Goal: Information Seeking & Learning: Learn about a topic

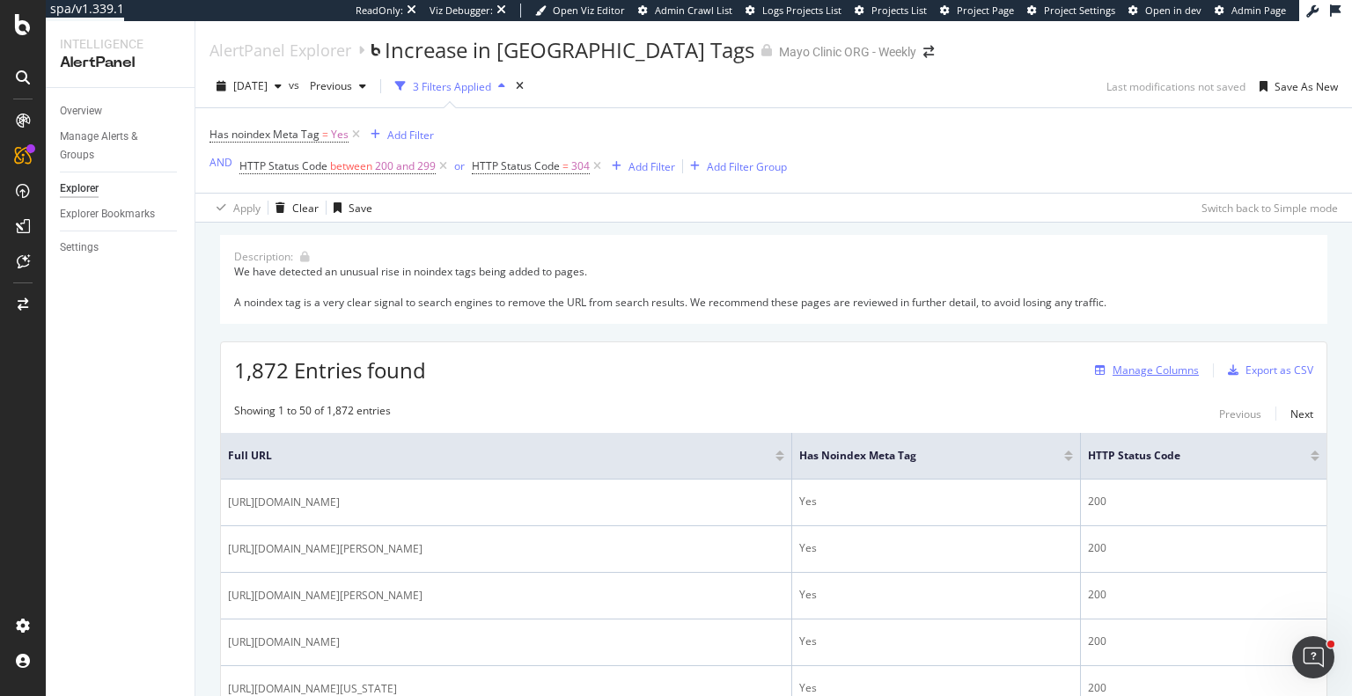
click at [1127, 371] on div "Manage Columns" at bounding box center [1156, 370] width 86 height 15
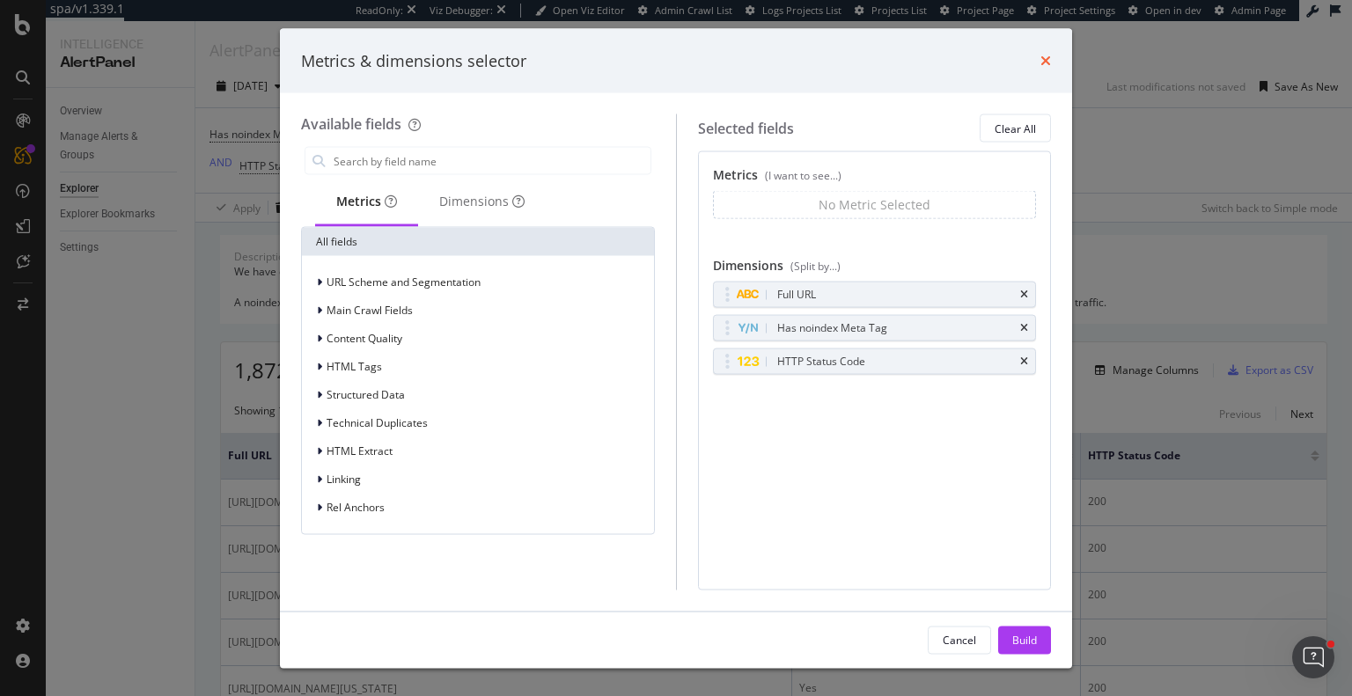
click at [1047, 54] on icon "times" at bounding box center [1045, 61] width 11 height 14
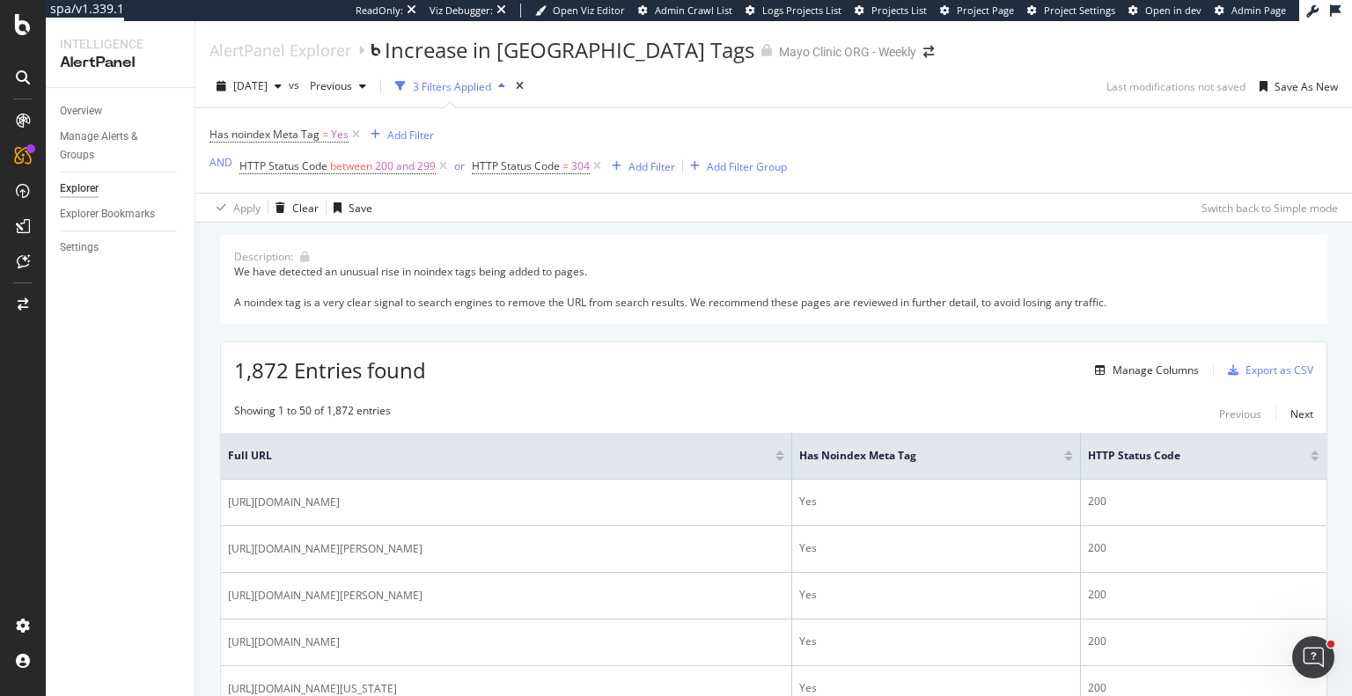
click at [1158, 357] on div "Manage Columns Export as CSV" at bounding box center [1200, 371] width 225 height 30
click at [1150, 371] on div "Manage Columns" at bounding box center [1156, 370] width 86 height 15
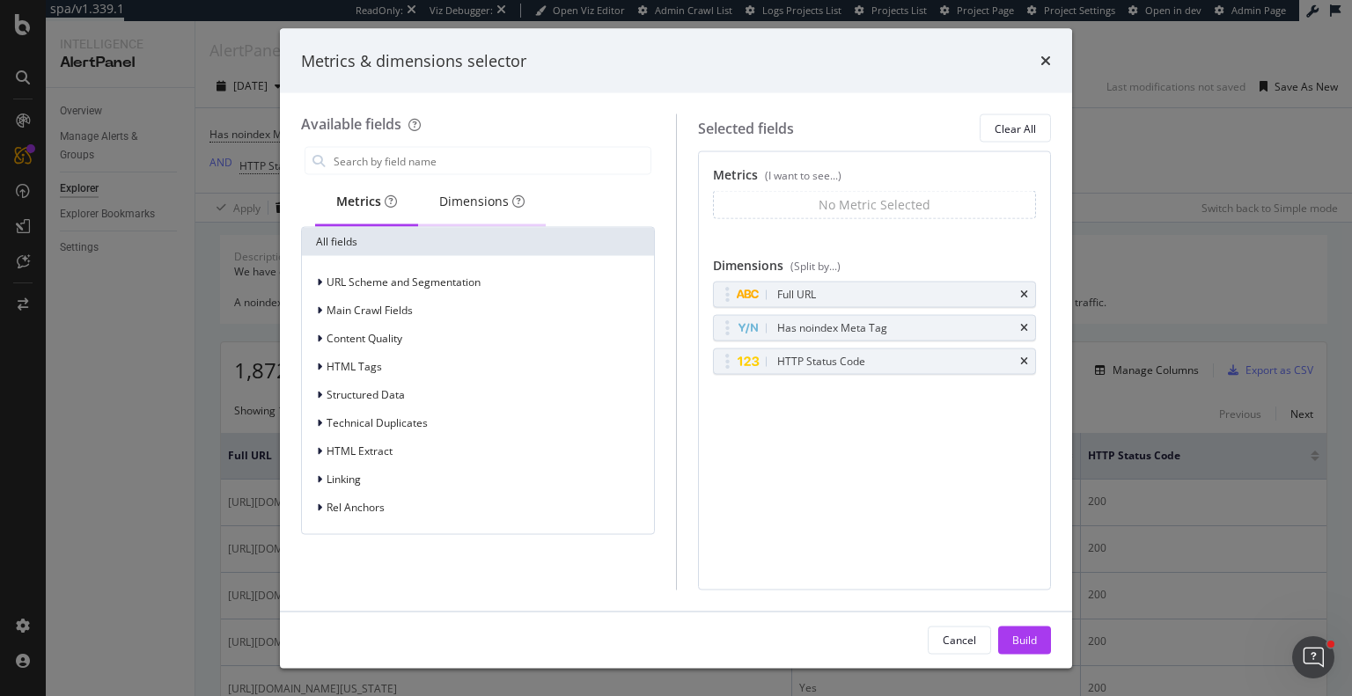
click at [465, 201] on div "Dimensions" at bounding box center [481, 202] width 85 height 18
click at [834, 481] on div "Metrics (I want to see...) No Metric Selected You can use this field as a metri…" at bounding box center [875, 370] width 354 height 438
click at [373, 195] on div "Metrics" at bounding box center [366, 202] width 60 height 18
click at [356, 280] on span "URL Scheme and Segmentation" at bounding box center [404, 282] width 154 height 15
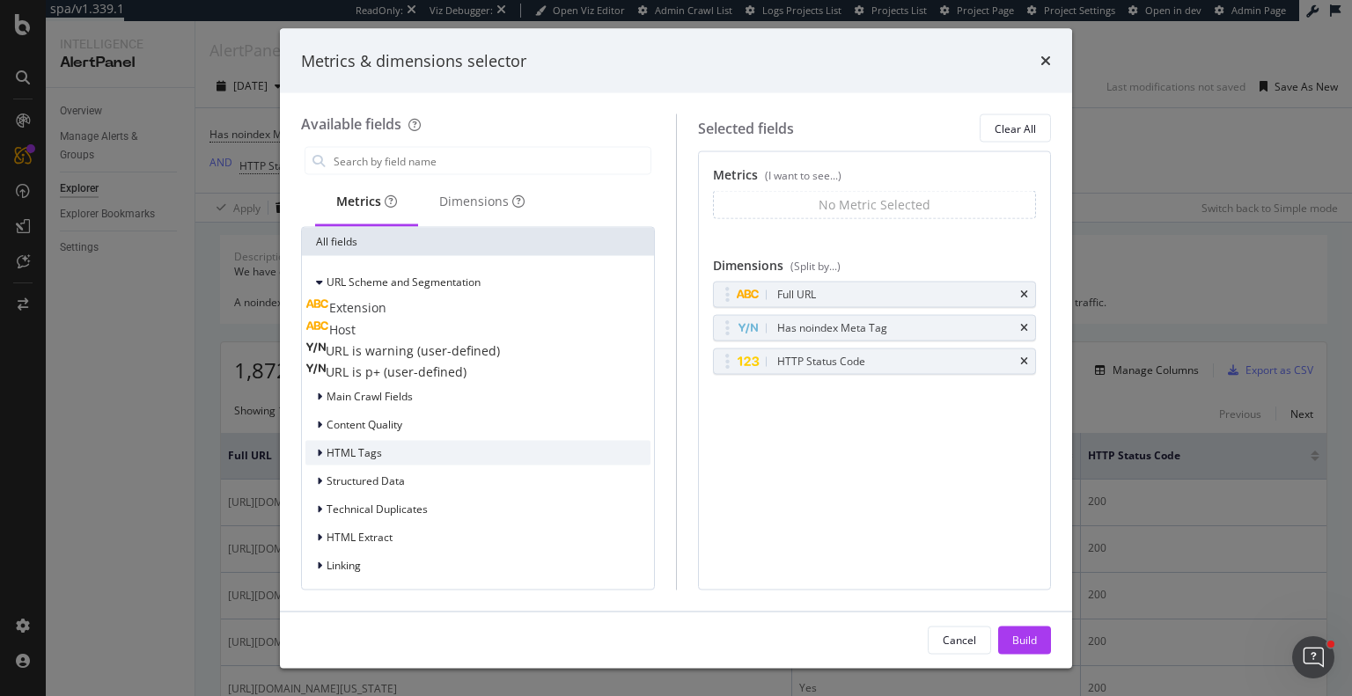
click at [378, 459] on div "HTML Tags" at bounding box center [343, 453] width 77 height 18
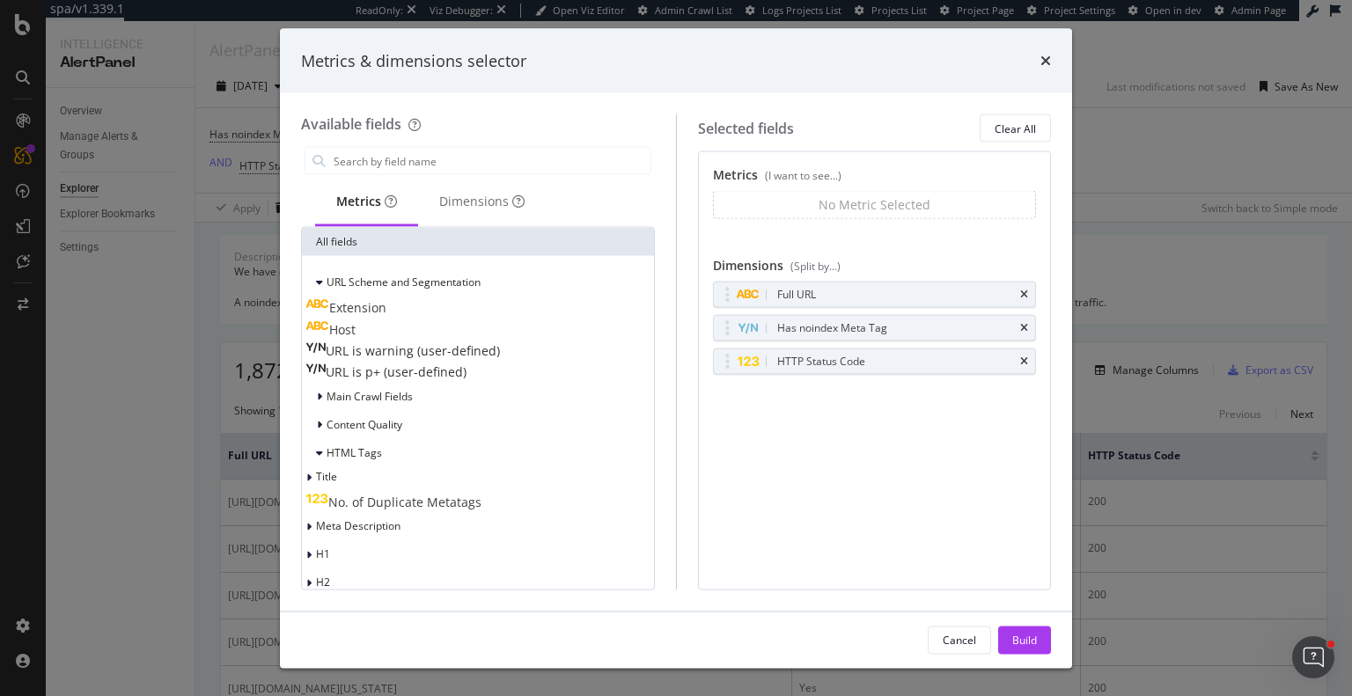
click at [386, 500] on span "No. of Duplicate Metatags" at bounding box center [404, 502] width 153 height 17
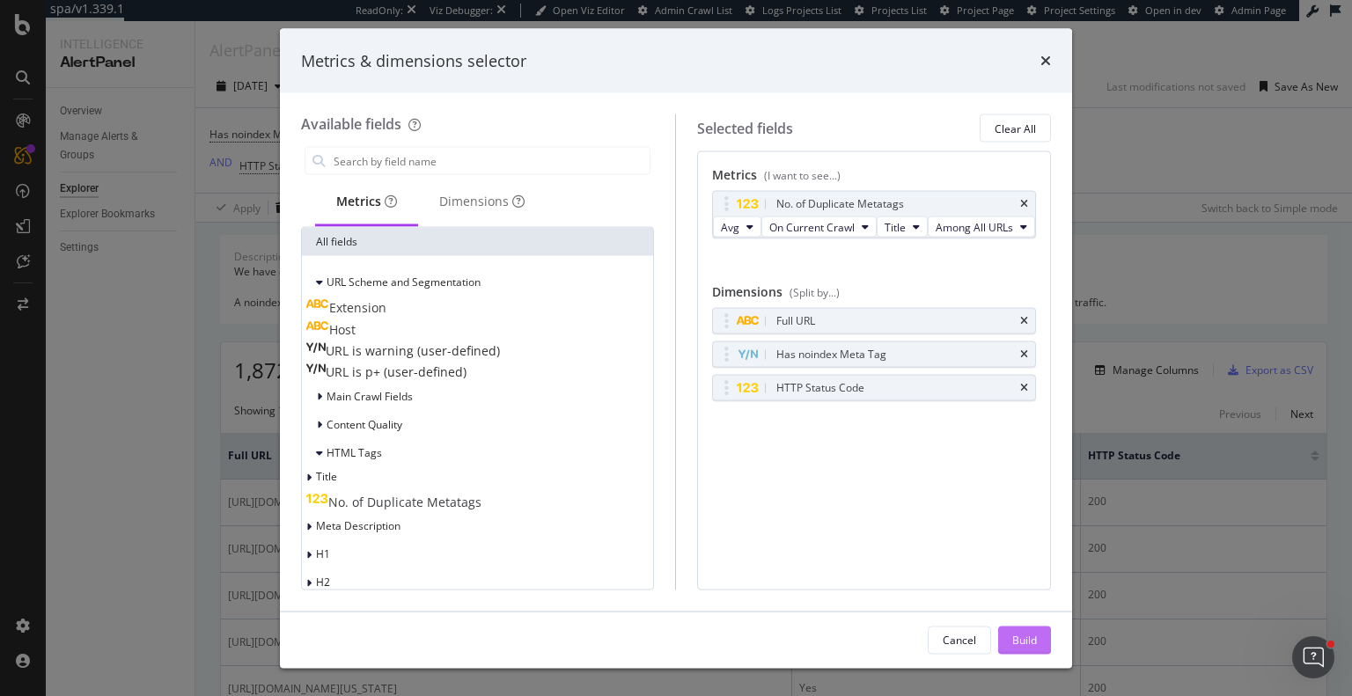
click at [1028, 636] on div "Build" at bounding box center [1024, 639] width 25 height 15
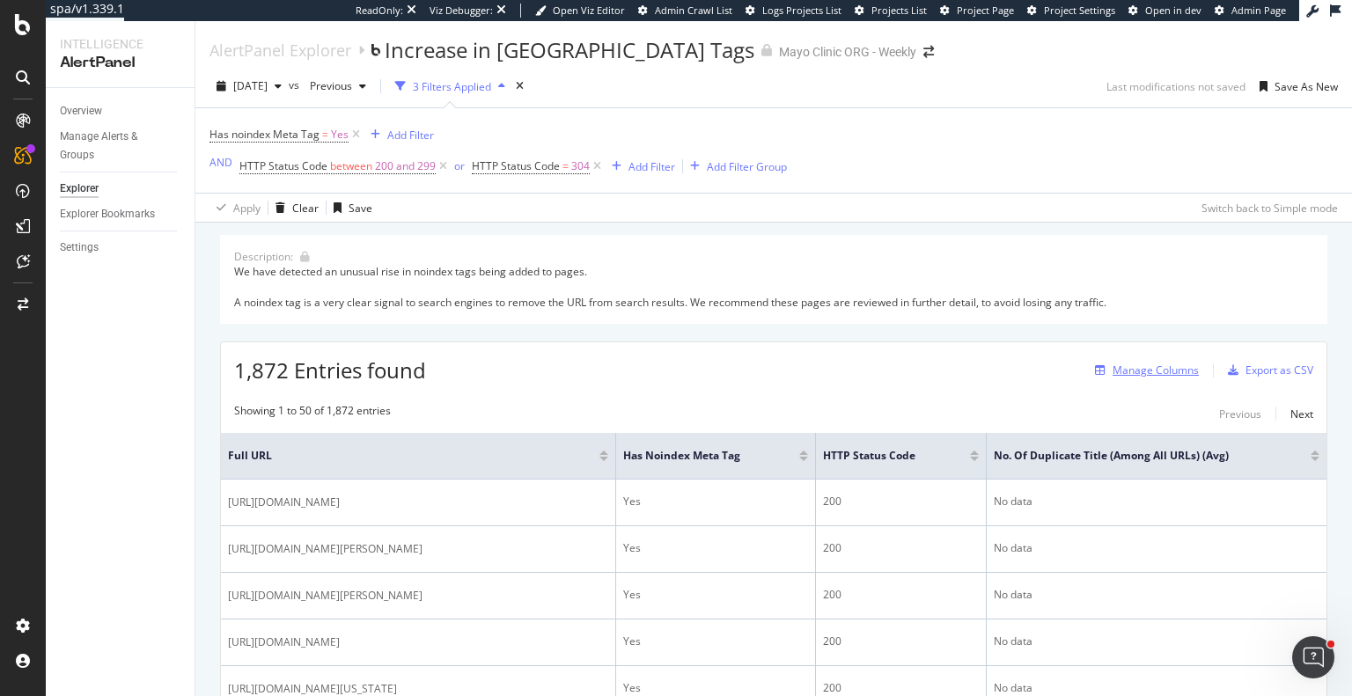
click at [1144, 366] on div "Manage Columns" at bounding box center [1156, 370] width 86 height 15
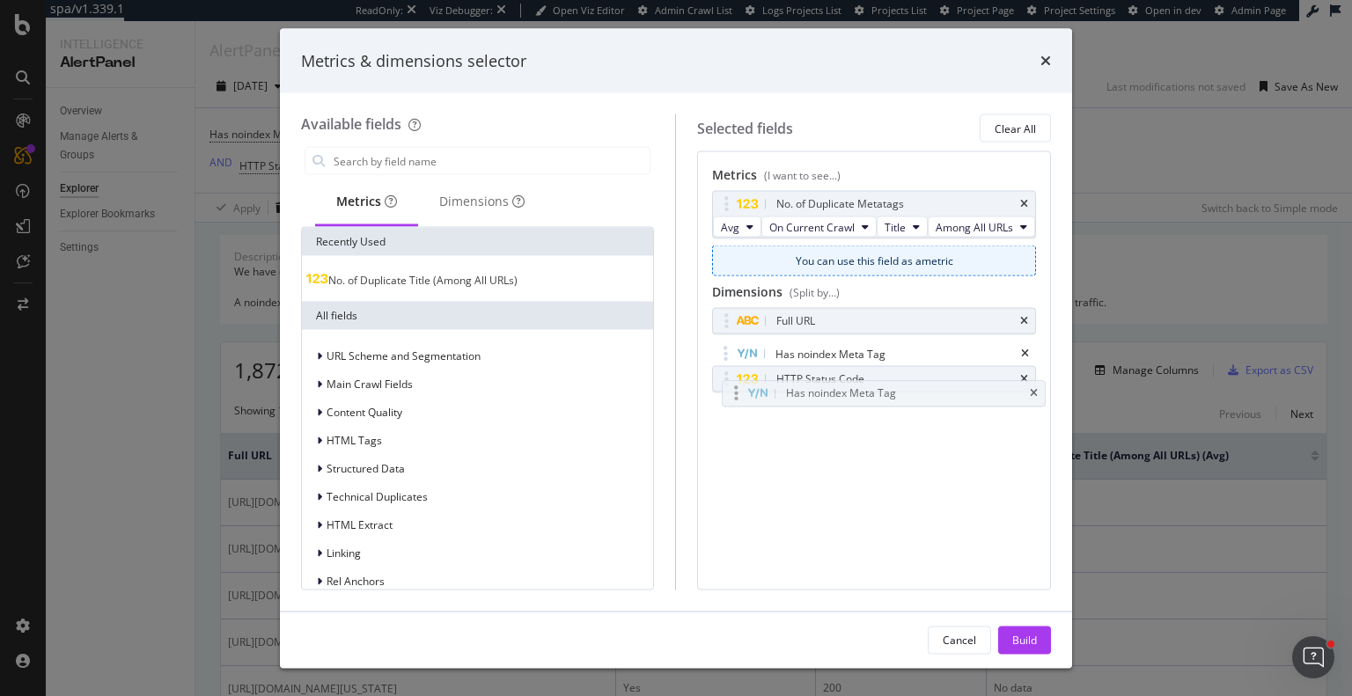
drag, startPoint x: 902, startPoint y: 390, endPoint x: 912, endPoint y: 394, distance: 10.6
click at [912, 394] on body "spa/v1.339.1 ReadOnly: Viz Debugger: Open Viz Editor Admin Crawl List Logs Proj…" at bounding box center [676, 348] width 1352 height 696
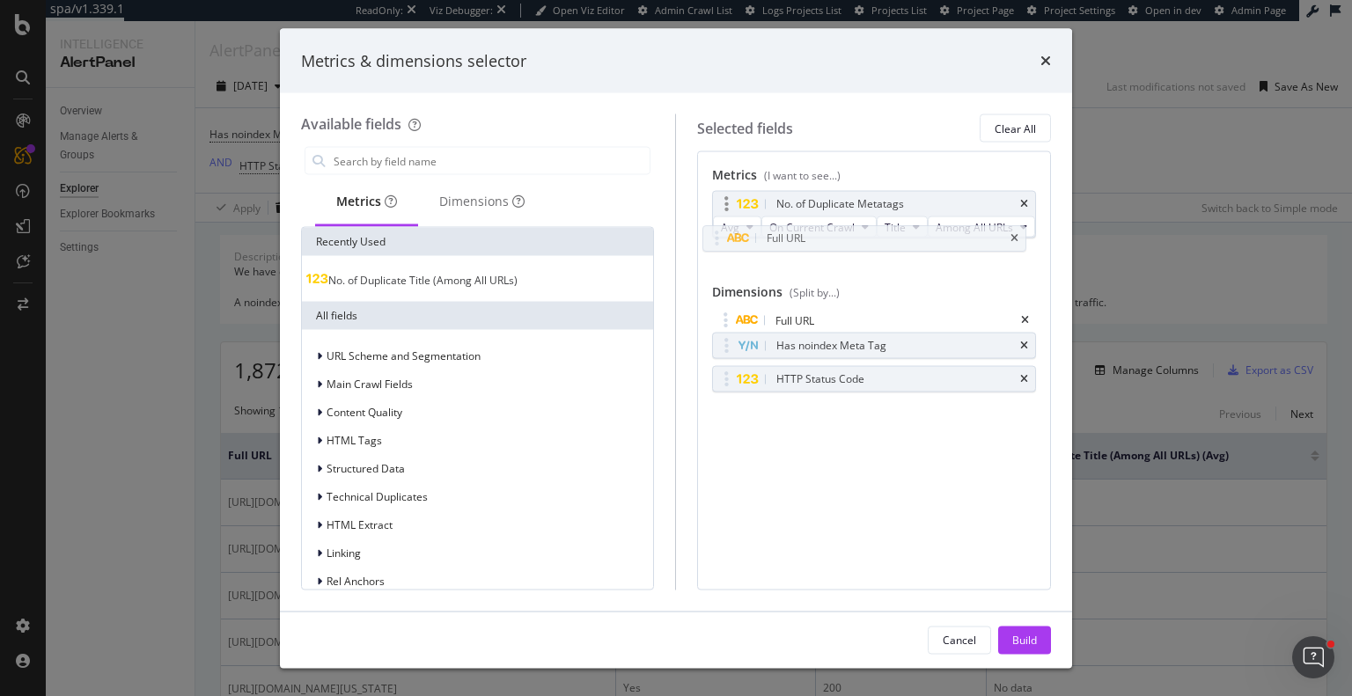
drag, startPoint x: 988, startPoint y: 351, endPoint x: 978, endPoint y: 233, distance: 118.3
click at [978, 233] on body "spa/v1.339.1 ReadOnly: Viz Debugger: Open Viz Editor Admin Crawl List Logs Proj…" at bounding box center [676, 348] width 1352 height 696
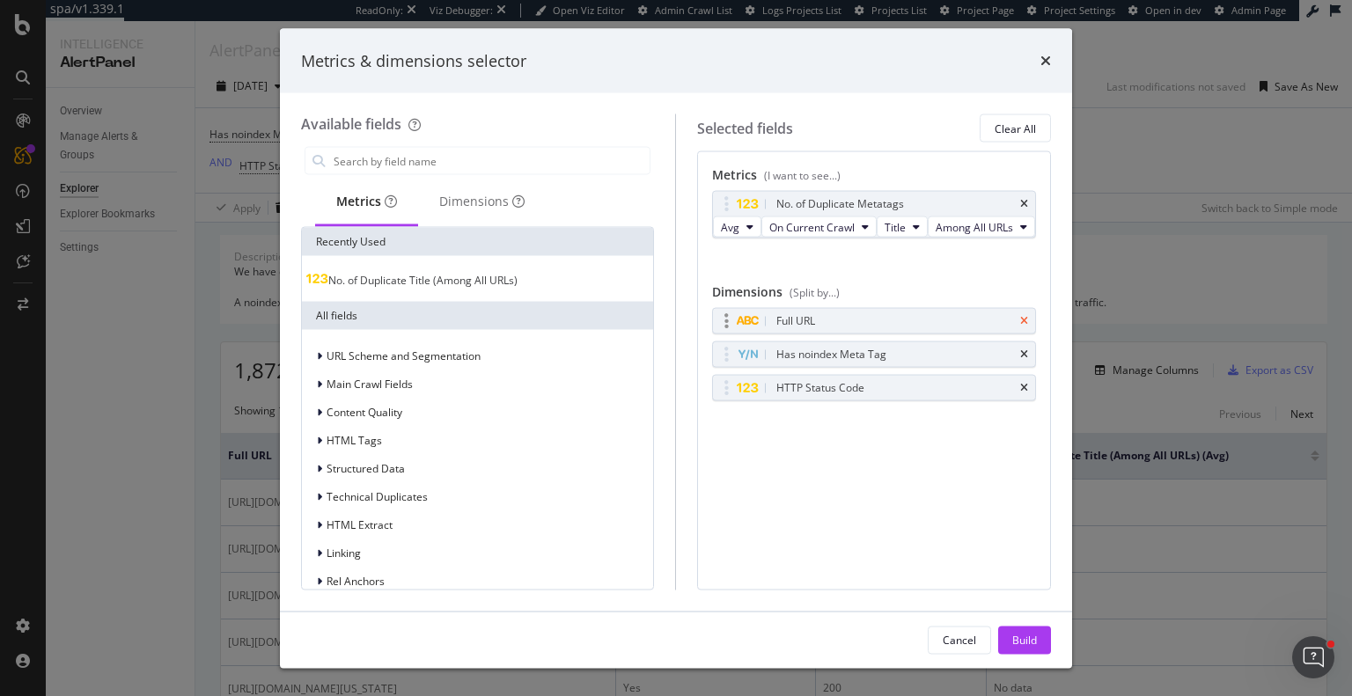
click at [1023, 327] on icon "times" at bounding box center [1024, 321] width 8 height 11
click at [1027, 327] on icon "times" at bounding box center [1024, 321] width 8 height 11
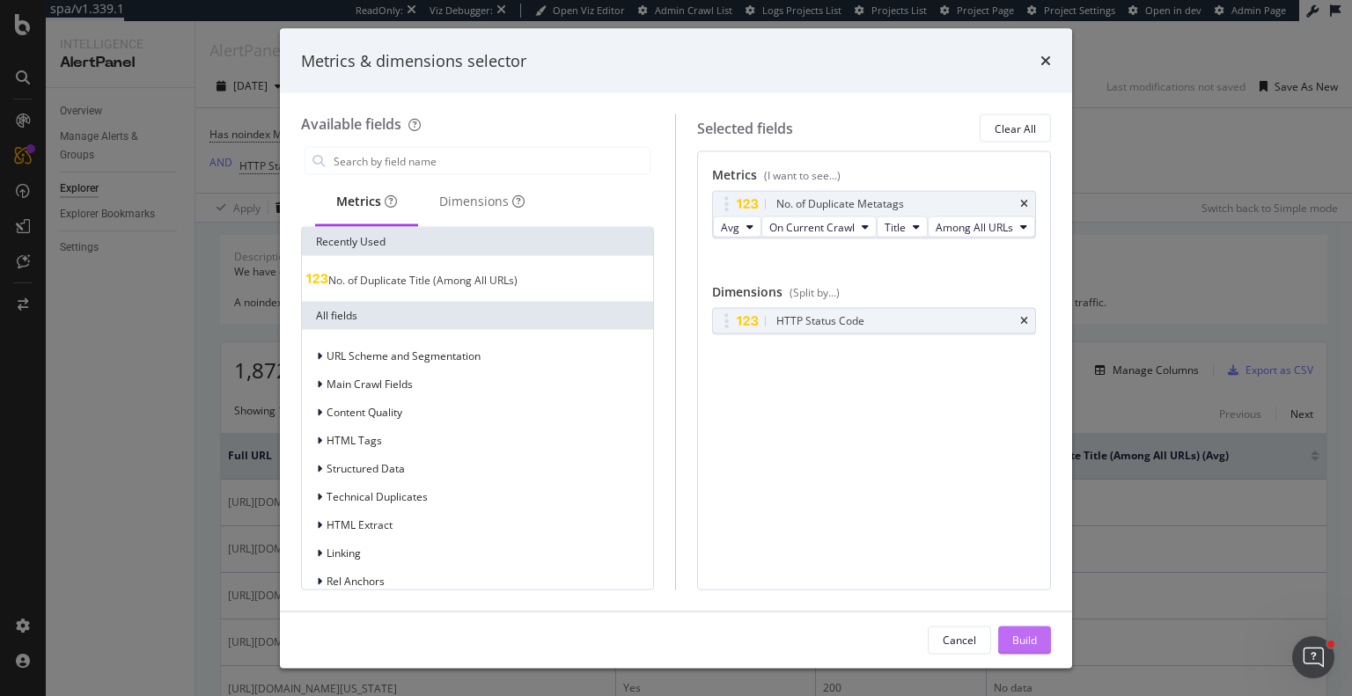
click at [1024, 650] on div "Build" at bounding box center [1024, 640] width 25 height 26
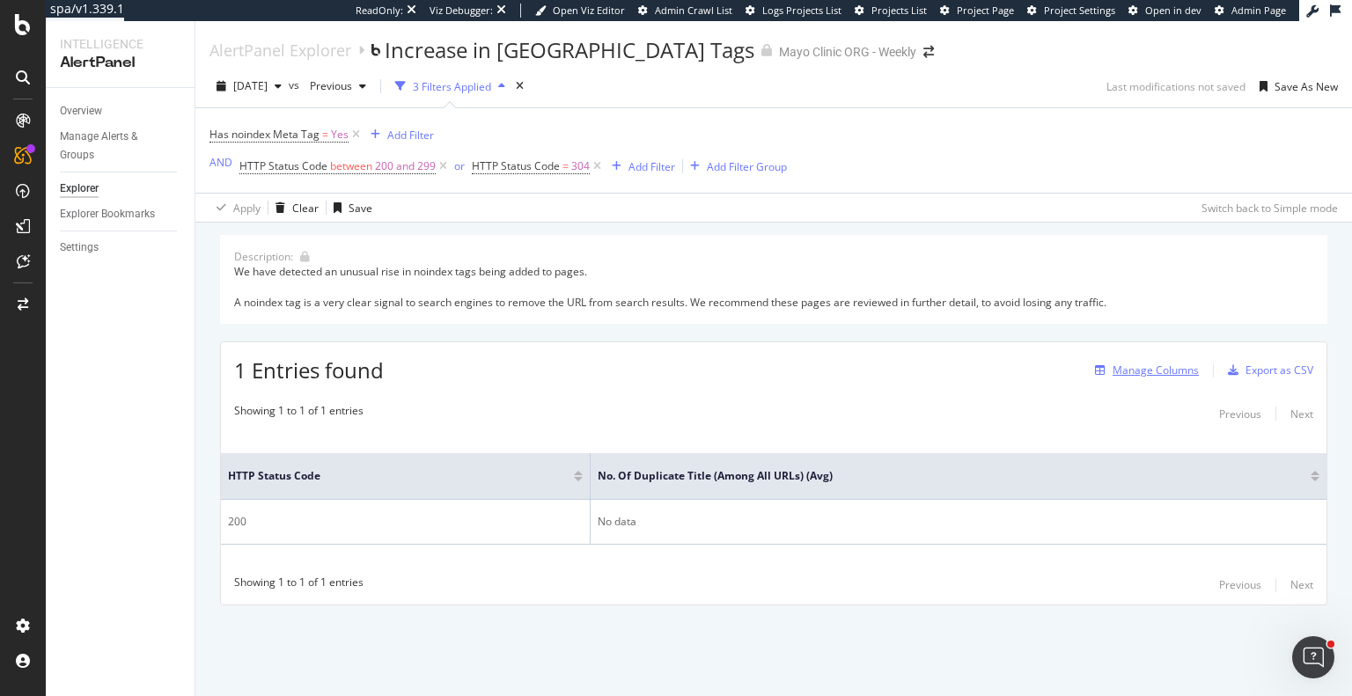
click at [1172, 365] on div "Manage Columns" at bounding box center [1156, 370] width 86 height 15
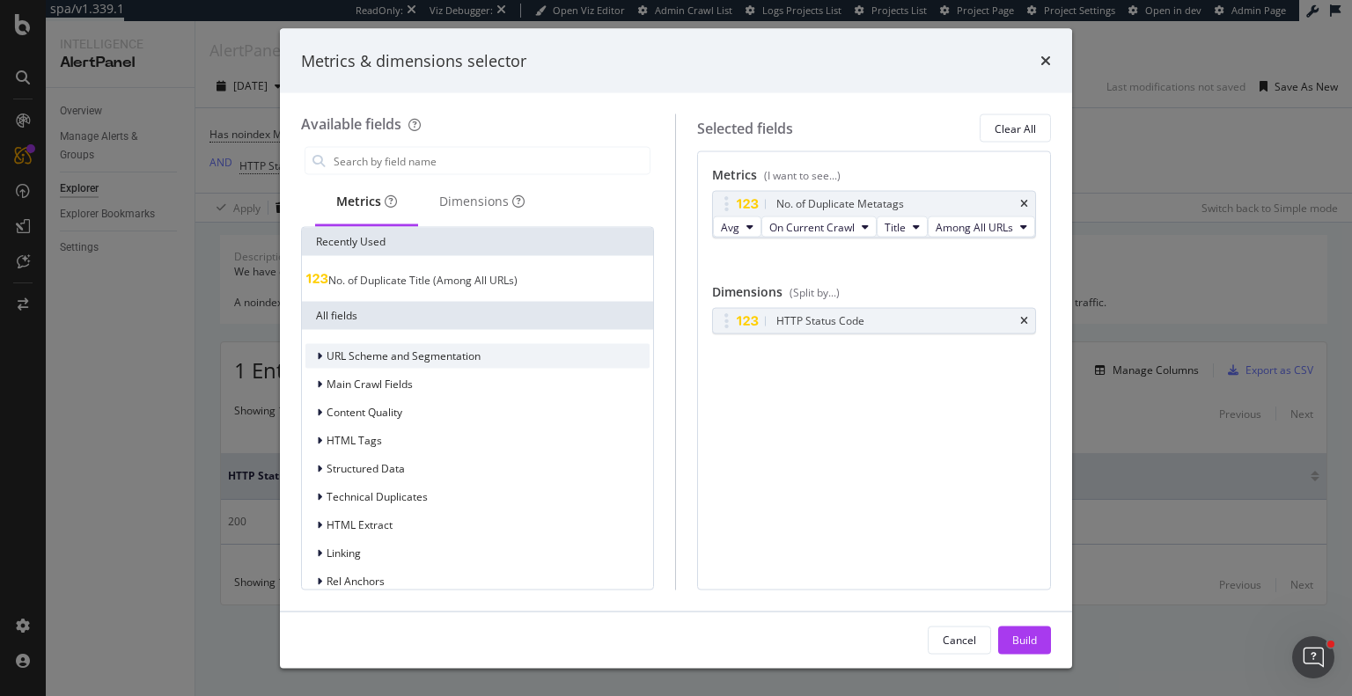
click at [490, 363] on div "URL Scheme and Segmentation" at bounding box center [477, 356] width 344 height 25
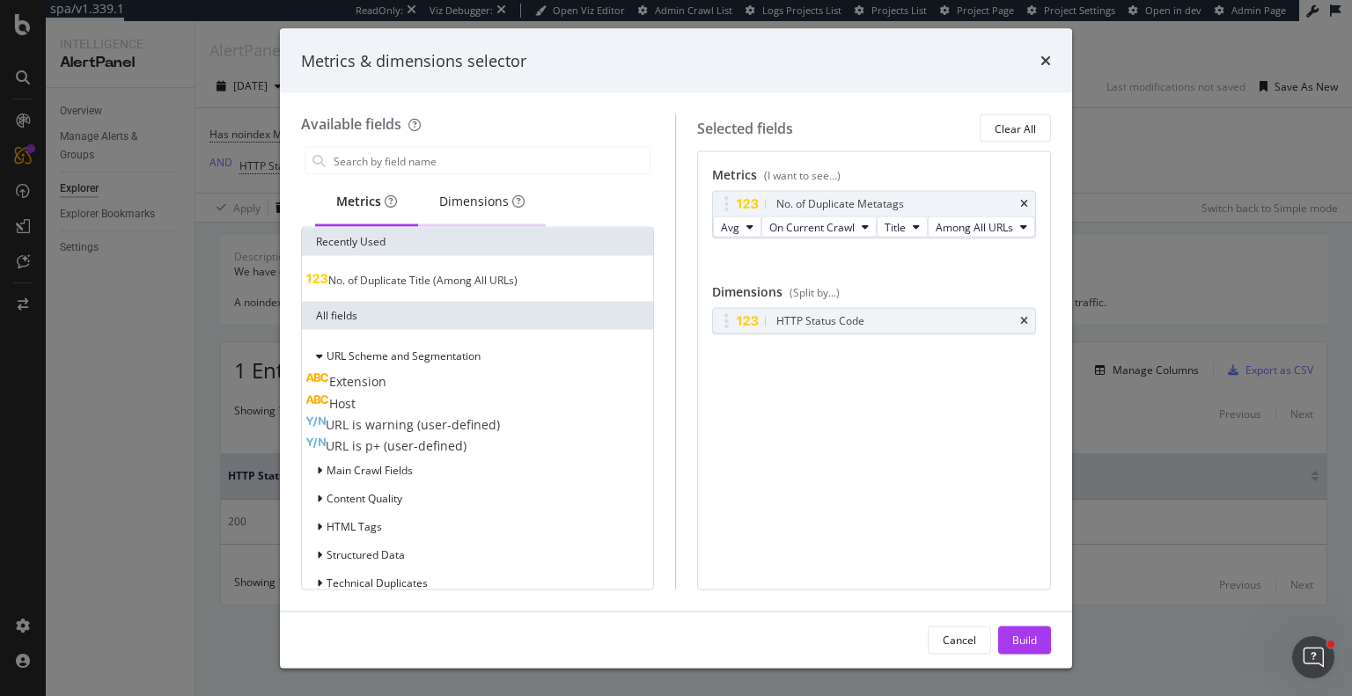
click at [489, 196] on div "Dimensions" at bounding box center [481, 202] width 85 height 18
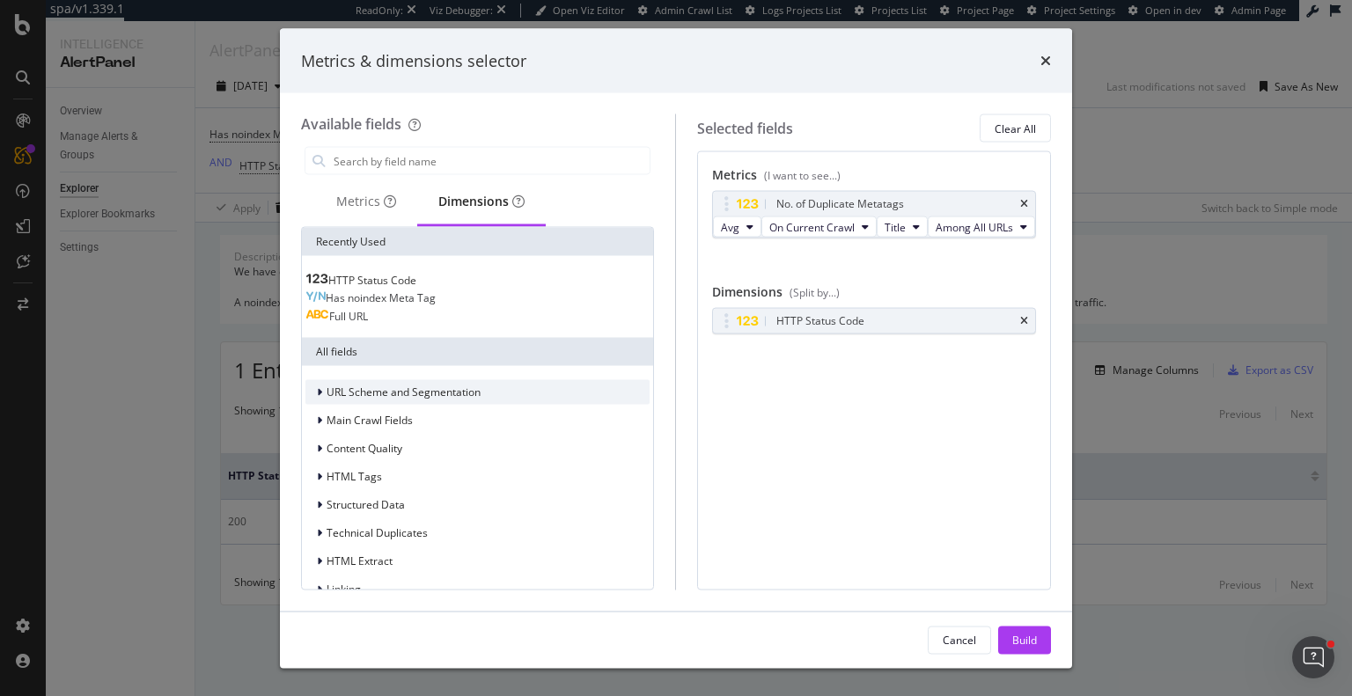
click at [412, 393] on span "URL Scheme and Segmentation" at bounding box center [404, 392] width 154 height 15
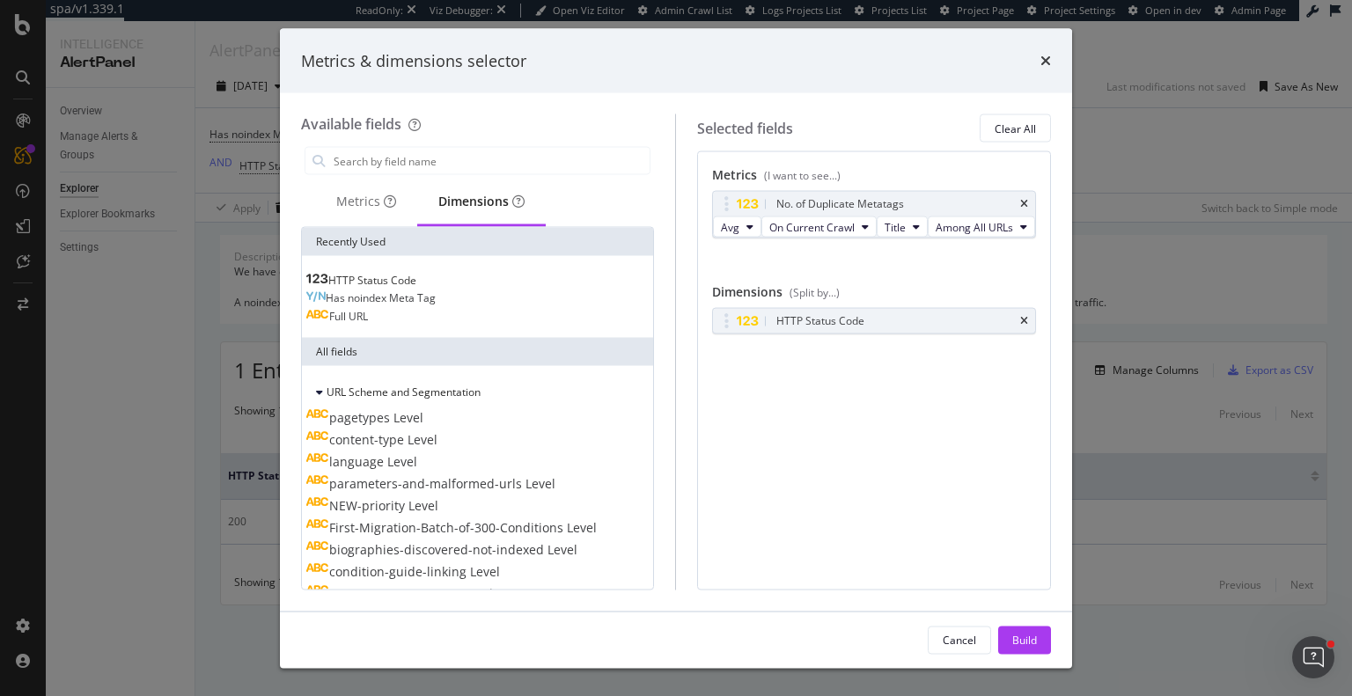
click at [423, 422] on span "pagetypes Level" at bounding box center [376, 417] width 94 height 17
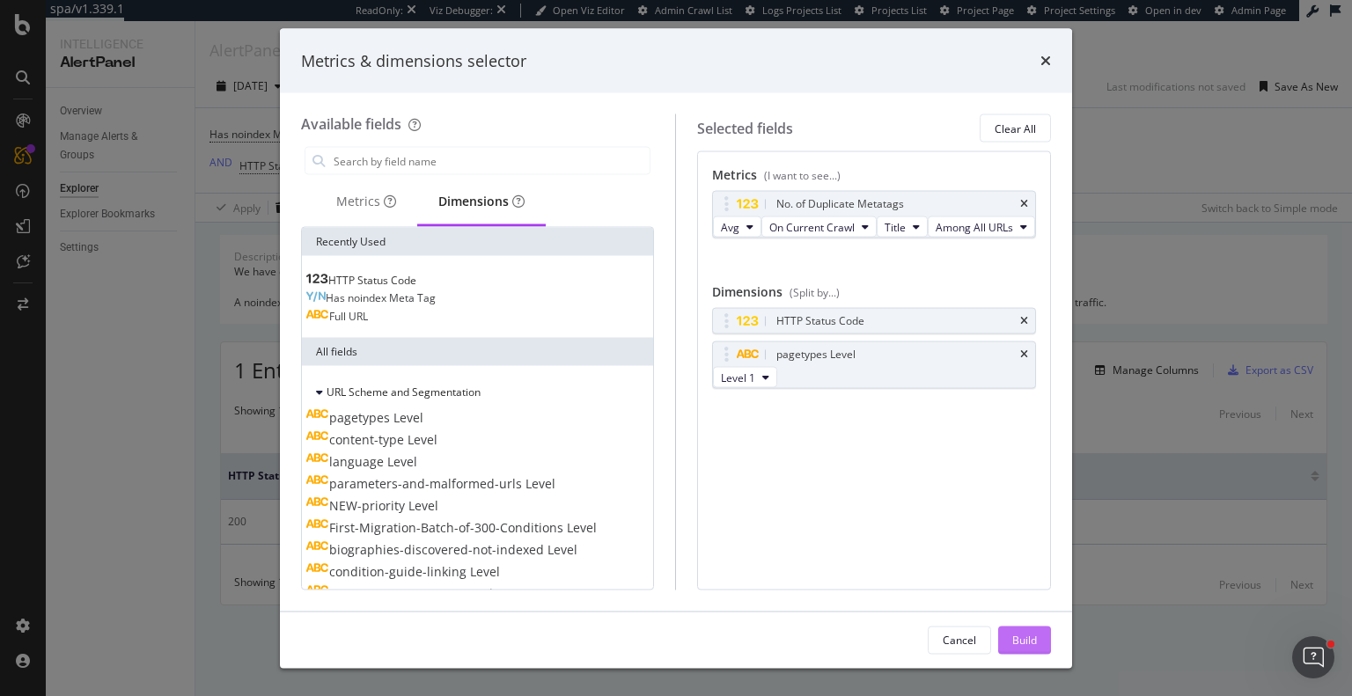
click at [1025, 643] on div "Build" at bounding box center [1024, 639] width 25 height 15
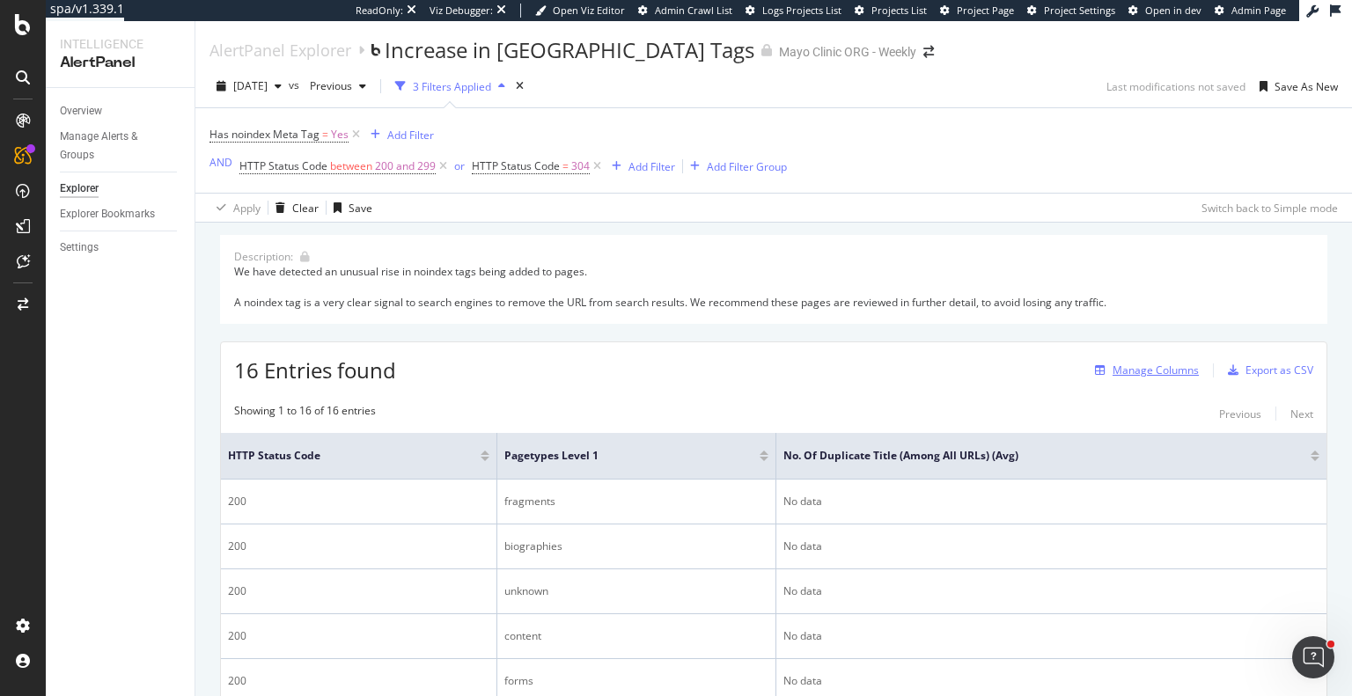
click at [1148, 372] on div "Manage Columns" at bounding box center [1156, 370] width 86 height 15
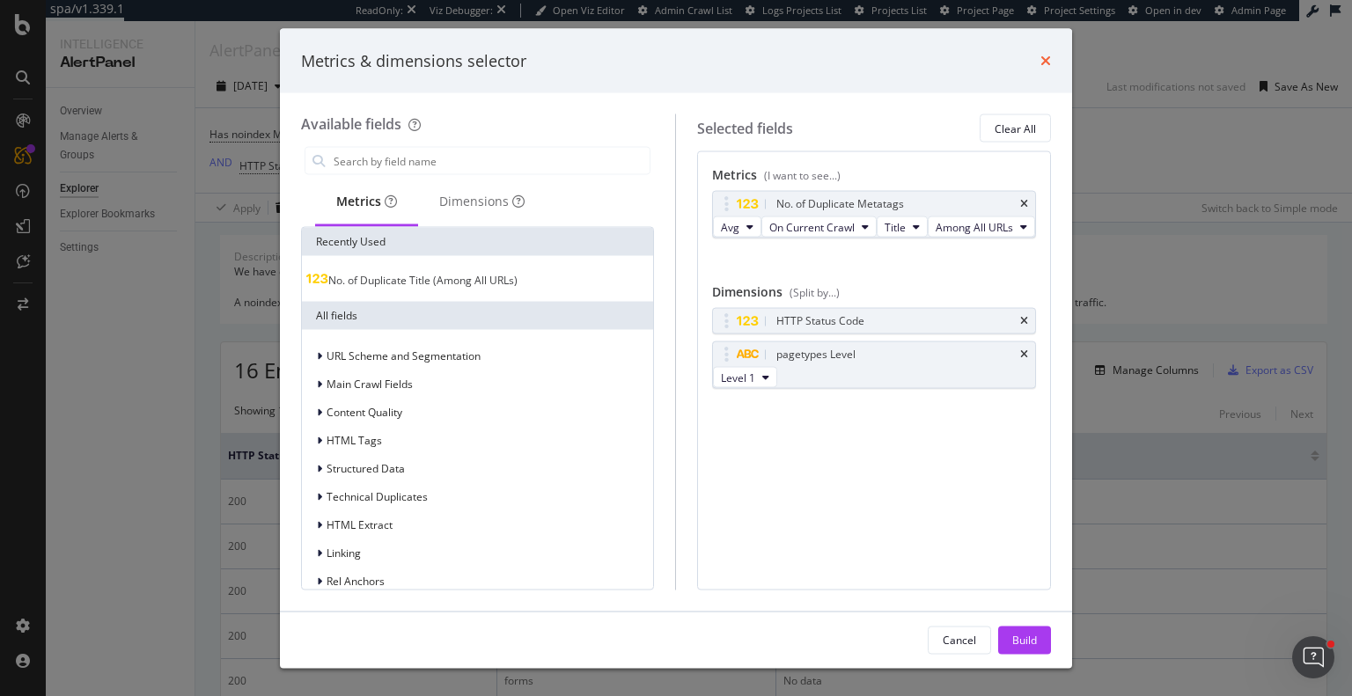
click at [1046, 62] on icon "times" at bounding box center [1045, 61] width 11 height 14
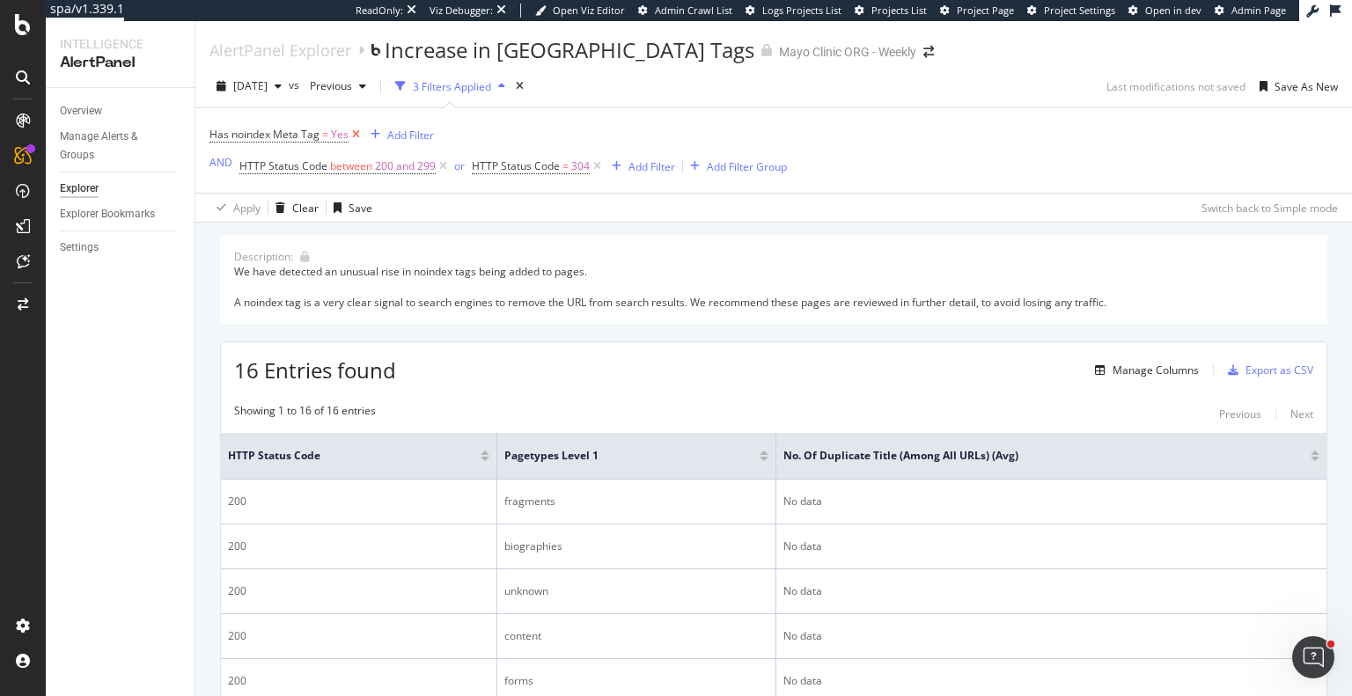
click at [350, 132] on icon at bounding box center [356, 135] width 15 height 18
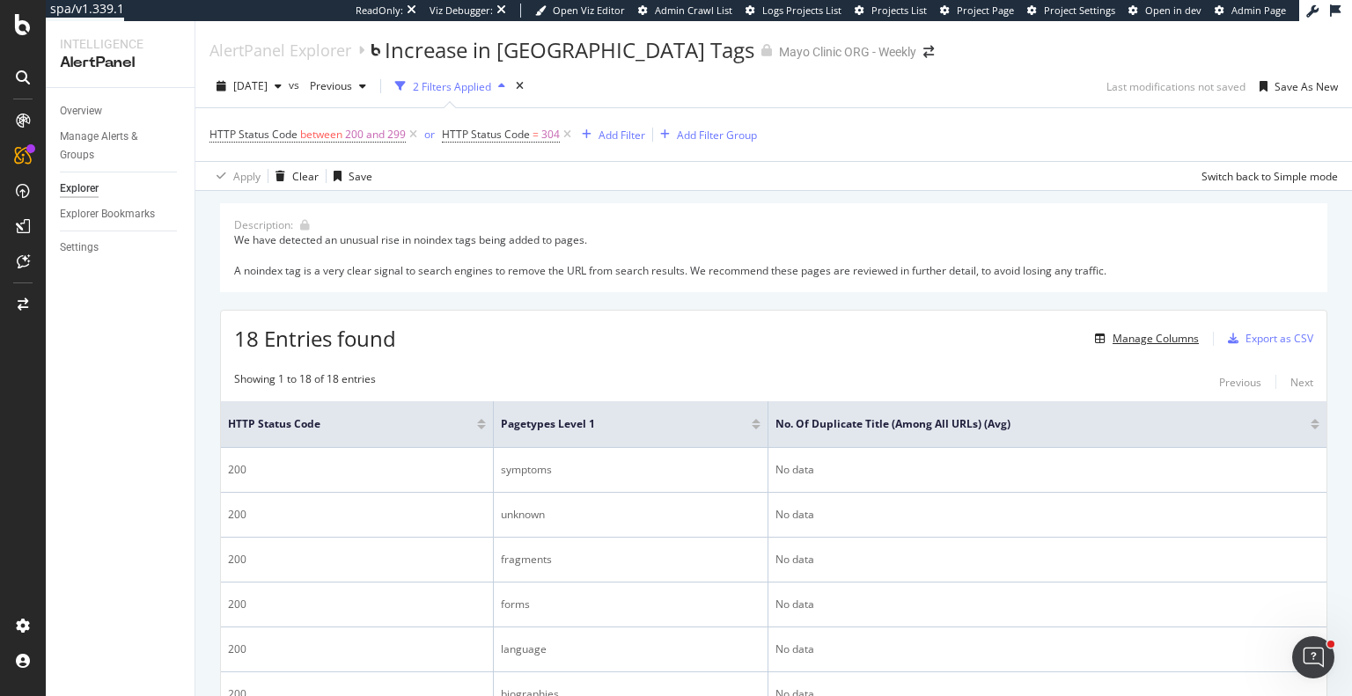
click at [1146, 334] on div "Manage Columns" at bounding box center [1156, 338] width 86 height 15
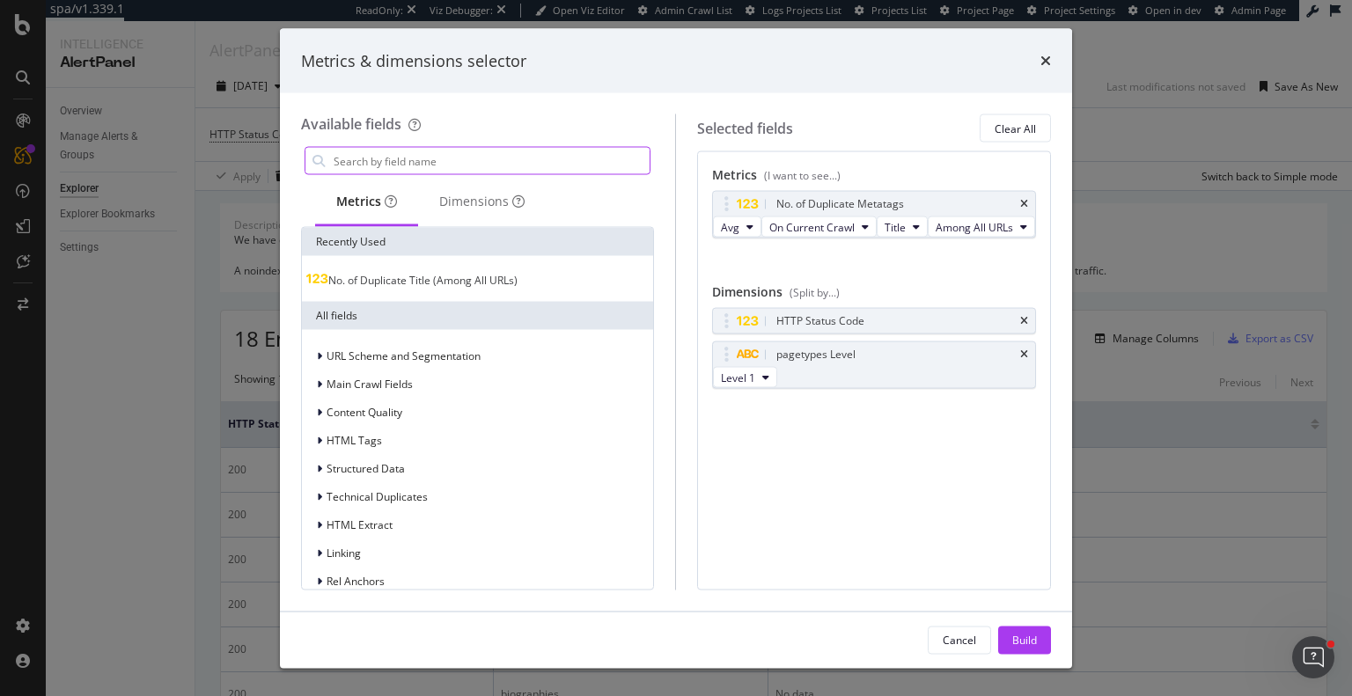
click at [440, 158] on input "modal" at bounding box center [491, 161] width 318 height 26
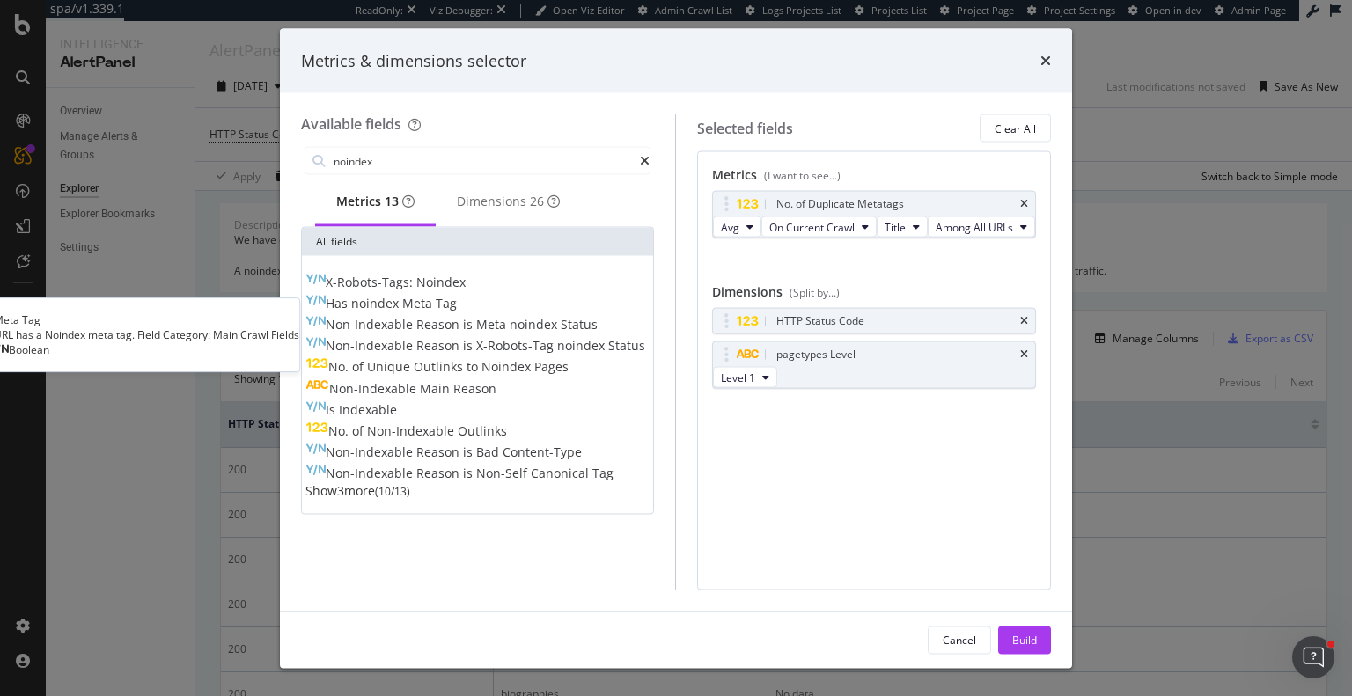
type input "noindex"
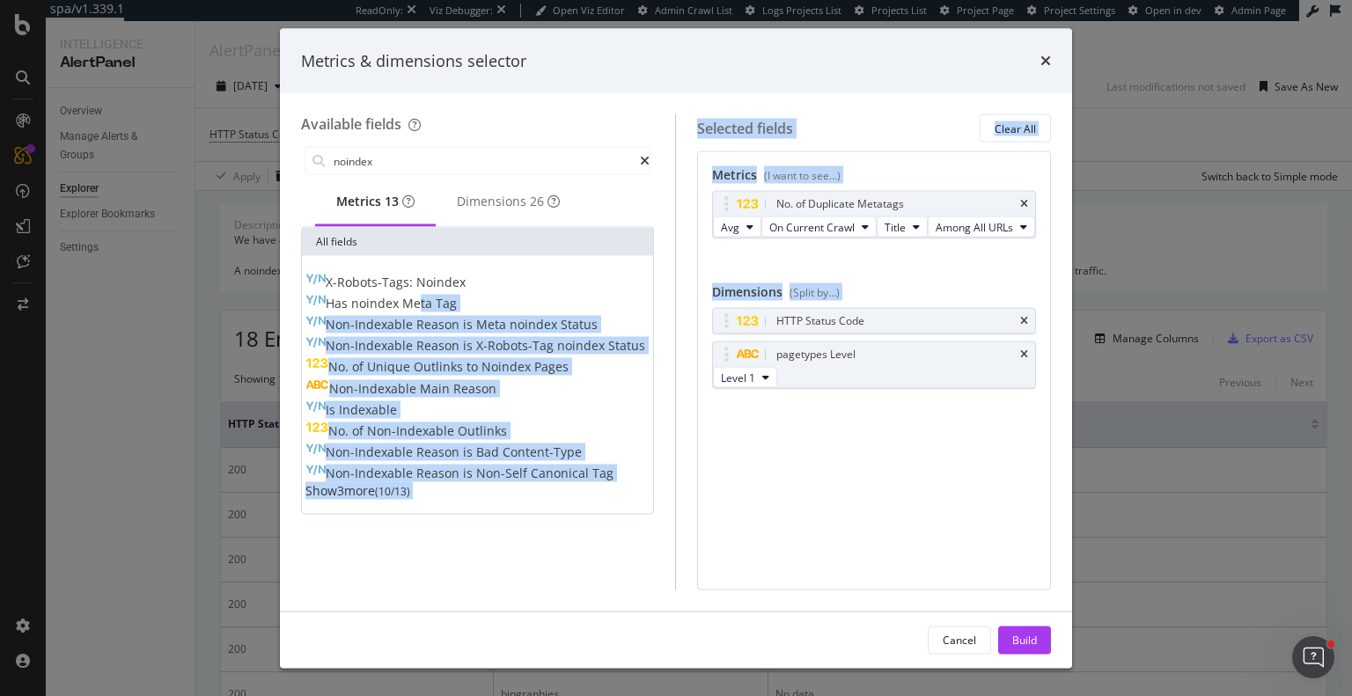
drag, startPoint x: 444, startPoint y: 305, endPoint x: 842, endPoint y: 452, distance: 423.8
click at [855, 462] on div "Available fields noindex Metrics 13 Dimensions 26 All fields X-Robots-Tags: Noi…" at bounding box center [676, 351] width 750 height 475
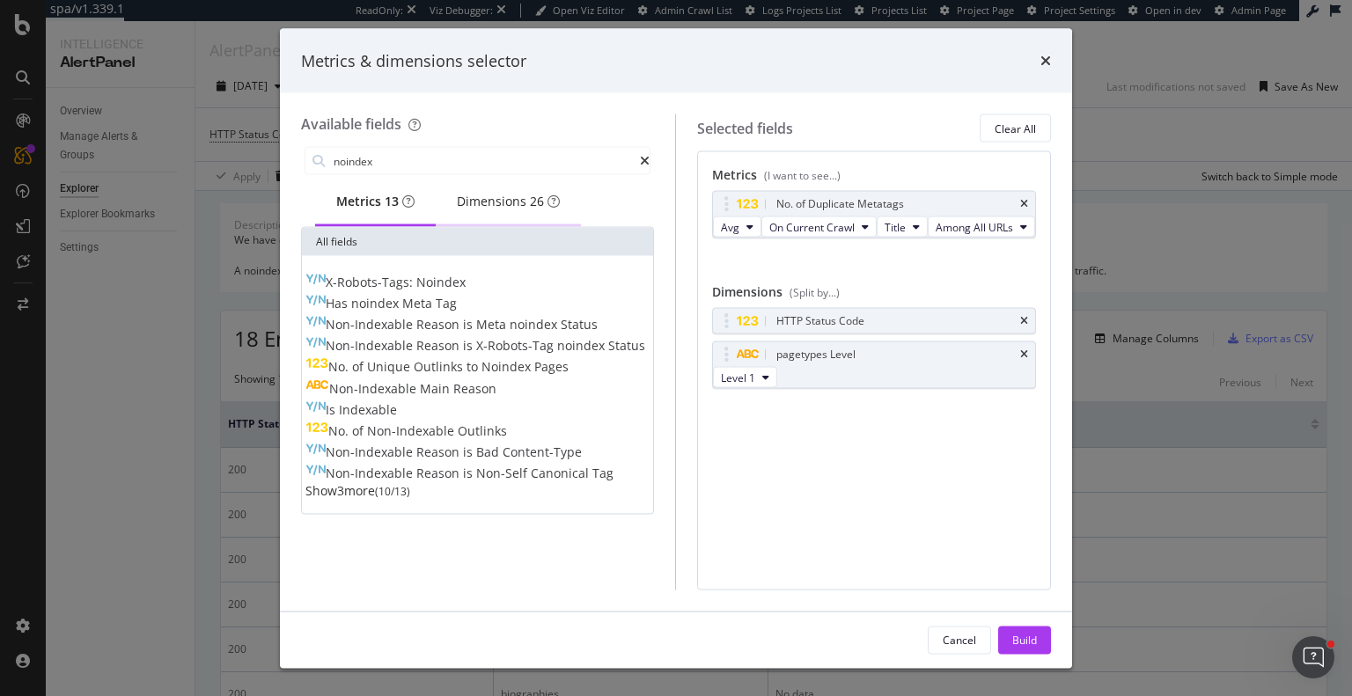
click at [497, 197] on div "Dimensions 26" at bounding box center [508, 202] width 103 height 18
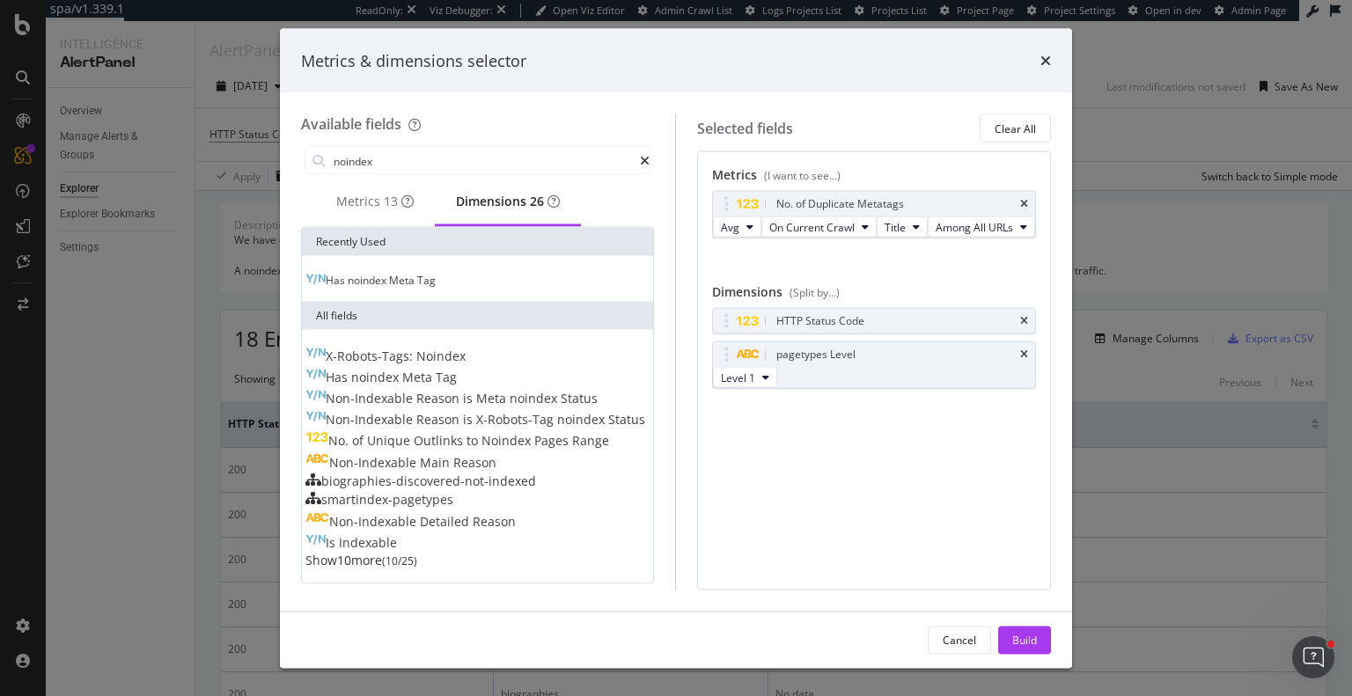
click at [436, 282] on span "Tag" at bounding box center [426, 280] width 18 height 15
click at [1021, 643] on div "Build" at bounding box center [1024, 639] width 25 height 15
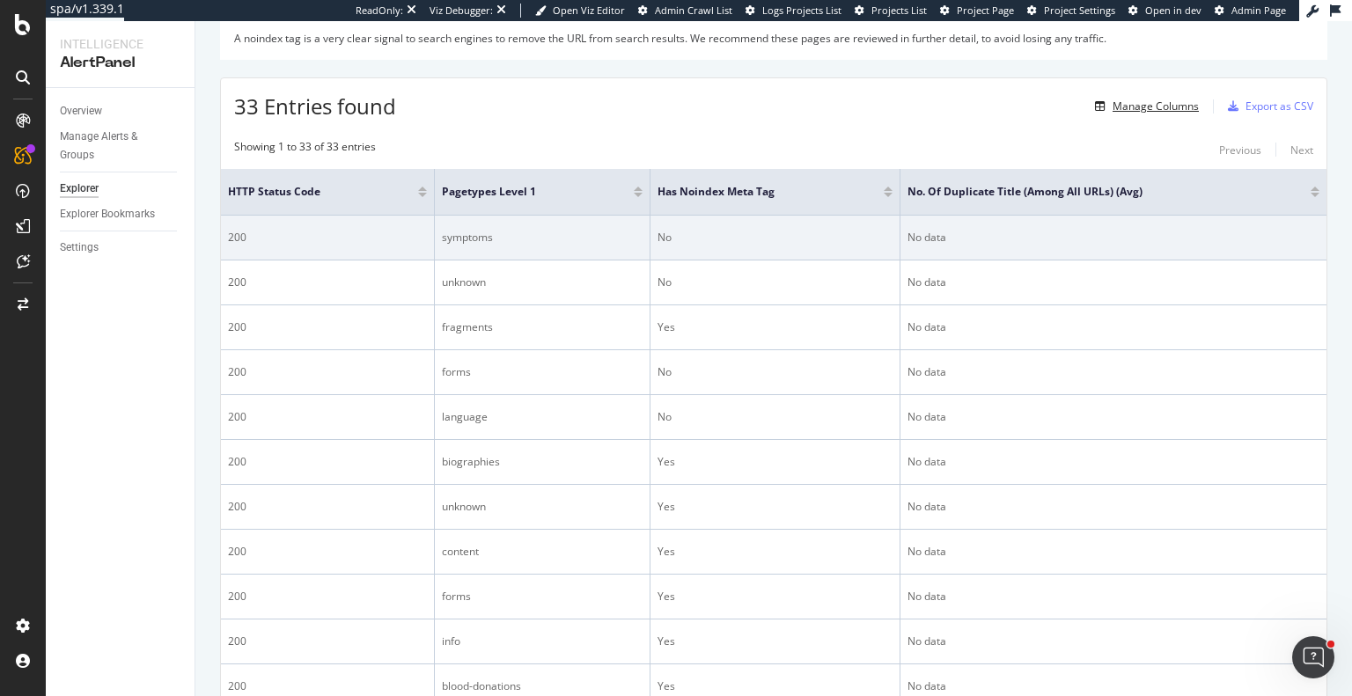
scroll to position [176, 0]
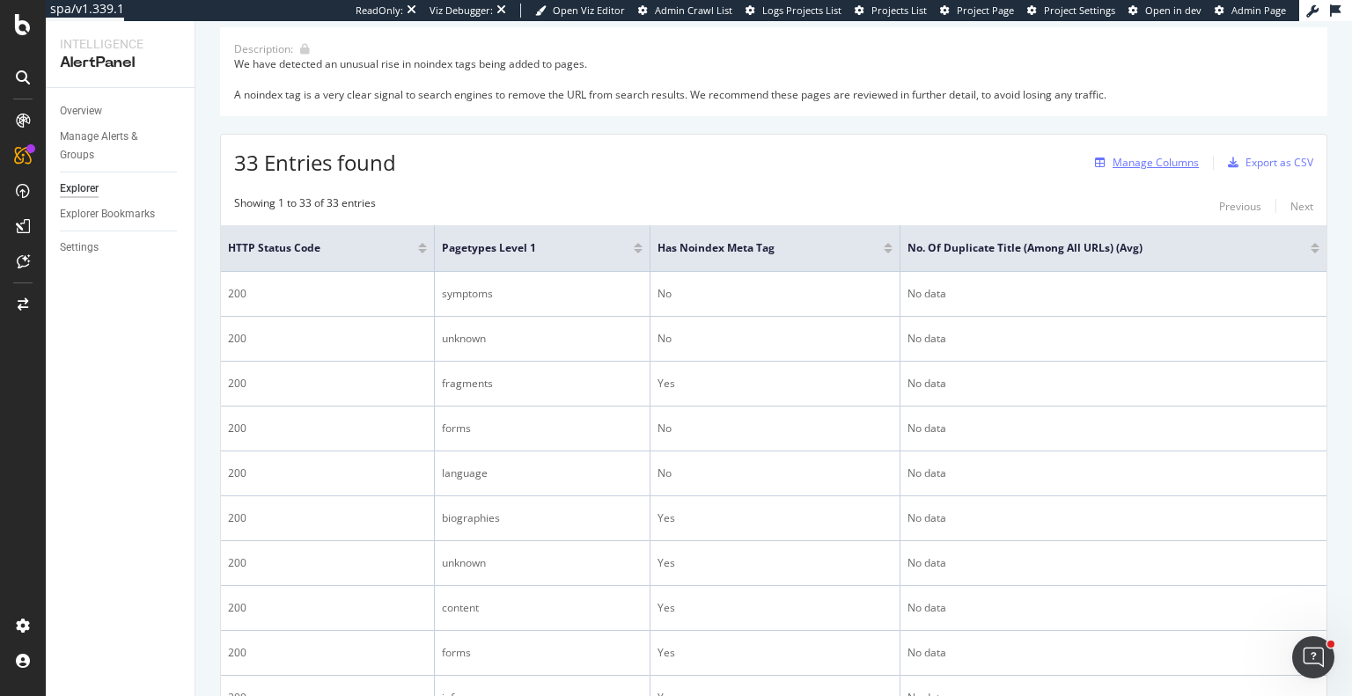
click at [1155, 158] on div "Manage Columns" at bounding box center [1156, 162] width 86 height 15
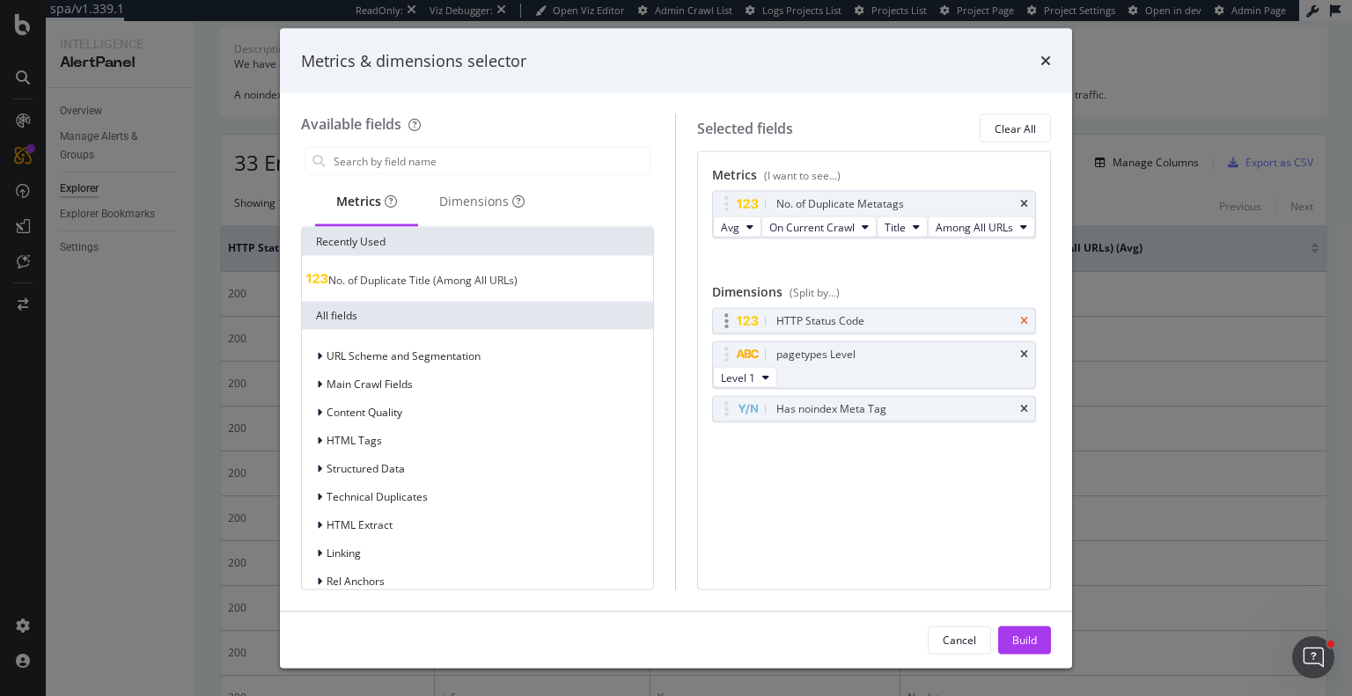
click at [1023, 327] on icon "times" at bounding box center [1024, 321] width 8 height 11
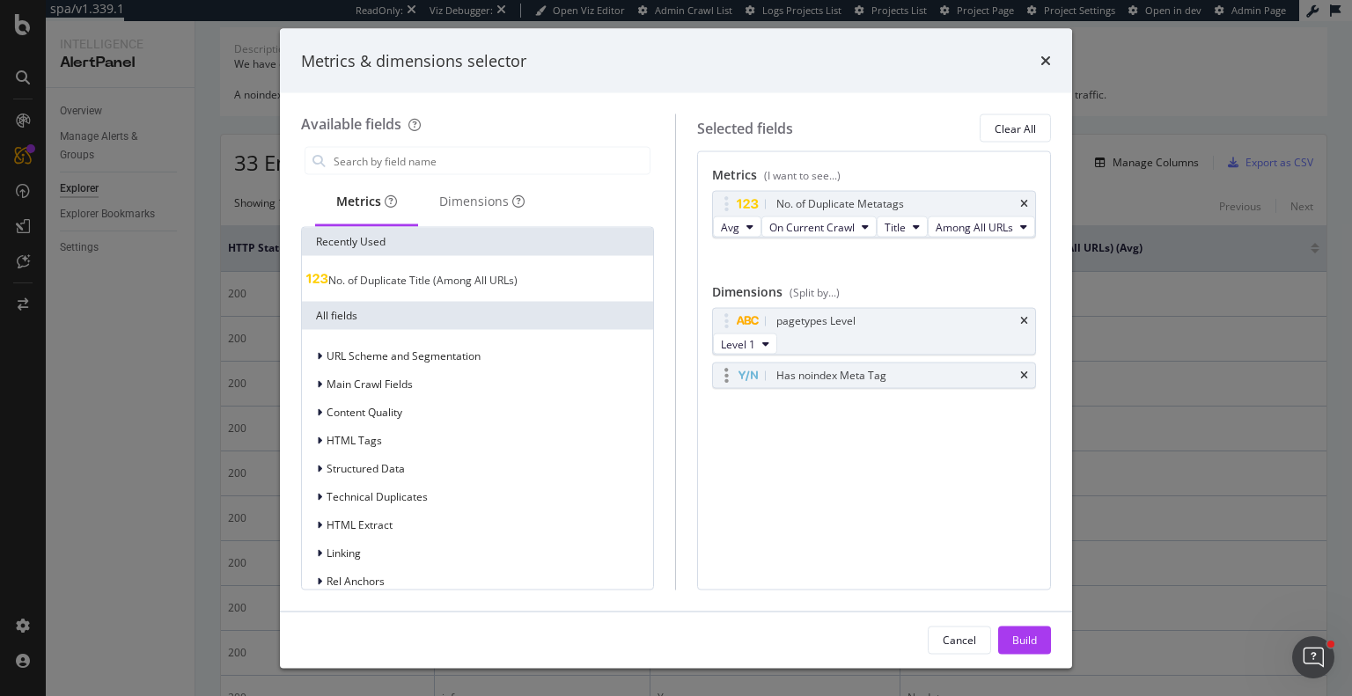
click at [725, 388] on div "Has noindex Meta Tag" at bounding box center [874, 376] width 322 height 25
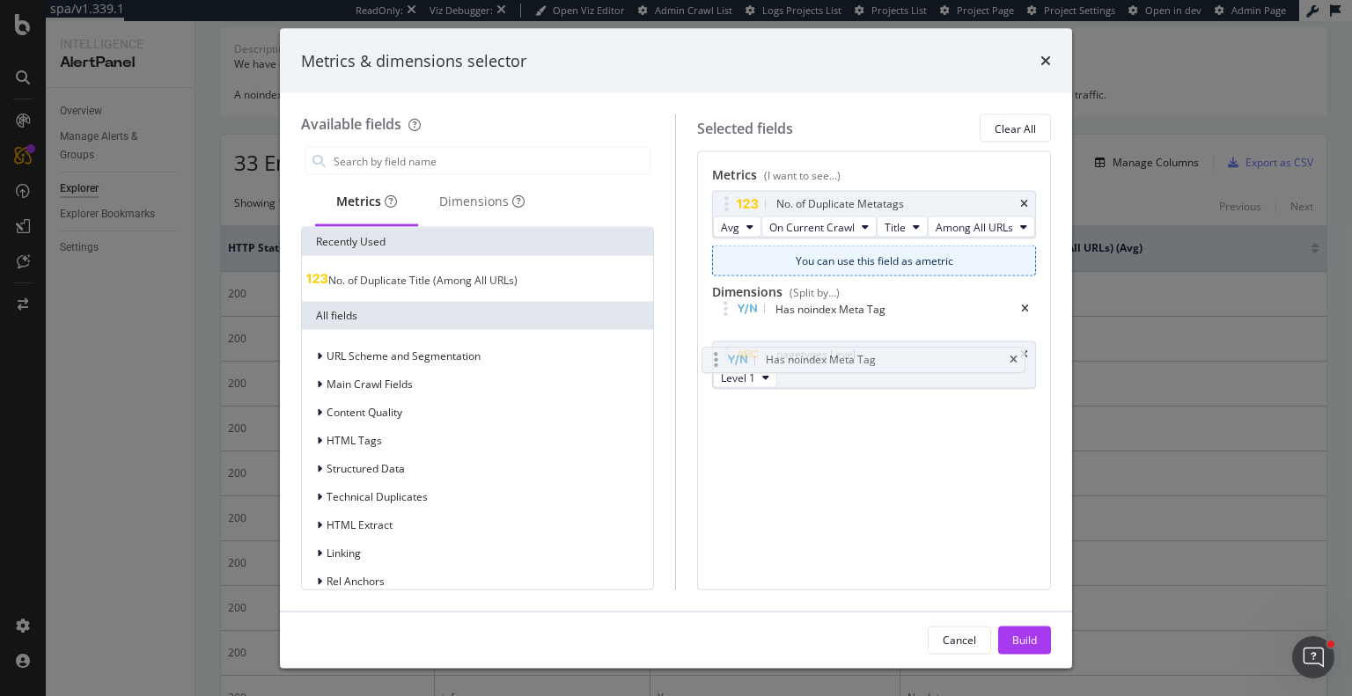
drag, startPoint x: 729, startPoint y: 421, endPoint x: 718, endPoint y: 356, distance: 66.0
click at [718, 356] on body "spa/v1.339.1 ReadOnly: Viz Debugger: Open Viz Editor Admin Crawl List Logs Proj…" at bounding box center [676, 348] width 1352 height 696
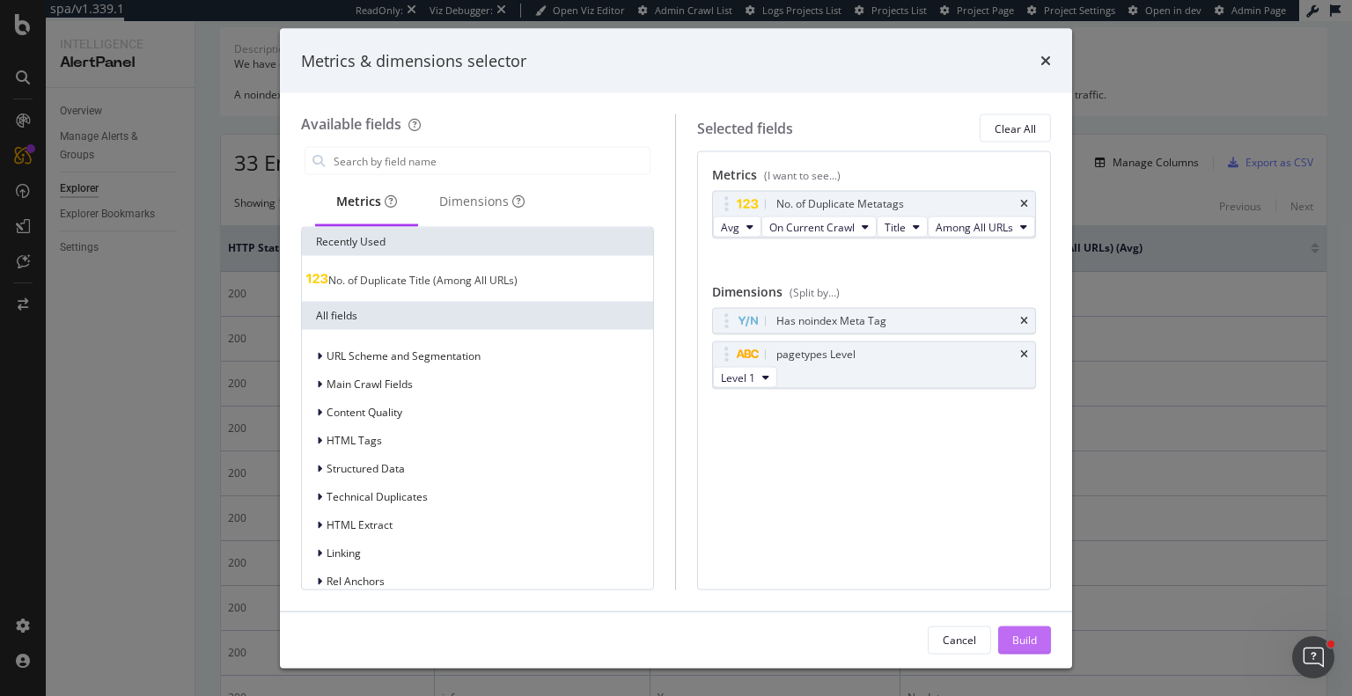
click at [1037, 639] on button "Build" at bounding box center [1024, 640] width 53 height 28
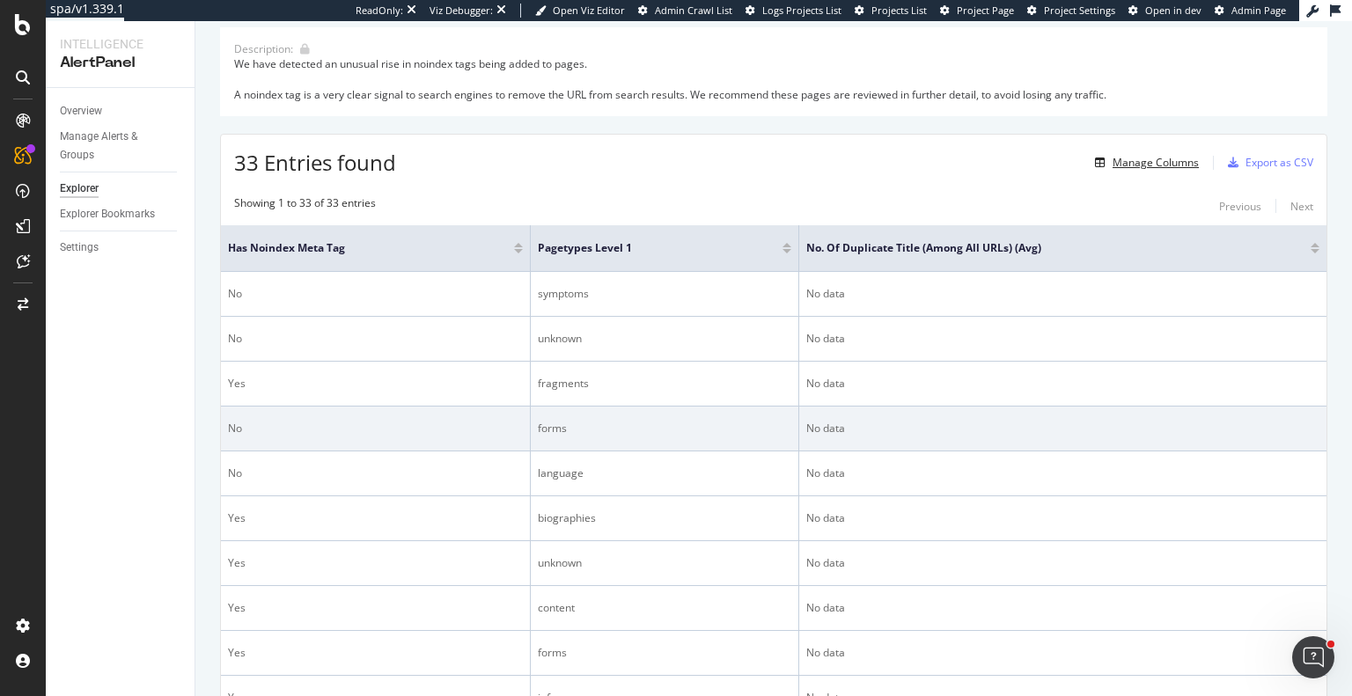
scroll to position [264, 0]
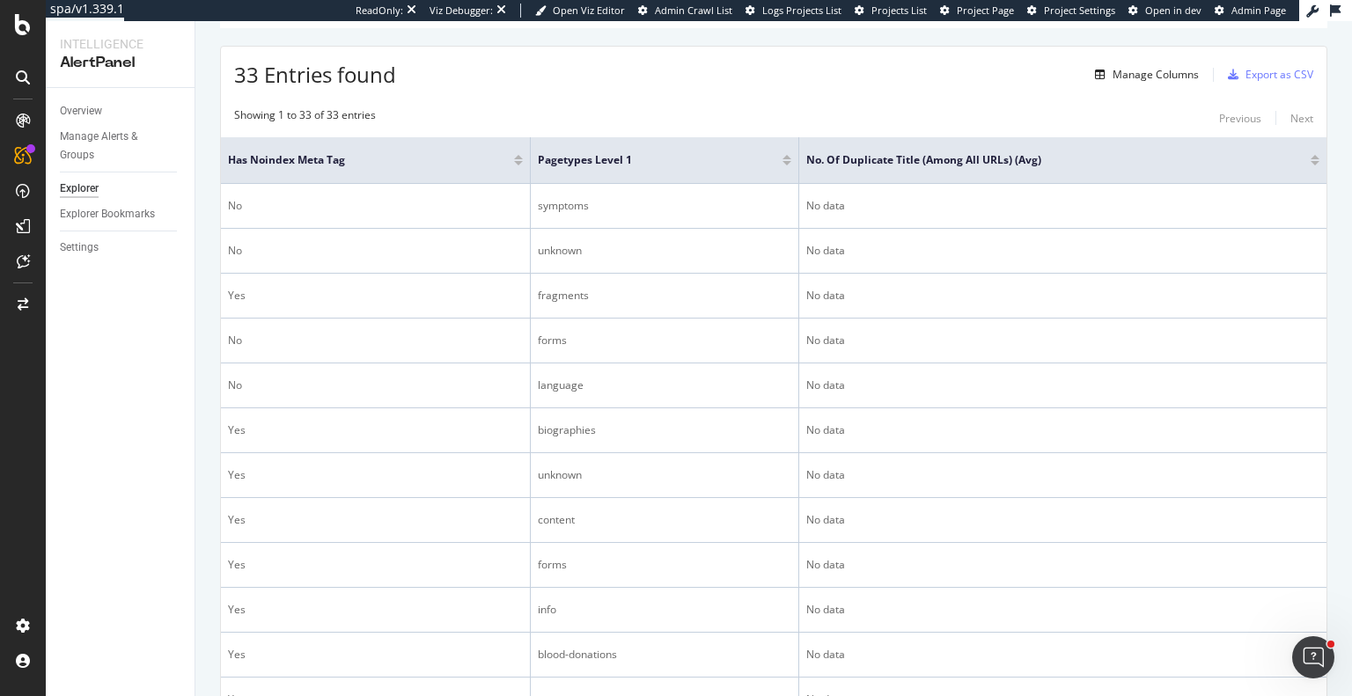
click at [515, 161] on div at bounding box center [518, 163] width 9 height 4
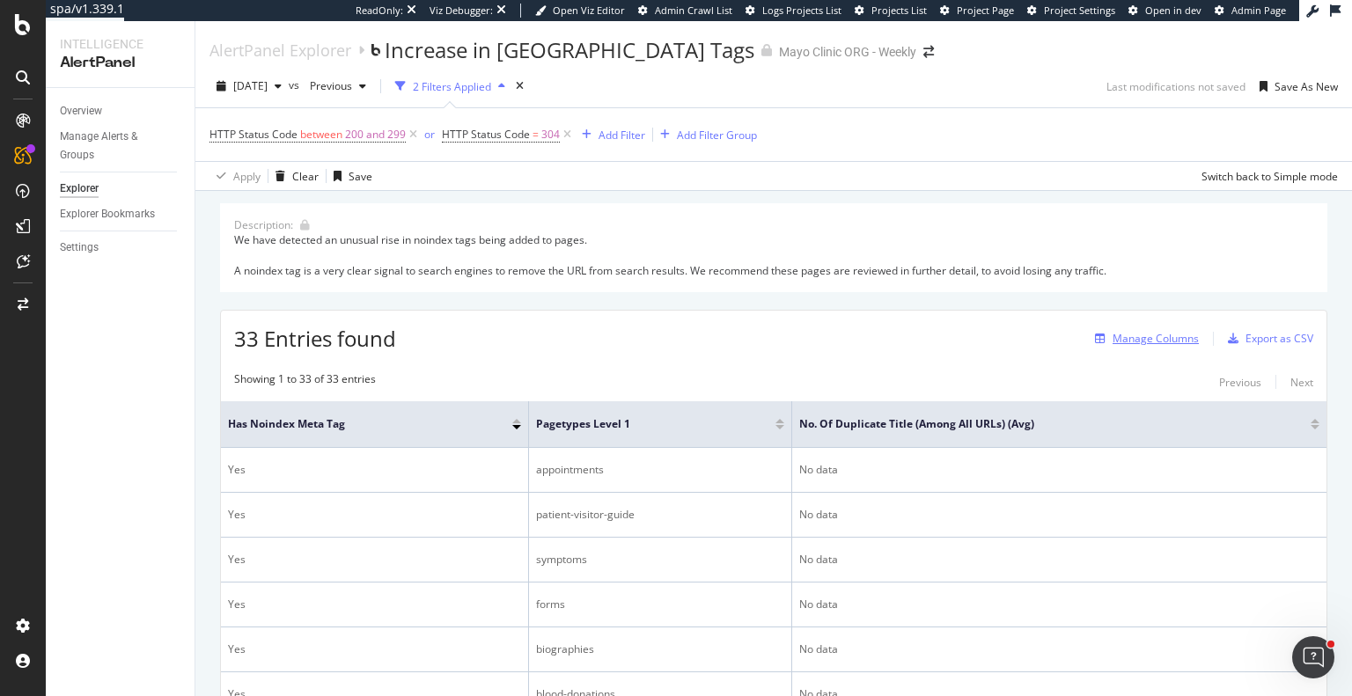
click at [1162, 339] on div "Manage Columns" at bounding box center [1156, 338] width 86 height 15
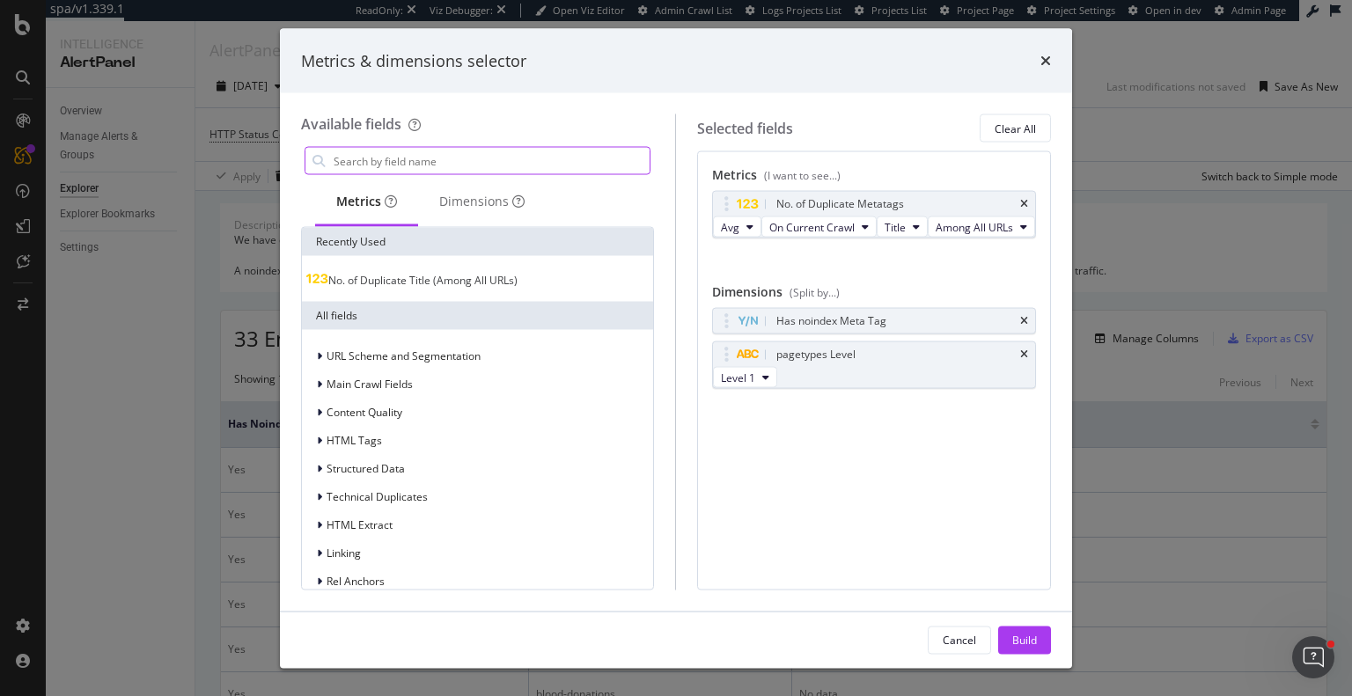
click at [513, 158] on input "modal" at bounding box center [491, 161] width 318 height 26
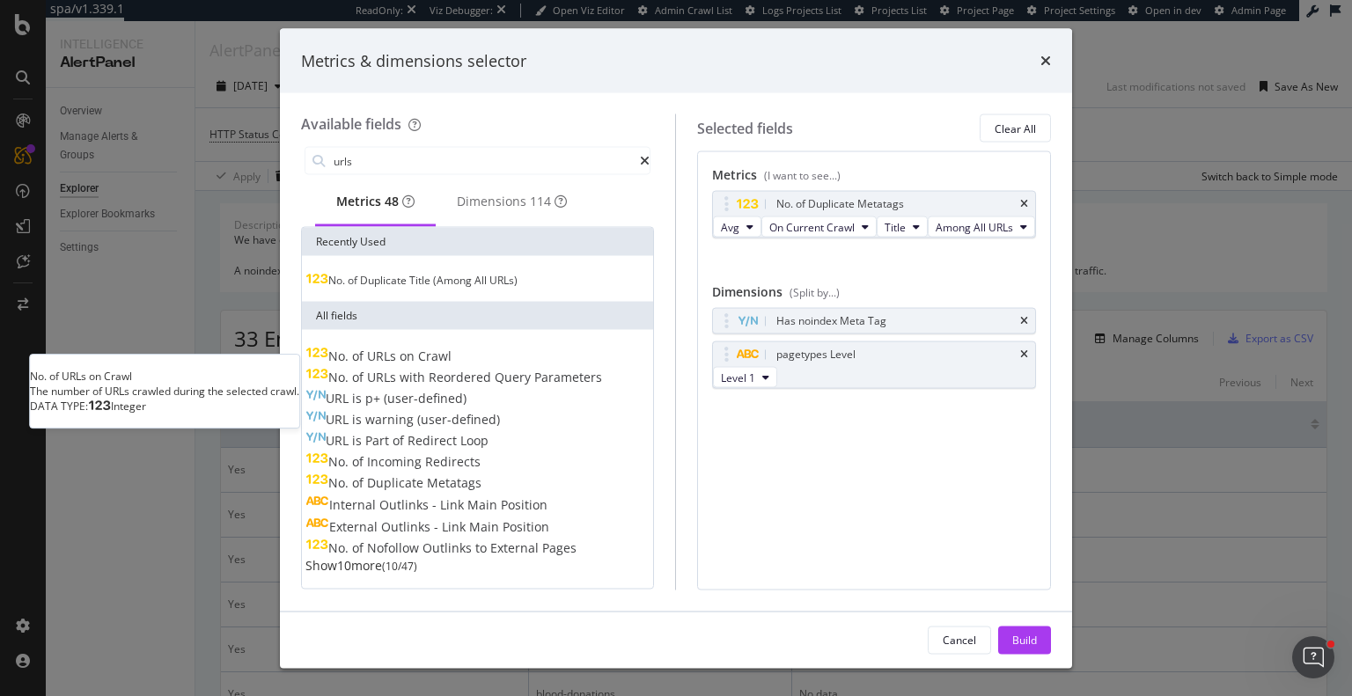
type input "urls"
click at [452, 360] on div "No. of URLs on Crawl" at bounding box center [378, 357] width 146 height 18
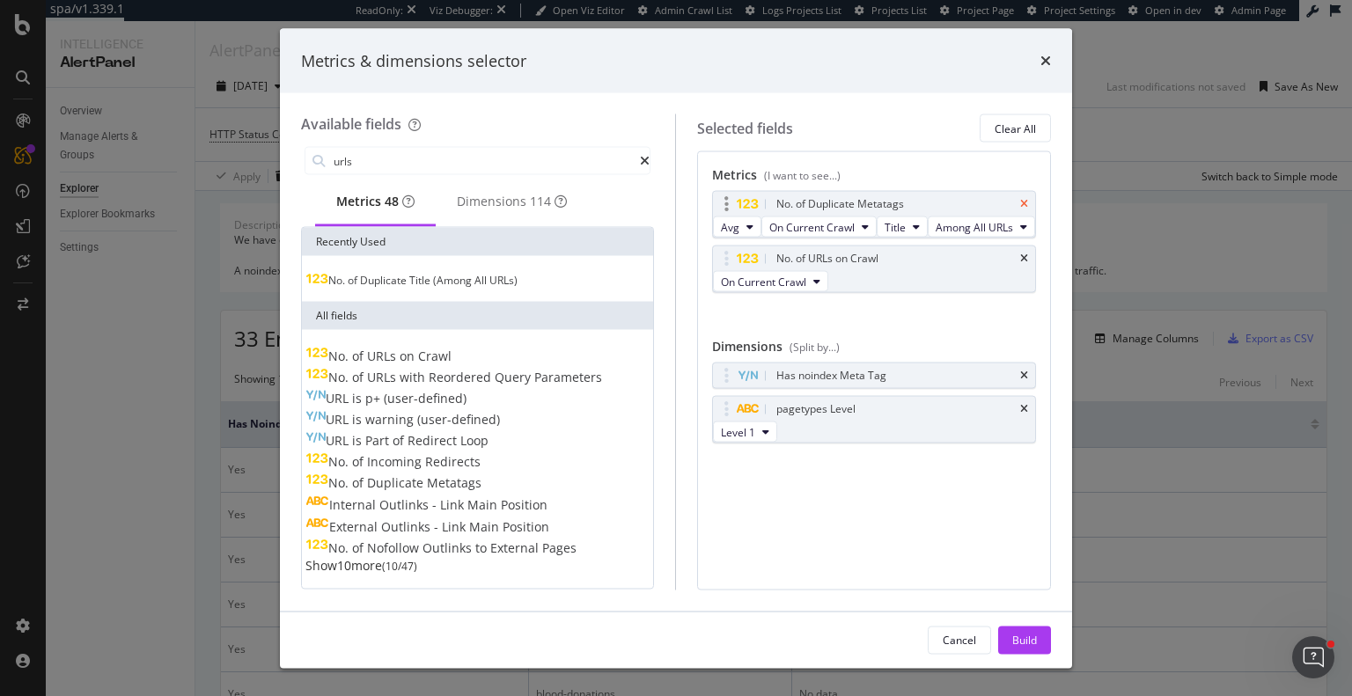
click at [1025, 202] on icon "times" at bounding box center [1024, 204] width 8 height 11
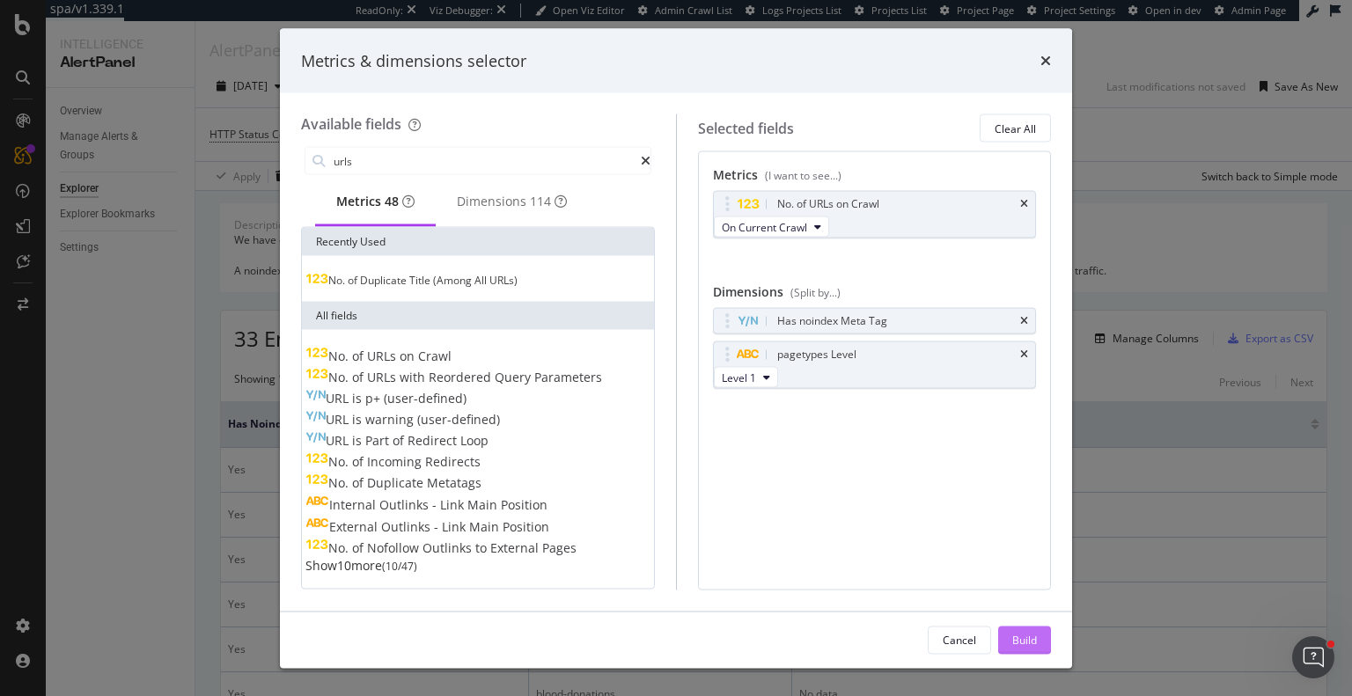
click at [1025, 647] on div "Build" at bounding box center [1024, 640] width 25 height 26
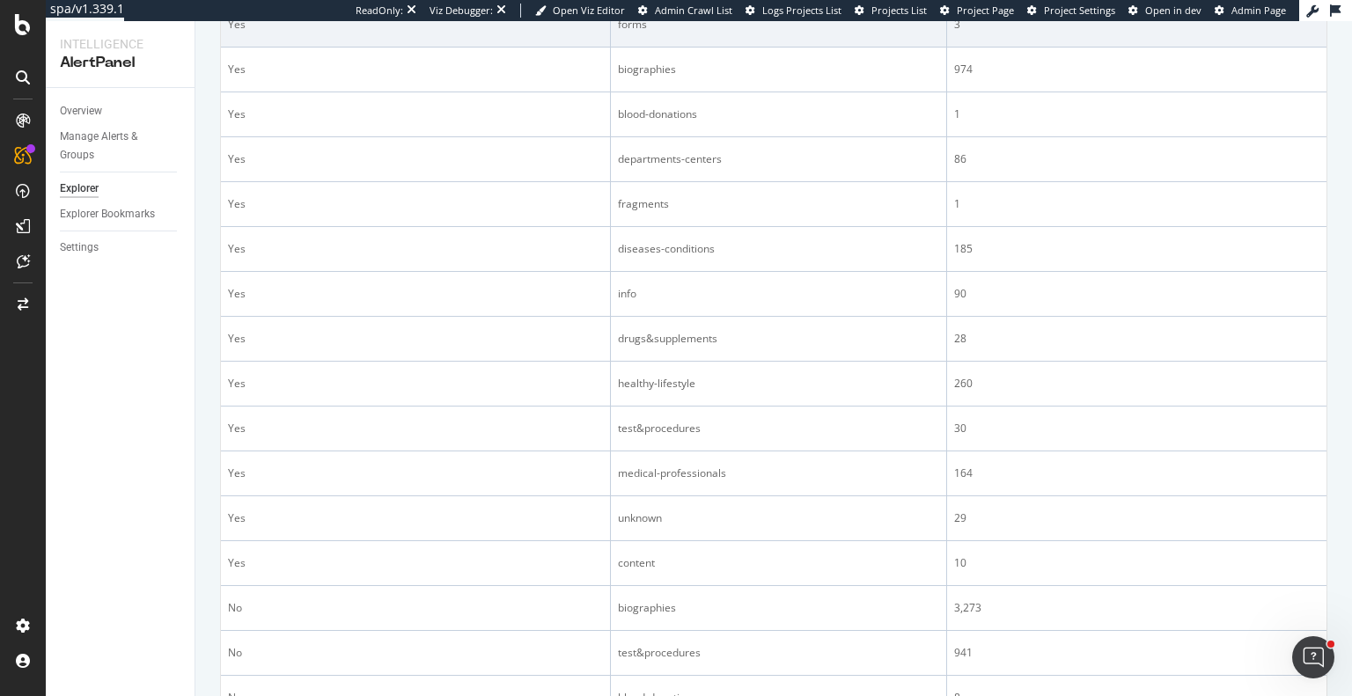
scroll to position [616, 0]
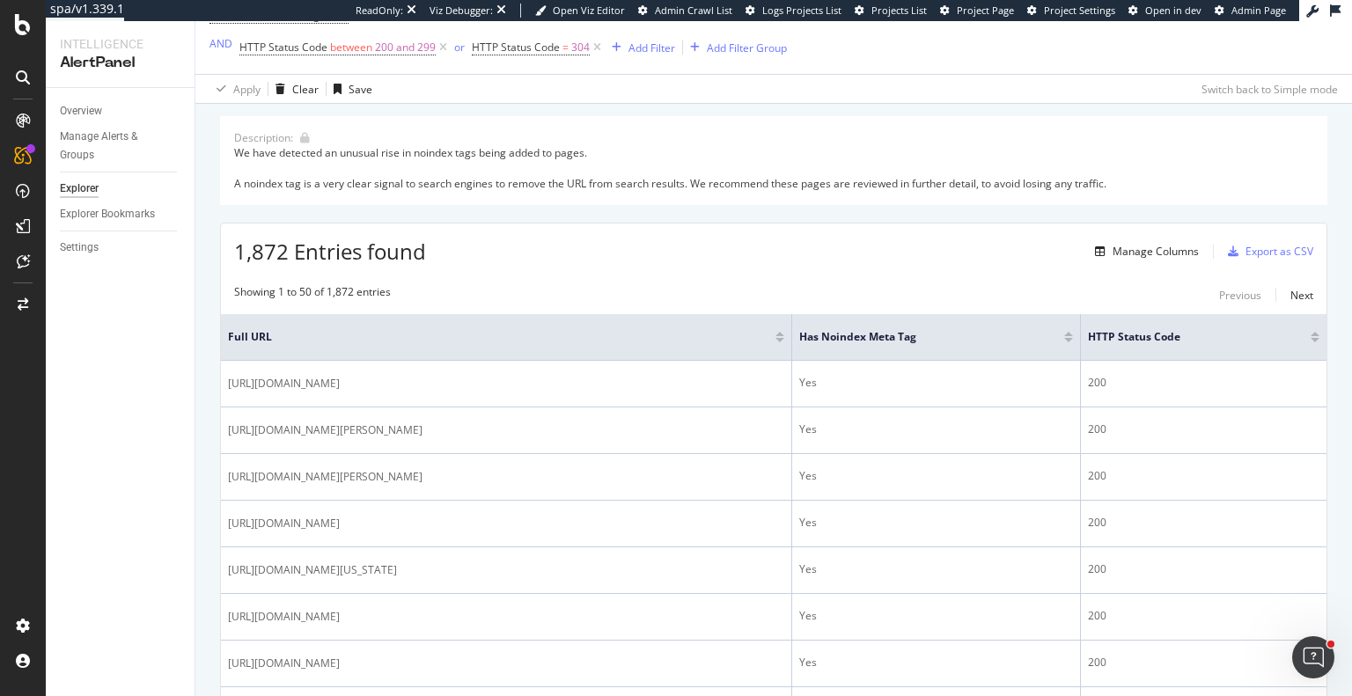
scroll to position [88, 0]
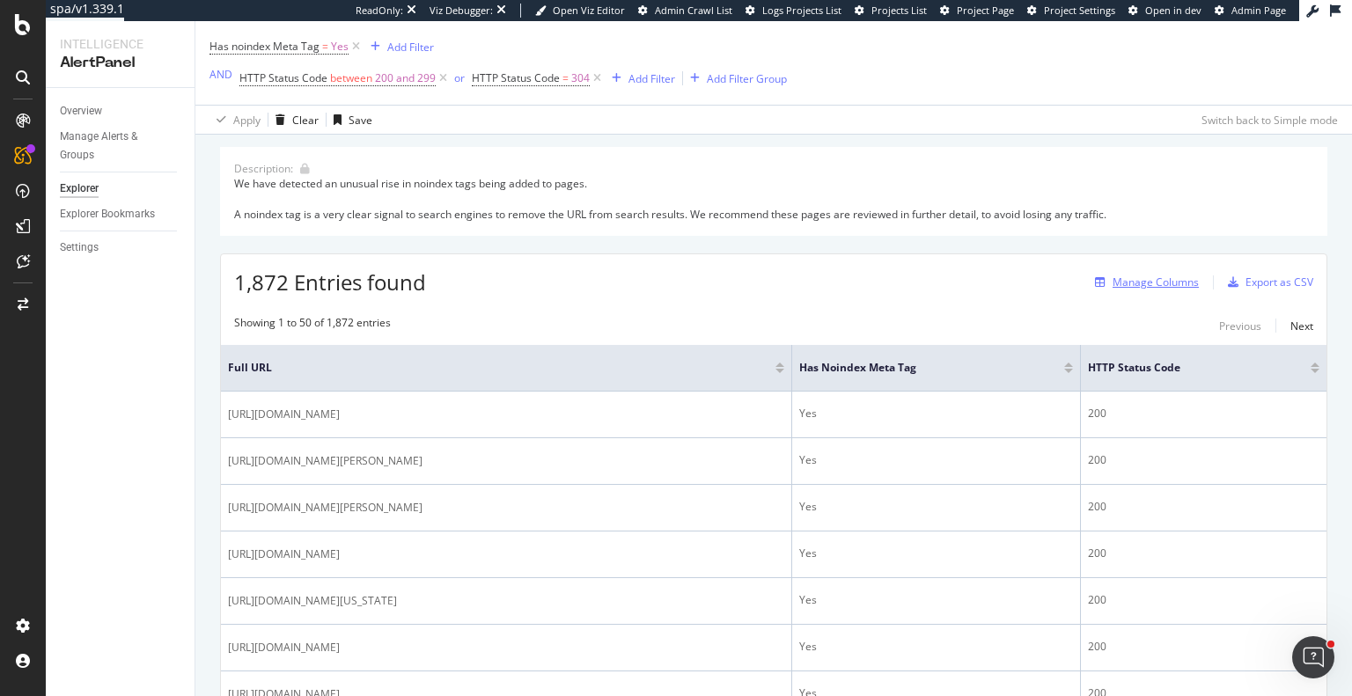
click at [1141, 277] on div "Manage Columns" at bounding box center [1156, 282] width 86 height 15
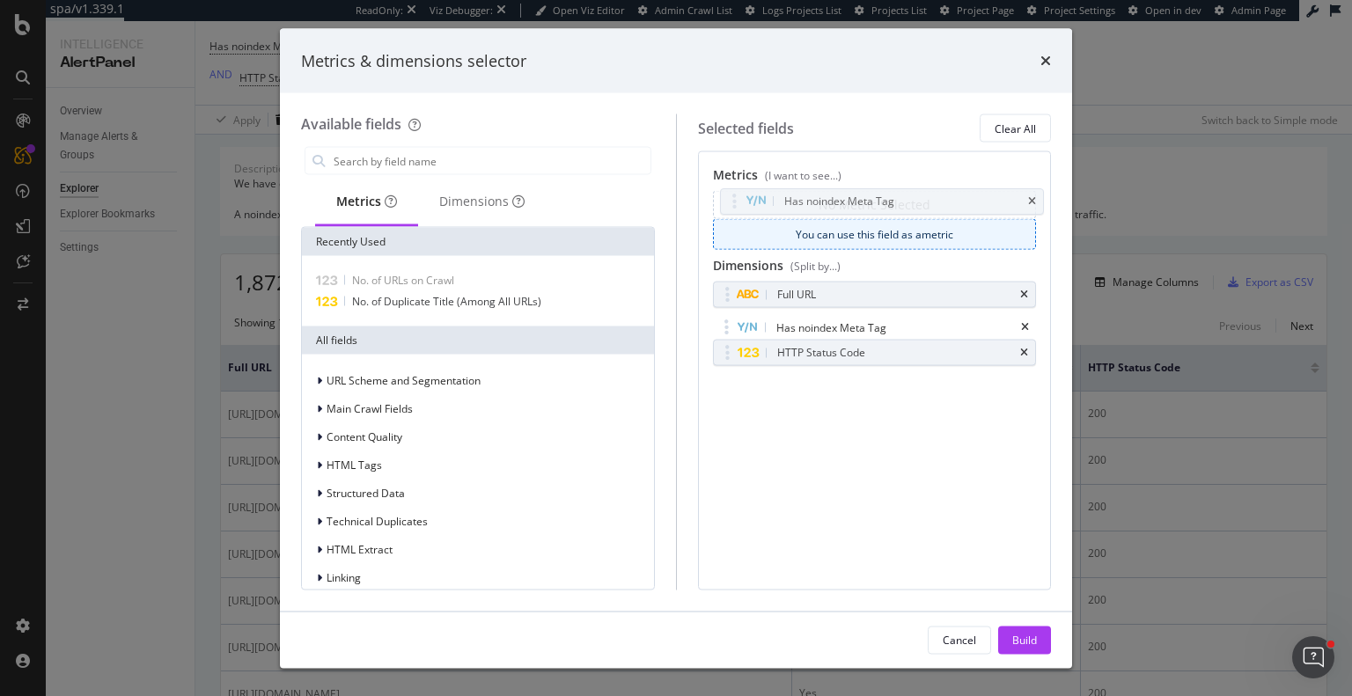
drag, startPoint x: 784, startPoint y: 326, endPoint x: 792, endPoint y: 212, distance: 113.8
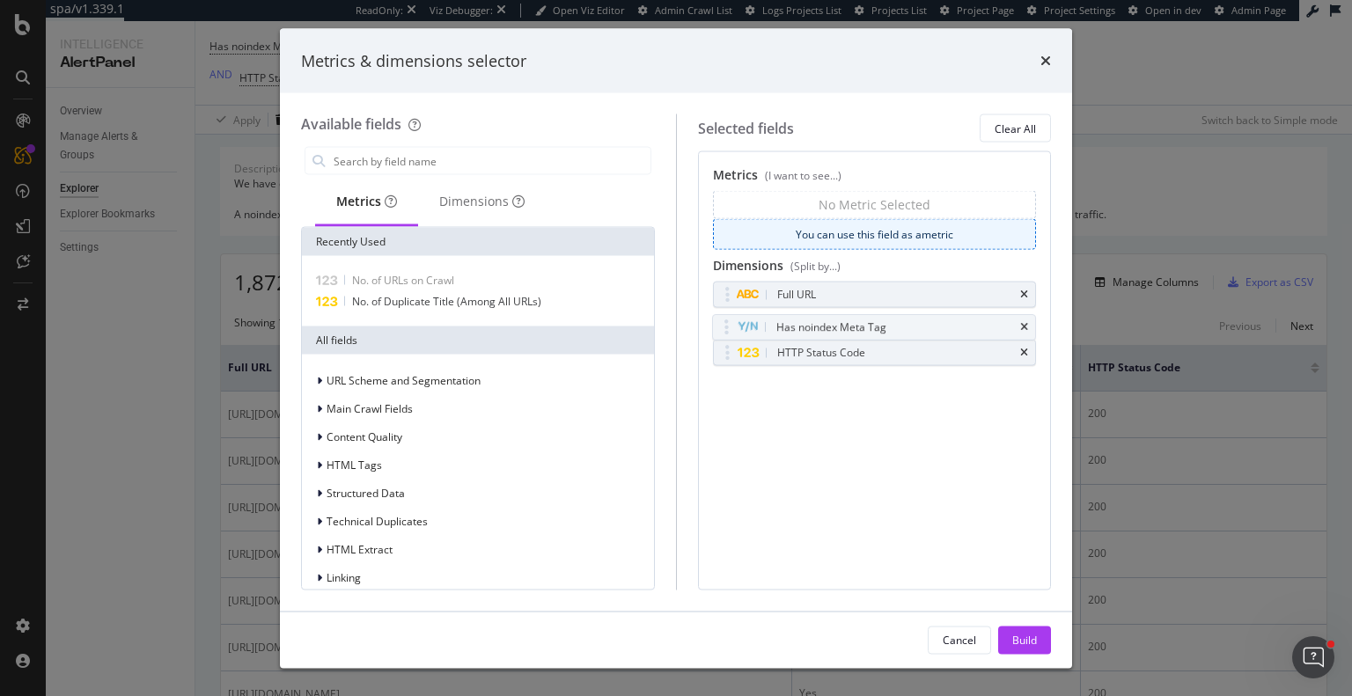
click at [792, 200] on body "spa/v1.339.1 ReadOnly: Viz Debugger: Open Viz Editor Admin Crawl List Logs Proj…" at bounding box center [676, 348] width 1352 height 696
drag, startPoint x: 724, startPoint y: 319, endPoint x: 730, endPoint y: 196, distance: 123.3
click at [730, 196] on body "spa/v1.339.1 ReadOnly: Viz Debugger: Open Viz Editor Admin Crawl List Logs Proj…" at bounding box center [676, 348] width 1352 height 696
drag, startPoint x: 720, startPoint y: 323, endPoint x: 725, endPoint y: 206, distance: 117.2
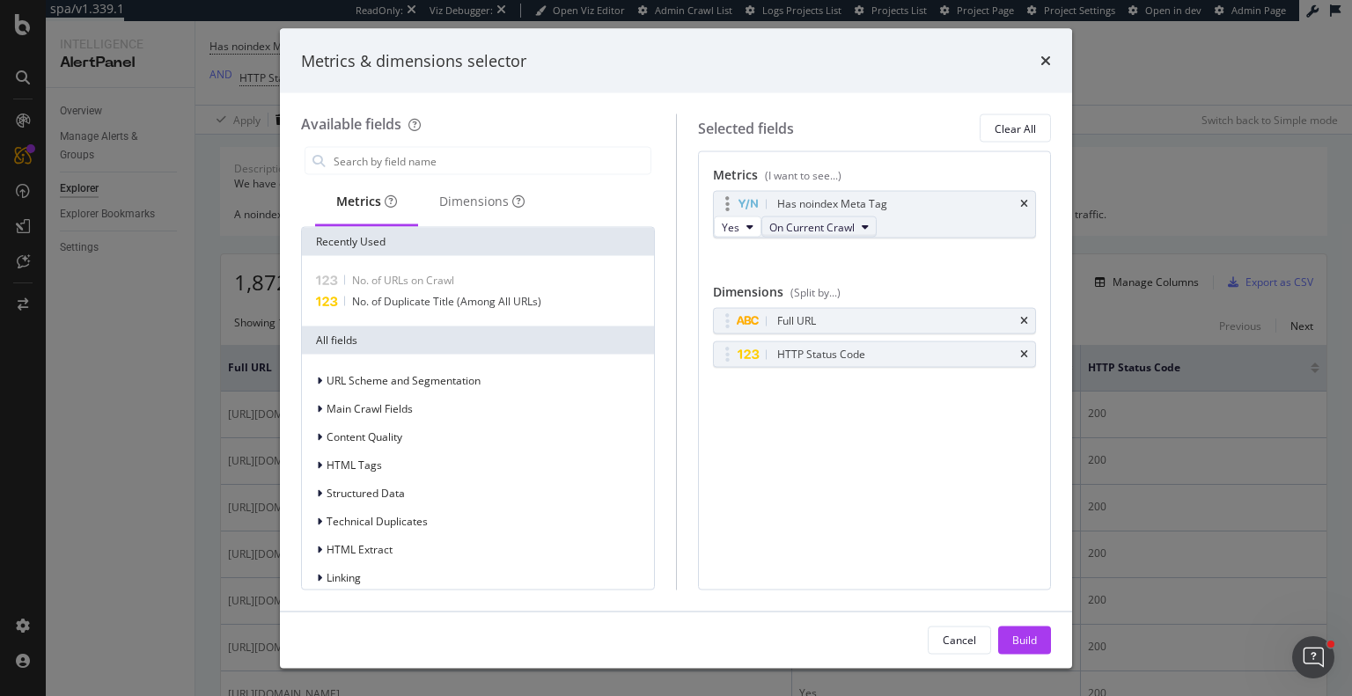
click at [850, 234] on span "On Current Crawl" at bounding box center [811, 226] width 85 height 15
click at [844, 291] on span "On Compared Crawl" at bounding box center [830, 295] width 99 height 16
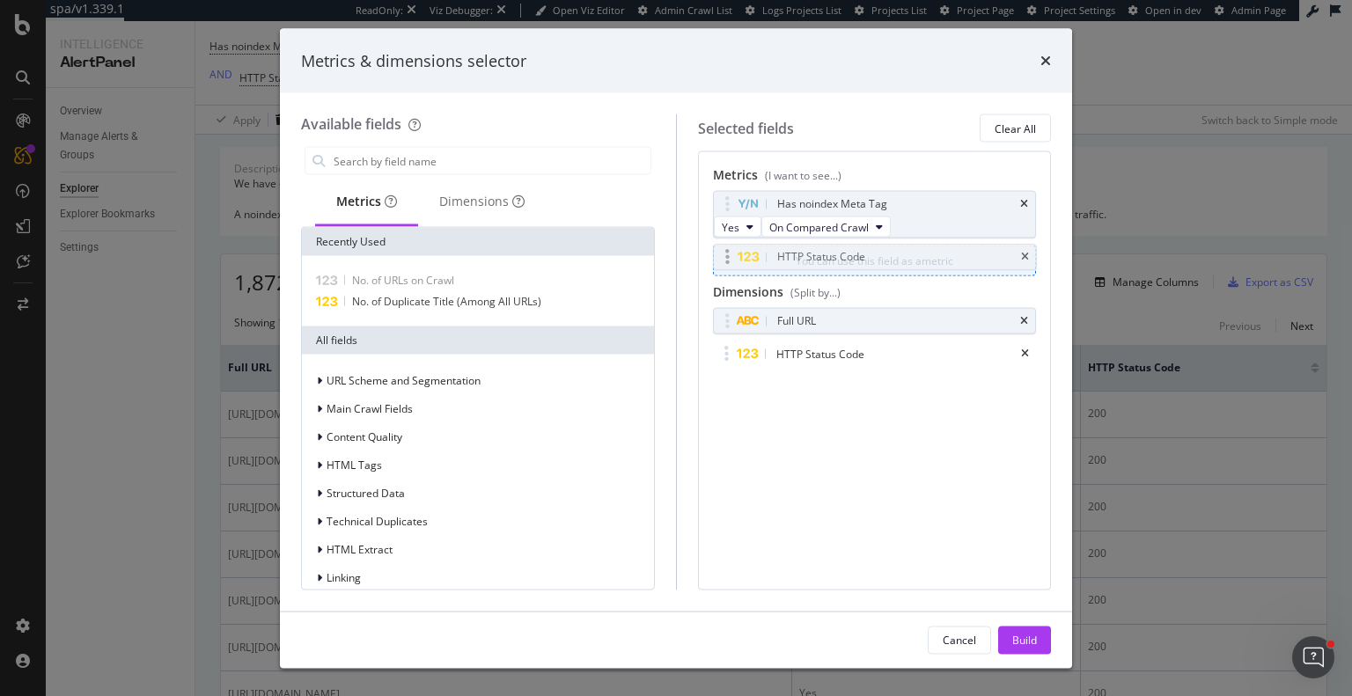
drag, startPoint x: 723, startPoint y: 369, endPoint x: 723, endPoint y: 261, distance: 107.4
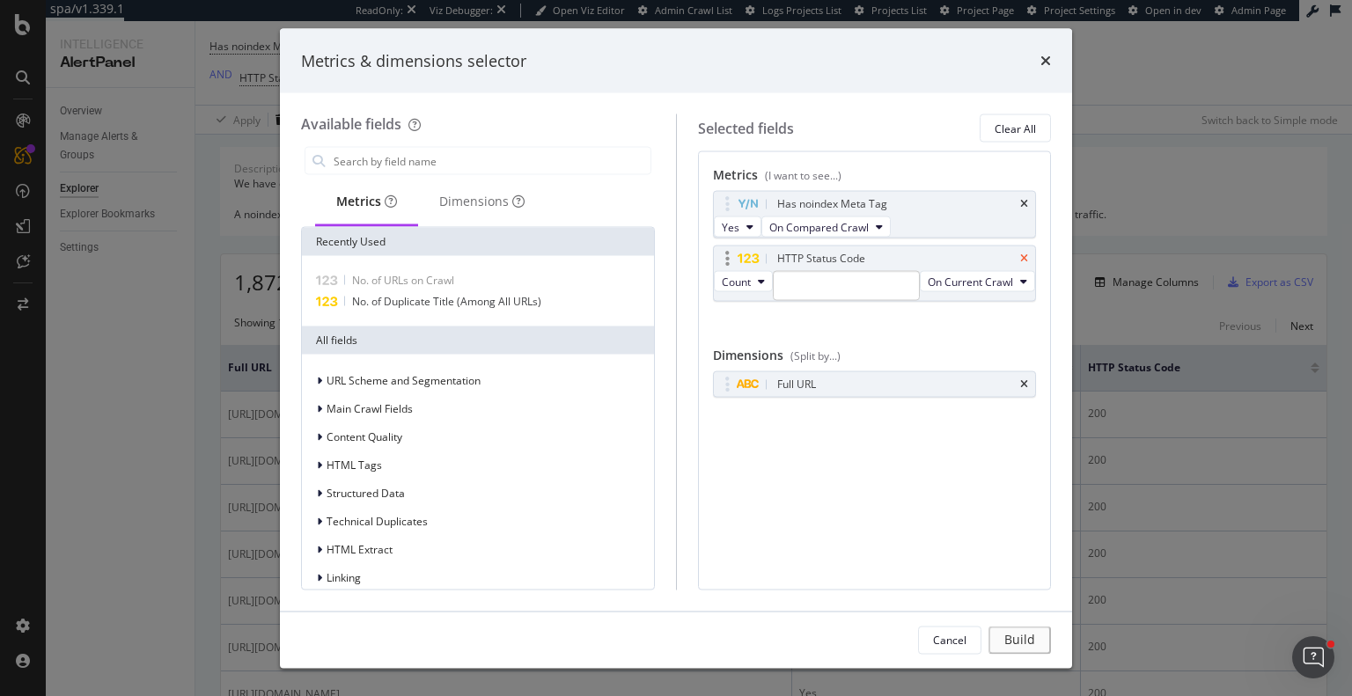
click at [1025, 264] on icon "times" at bounding box center [1024, 258] width 8 height 11
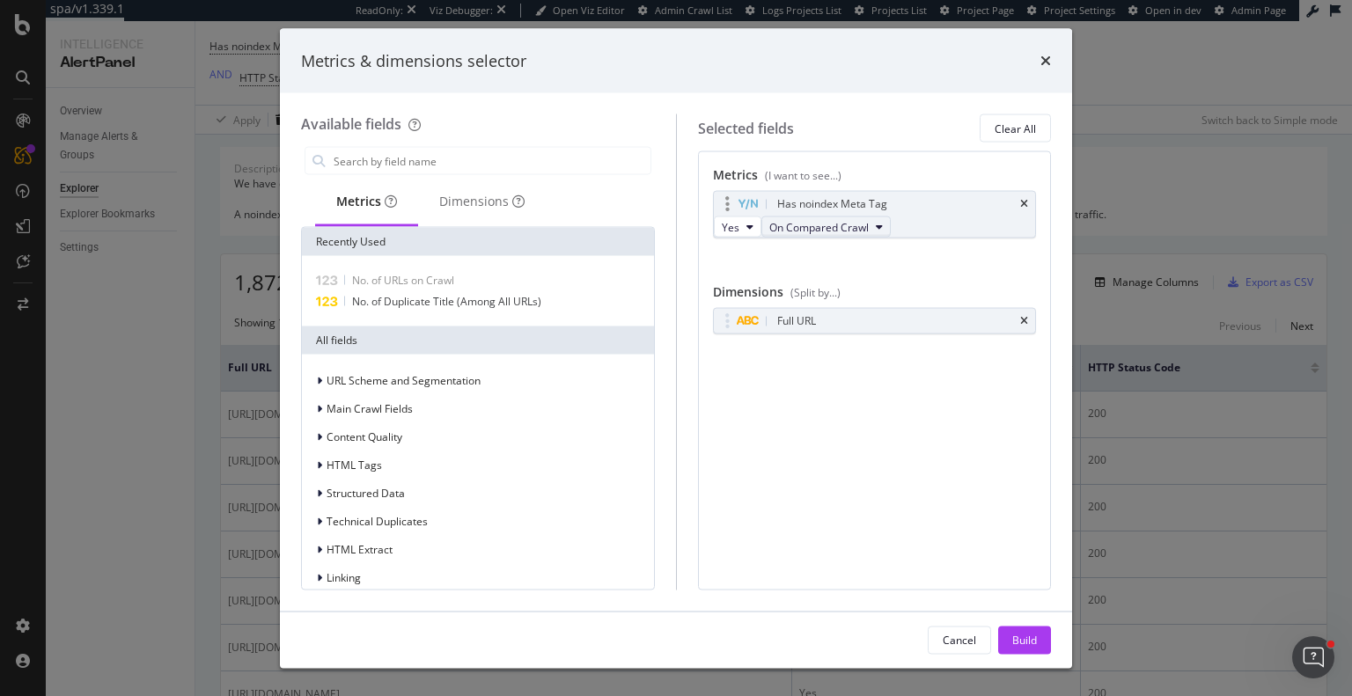
click at [866, 234] on span "On Compared Crawl" at bounding box center [818, 226] width 99 height 15
click at [921, 263] on div "Has noindex Meta Tag Yes On Compared Crawl You can use this field as a metric" at bounding box center [875, 233] width 324 height 85
click at [413, 158] on input "modal" at bounding box center [491, 161] width 319 height 26
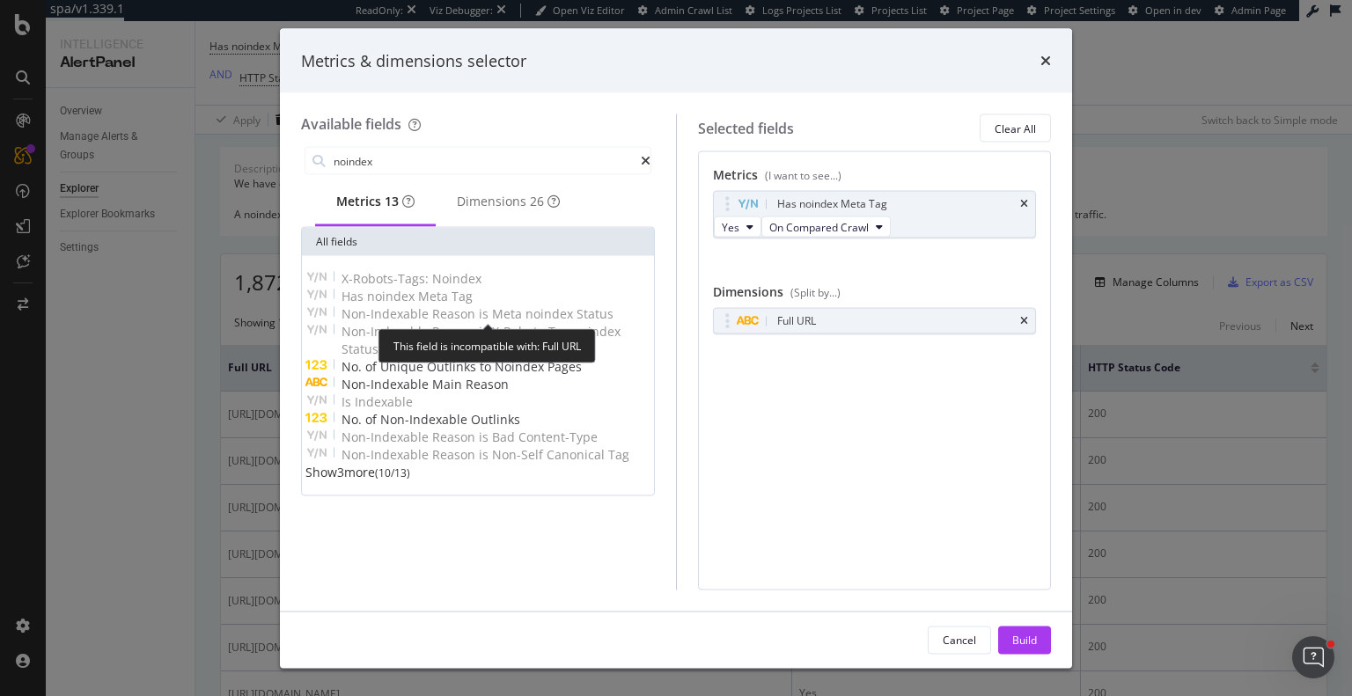
click at [459, 304] on span "Tag" at bounding box center [462, 296] width 21 height 17
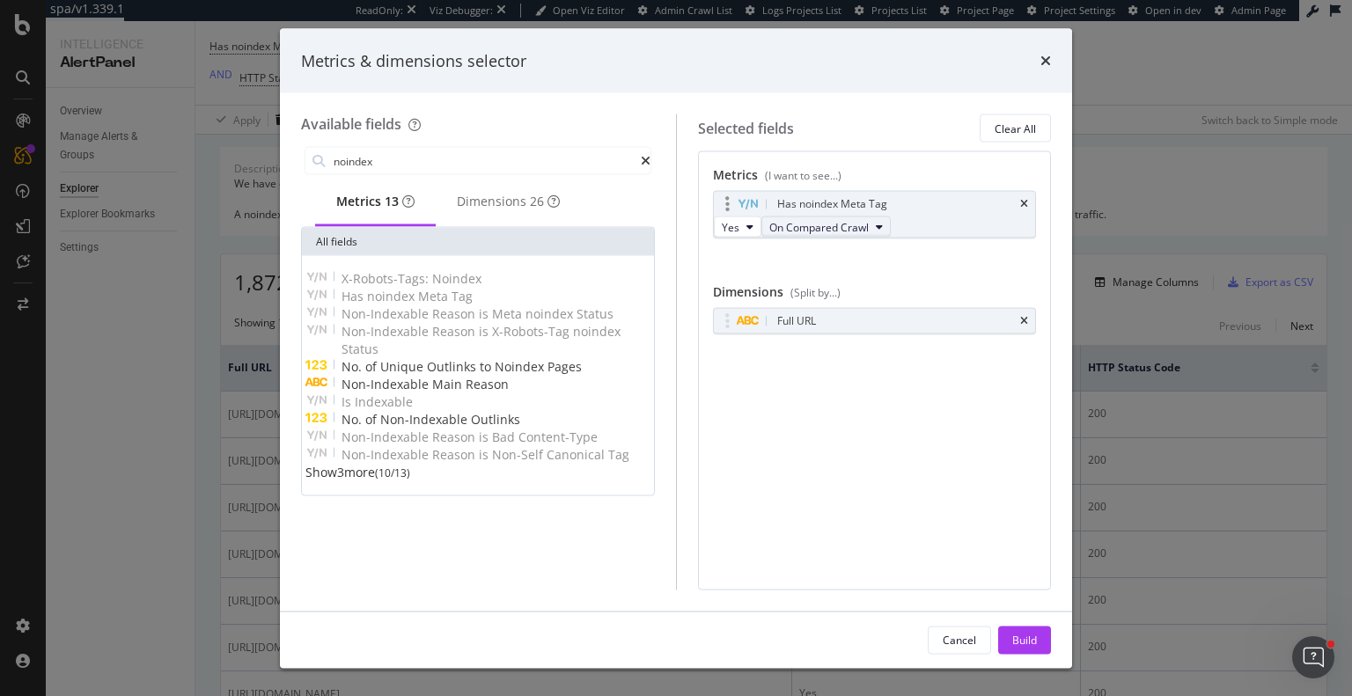
click at [874, 224] on button "On Compared Crawl" at bounding box center [825, 227] width 129 height 21
click at [841, 259] on span "On Current Crawl" at bounding box center [831, 262] width 101 height 16
click at [1030, 333] on div "Full URL" at bounding box center [875, 321] width 322 height 25
click at [1021, 327] on icon "times" at bounding box center [1024, 321] width 8 height 11
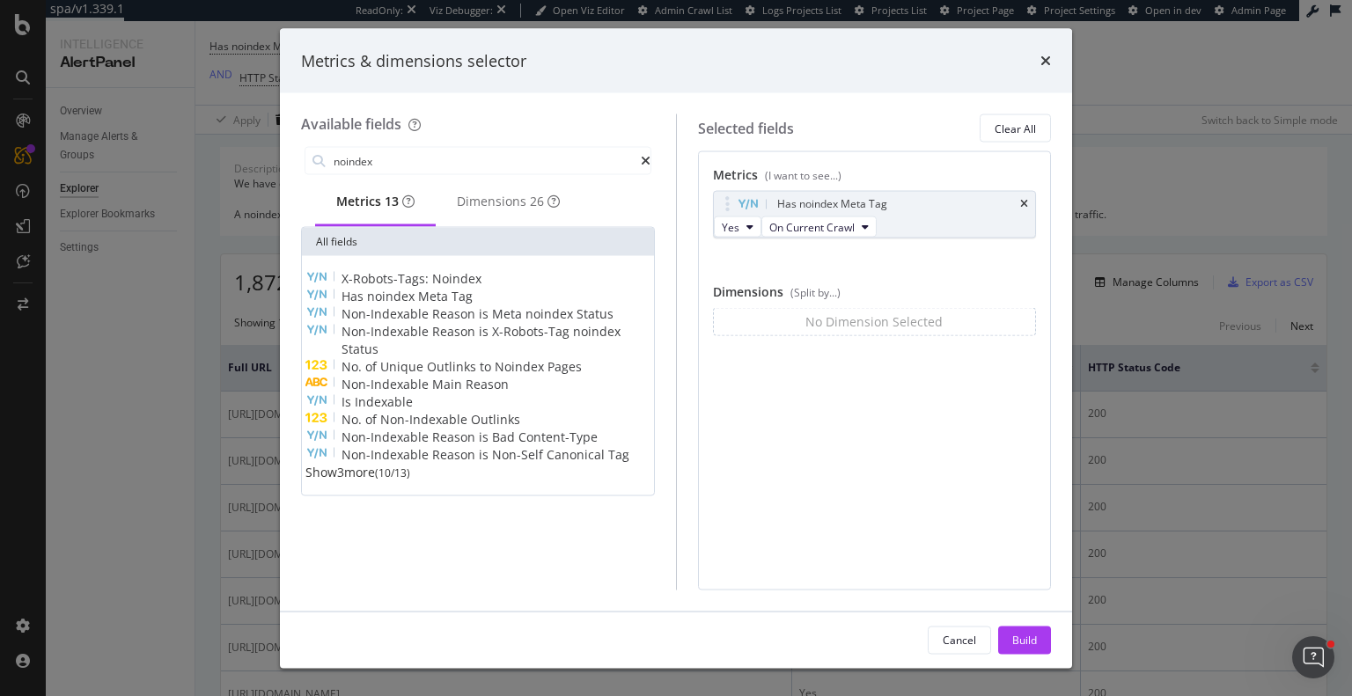
click at [458, 305] on span "Tag" at bounding box center [462, 296] width 21 height 17
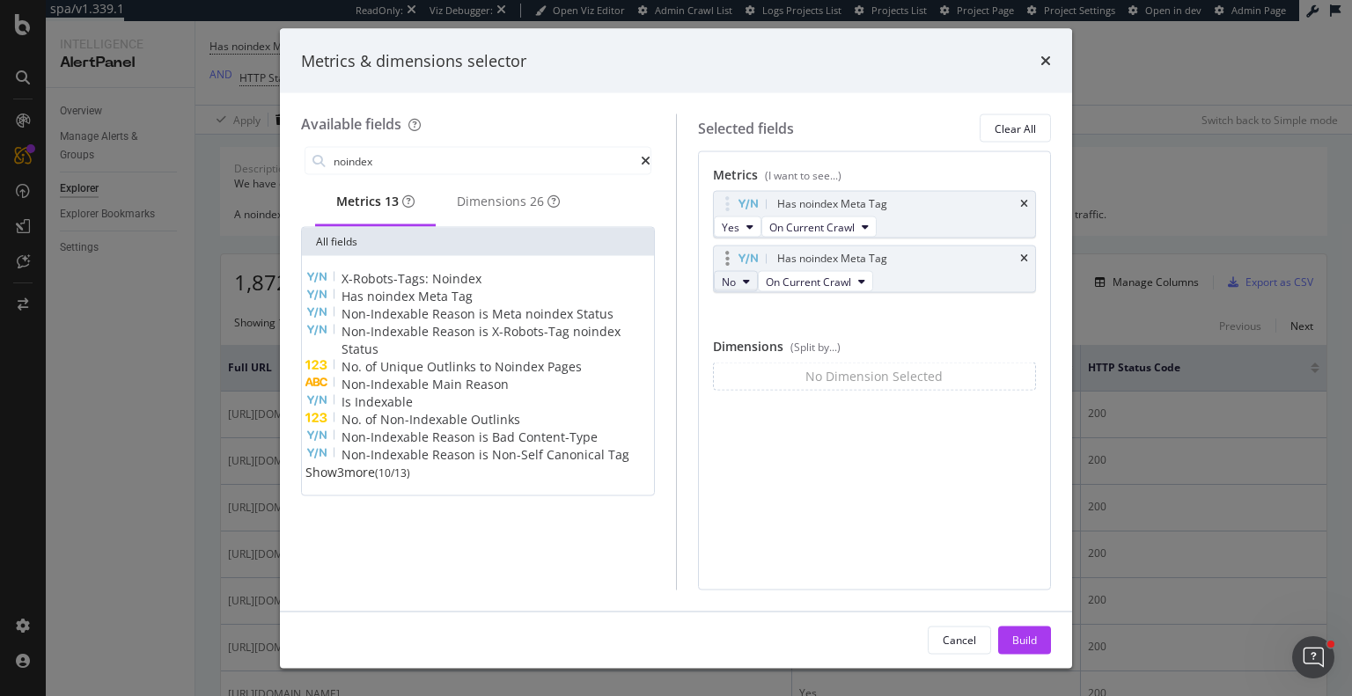
click at [751, 292] on button "No" at bounding box center [736, 281] width 44 height 21
click at [745, 327] on span "Yes" at bounding box center [740, 327] width 18 height 16
click at [467, 305] on span "Tag" at bounding box center [462, 296] width 21 height 17
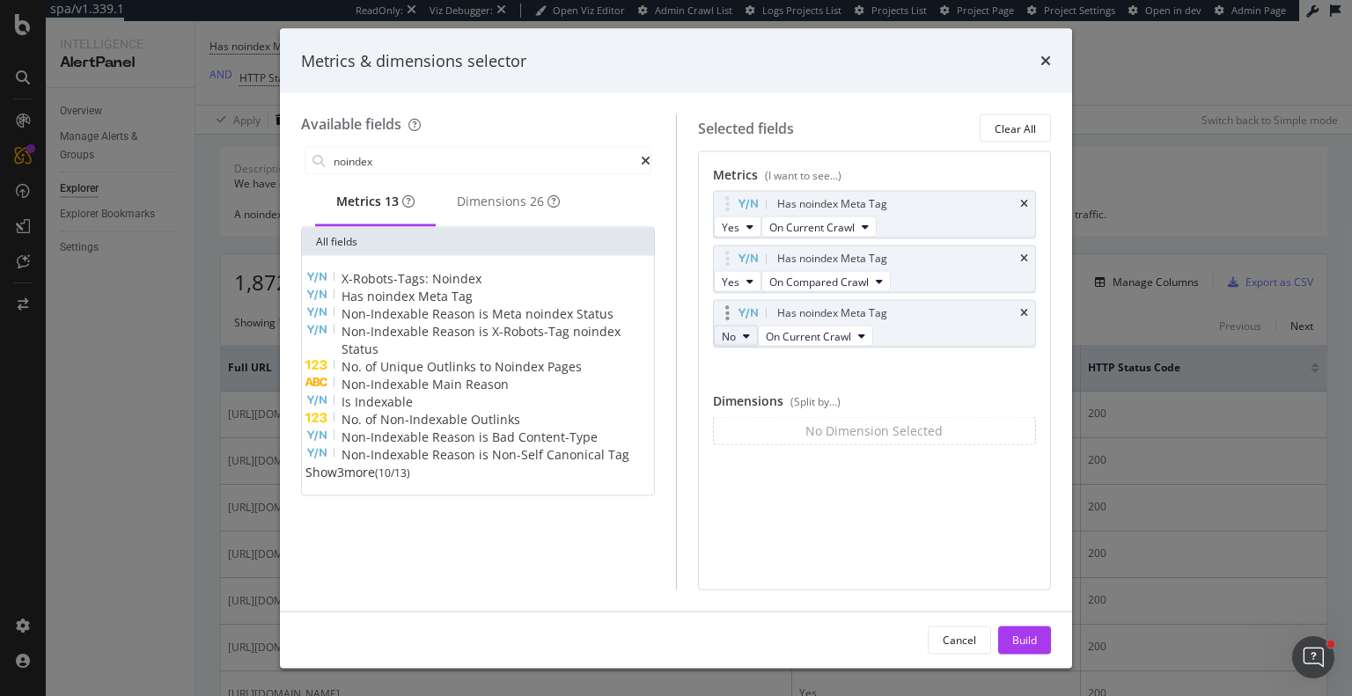
click at [749, 342] on icon "modal" at bounding box center [746, 336] width 7 height 11
click at [745, 391] on span "Yes" at bounding box center [740, 394] width 18 height 16
click at [512, 202] on div "Dimensions 26" at bounding box center [508, 202] width 103 height 18
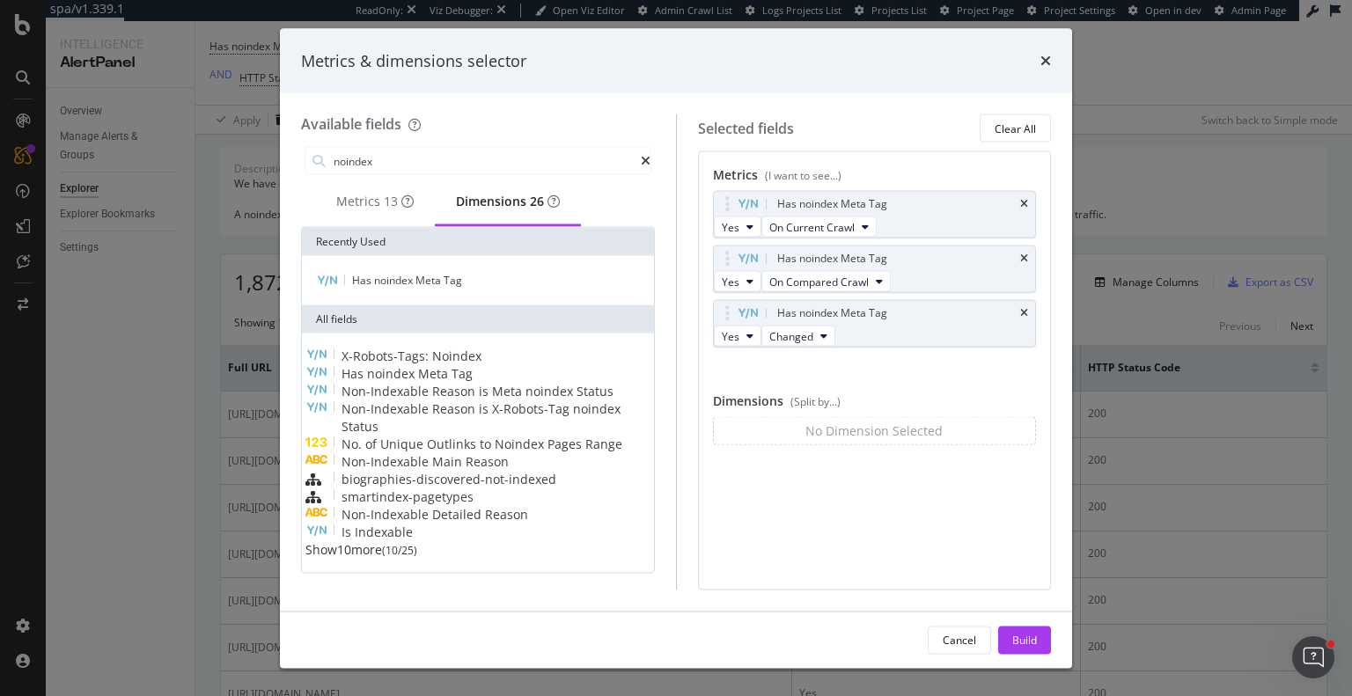
click at [446, 175] on div "noindex" at bounding box center [478, 160] width 354 height 35
click at [442, 171] on input "noindex" at bounding box center [486, 161] width 309 height 26
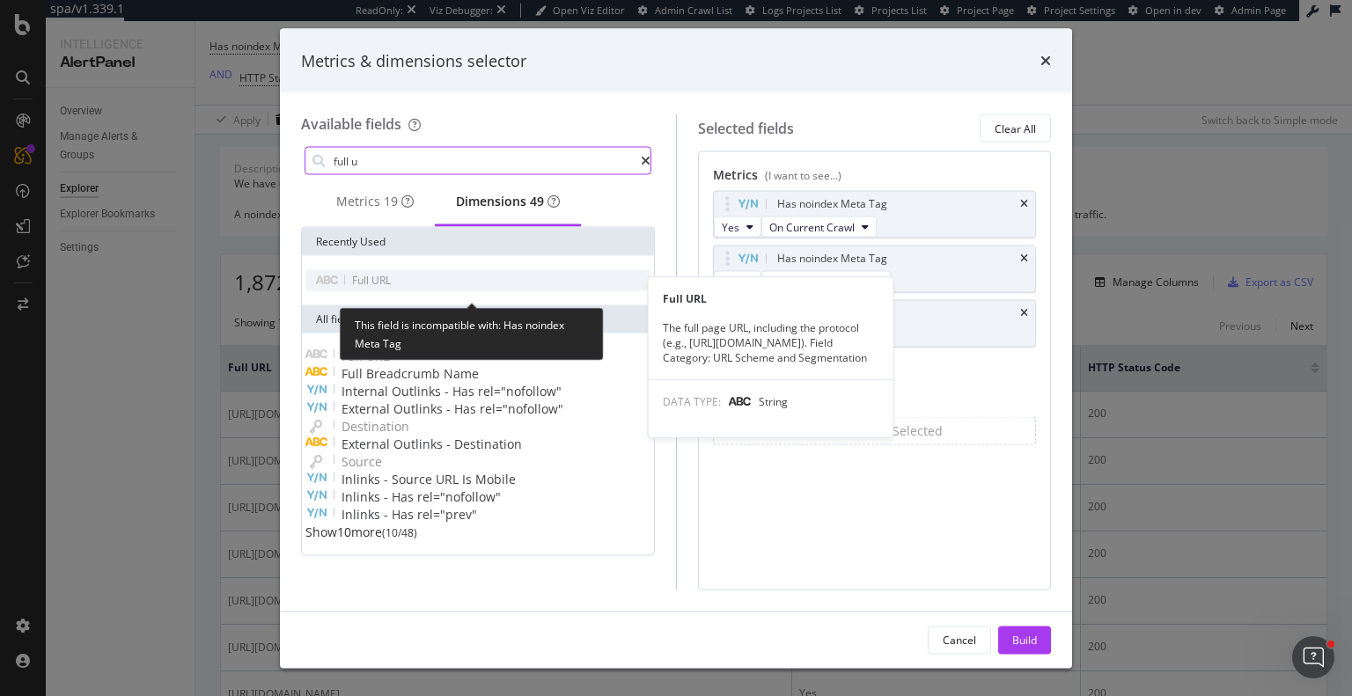
type input "full u"
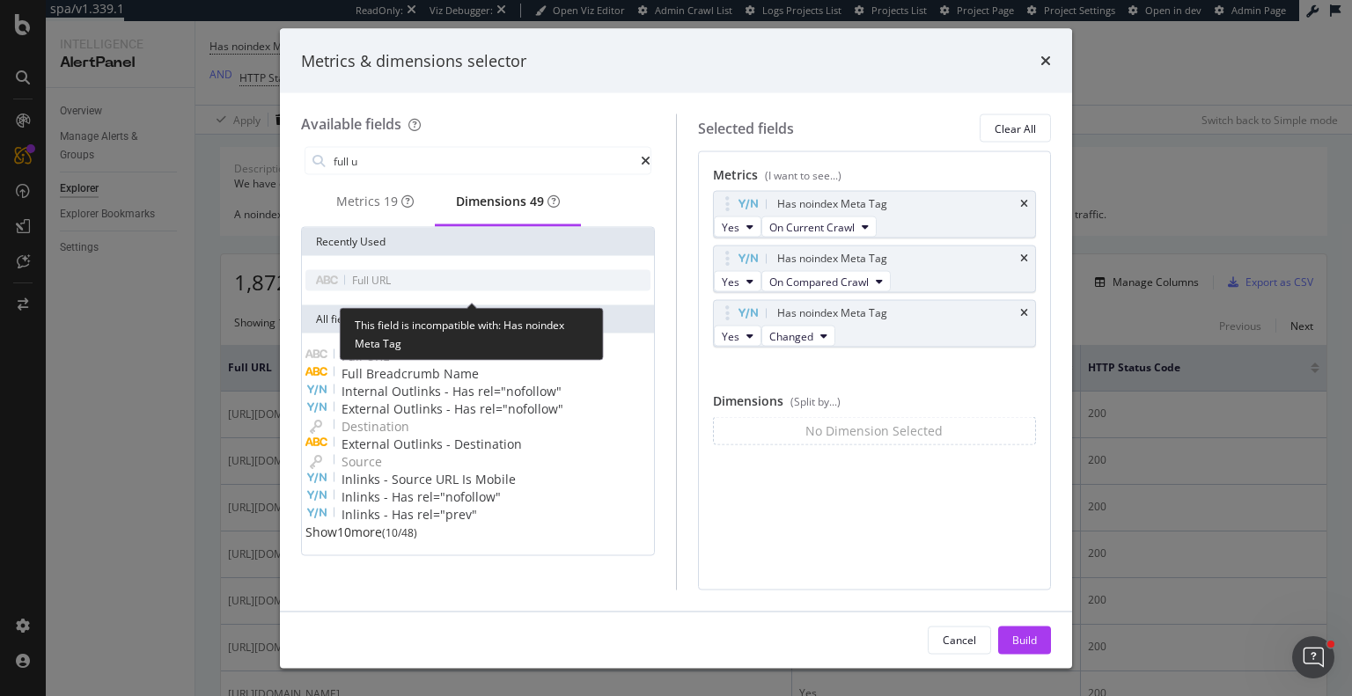
click at [412, 278] on div "Full URL" at bounding box center [477, 280] width 345 height 21
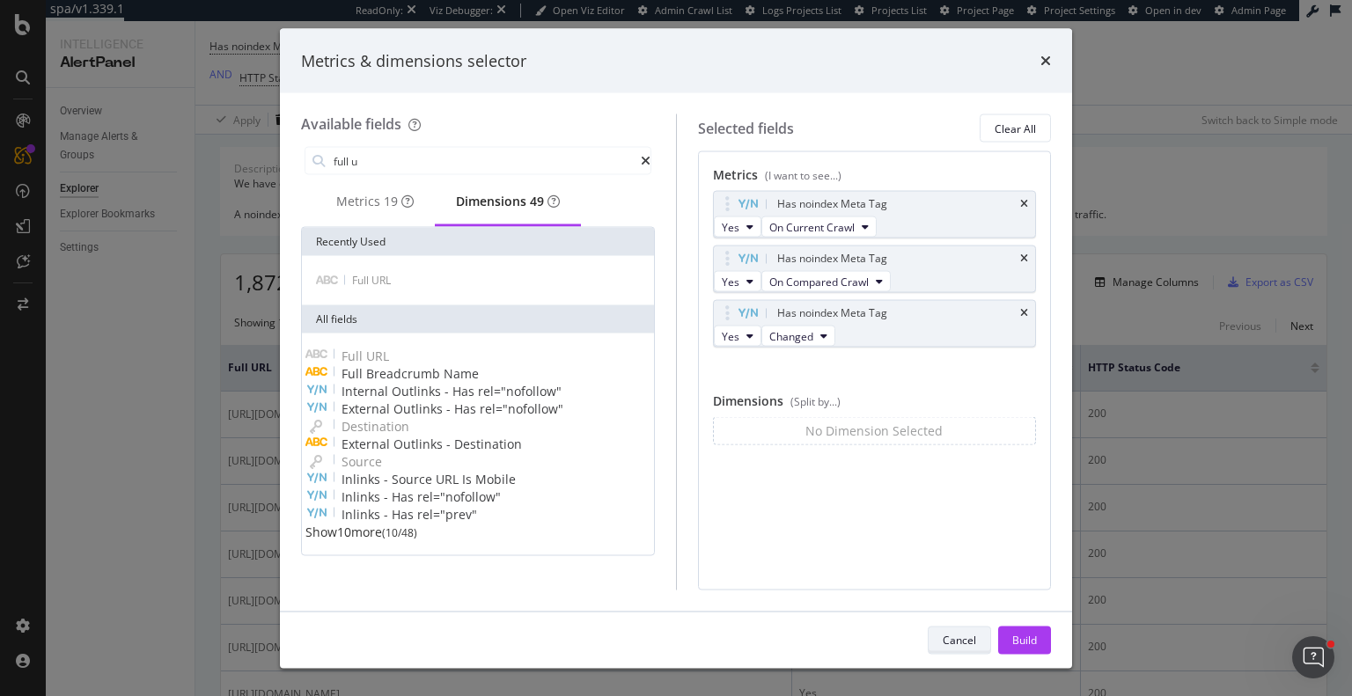
click at [964, 643] on div "Cancel" at bounding box center [959, 639] width 33 height 15
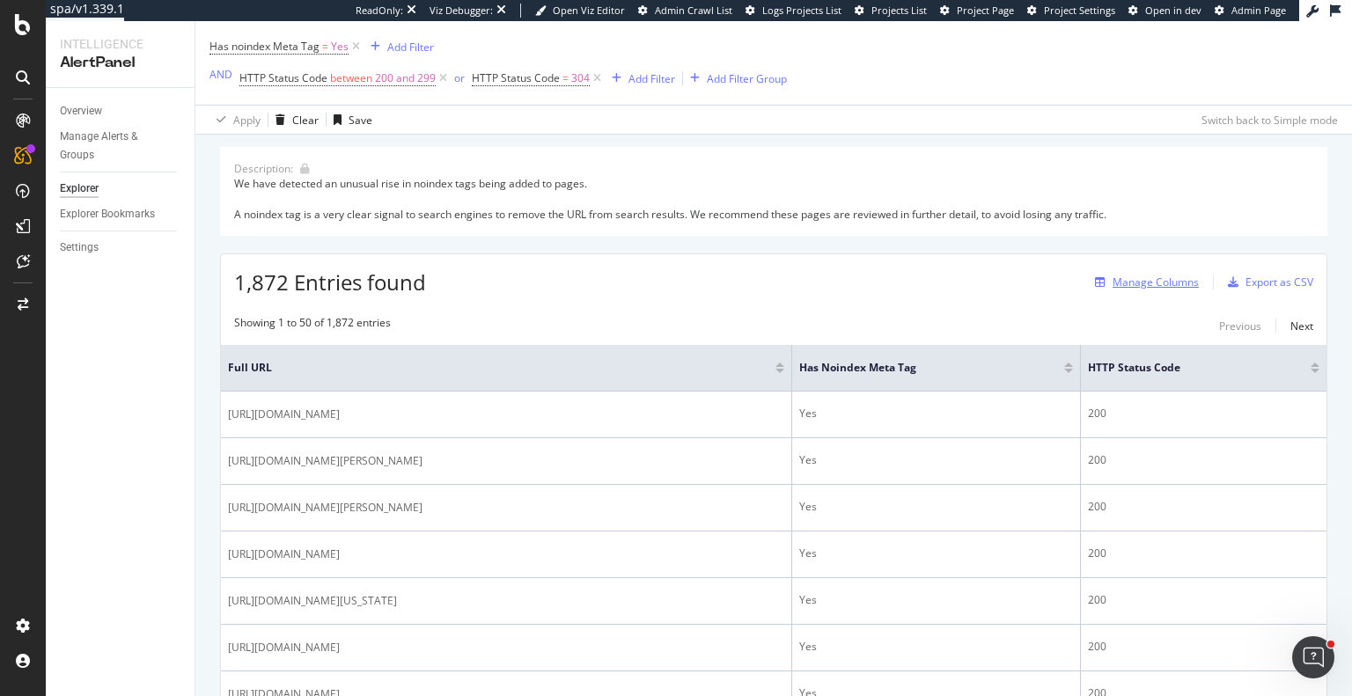
click at [1144, 283] on div "Manage Columns" at bounding box center [1156, 282] width 86 height 15
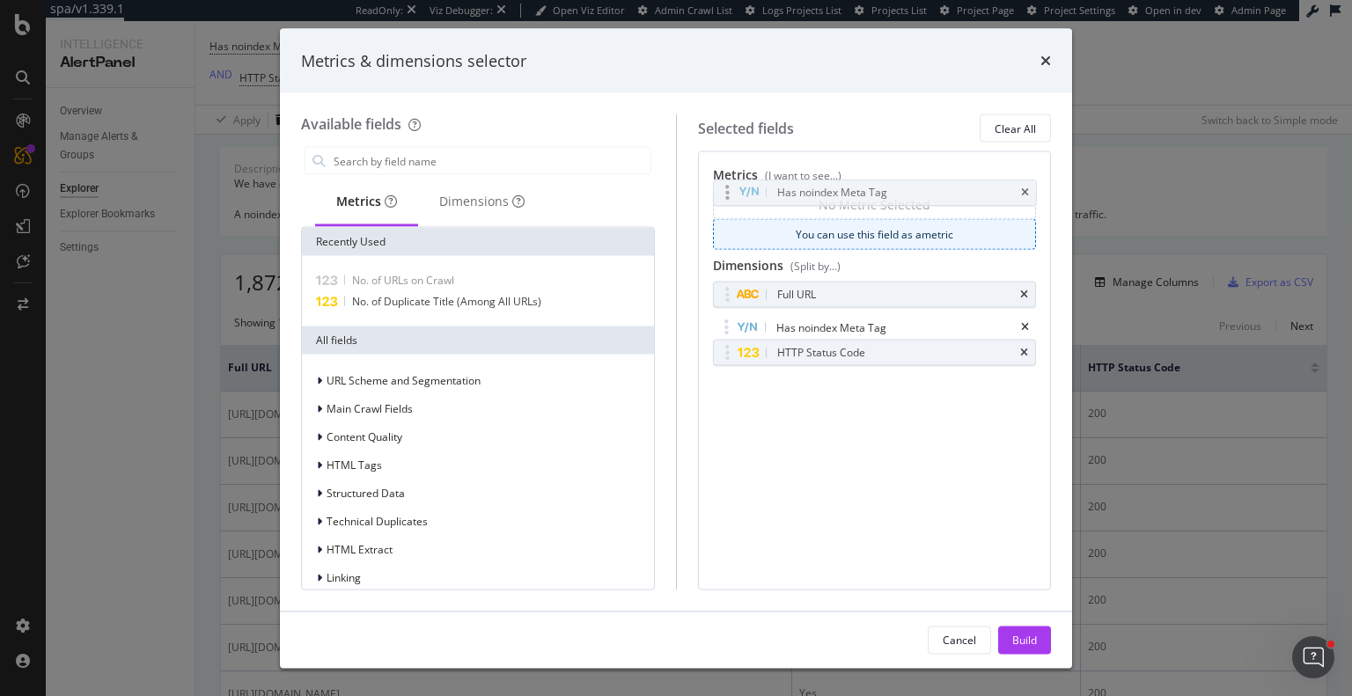
drag, startPoint x: 841, startPoint y: 330, endPoint x: 842, endPoint y: 195, distance: 134.7
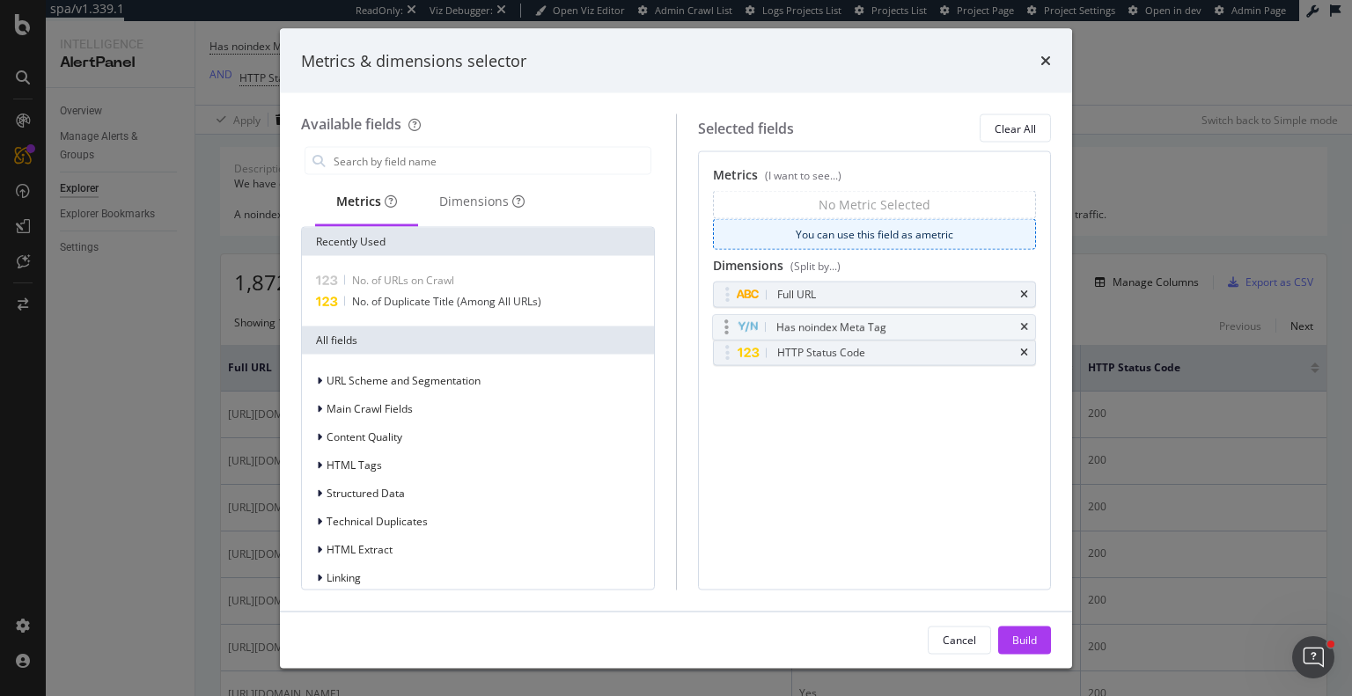
click at [842, 195] on body "spa/v1.339.1 ReadOnly: Viz Debugger: Open Viz Editor Admin Crawl List Logs Proj…" at bounding box center [676, 348] width 1352 height 696
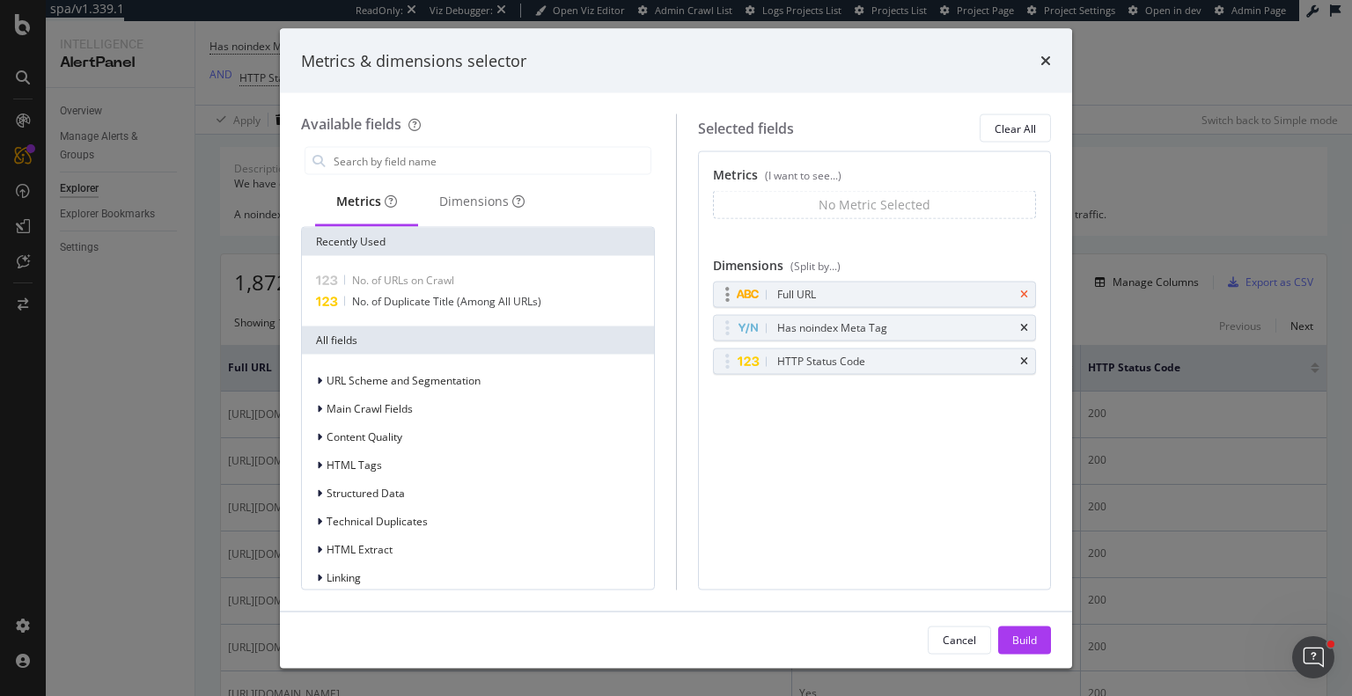
click at [1022, 290] on icon "times" at bounding box center [1024, 295] width 8 height 11
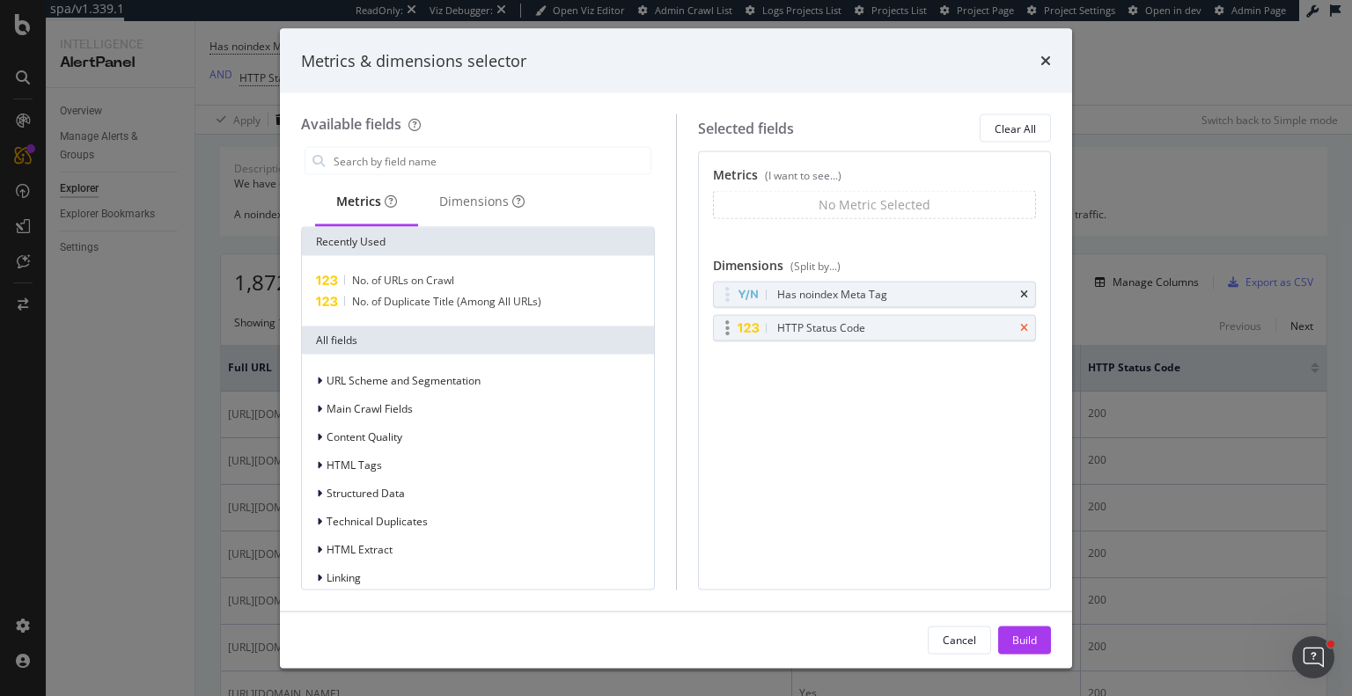
click at [1026, 328] on icon "times" at bounding box center [1024, 328] width 8 height 11
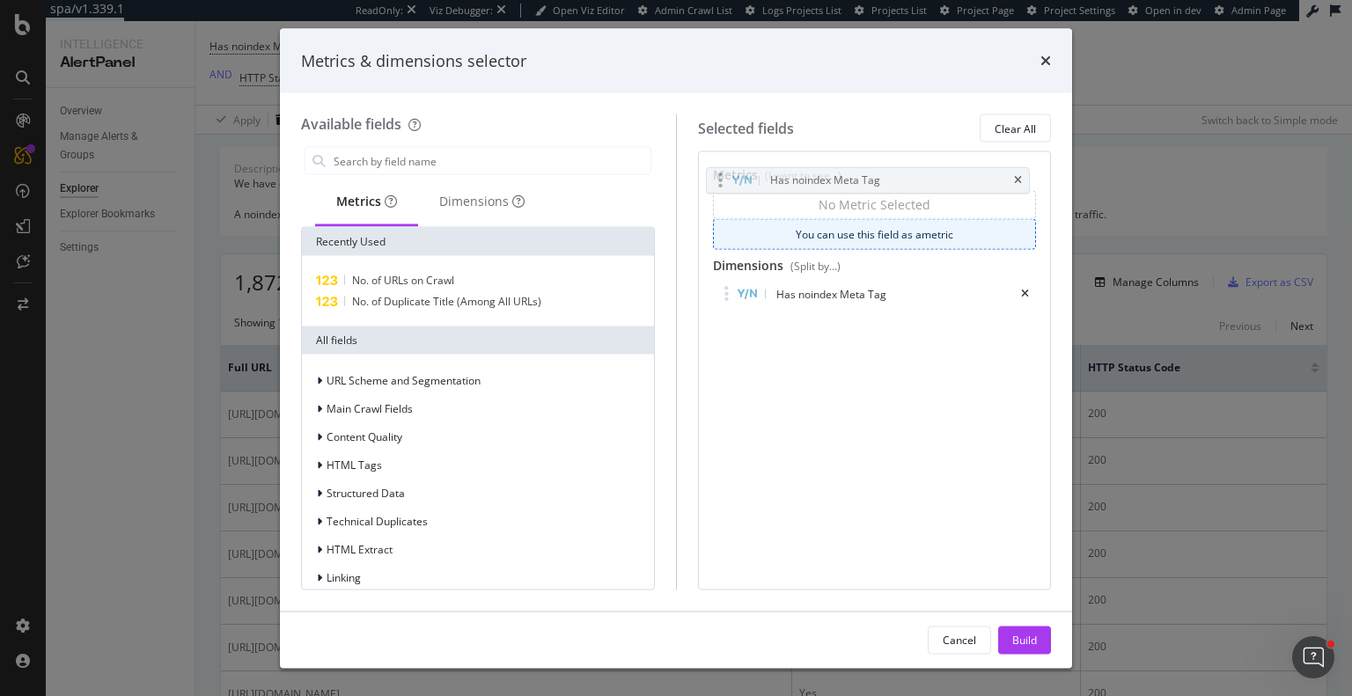
drag, startPoint x: 824, startPoint y: 297, endPoint x: 818, endPoint y: 183, distance: 113.7
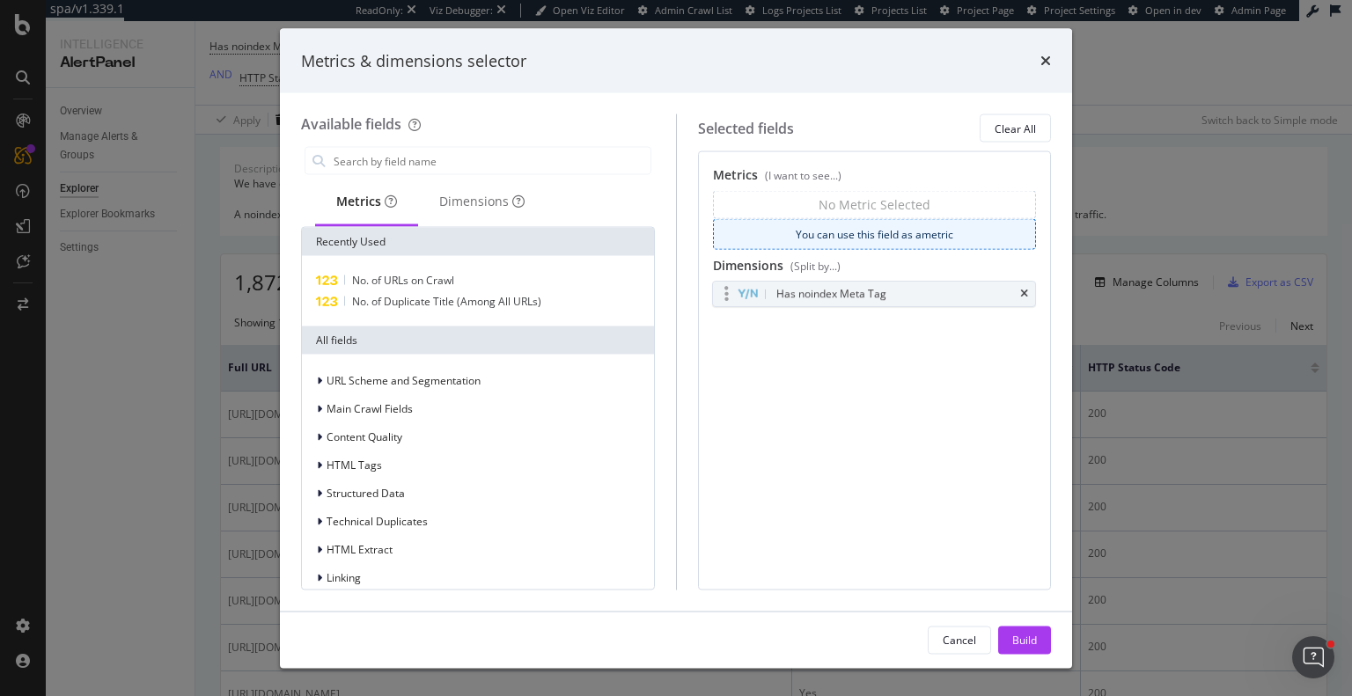
click at [818, 183] on body "spa/v1.339.1 ReadOnly: Viz Debugger: Open Viz Editor Admin Crawl List Logs Proj…" at bounding box center [676, 348] width 1352 height 696
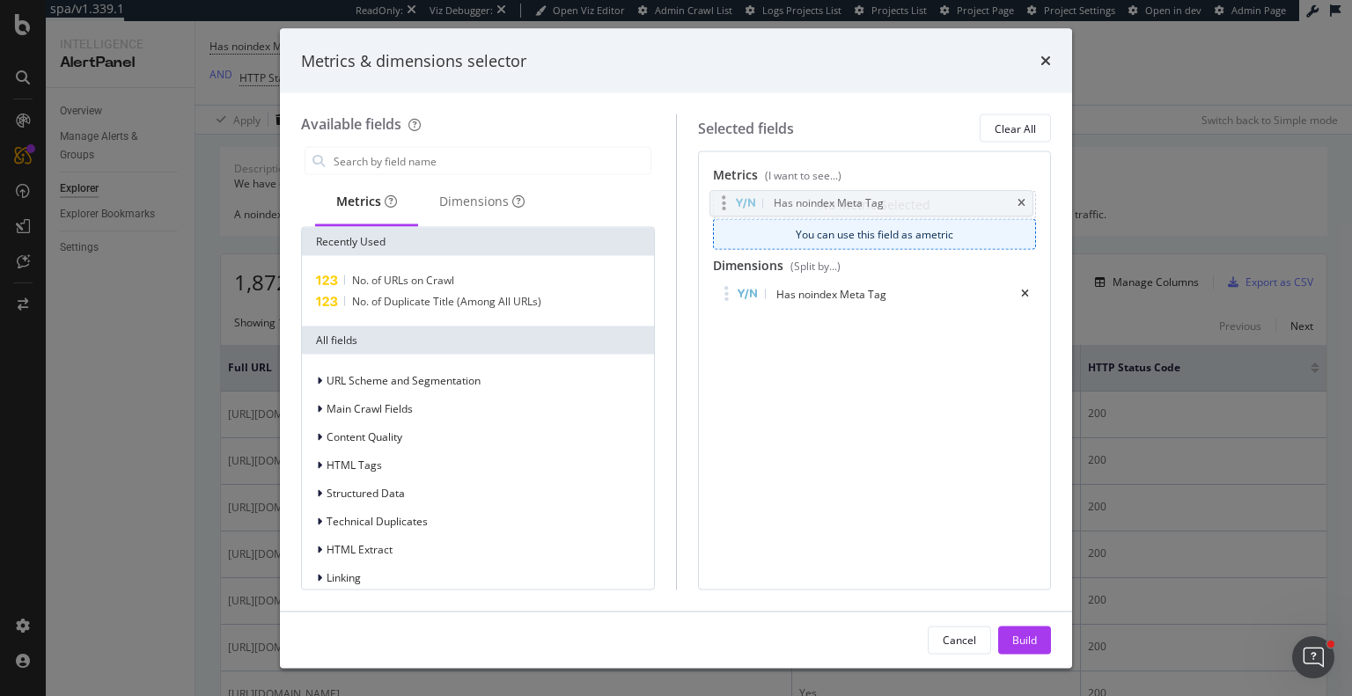
drag, startPoint x: 727, startPoint y: 297, endPoint x: 724, endPoint y: 206, distance: 90.7
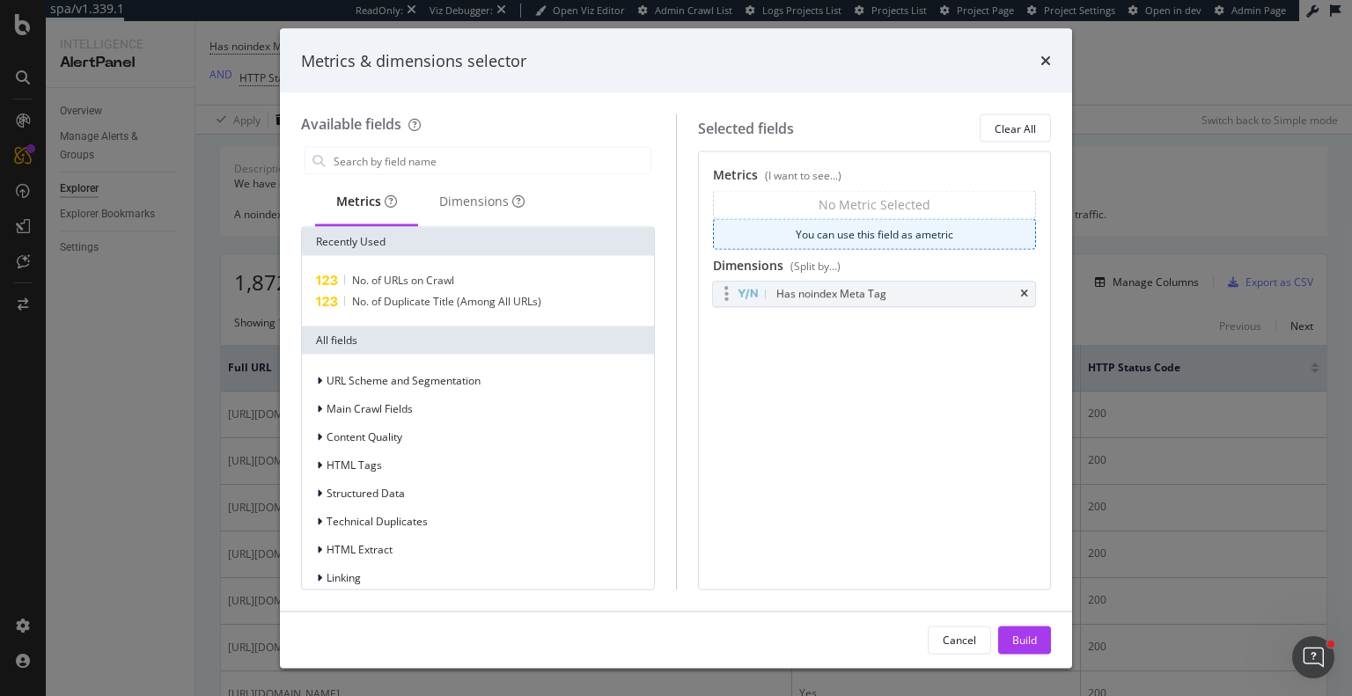
click at [724, 206] on body "spa/v1.339.1 ReadOnly: Viz Debugger: Open Viz Editor Admin Crawl List Logs Proj…" at bounding box center [676, 348] width 1352 height 696
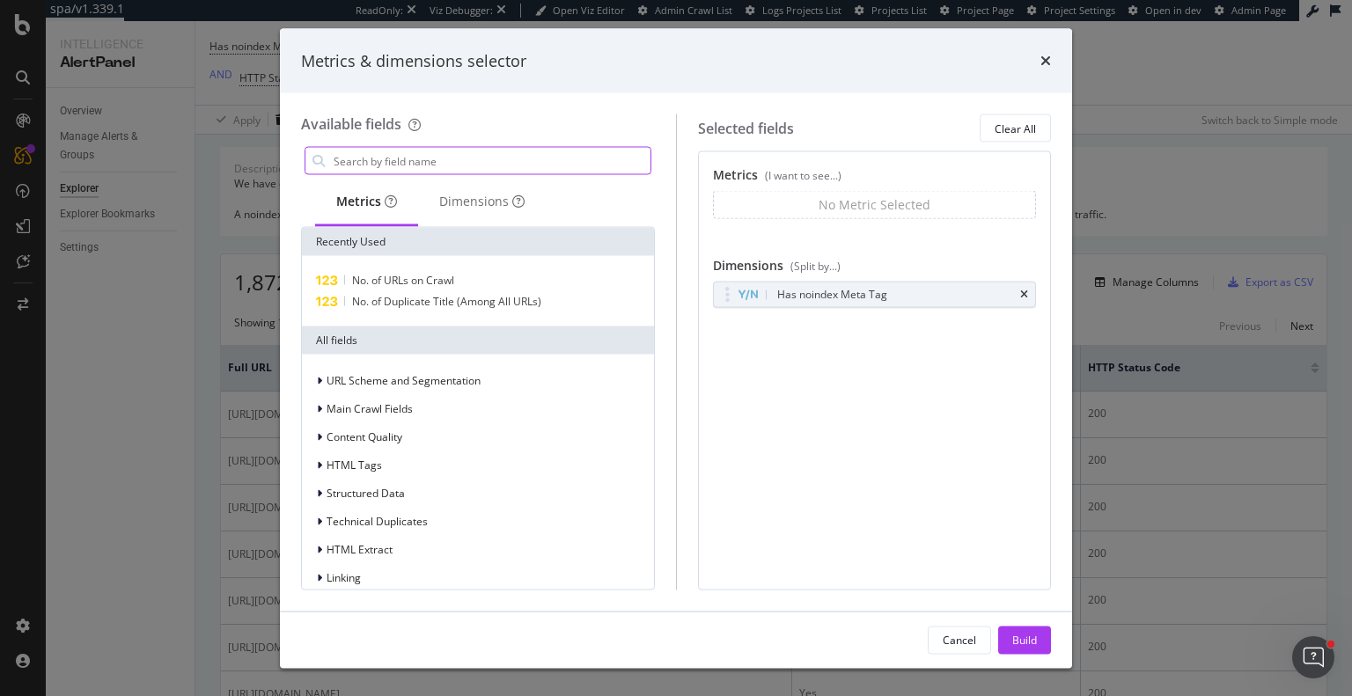
click at [418, 158] on input "modal" at bounding box center [491, 161] width 319 height 26
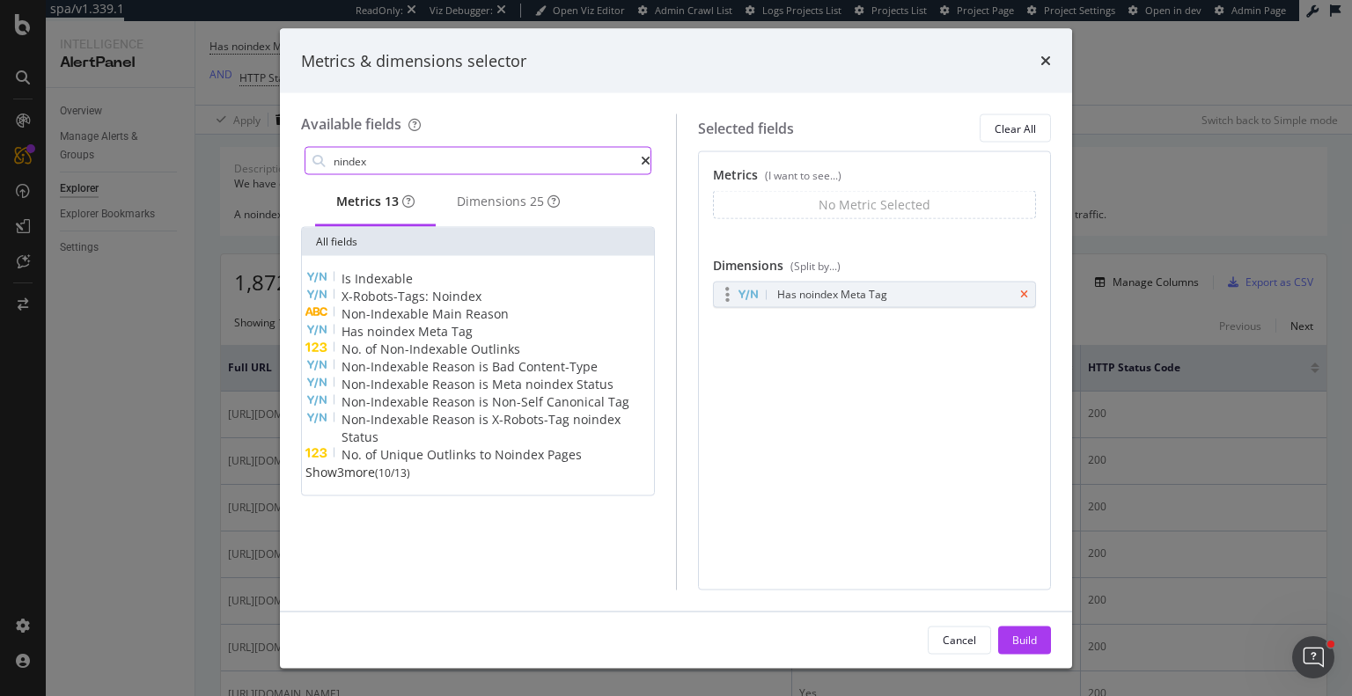
type input "nindex"
click at [1028, 295] on icon "times" at bounding box center [1024, 295] width 8 height 11
click at [400, 340] on span "noindex" at bounding box center [392, 331] width 51 height 17
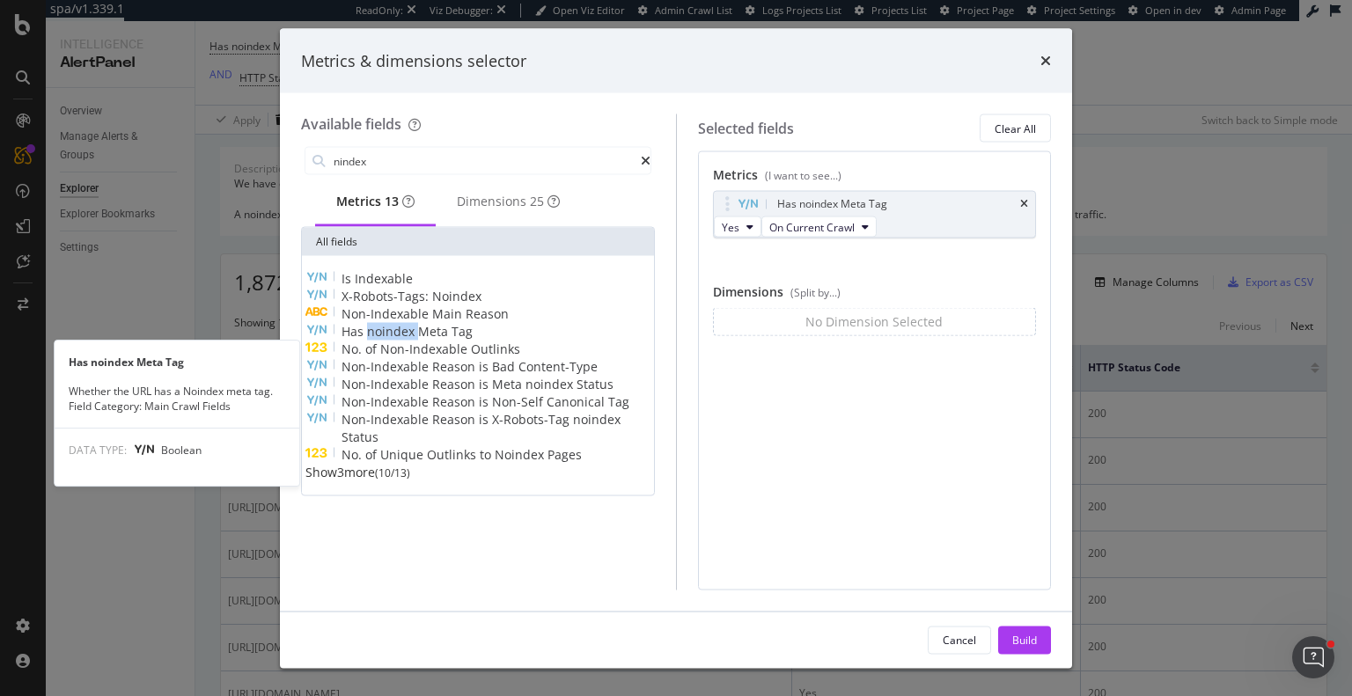
click at [400, 340] on span "noindex" at bounding box center [392, 331] width 51 height 17
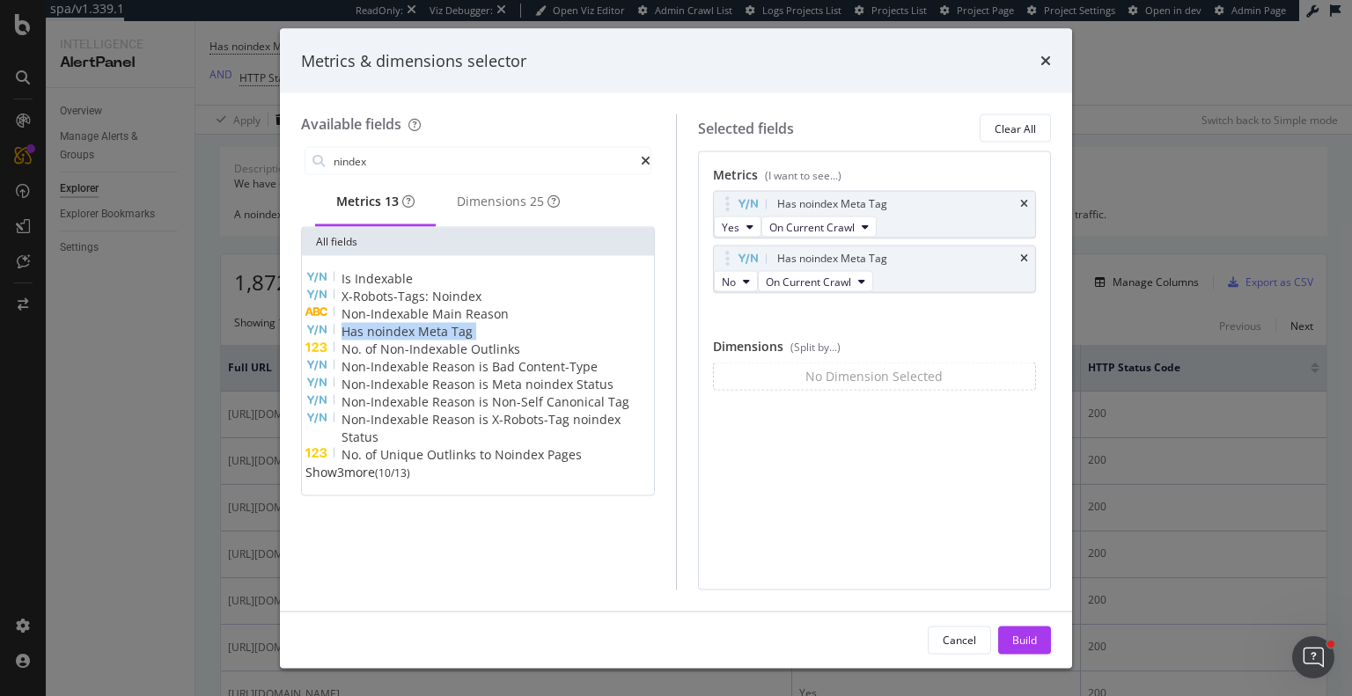
click at [400, 340] on span "noindex" at bounding box center [392, 331] width 51 height 17
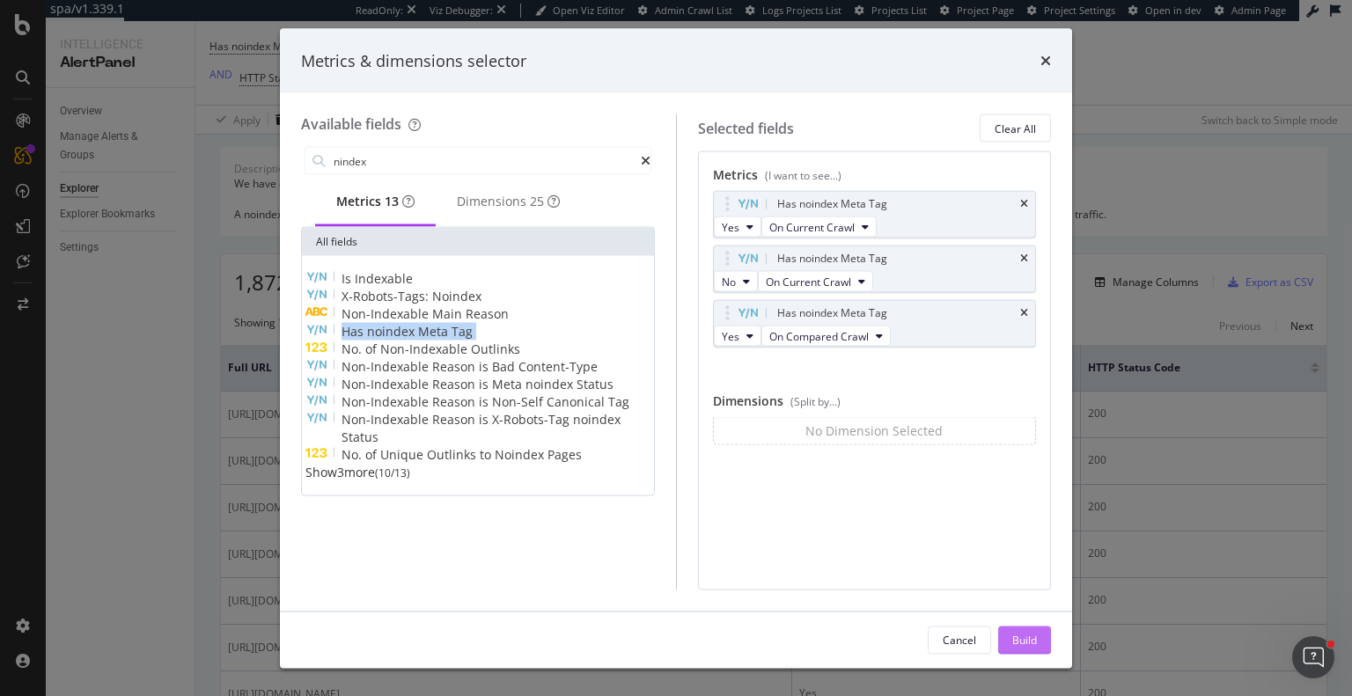
click at [1025, 644] on div "Build" at bounding box center [1024, 639] width 25 height 15
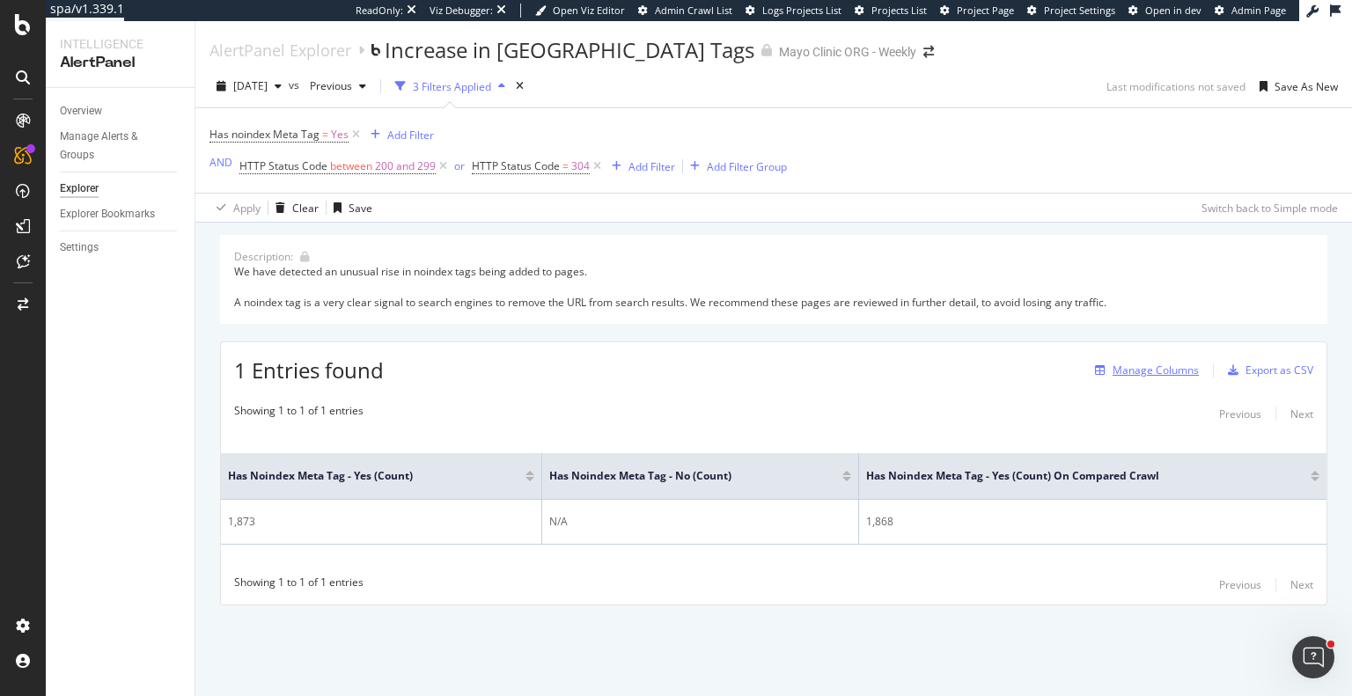
click at [1169, 369] on div "Manage Columns" at bounding box center [1156, 370] width 86 height 15
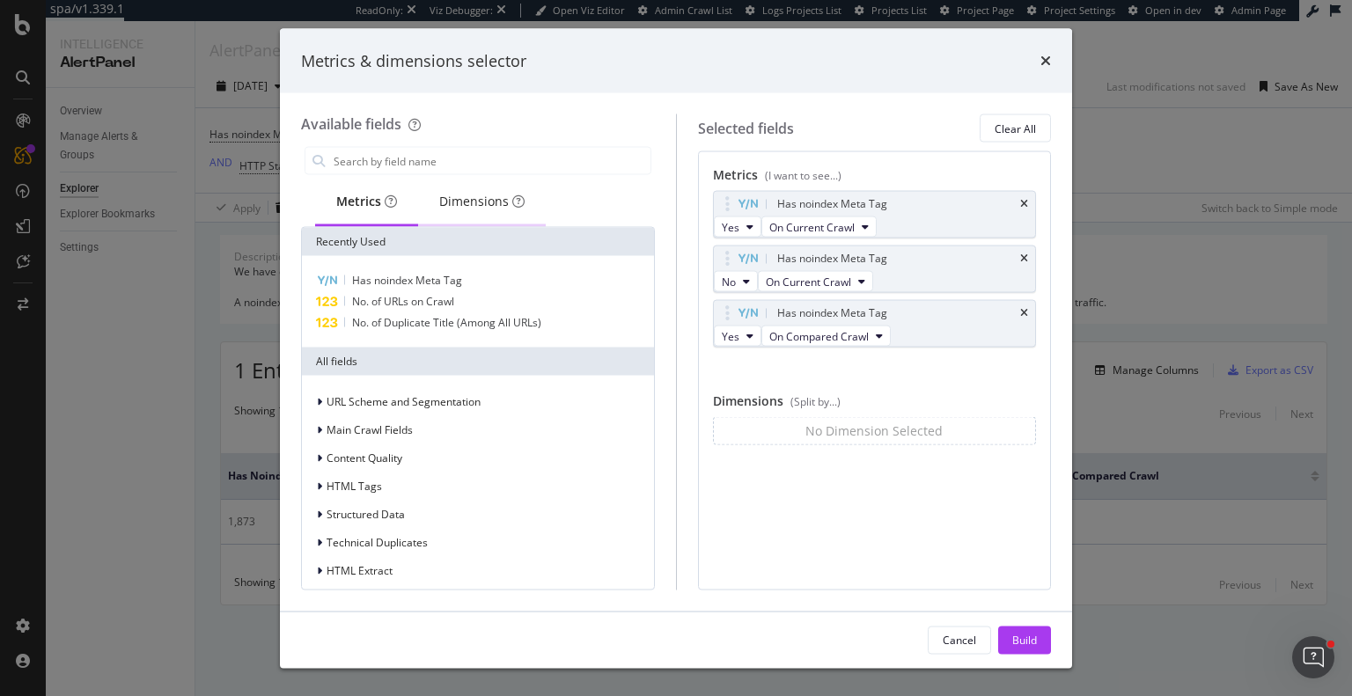
click at [472, 202] on div "Dimensions" at bounding box center [481, 202] width 85 height 18
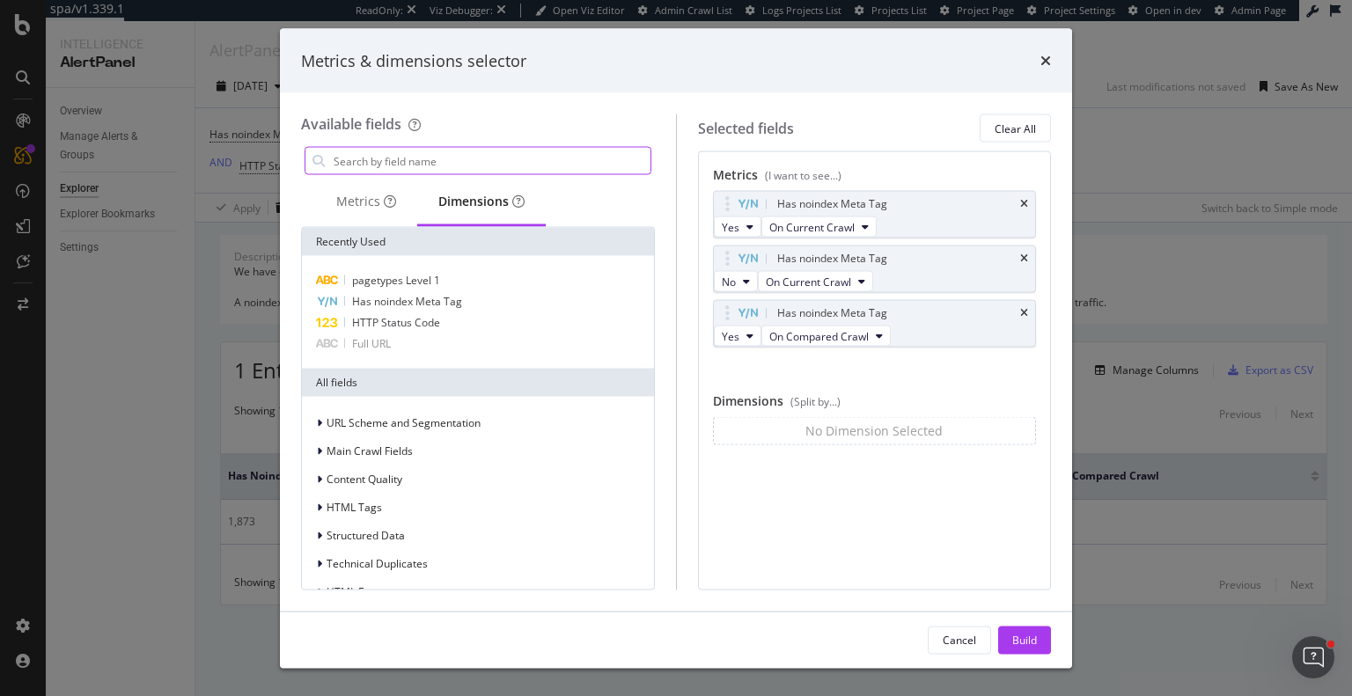
click at [482, 161] on input "modal" at bounding box center [491, 161] width 319 height 26
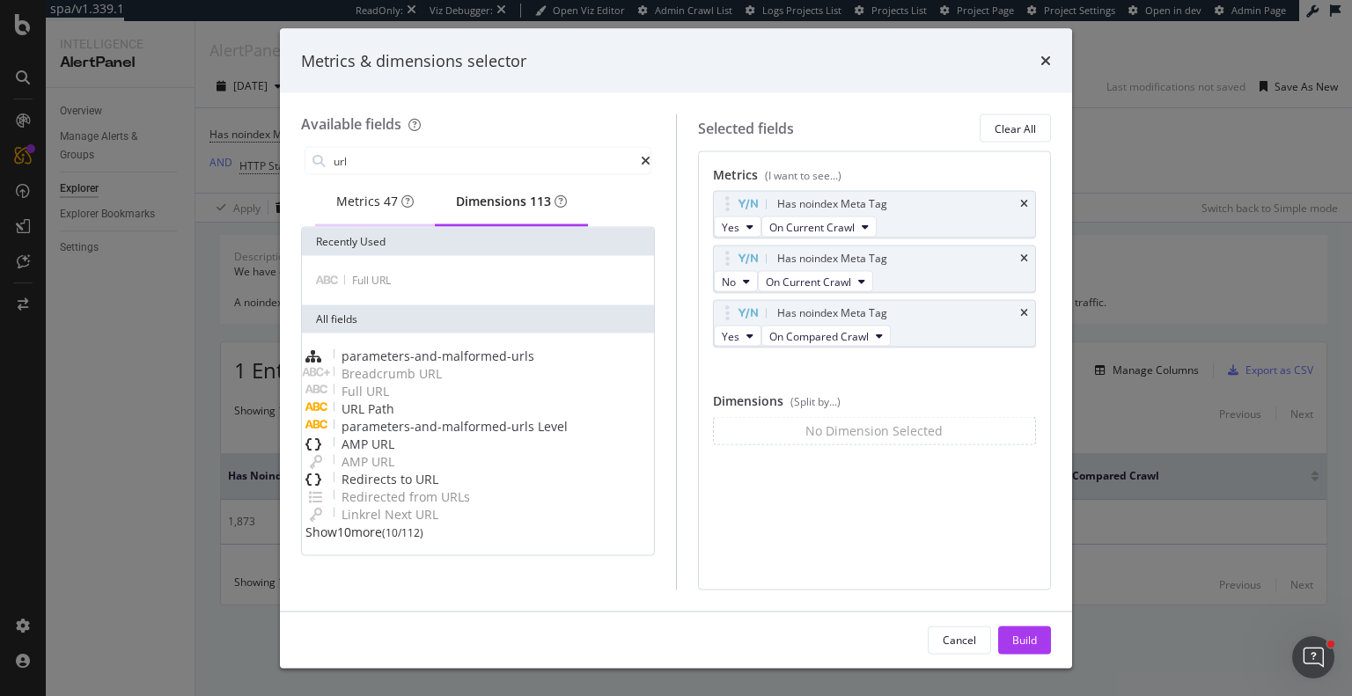
click at [342, 209] on div "Metrics 47" at bounding box center [374, 202] width 77 height 18
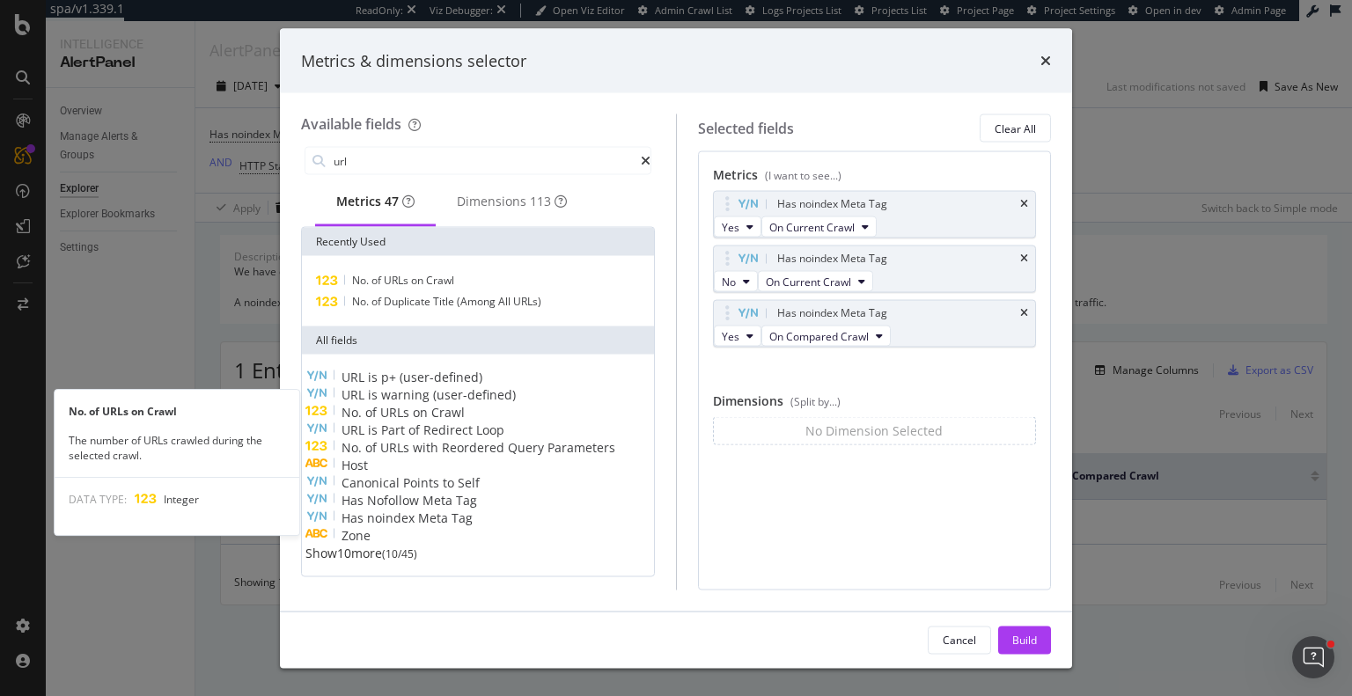
scroll to position [35, 0]
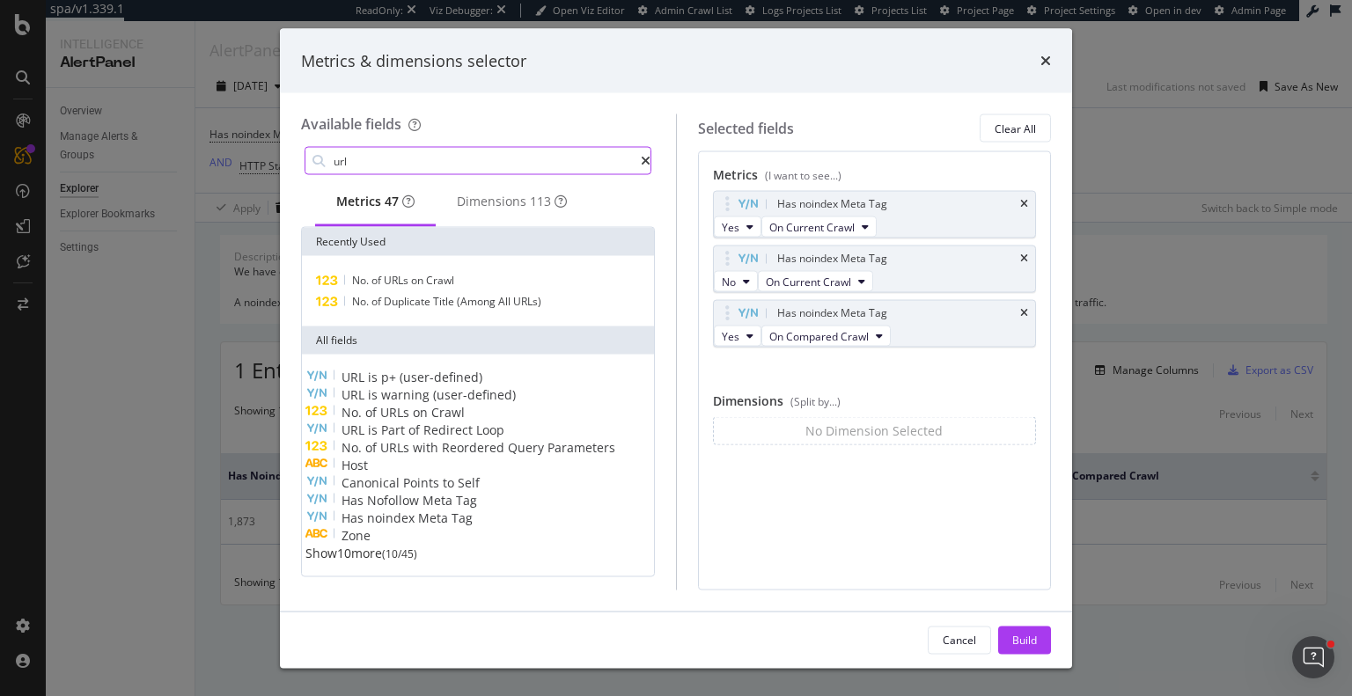
click at [402, 158] on input "url" at bounding box center [486, 161] width 309 height 26
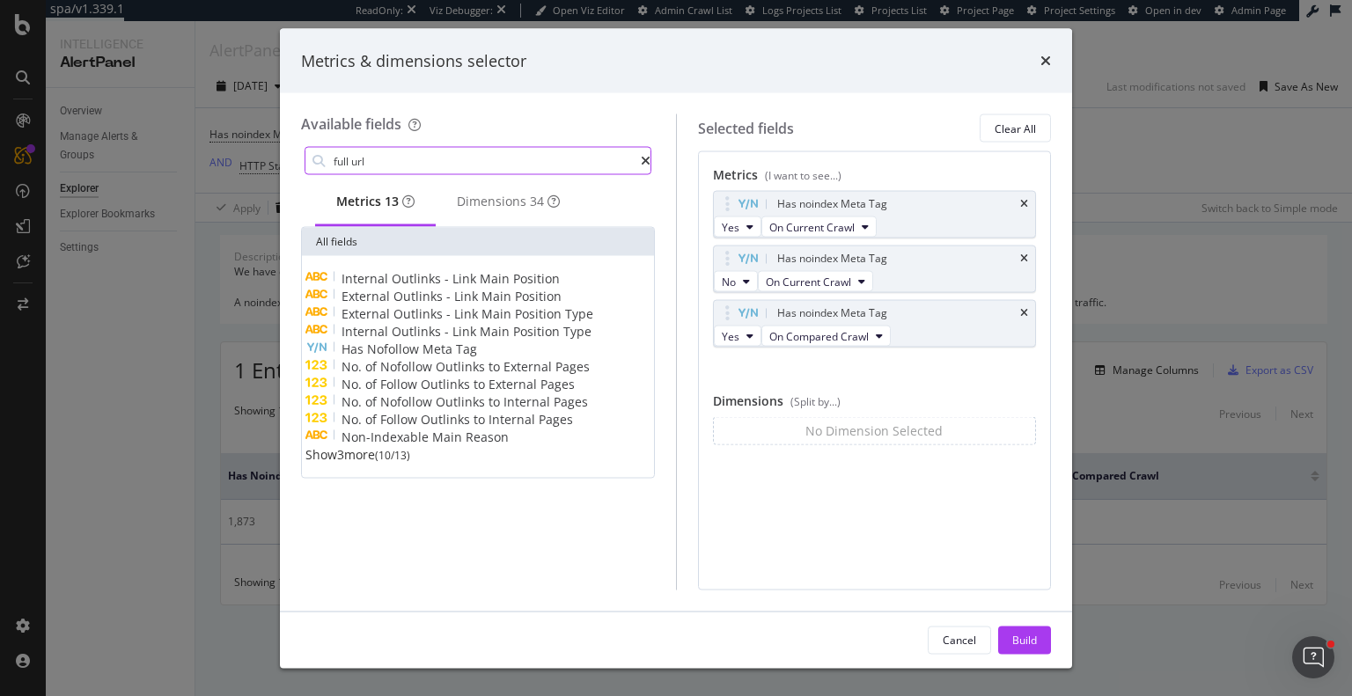
scroll to position [0, 0]
type input "full url"
click at [365, 463] on span "Show 3 more" at bounding box center [340, 454] width 70 height 17
click at [525, 202] on div "Dimensions 34" at bounding box center [508, 202] width 103 height 18
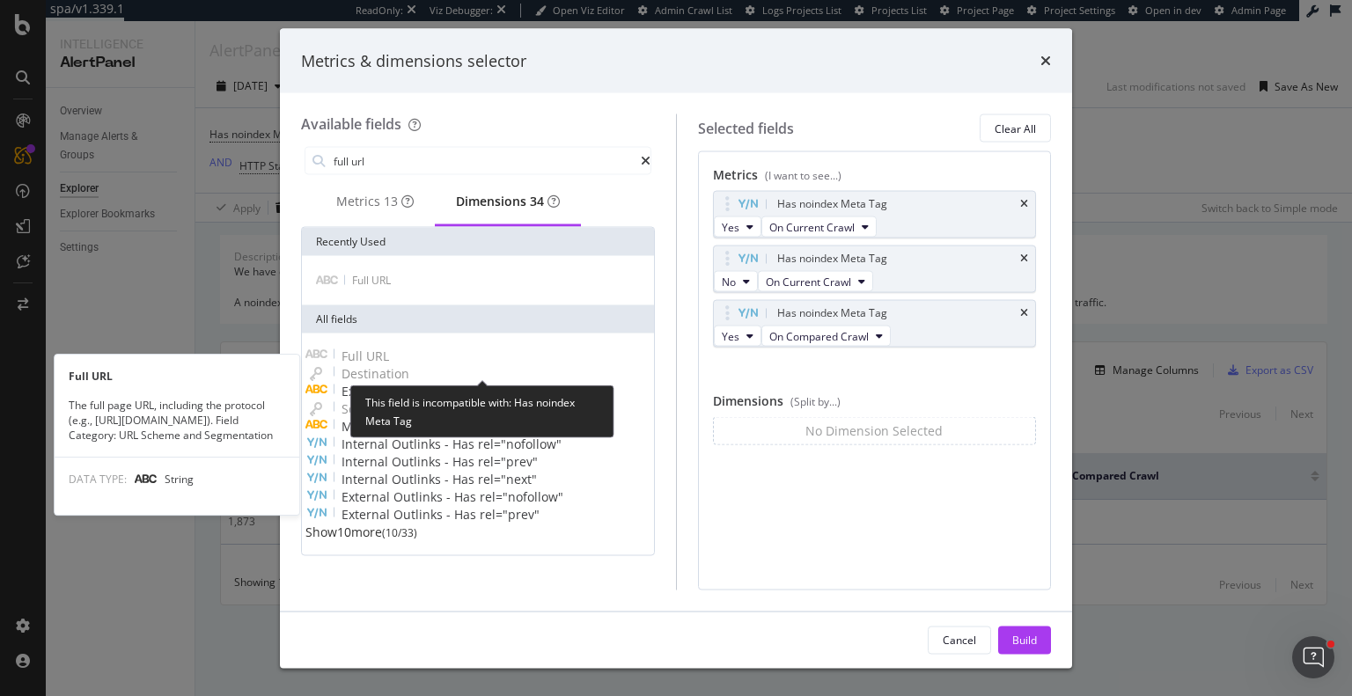
click at [389, 358] on span "URL" at bounding box center [377, 356] width 23 height 17
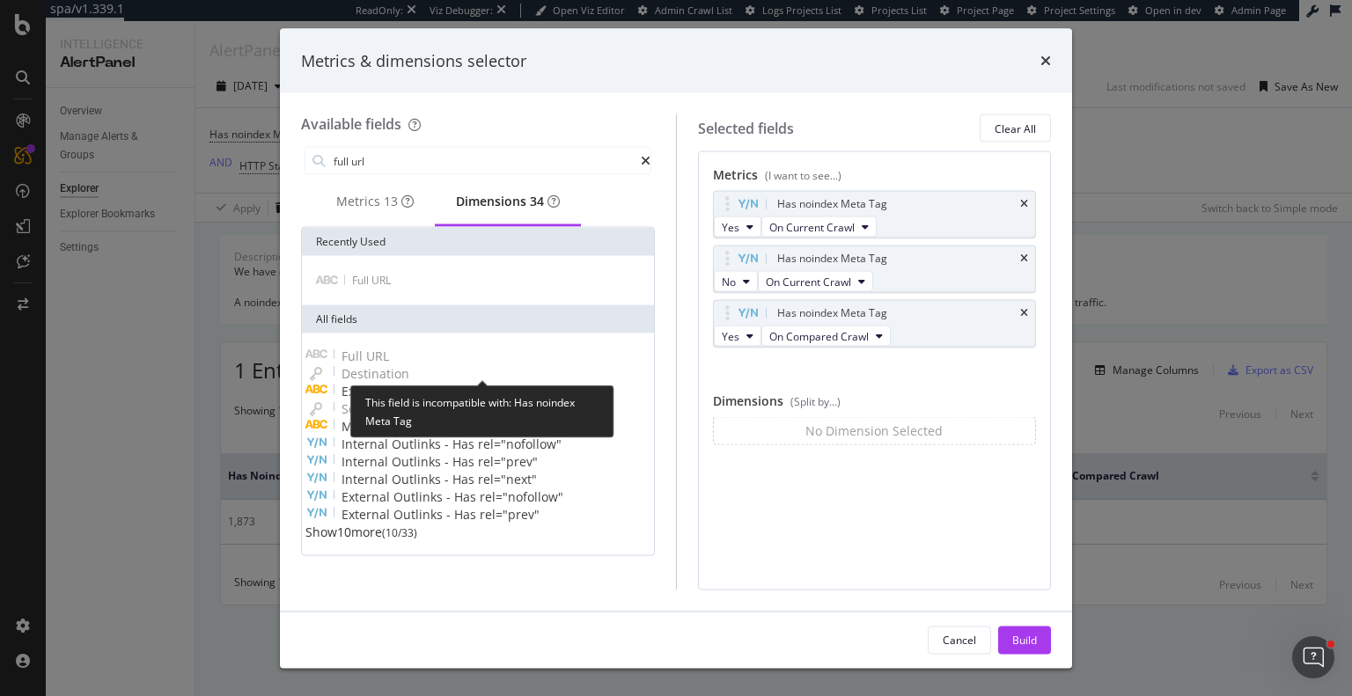
click at [389, 358] on span "URL" at bounding box center [377, 356] width 23 height 17
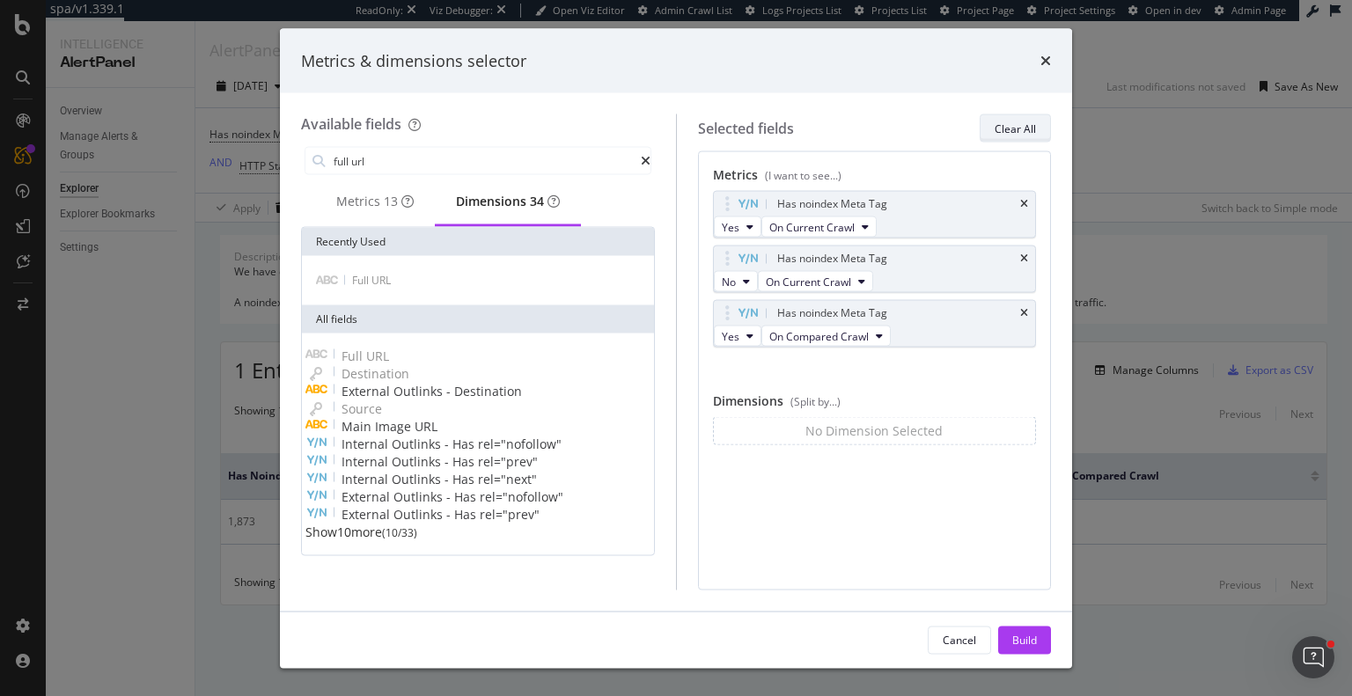
click at [1018, 121] on div "Clear All" at bounding box center [1015, 128] width 41 height 15
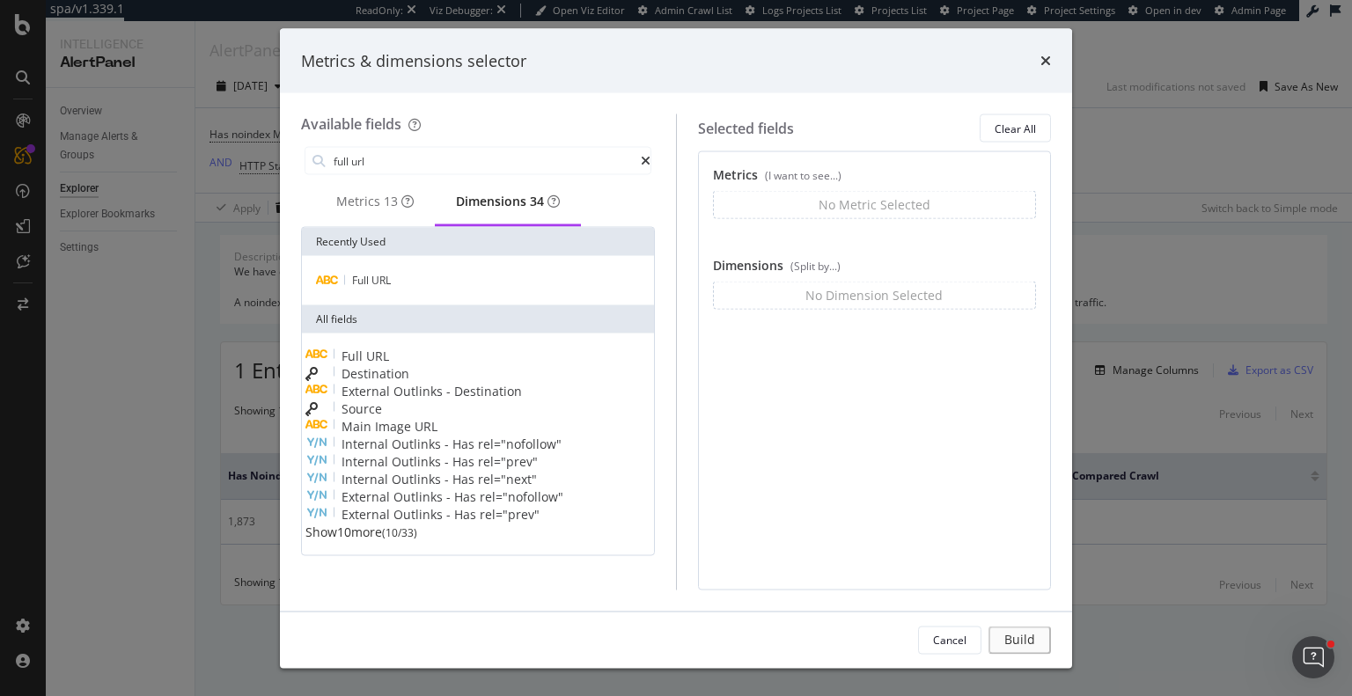
click at [1039, 55] on div "Metrics & dimensions selector" at bounding box center [676, 60] width 750 height 23
click at [1057, 63] on div "Metrics & dimensions selector" at bounding box center [676, 60] width 792 height 65
click at [1049, 56] on icon "times" at bounding box center [1045, 61] width 11 height 14
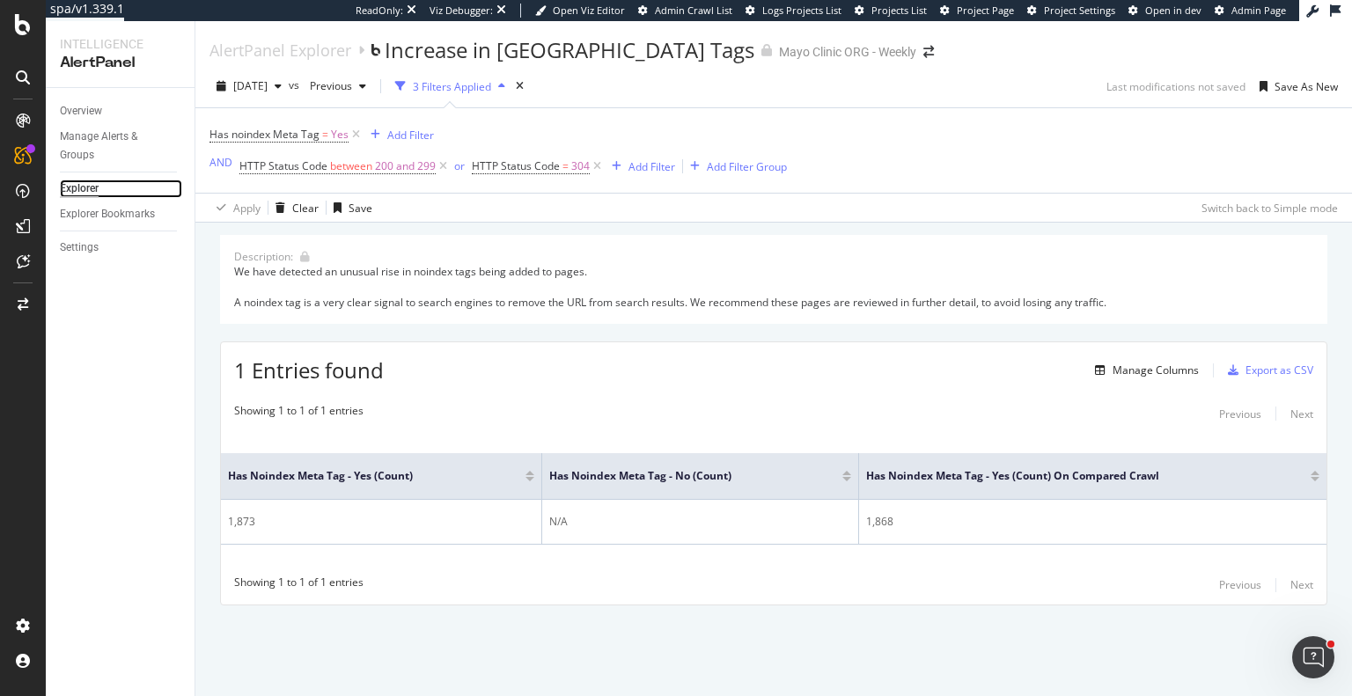
click at [89, 186] on div "Explorer" at bounding box center [79, 189] width 39 height 18
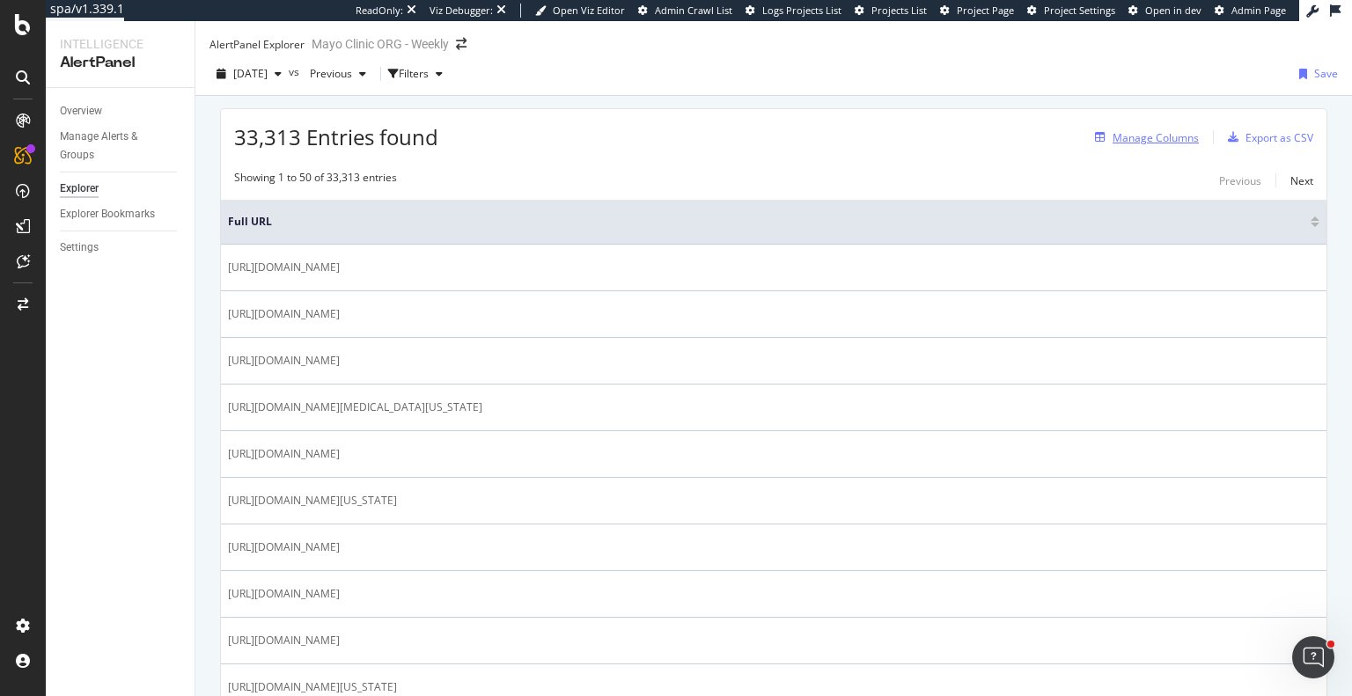
click at [1152, 143] on div "Manage Columns" at bounding box center [1156, 137] width 86 height 15
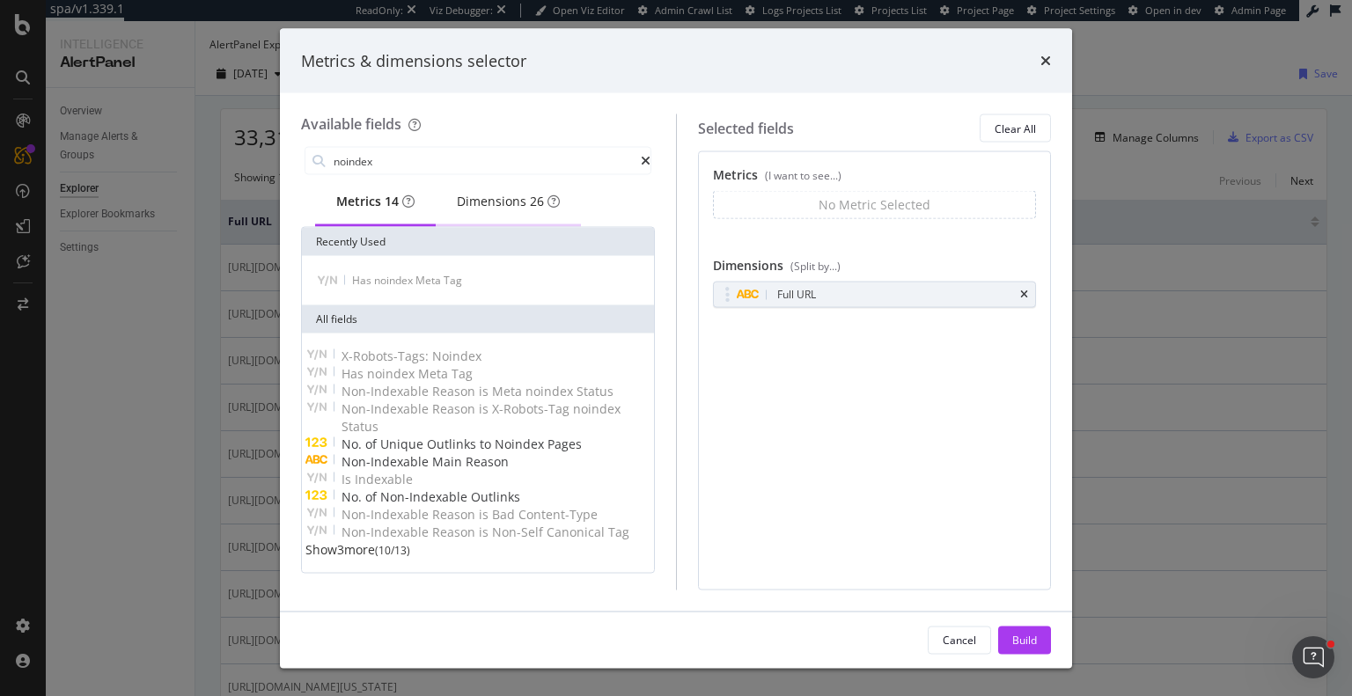
type input "noindex"
click at [523, 203] on div "Dimensions 26" at bounding box center [508, 202] width 103 height 18
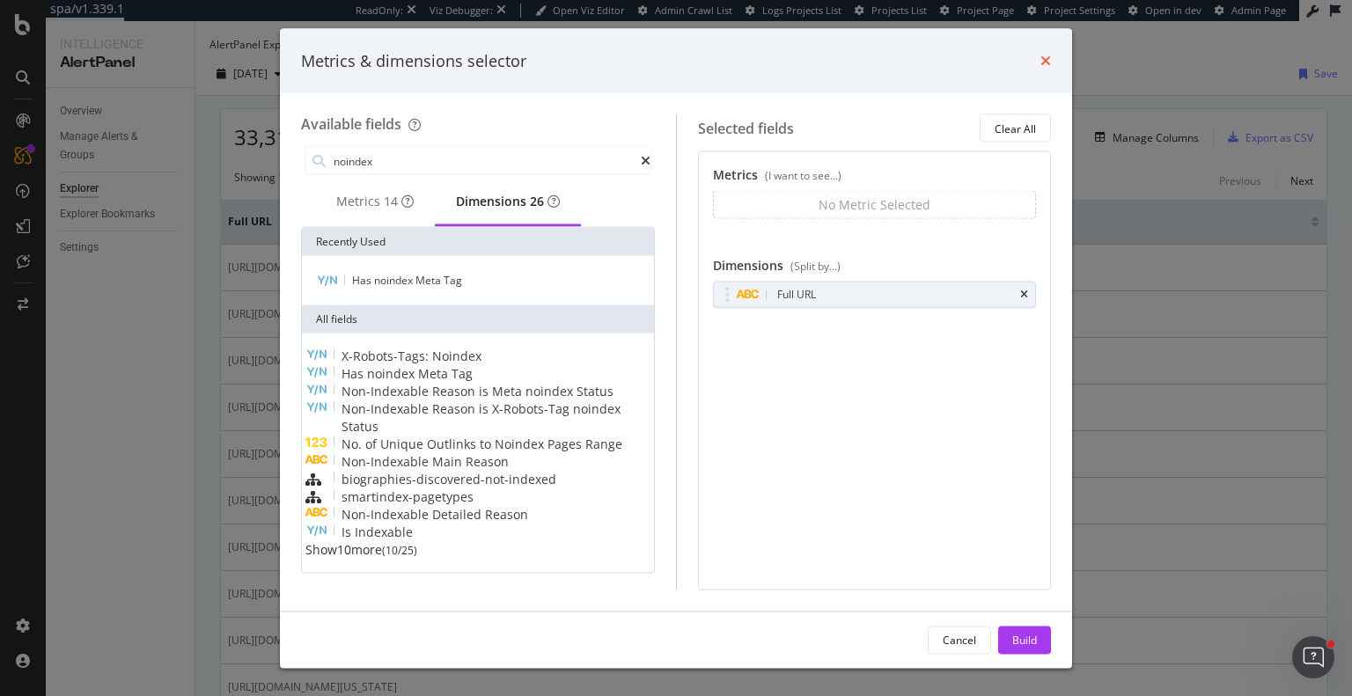
click at [1047, 56] on icon "times" at bounding box center [1045, 61] width 11 height 14
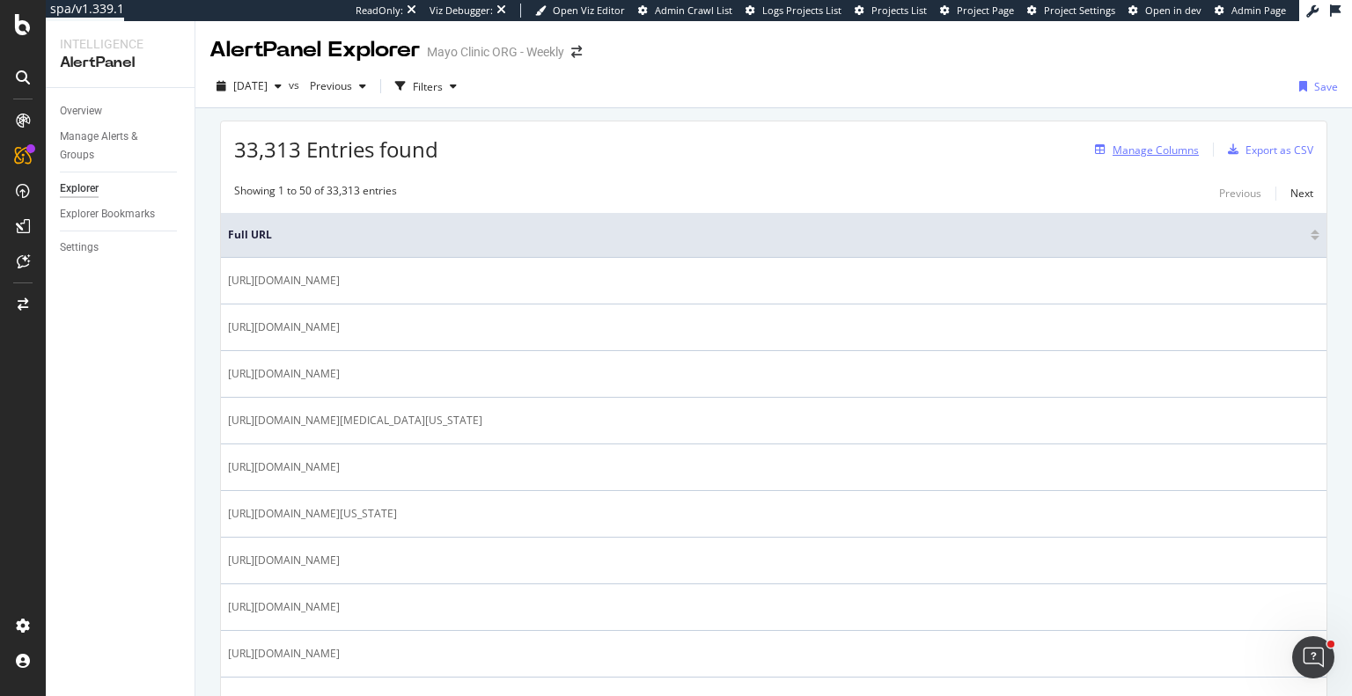
click at [1156, 147] on div "Manage Columns" at bounding box center [1156, 150] width 86 height 15
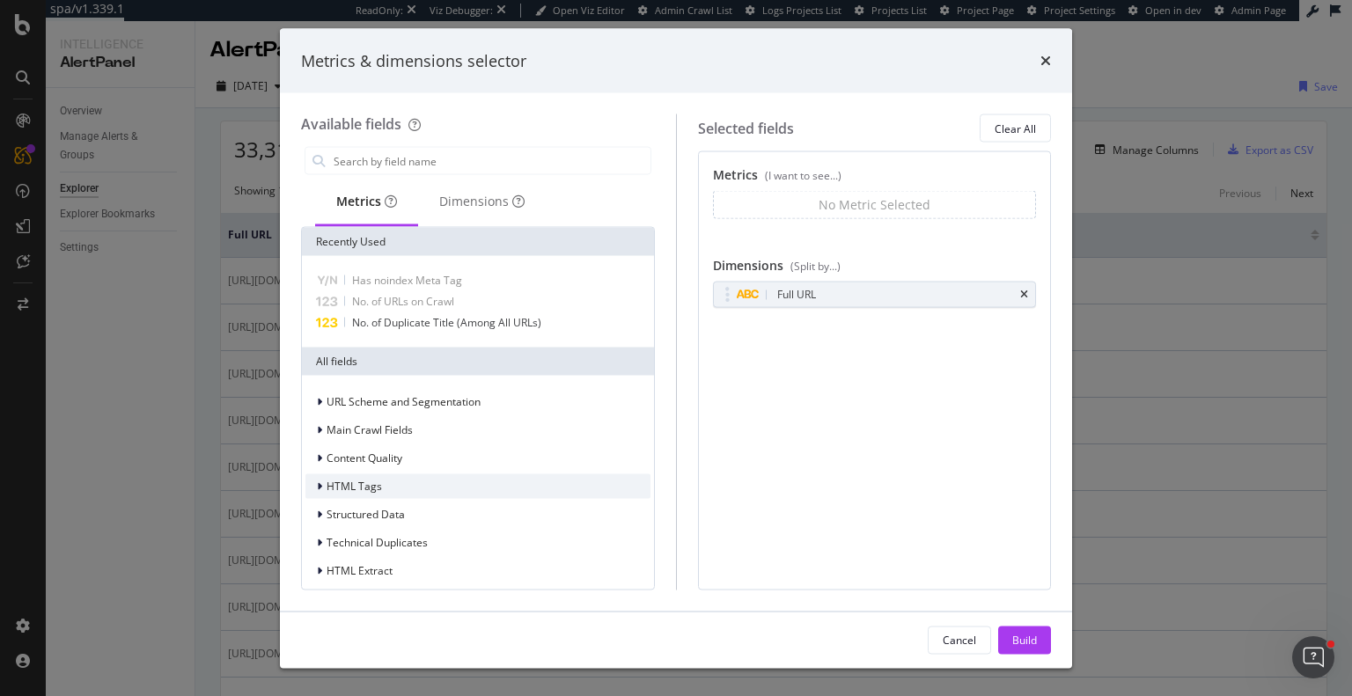
click at [338, 488] on span "HTML Tags" at bounding box center [354, 486] width 55 height 15
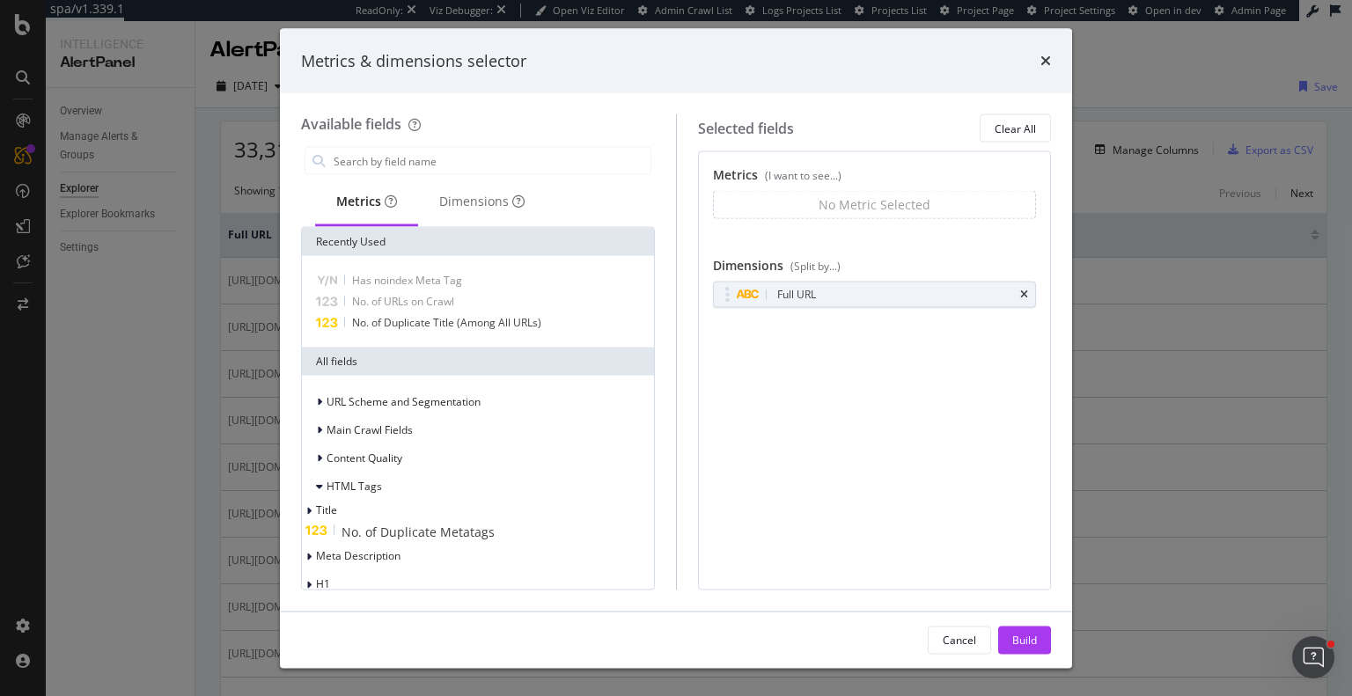
scroll to position [210, 0]
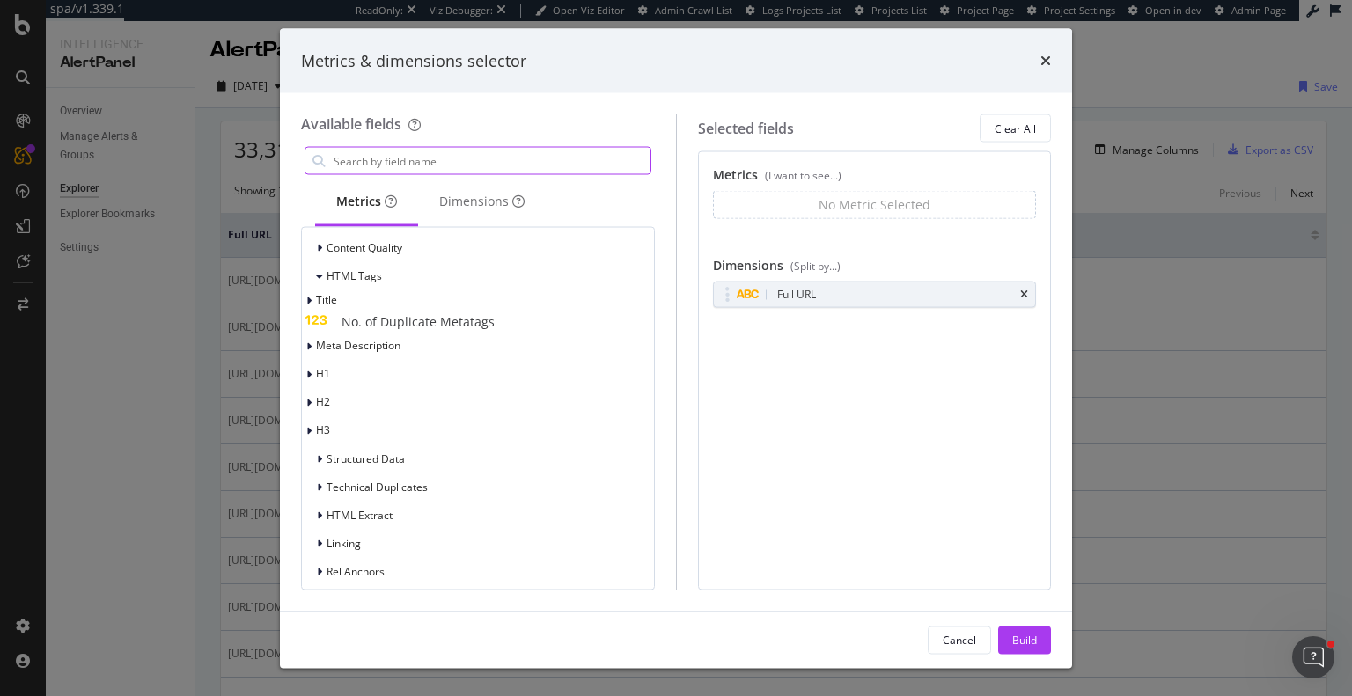
click at [408, 153] on input "modal" at bounding box center [491, 161] width 319 height 26
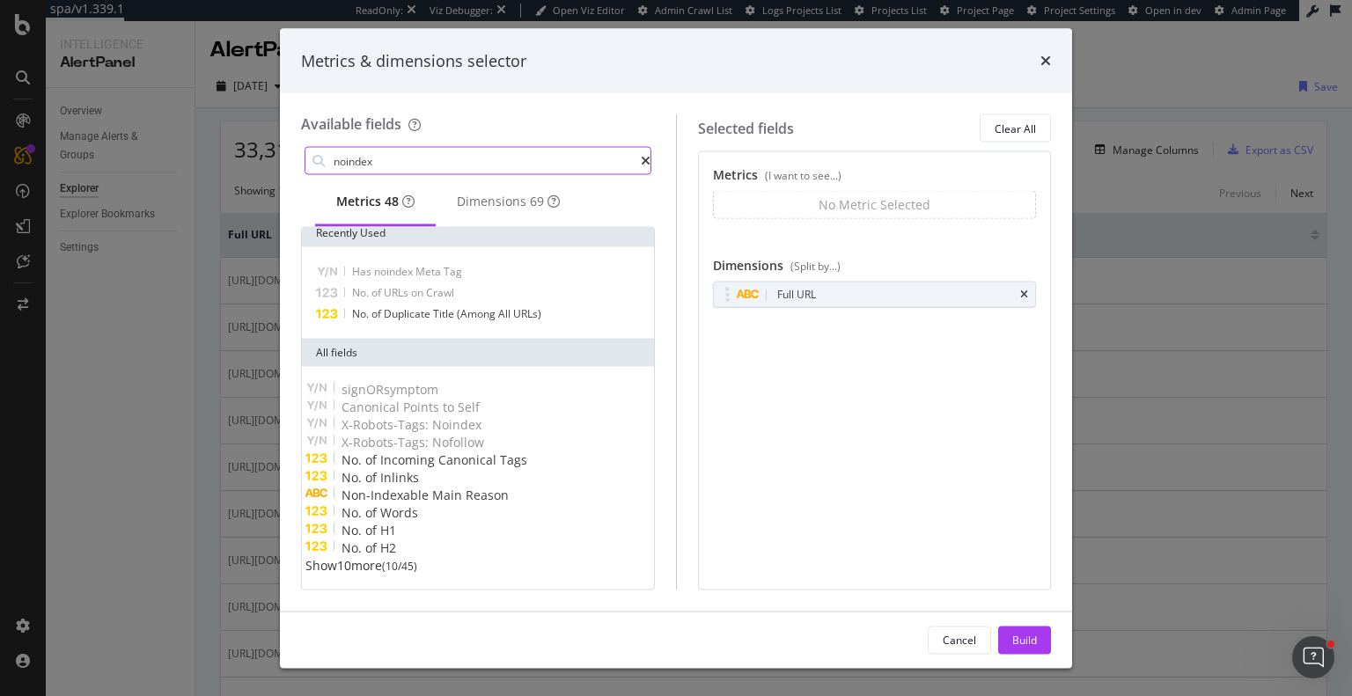
scroll to position [14, 0]
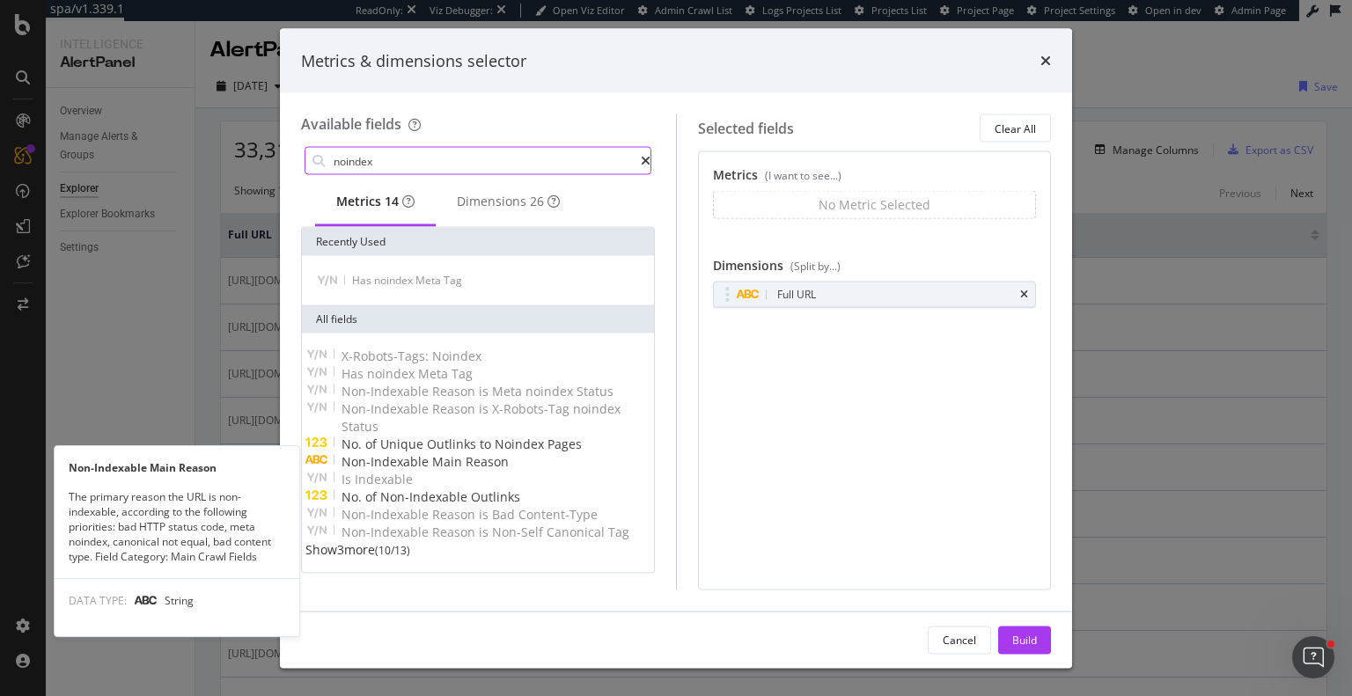
type input "noindex"
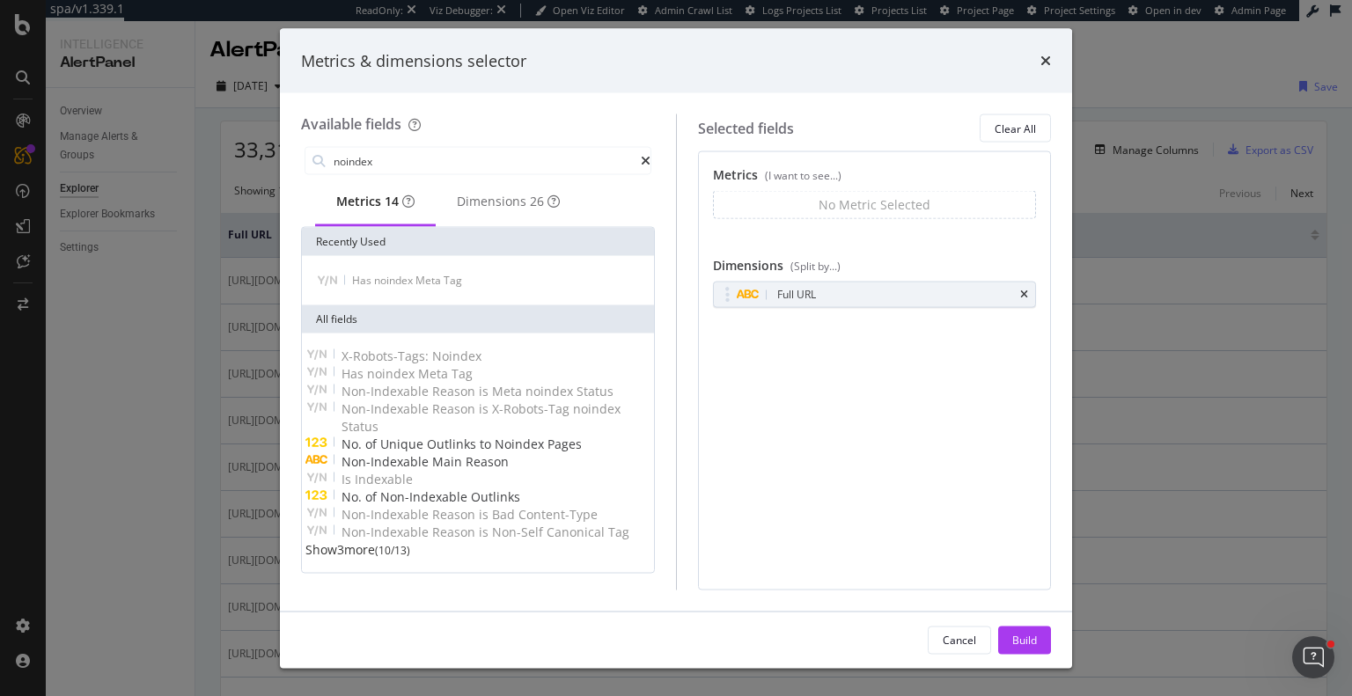
click at [486, 453] on span "Reason" at bounding box center [487, 461] width 43 height 17
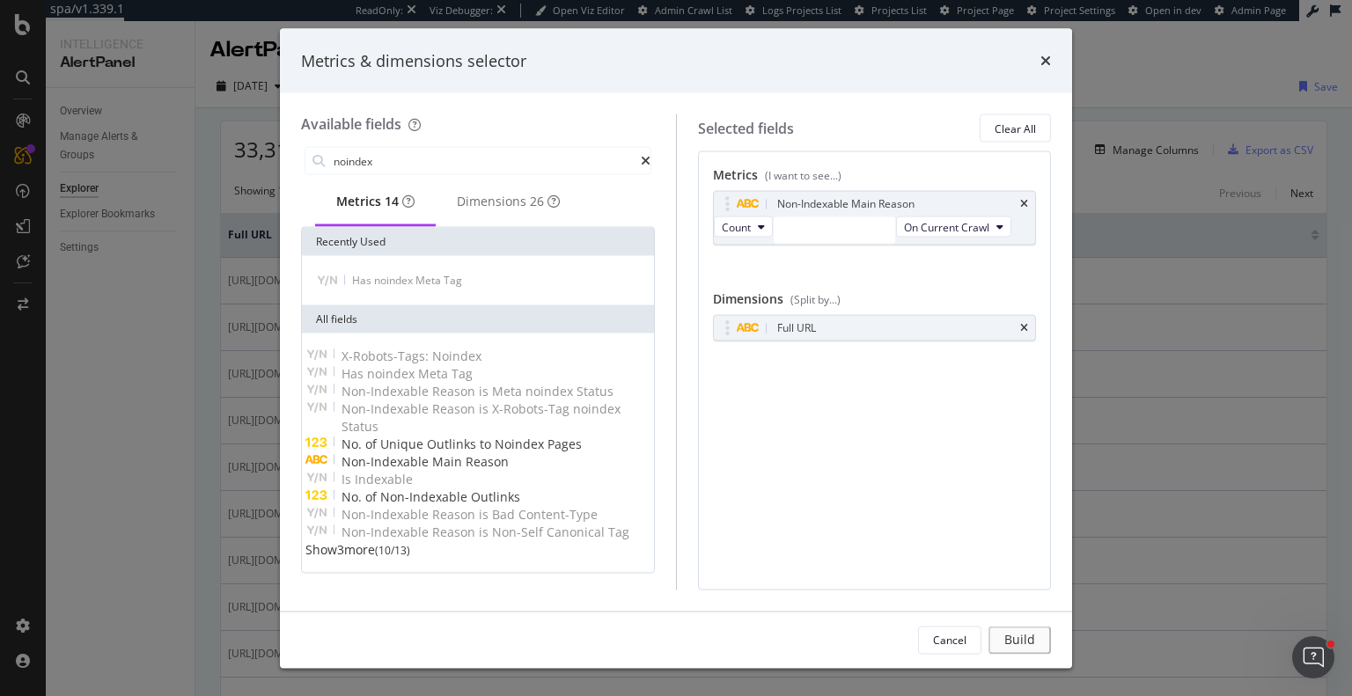
scroll to position [0, 0]
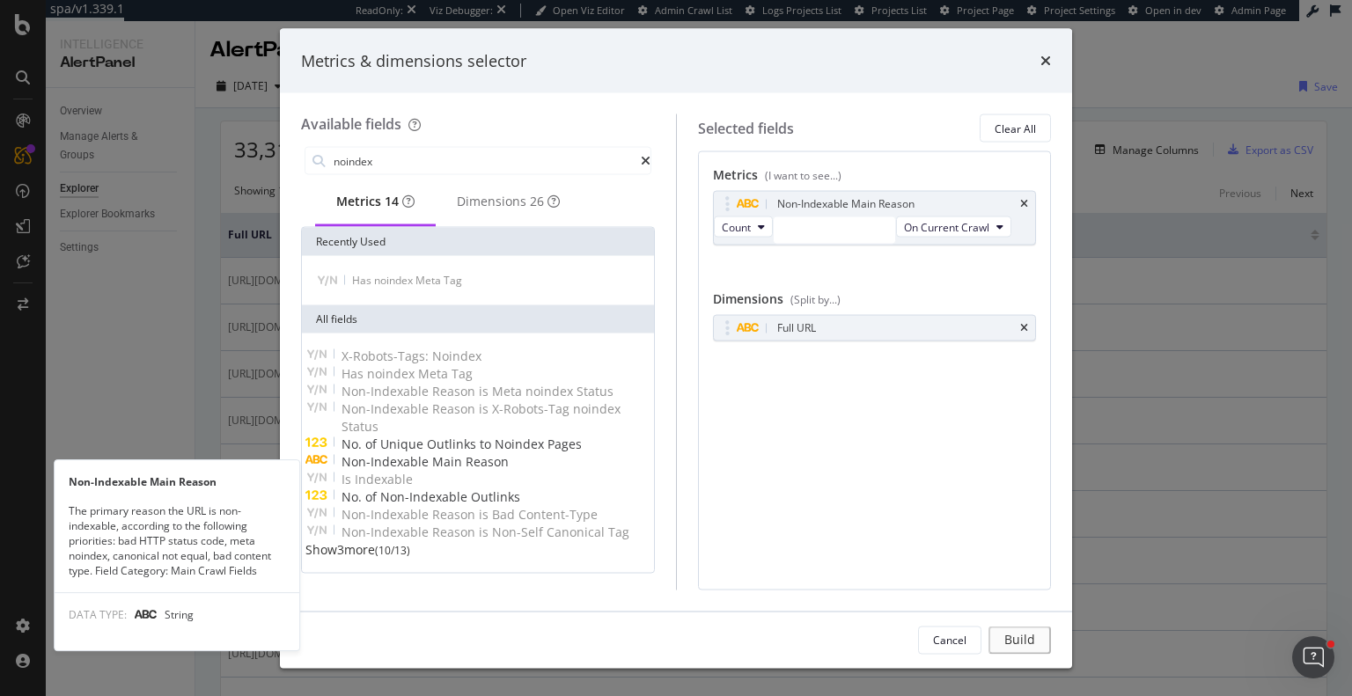
click at [486, 470] on span "Reason" at bounding box center [487, 461] width 43 height 17
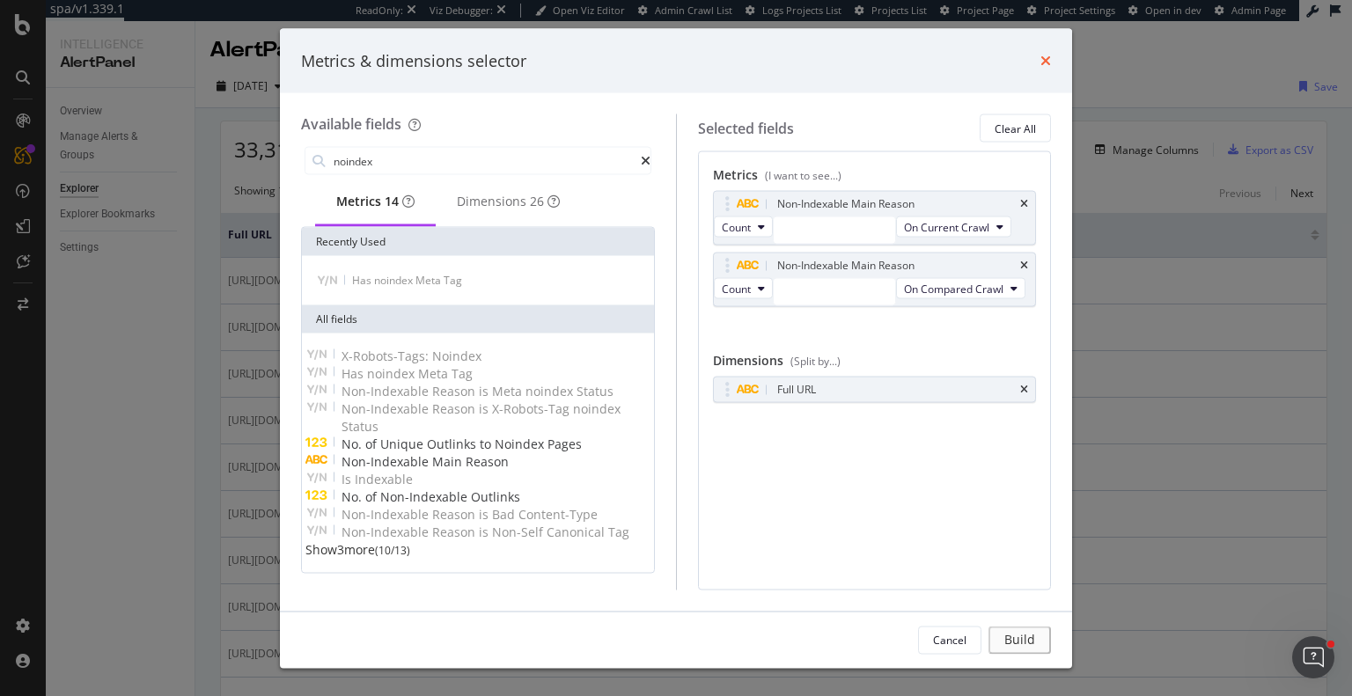
click at [1049, 66] on icon "times" at bounding box center [1045, 61] width 11 height 14
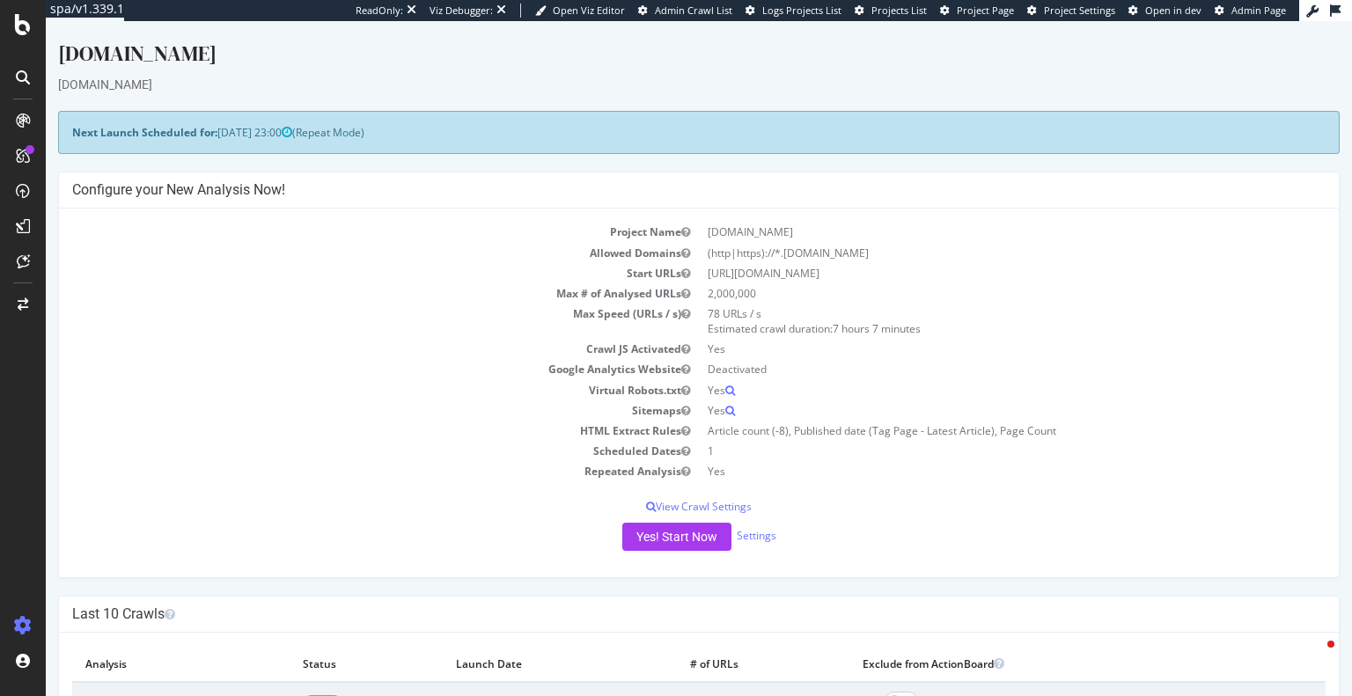
click at [229, 331] on td "Max Speed (URLs / s)" at bounding box center [385, 321] width 627 height 35
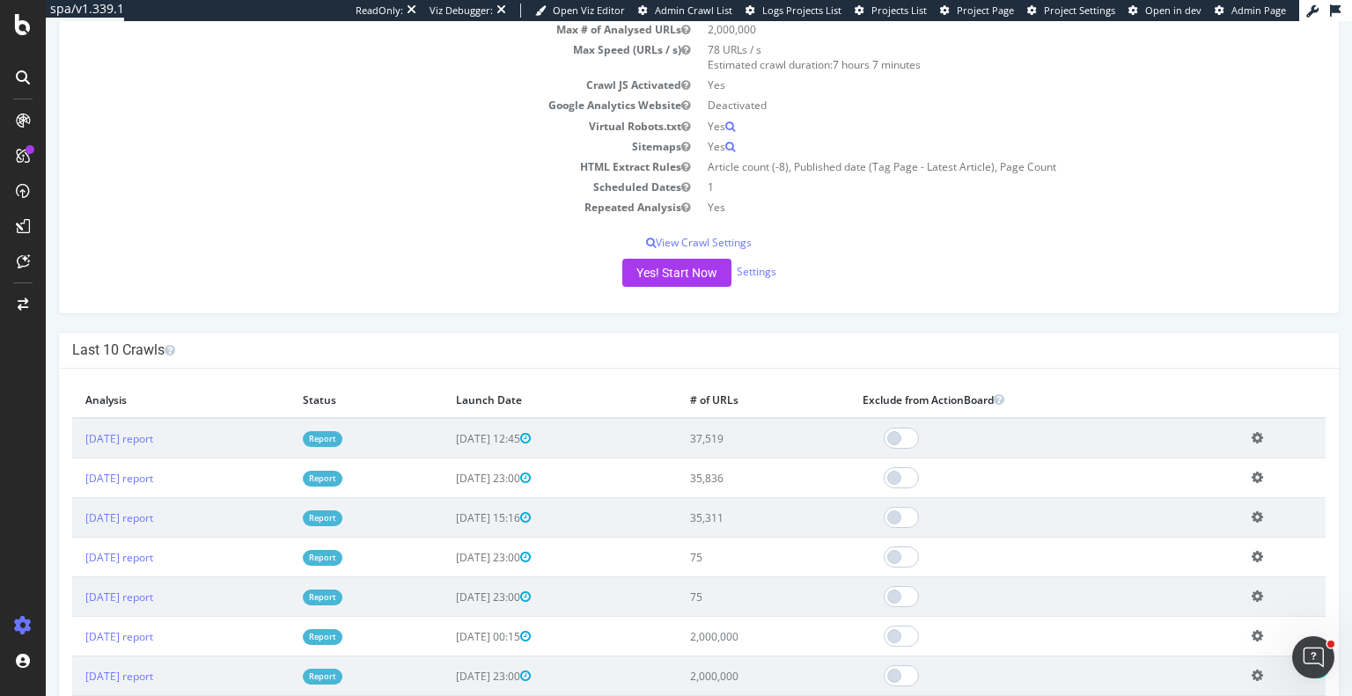
scroll to position [352, 0]
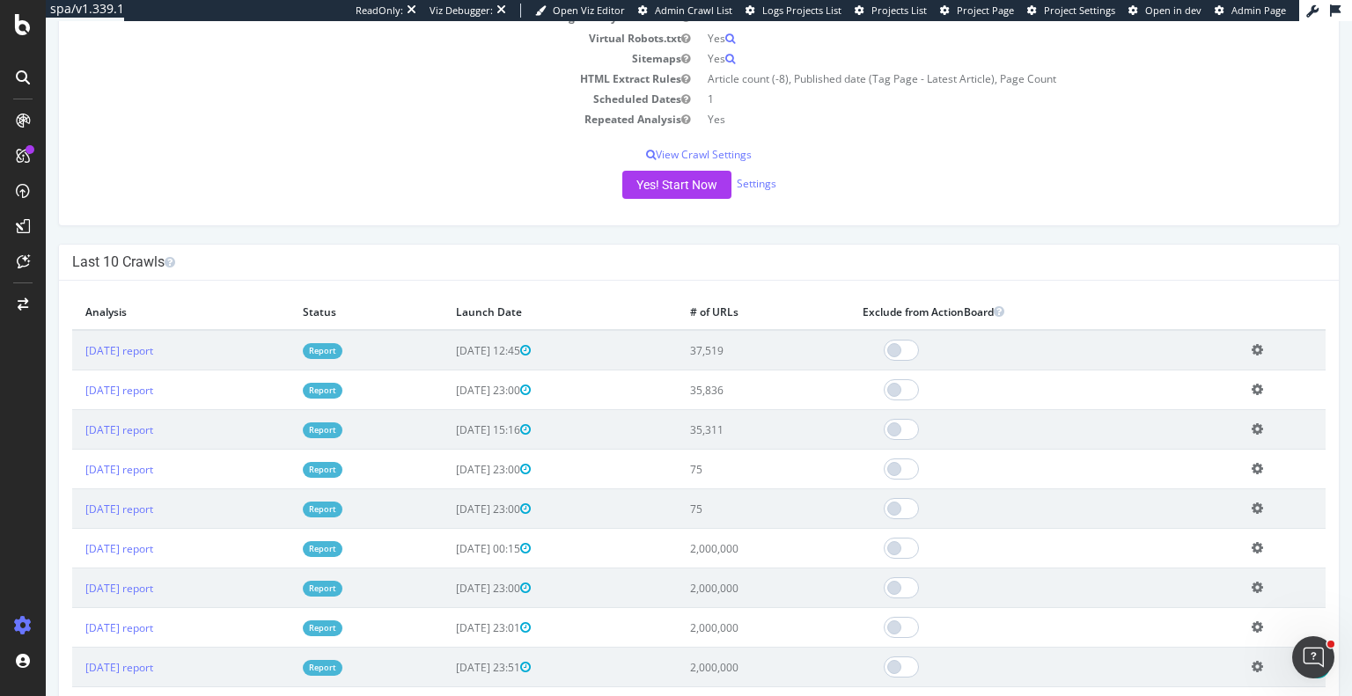
click at [342, 542] on link "Report" at bounding box center [323, 548] width 40 height 15
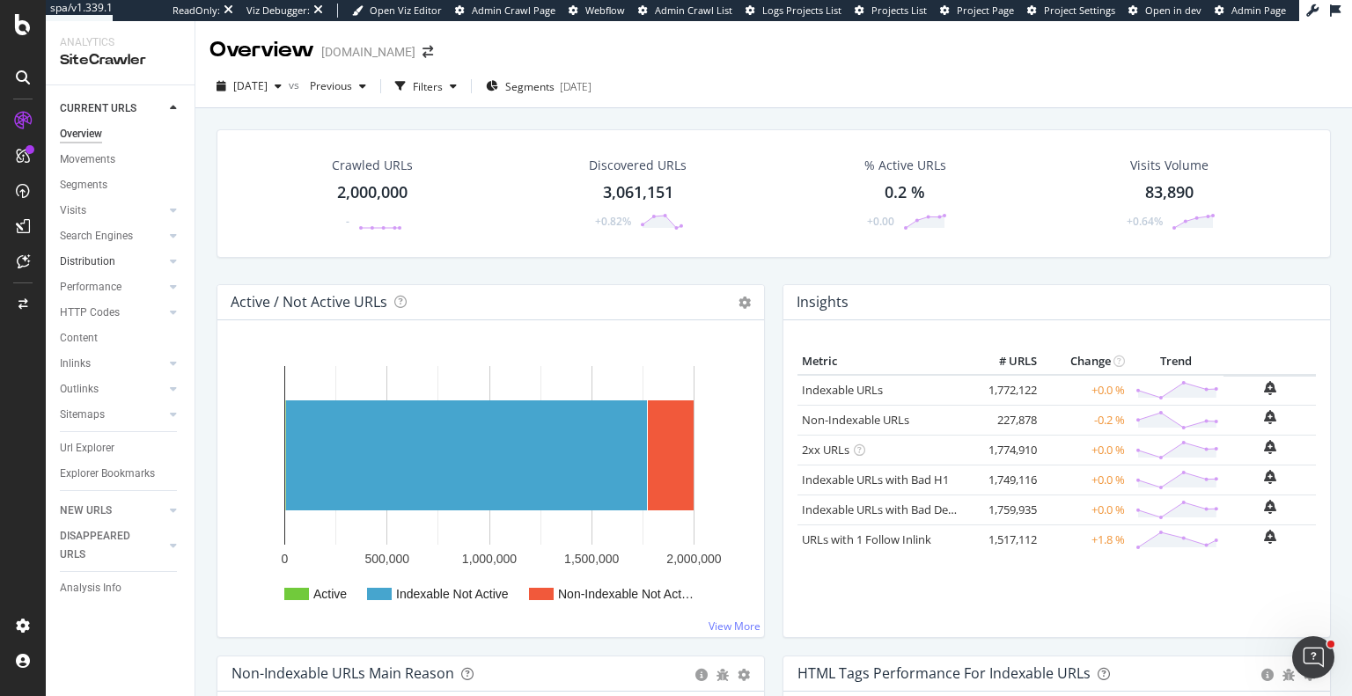
click at [114, 262] on link "Distribution" at bounding box center [112, 262] width 105 height 18
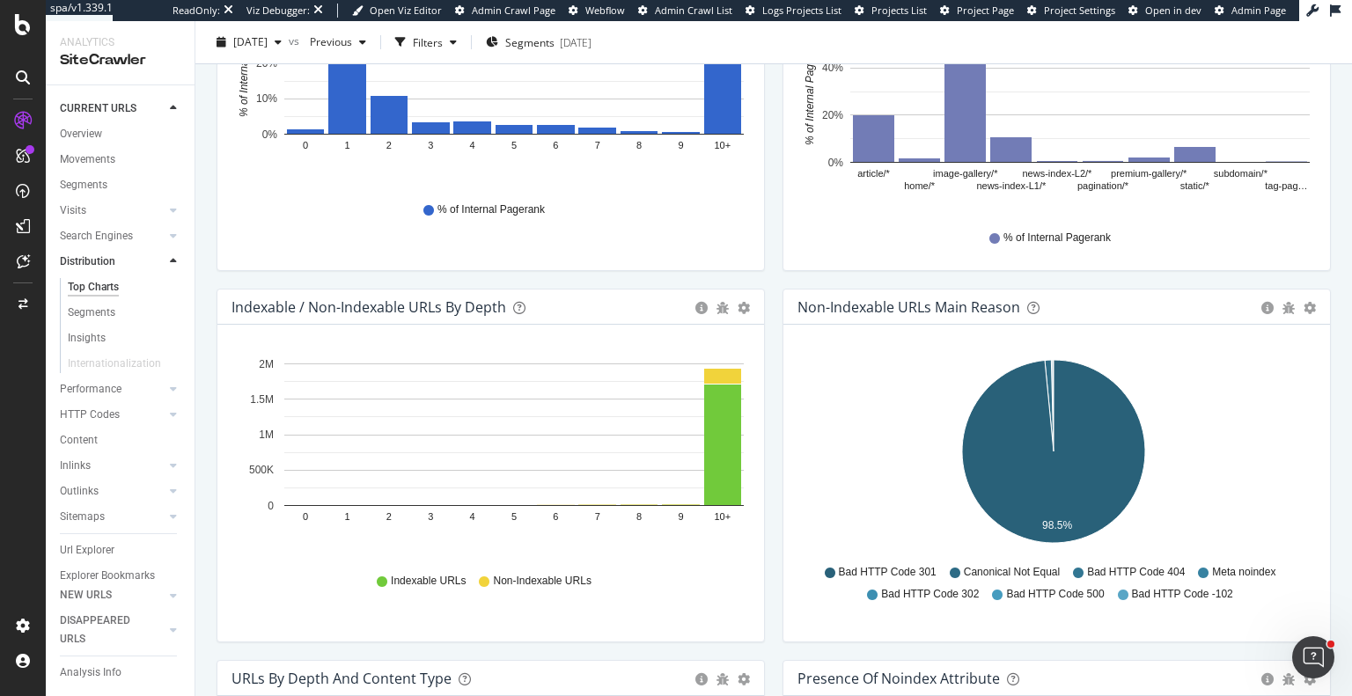
scroll to position [860, 0]
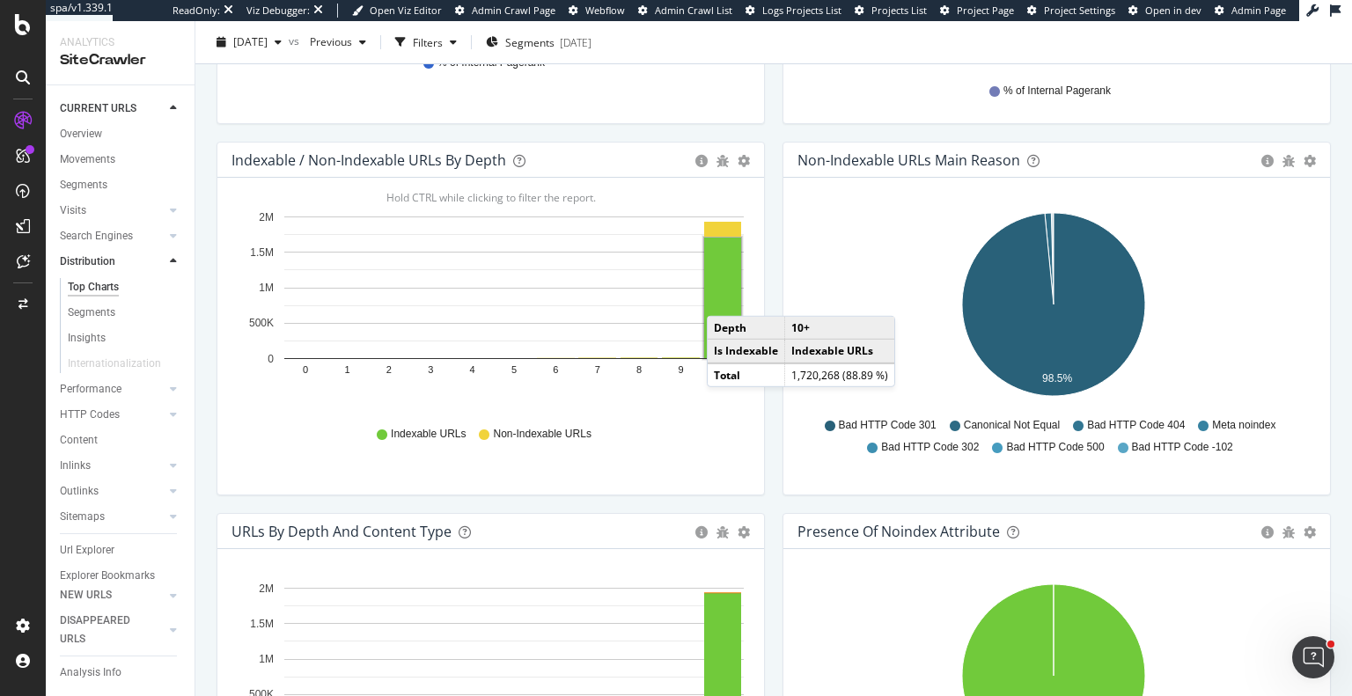
click at [724, 297] on rect "A chart." at bounding box center [722, 298] width 37 height 121
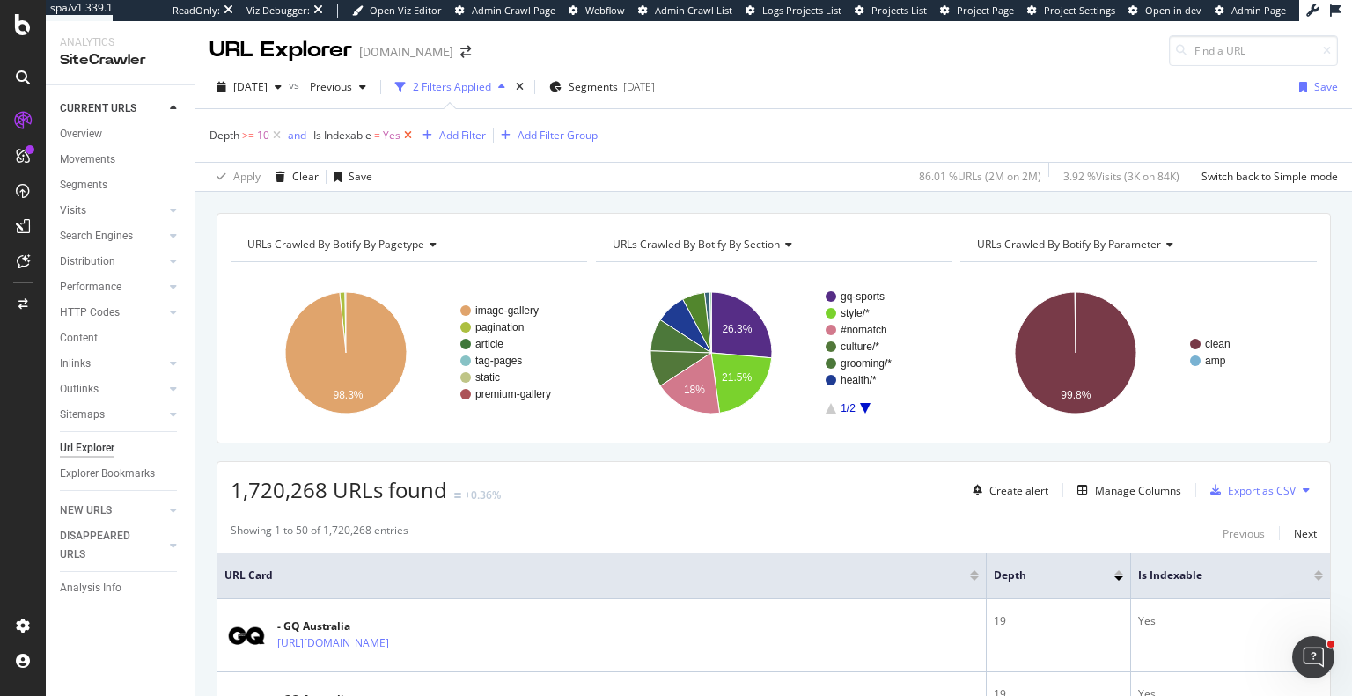
click at [408, 136] on icon at bounding box center [407, 136] width 15 height 18
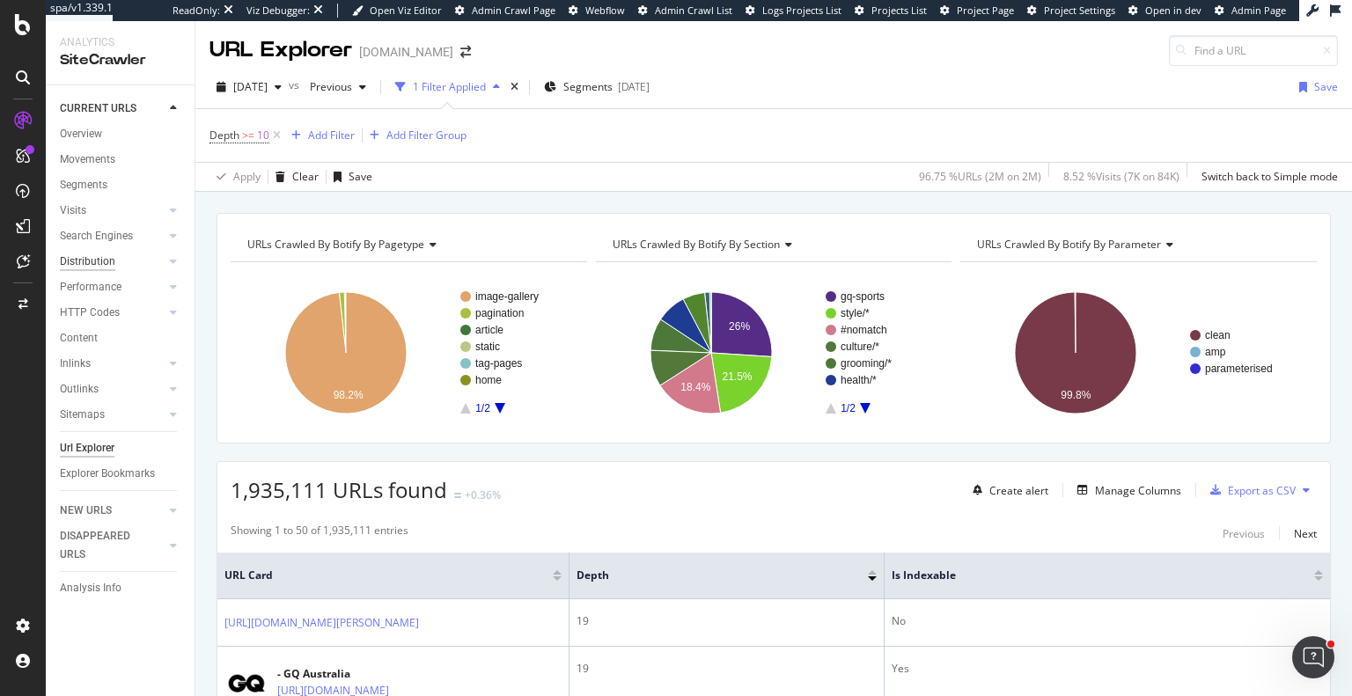
click at [102, 261] on div "Distribution" at bounding box center [87, 262] width 55 height 18
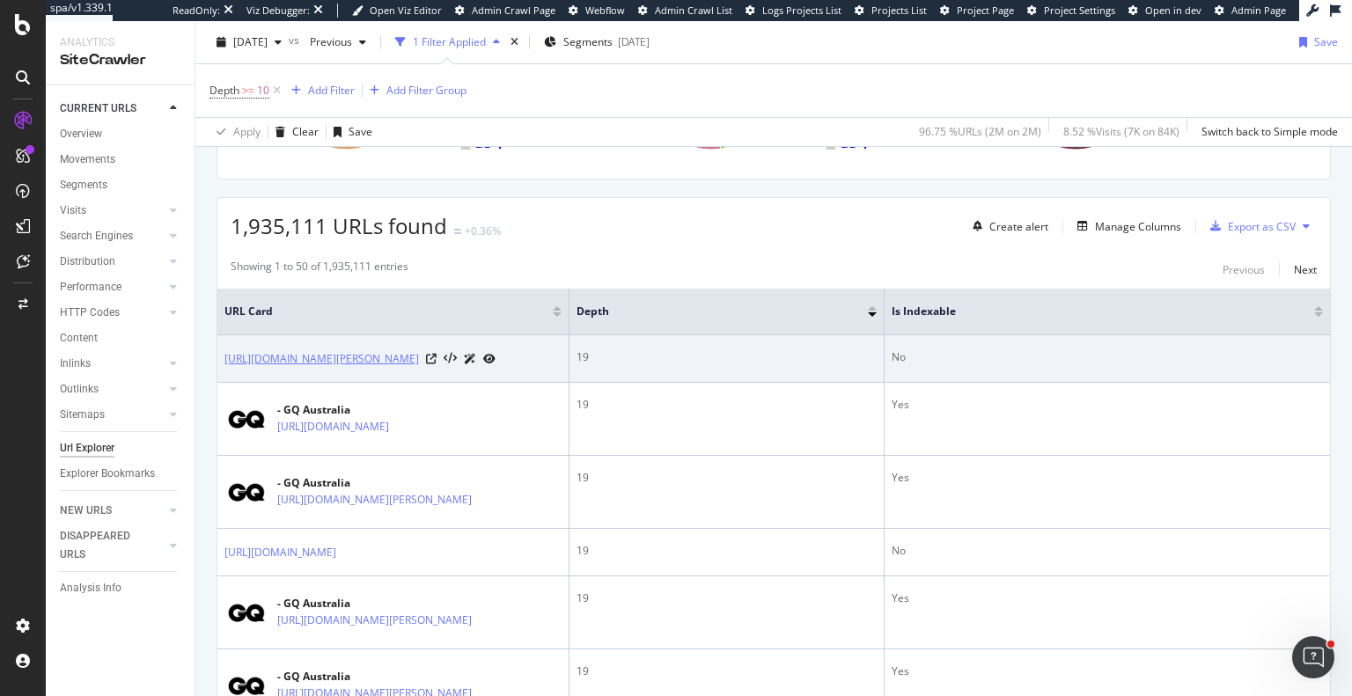
click at [419, 368] on link "[URL][DOMAIN_NAME][PERSON_NAME]" at bounding box center [321, 359] width 195 height 18
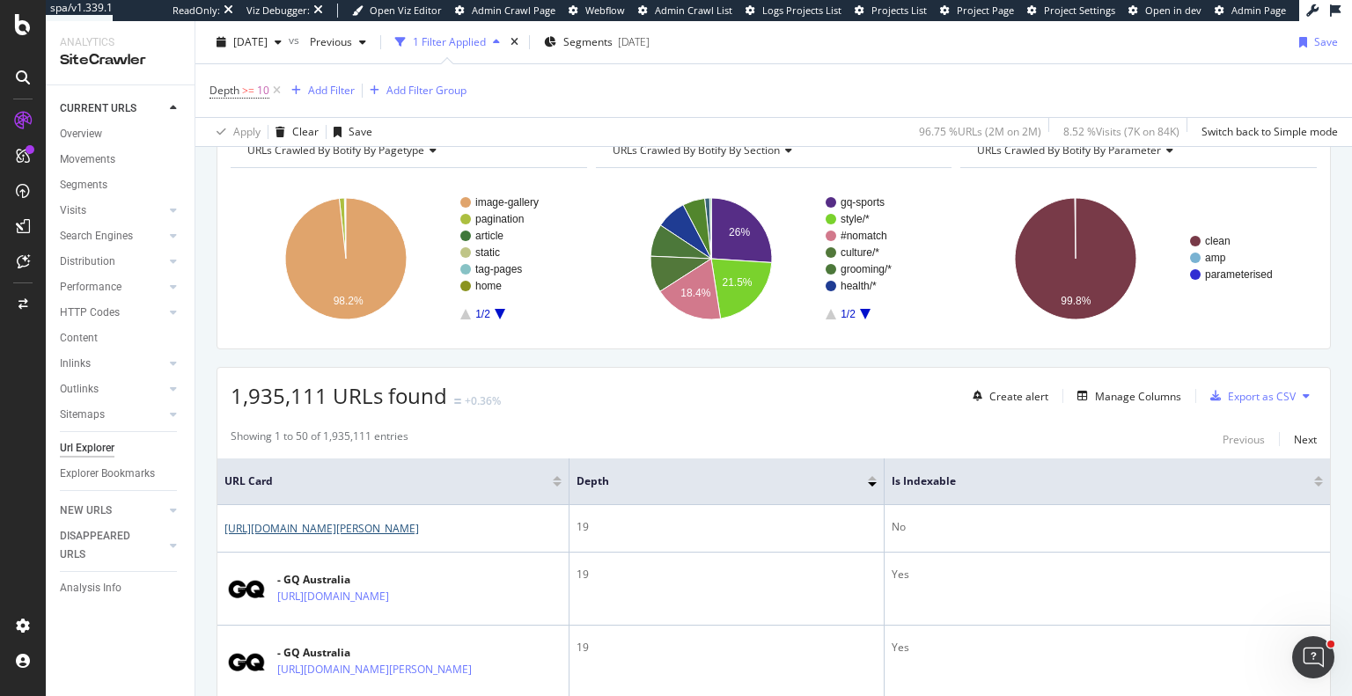
scroll to position [0, 0]
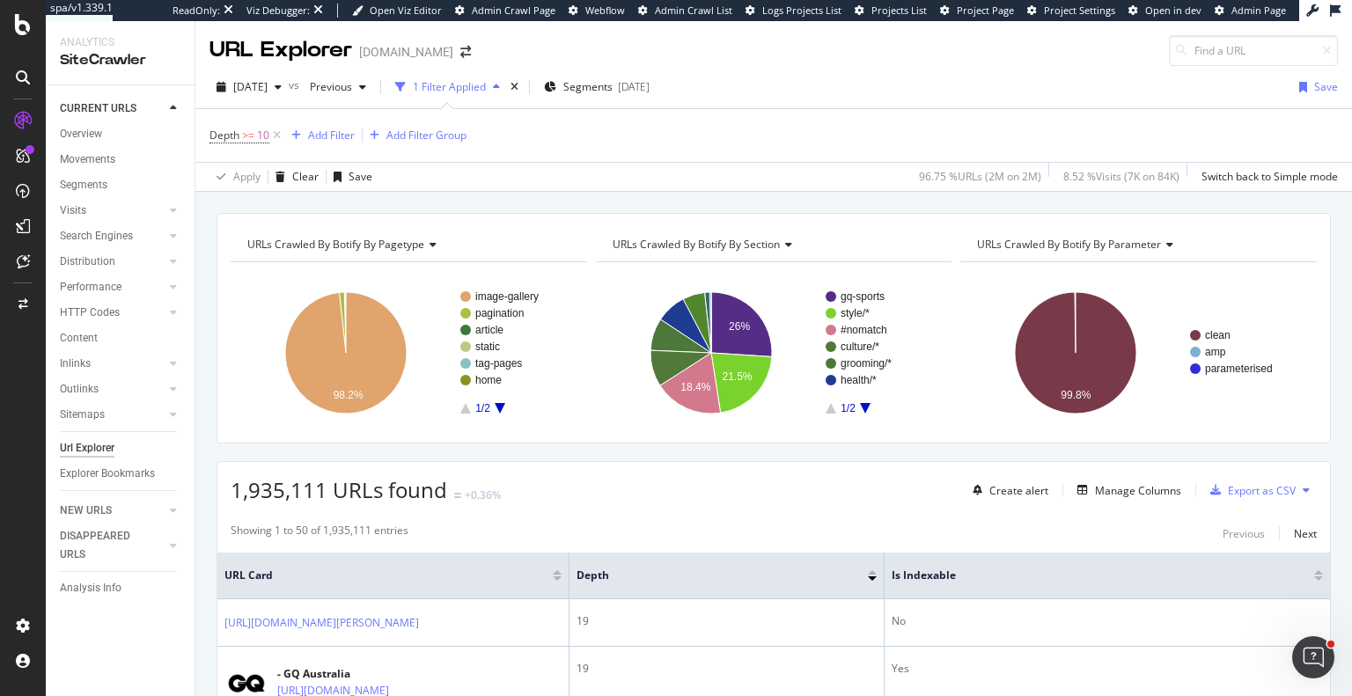
click at [386, 239] on span "URLs Crawled By Botify By pagetype" at bounding box center [335, 244] width 177 height 15
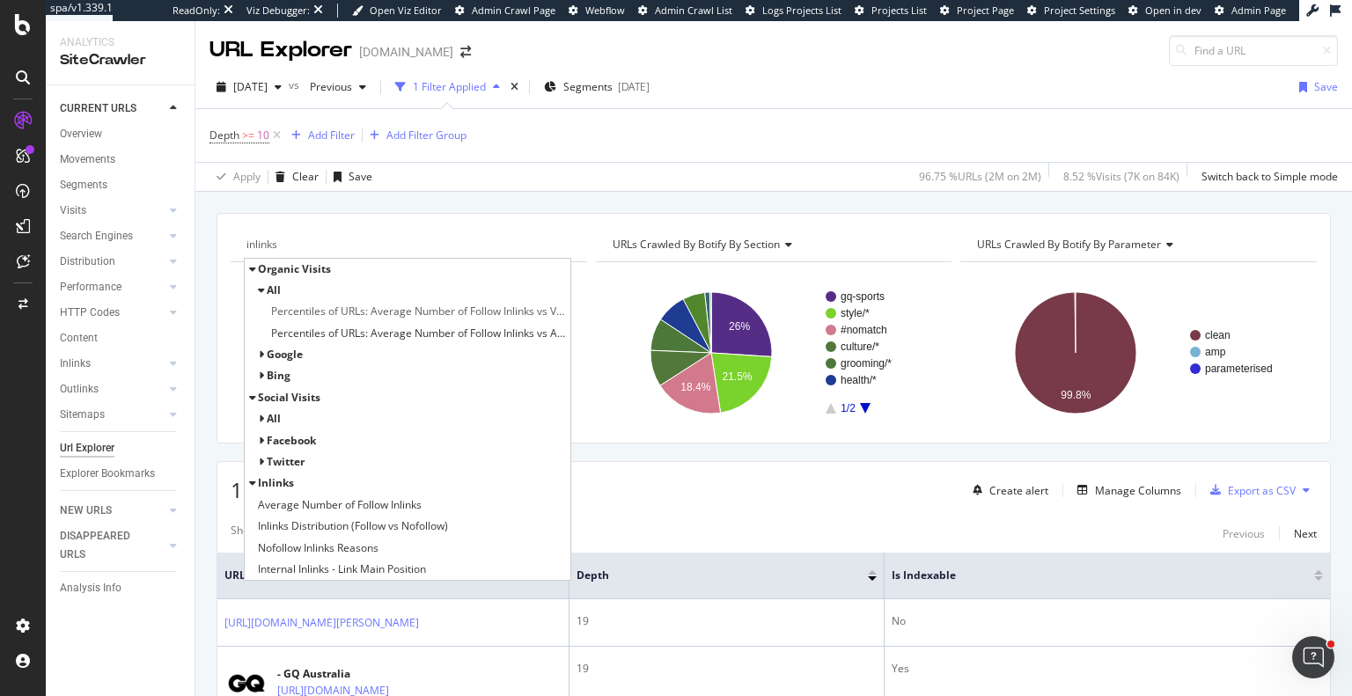
type input "inlinks"
click at [346, 499] on span "Average Number of Follow Inlinks" at bounding box center [340, 505] width 164 height 18
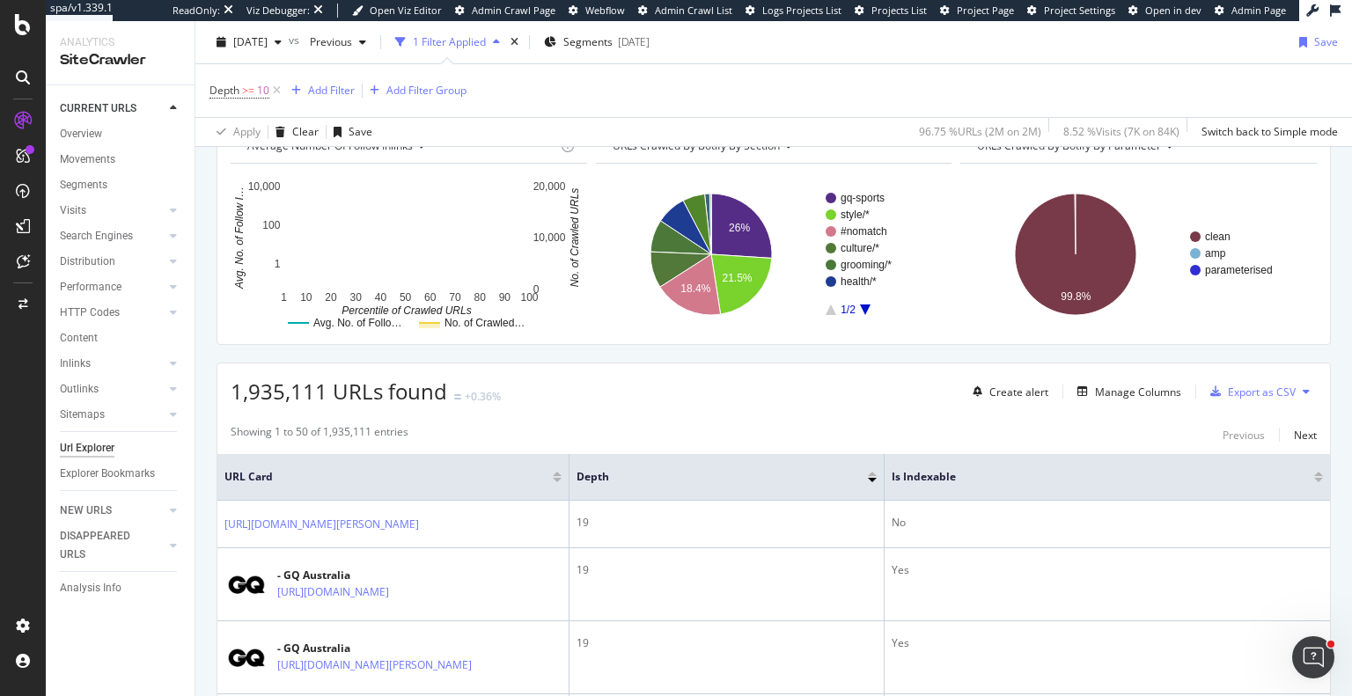
scroll to position [88, 0]
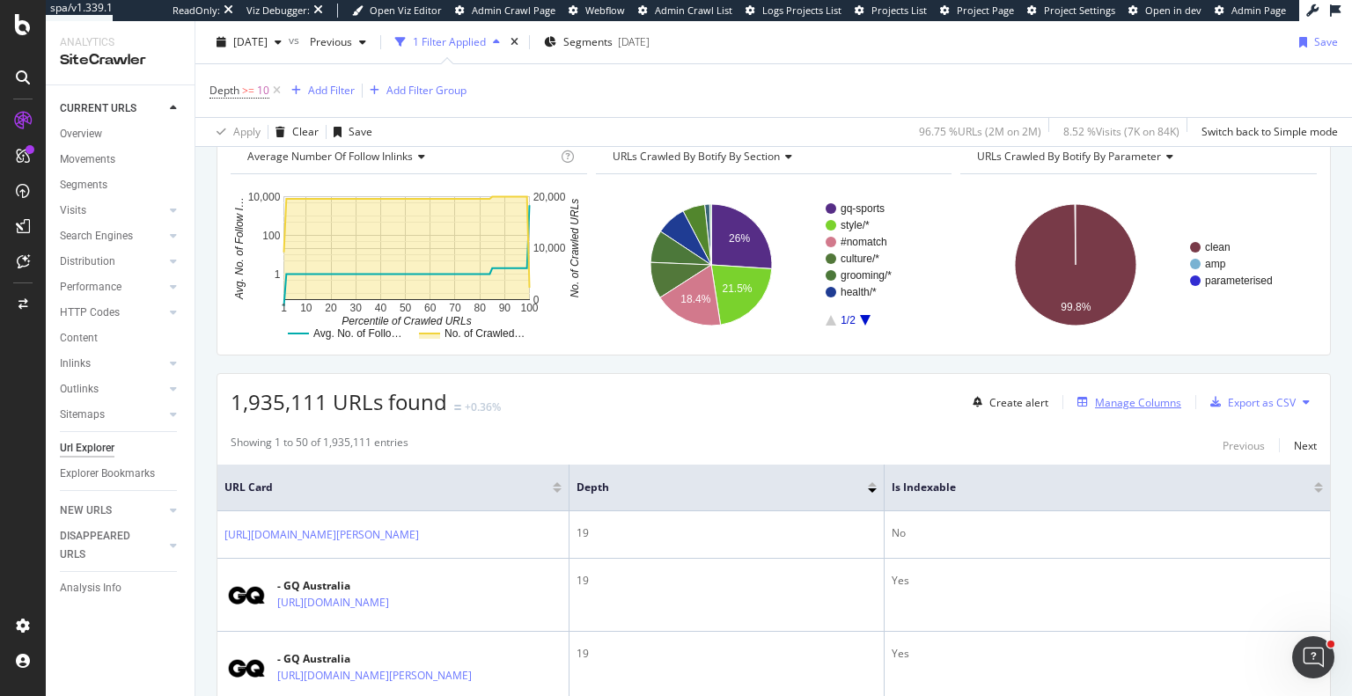
click at [1122, 399] on div "Manage Columns" at bounding box center [1138, 402] width 86 height 15
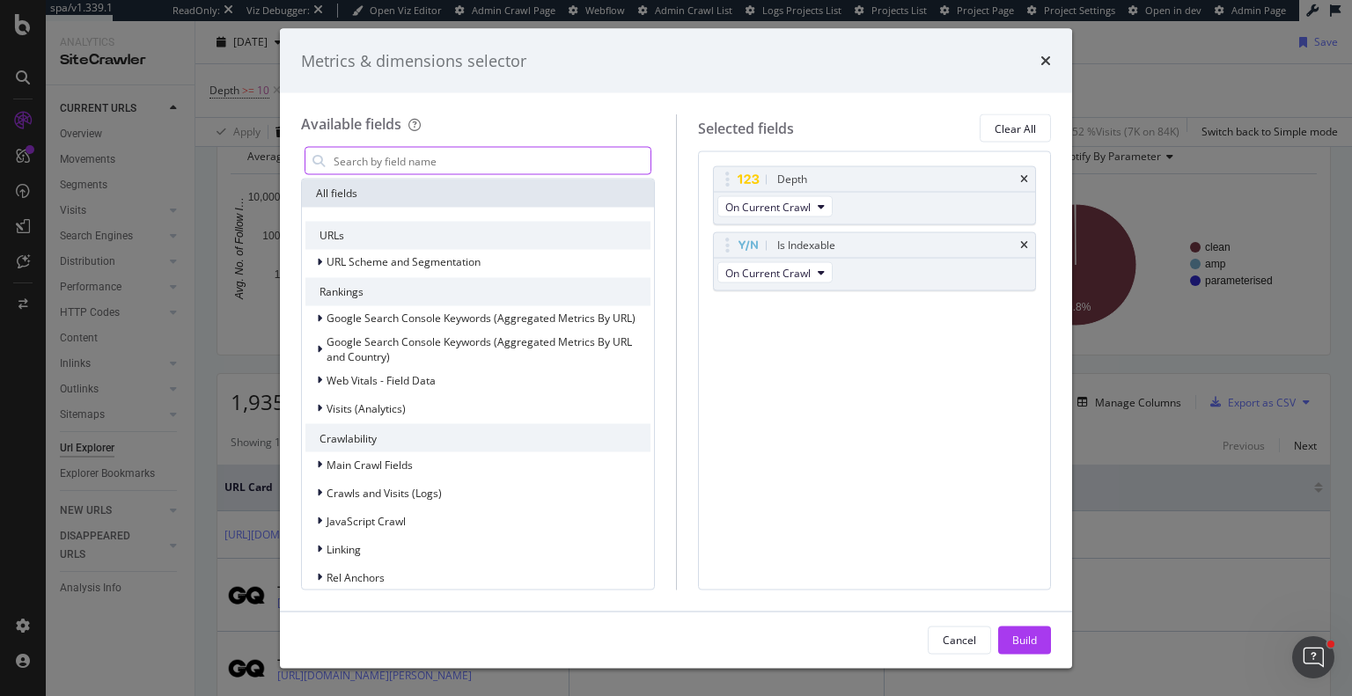
click at [519, 148] on input "modal" at bounding box center [491, 161] width 319 height 26
click at [1023, 246] on icon "times" at bounding box center [1024, 245] width 8 height 11
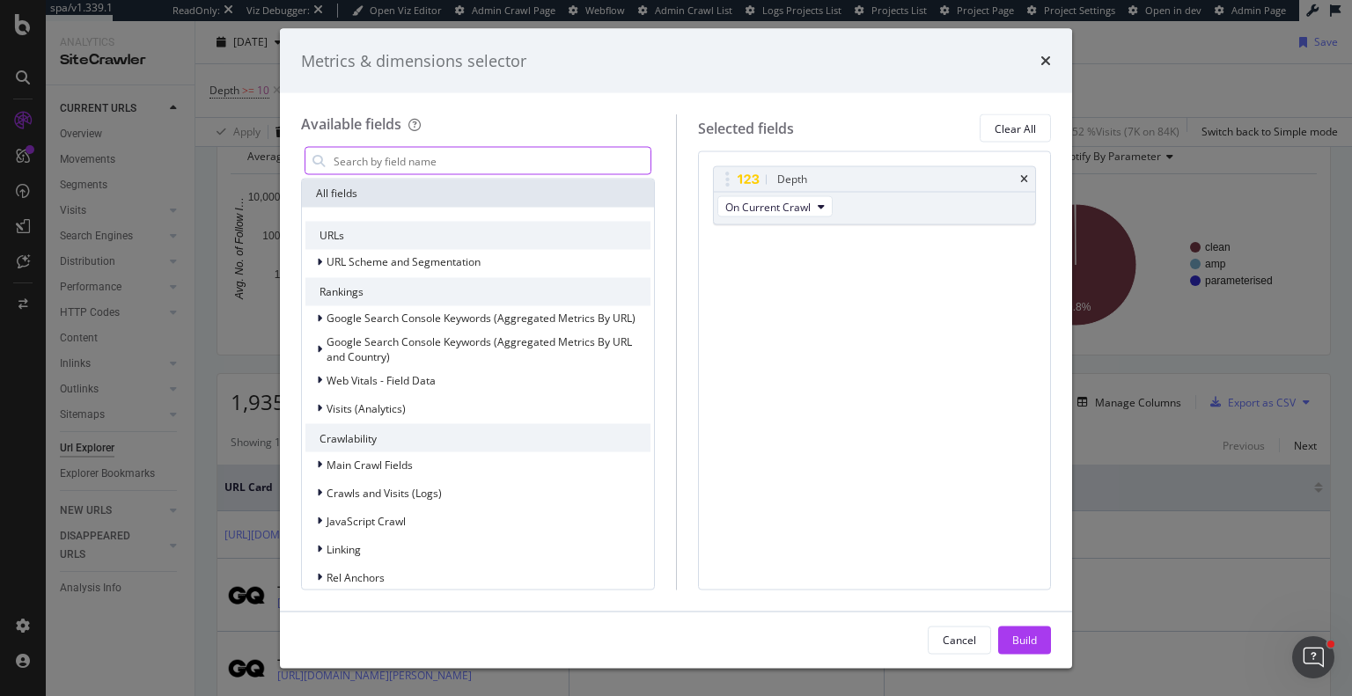
click at [462, 168] on input "modal" at bounding box center [491, 161] width 319 height 26
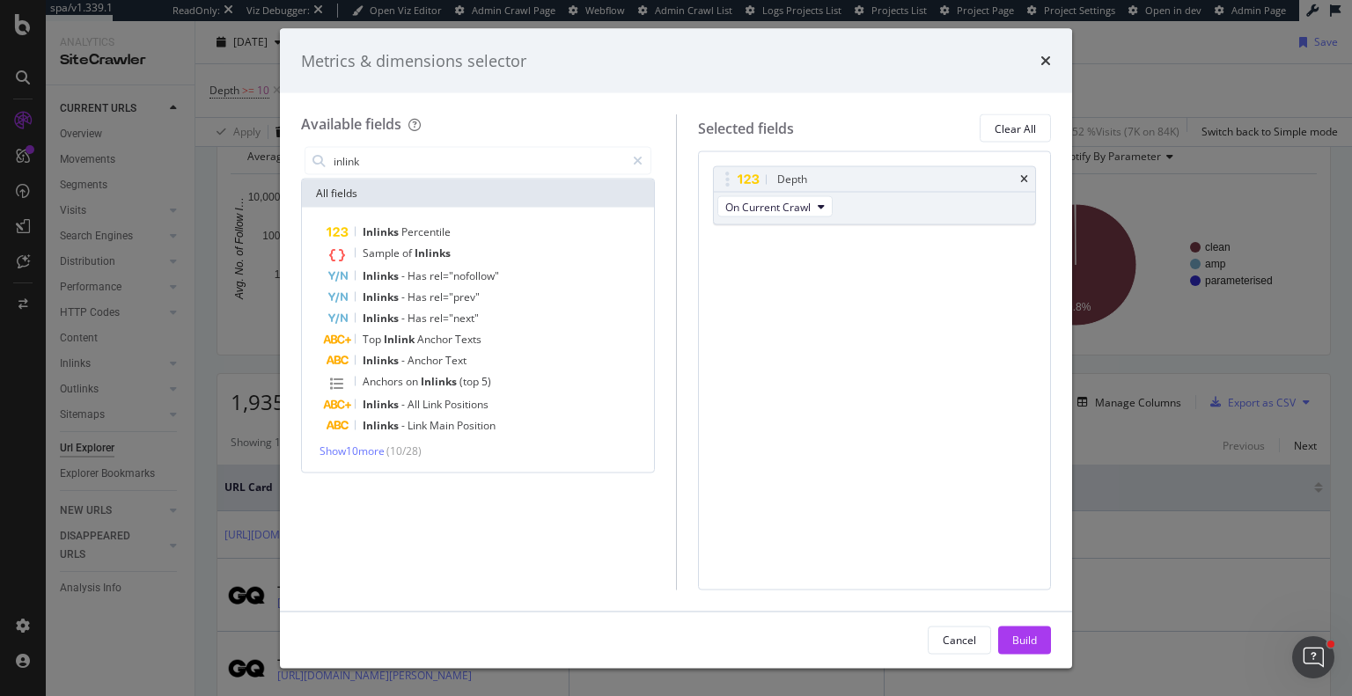
drag, startPoint x: 388, startPoint y: 460, endPoint x: 379, endPoint y: 463, distance: 9.2
click at [384, 463] on div "Inlinks Percentile Sample of Inlinks Inlinks - Has rel="nofollow" Inlinks - Has…" at bounding box center [478, 340] width 352 height 265
click at [369, 453] on span "Show 10 more" at bounding box center [351, 451] width 65 height 15
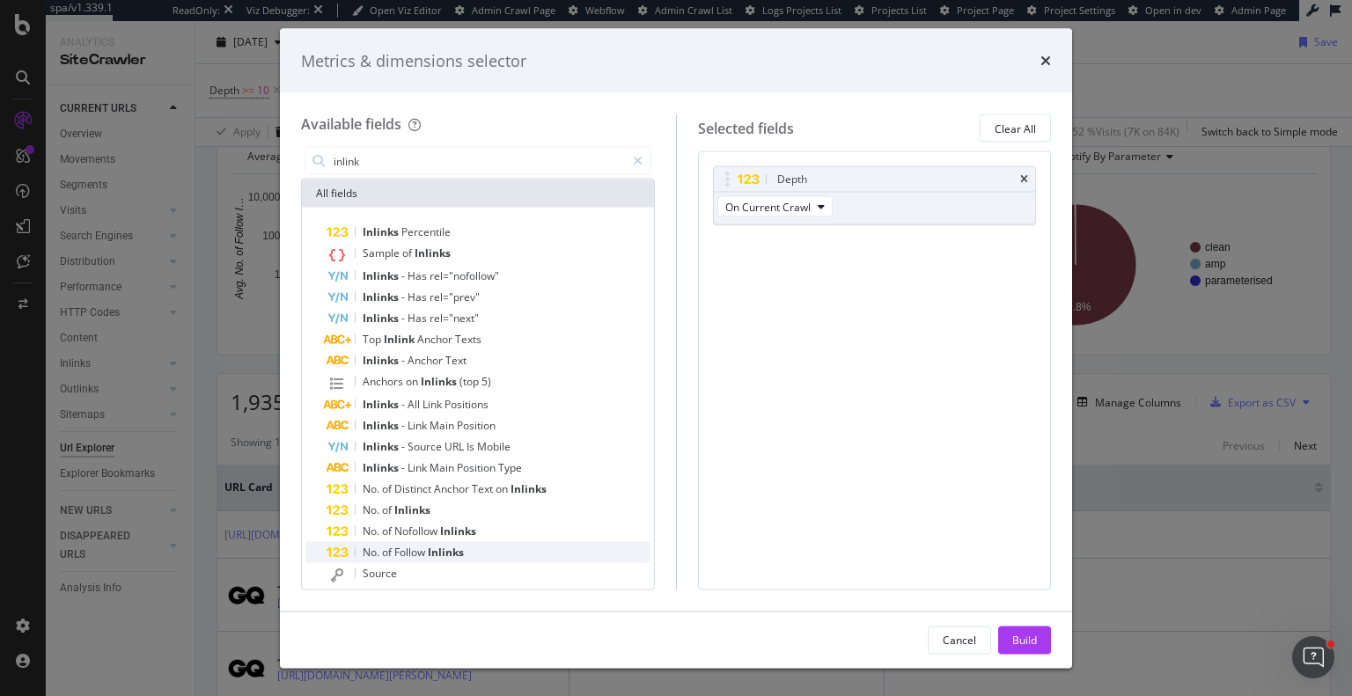
click at [458, 554] on span "Inlinks" at bounding box center [446, 552] width 36 height 15
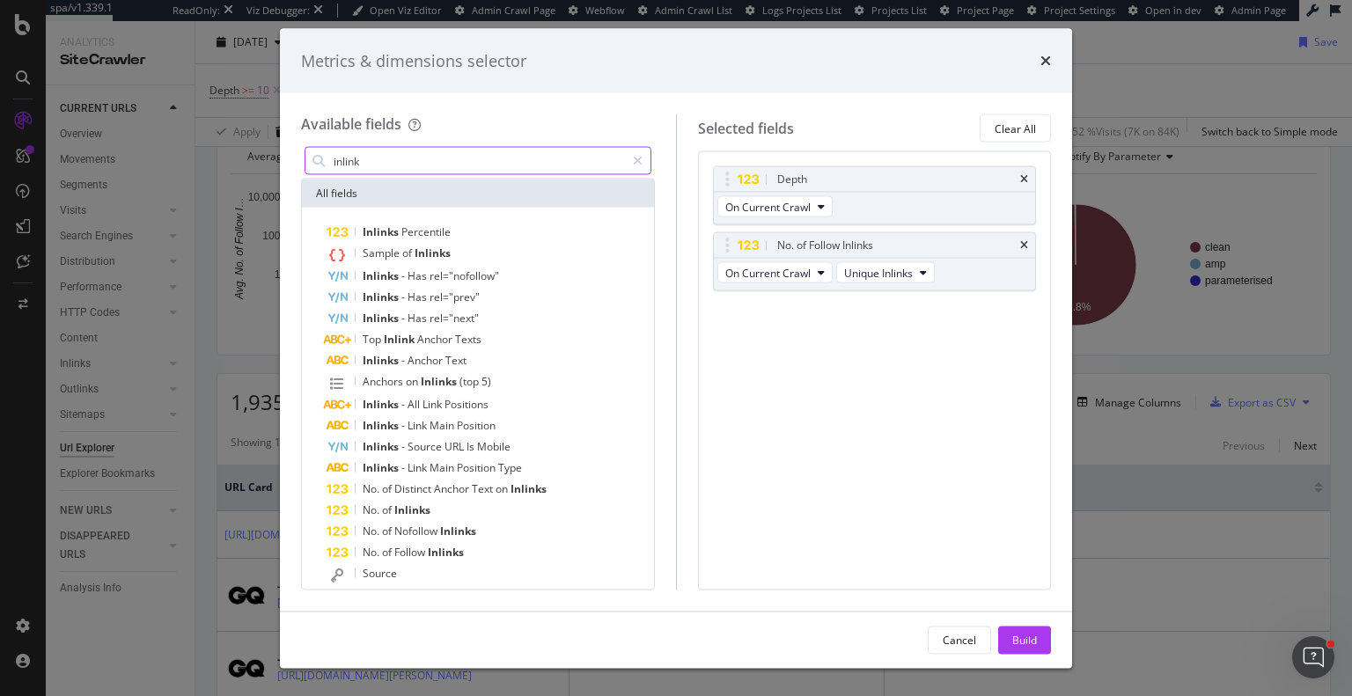
click at [415, 167] on input "inlink" at bounding box center [478, 161] width 293 height 26
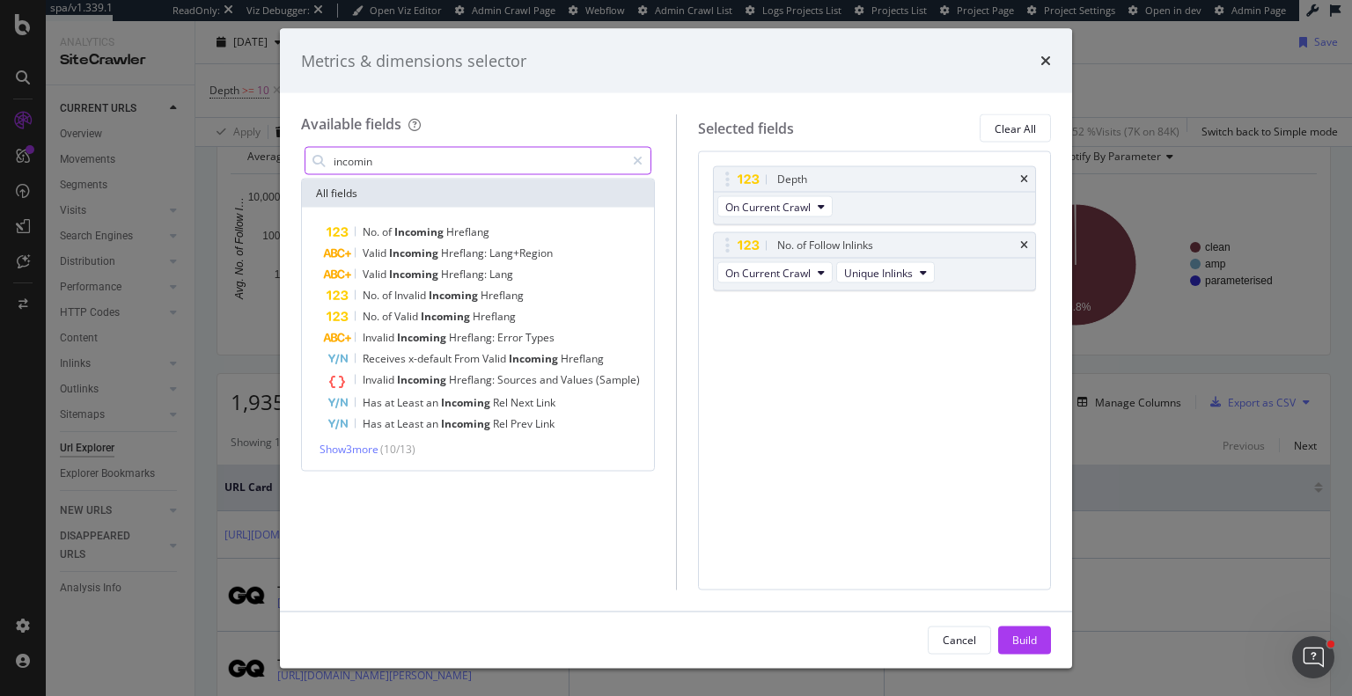
type input "incomin"
click at [364, 458] on div "No. of Incoming Hreflang Valid Incoming Hreflang: Lang+Region Valid Incoming Hr…" at bounding box center [478, 339] width 352 height 263
click at [359, 447] on span "Show 3 more" at bounding box center [348, 449] width 59 height 15
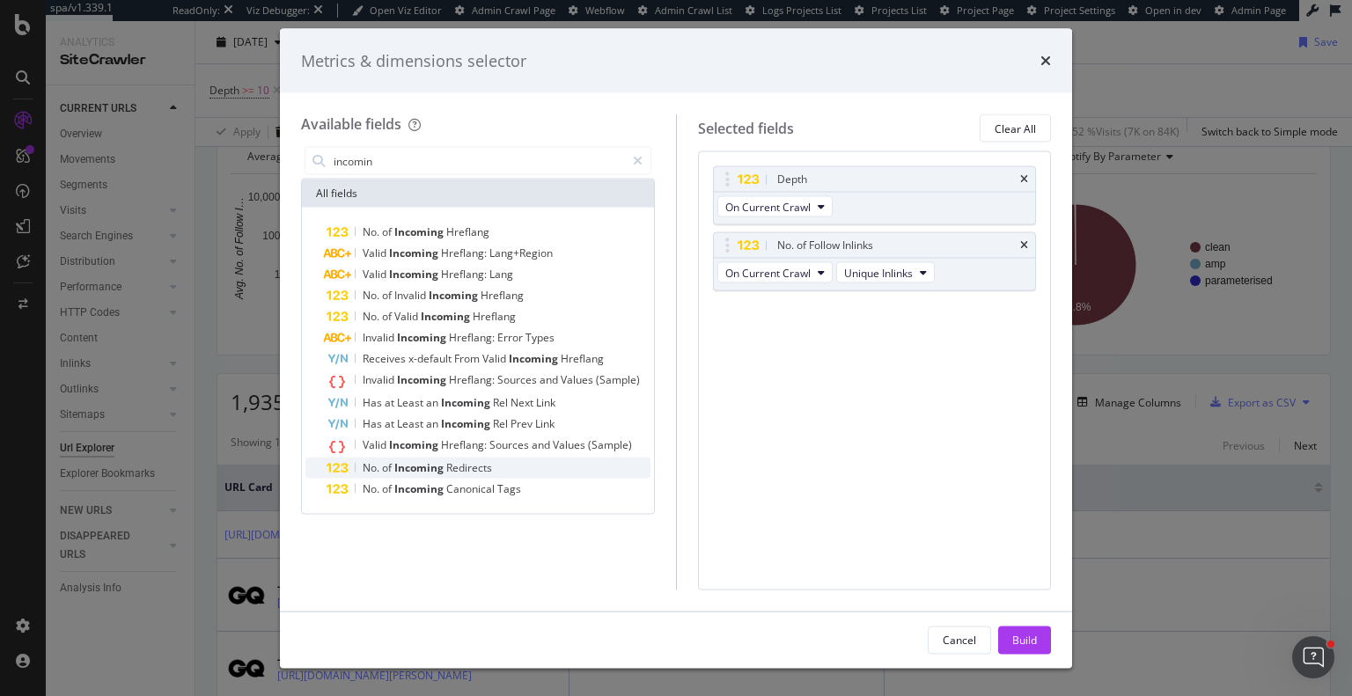
click at [382, 465] on span "of" at bounding box center [388, 467] width 12 height 15
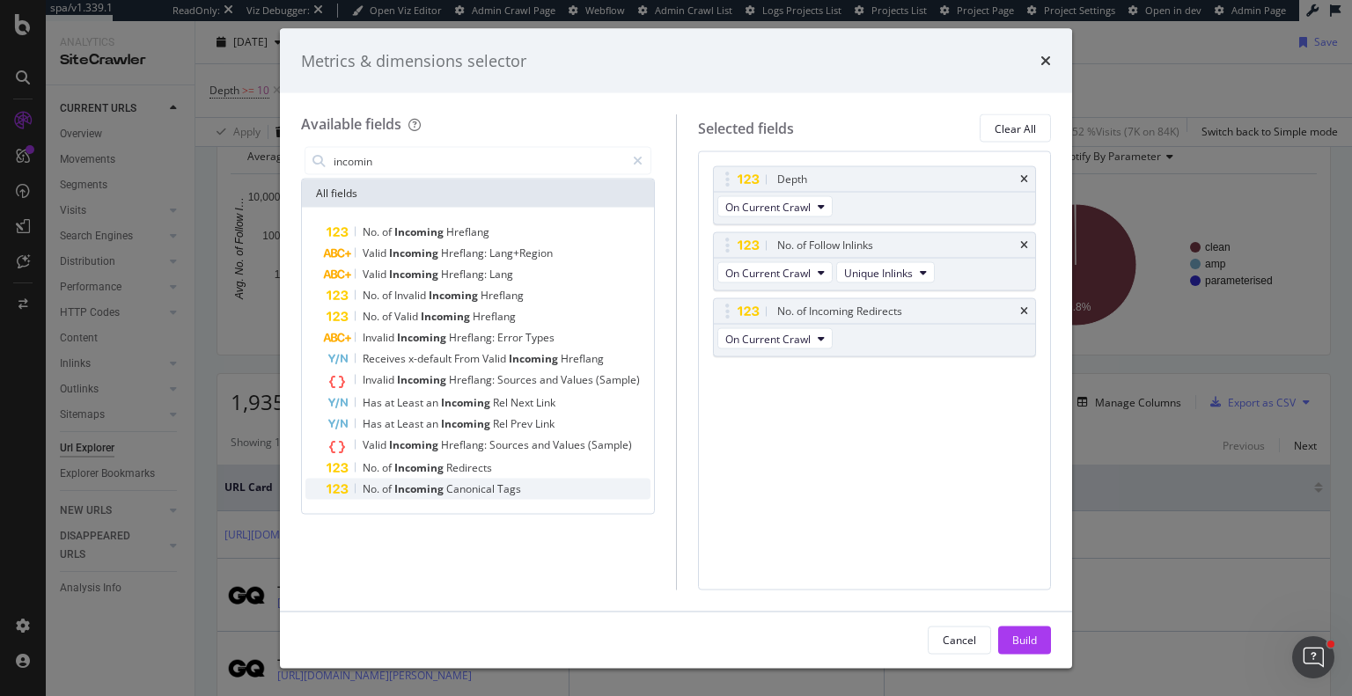
click at [427, 481] on span "Incoming" at bounding box center [420, 488] width 52 height 15
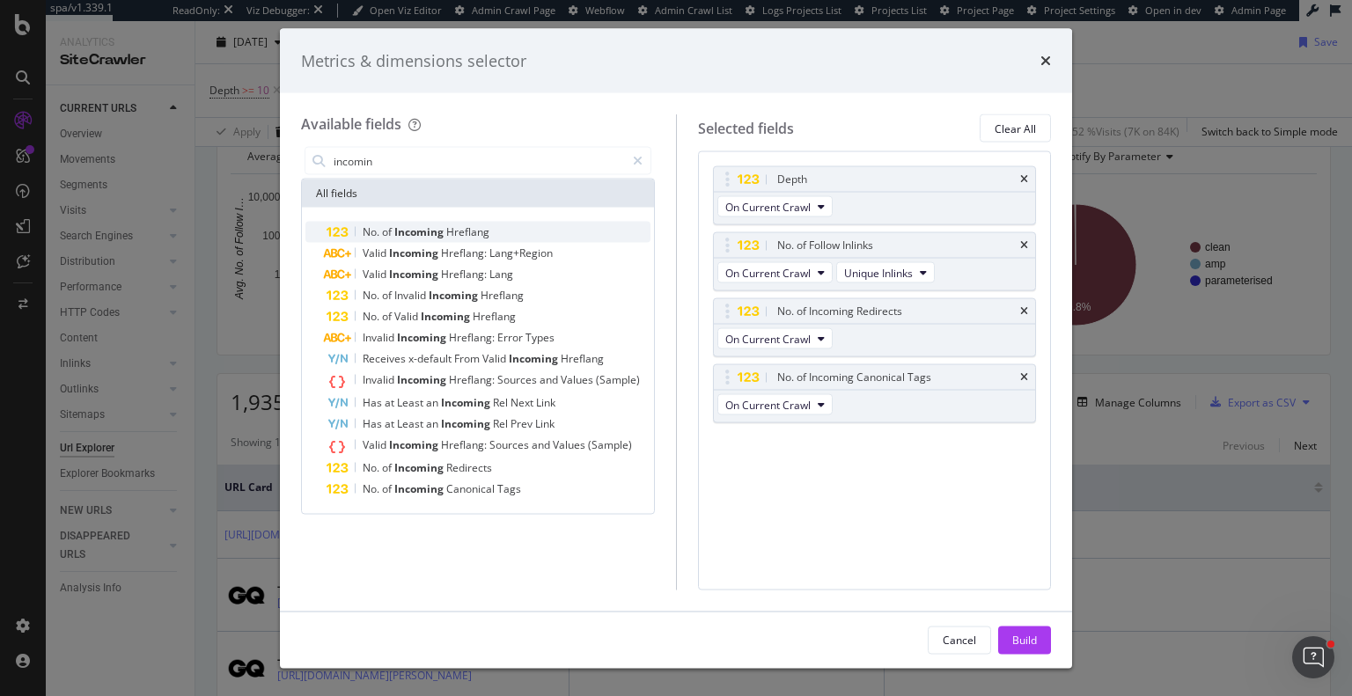
click at [491, 228] on div "No. of Incoming Hreflang" at bounding box center [489, 232] width 324 height 21
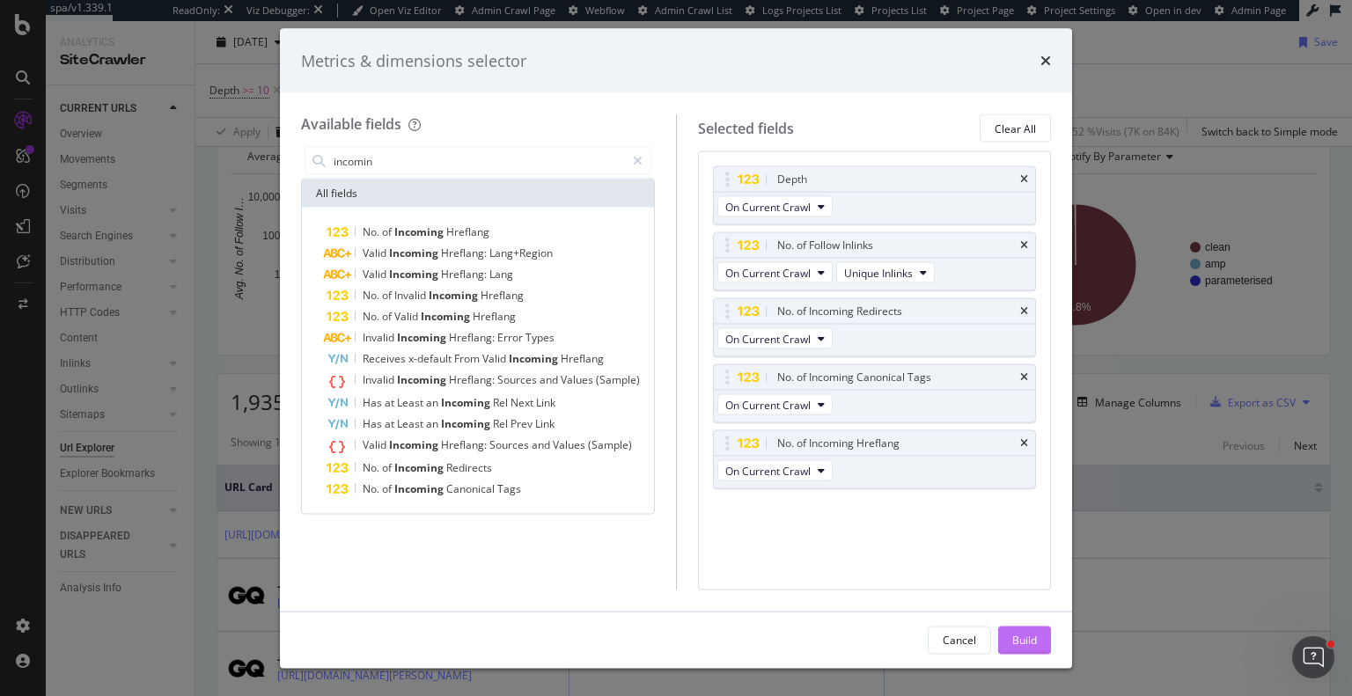
click at [1034, 639] on div "Build" at bounding box center [1024, 639] width 25 height 15
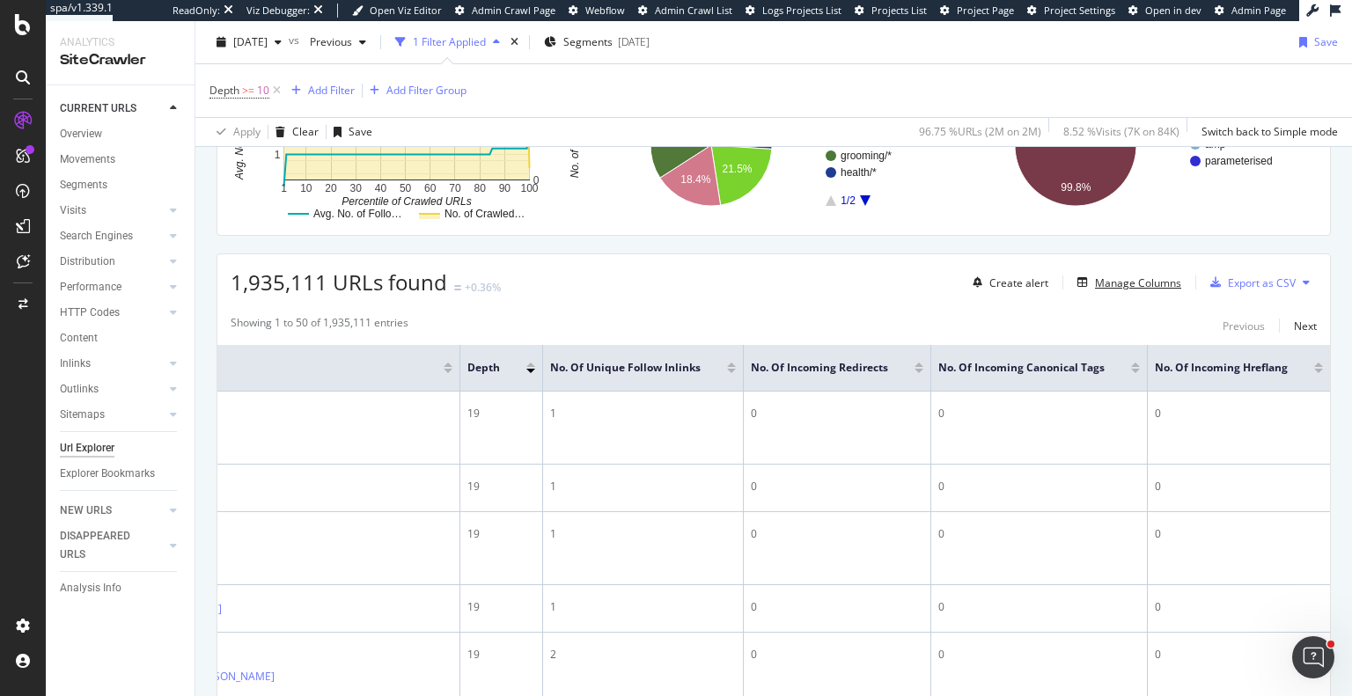
scroll to position [246, 0]
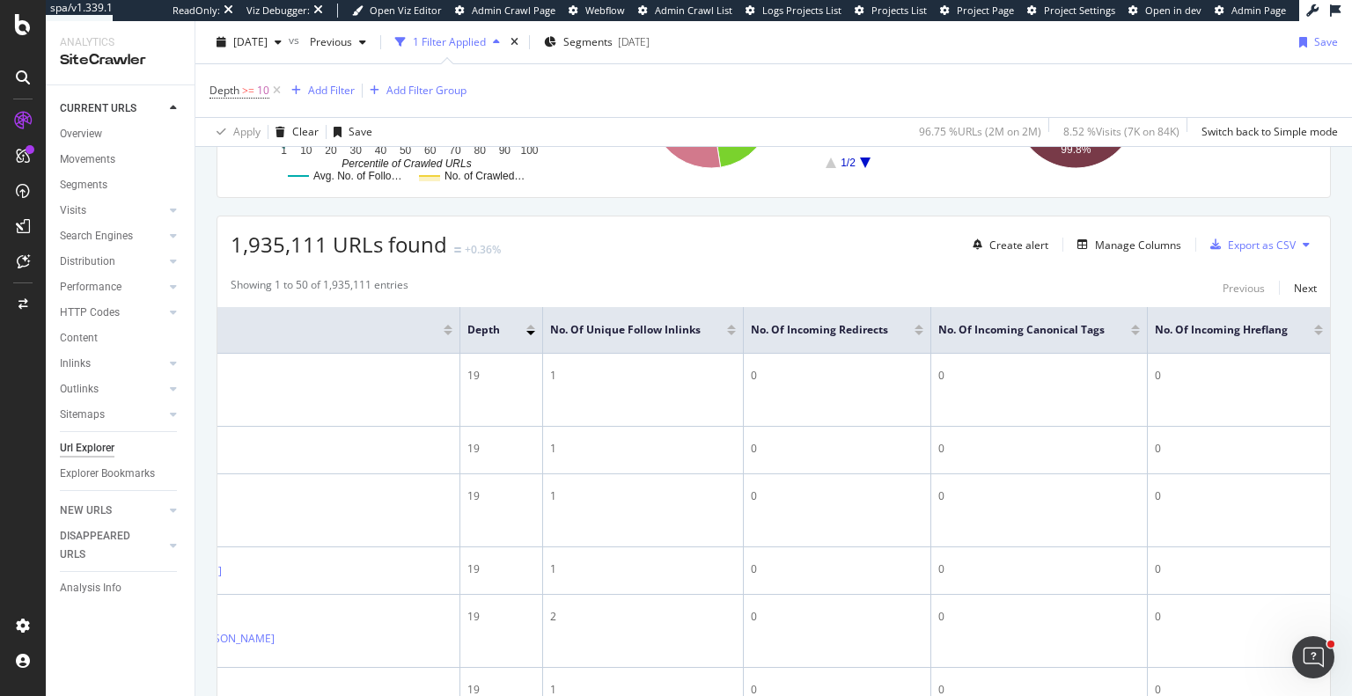
click at [914, 334] on div at bounding box center [918, 333] width 9 height 4
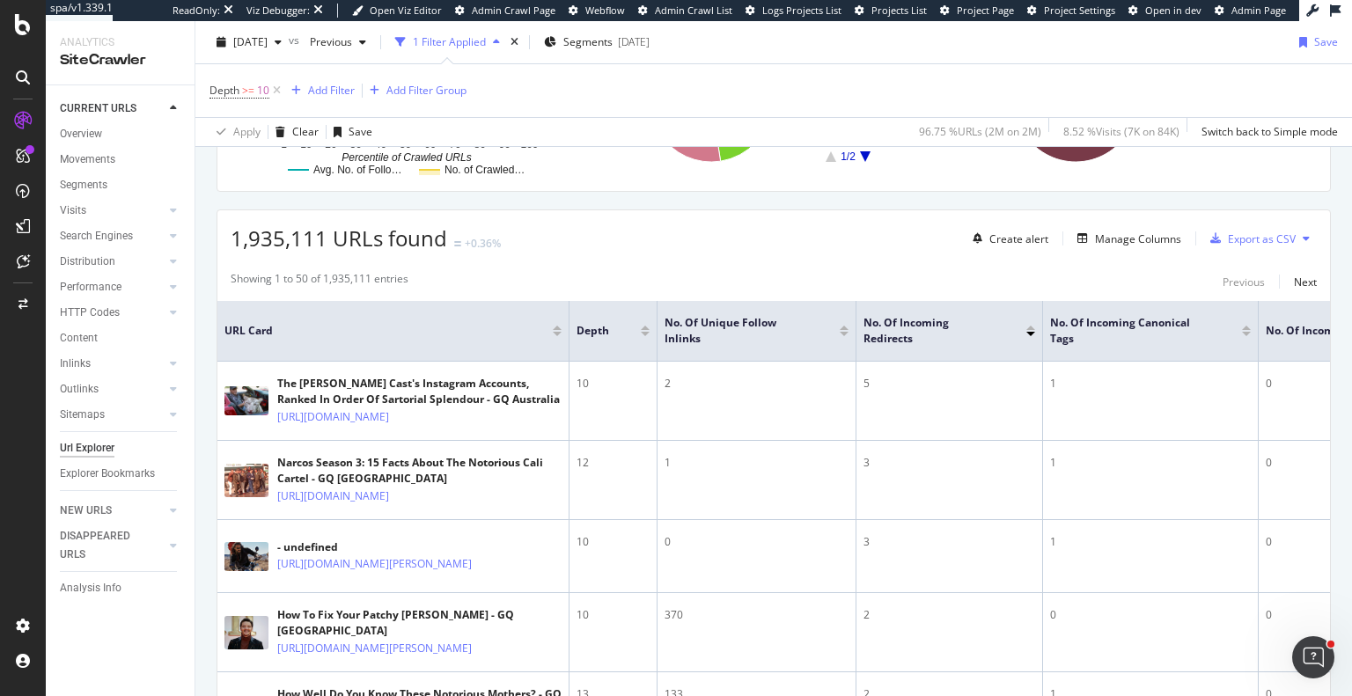
scroll to position [271, 0]
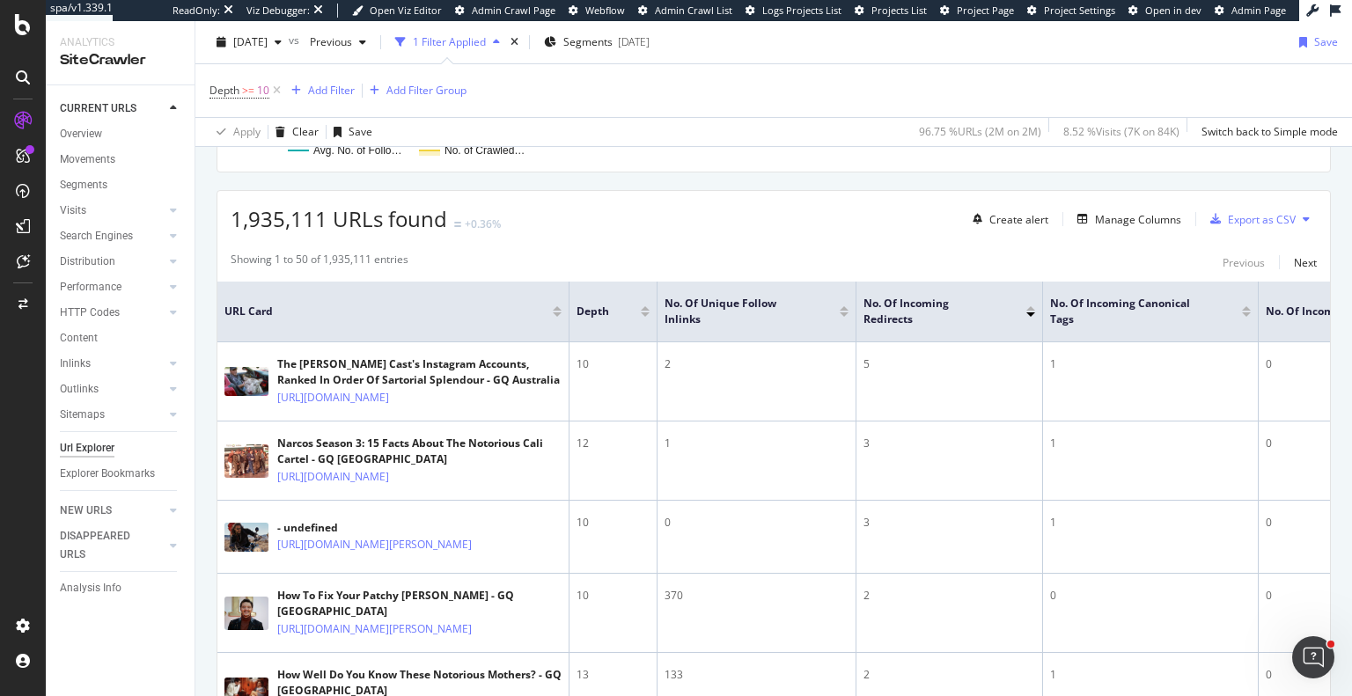
click at [1250, 312] on div at bounding box center [1246, 314] width 9 height 4
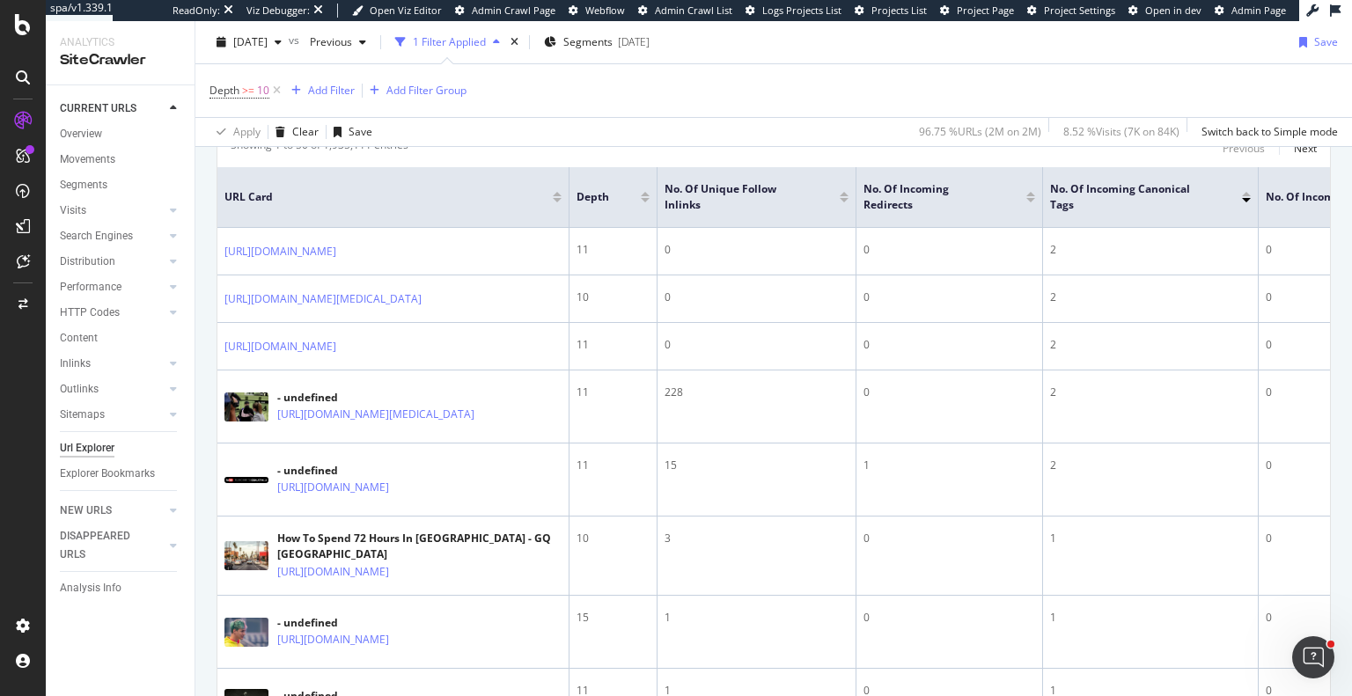
scroll to position [33, 0]
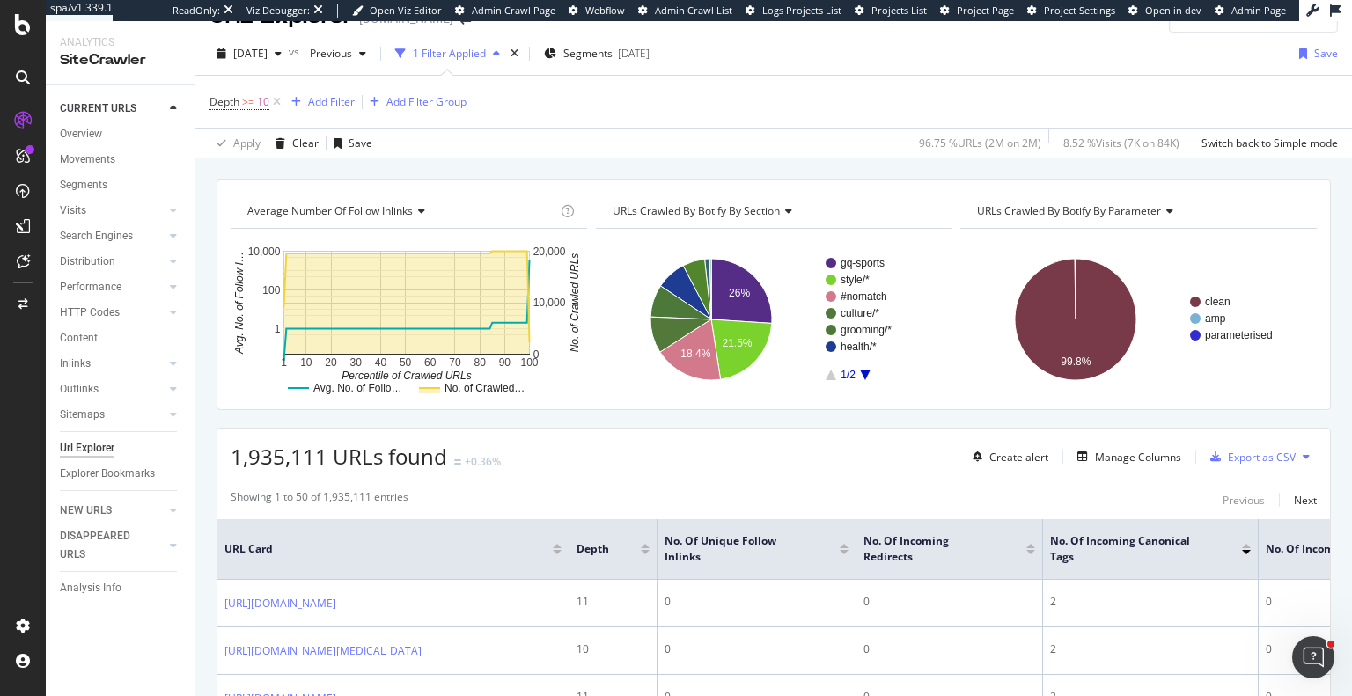
click at [842, 552] on div at bounding box center [844, 552] width 9 height 4
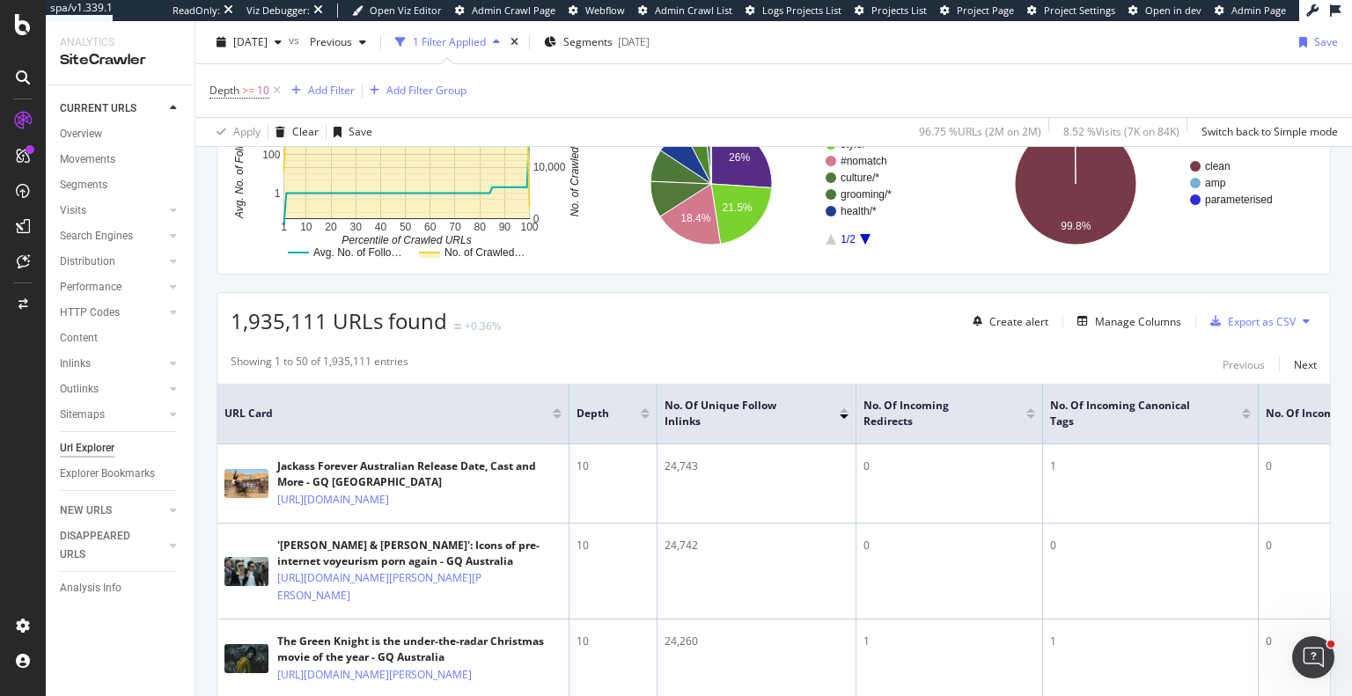
scroll to position [297, 0]
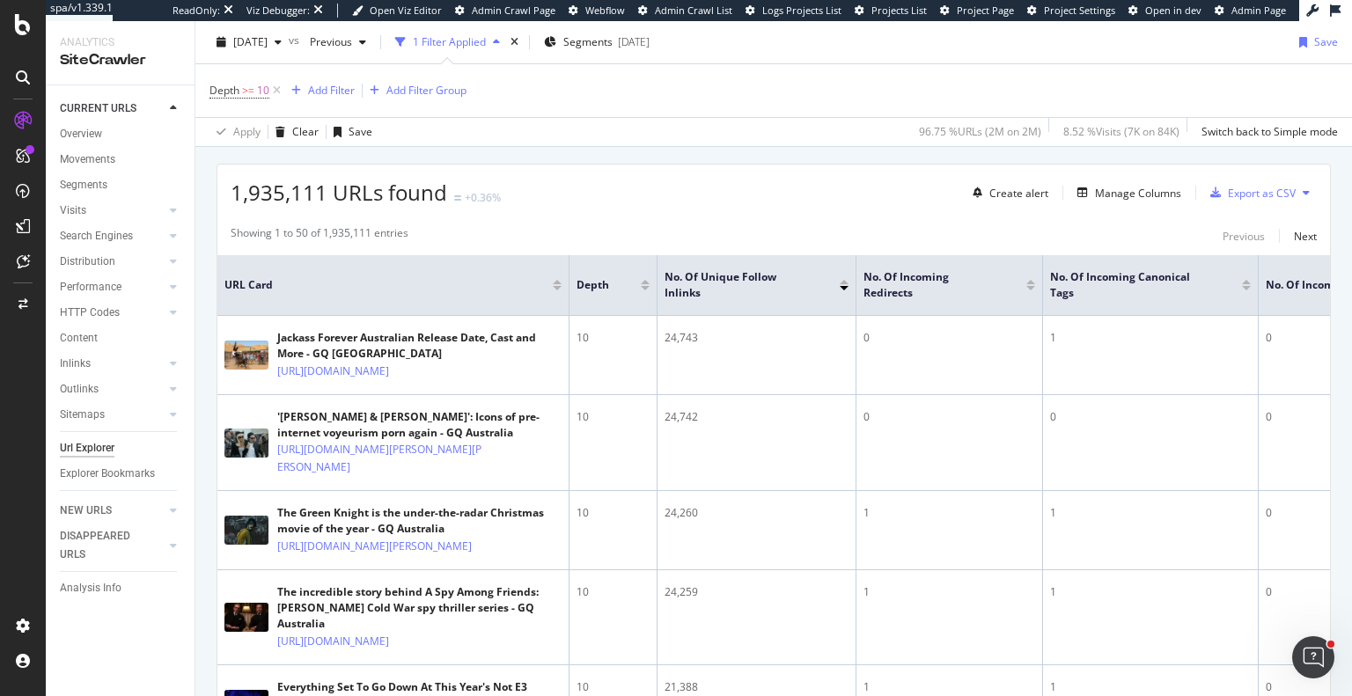
click at [643, 286] on div at bounding box center [645, 288] width 9 height 4
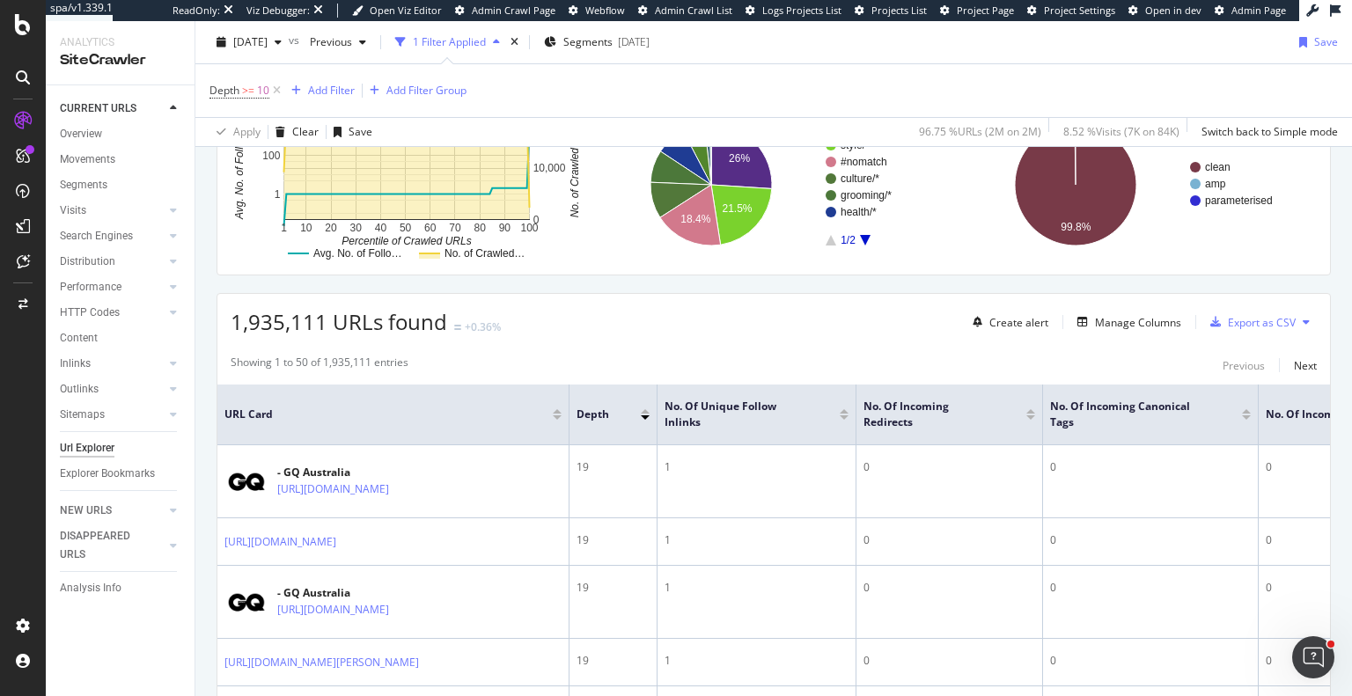
scroll to position [148, 0]
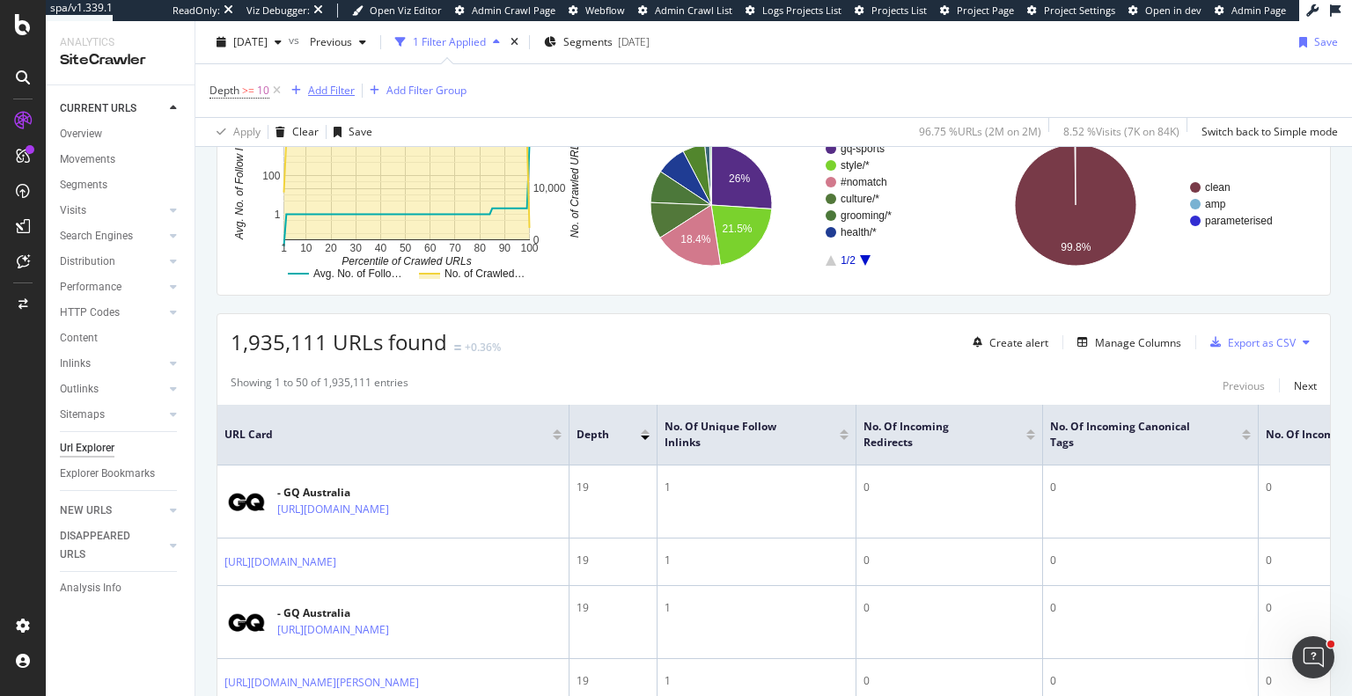
click at [329, 84] on div "Add Filter" at bounding box center [331, 90] width 47 height 15
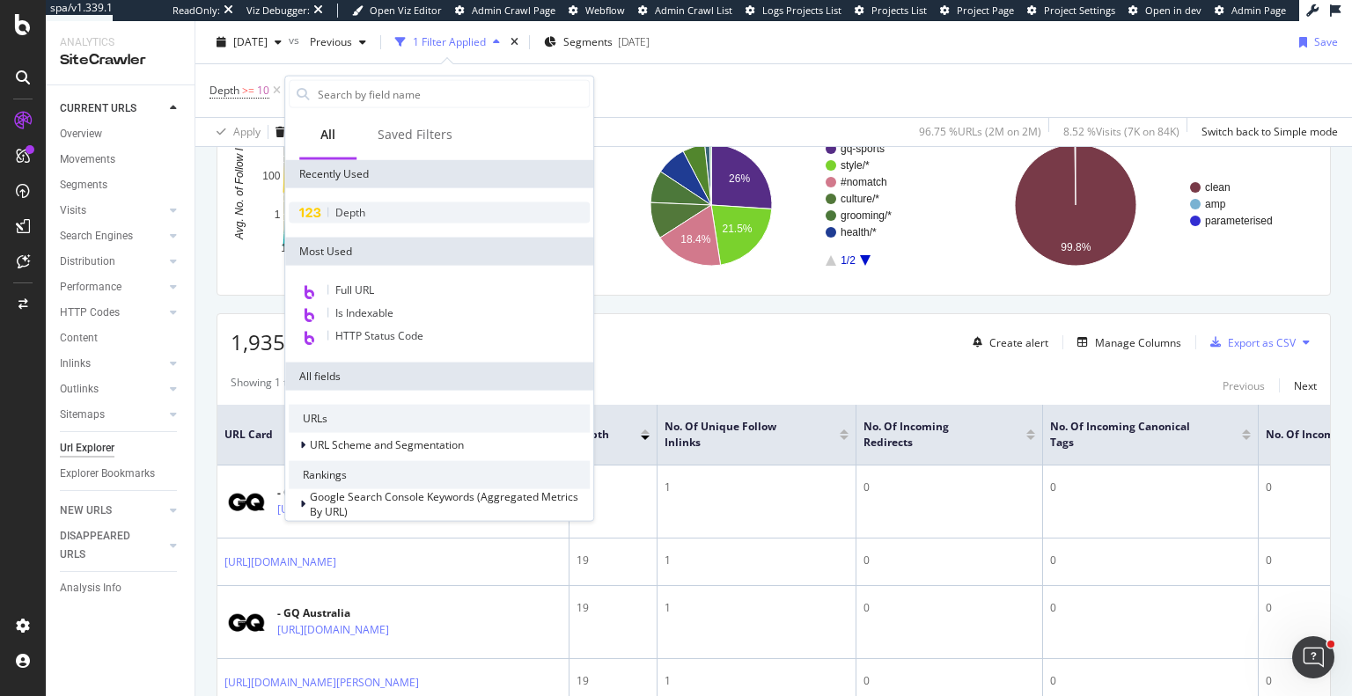
click at [349, 212] on span "Depth" at bounding box center [350, 212] width 30 height 15
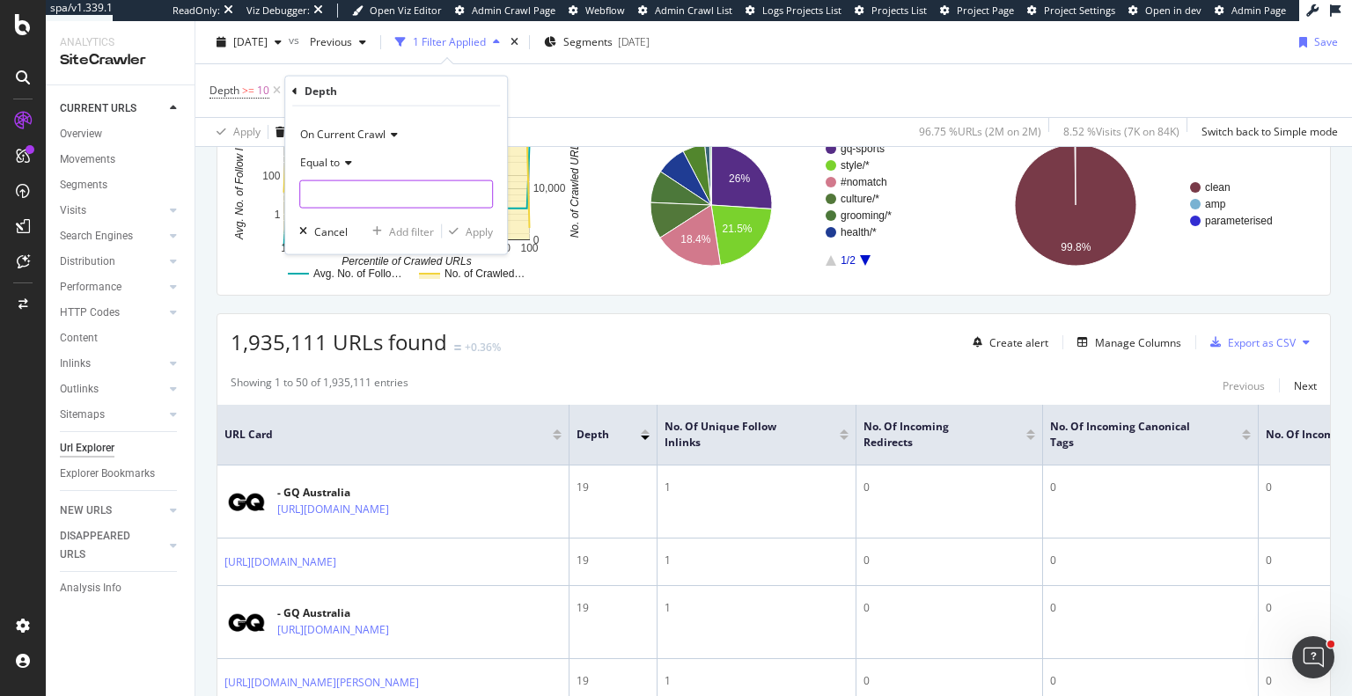
click at [358, 184] on input "number" at bounding box center [396, 194] width 194 height 28
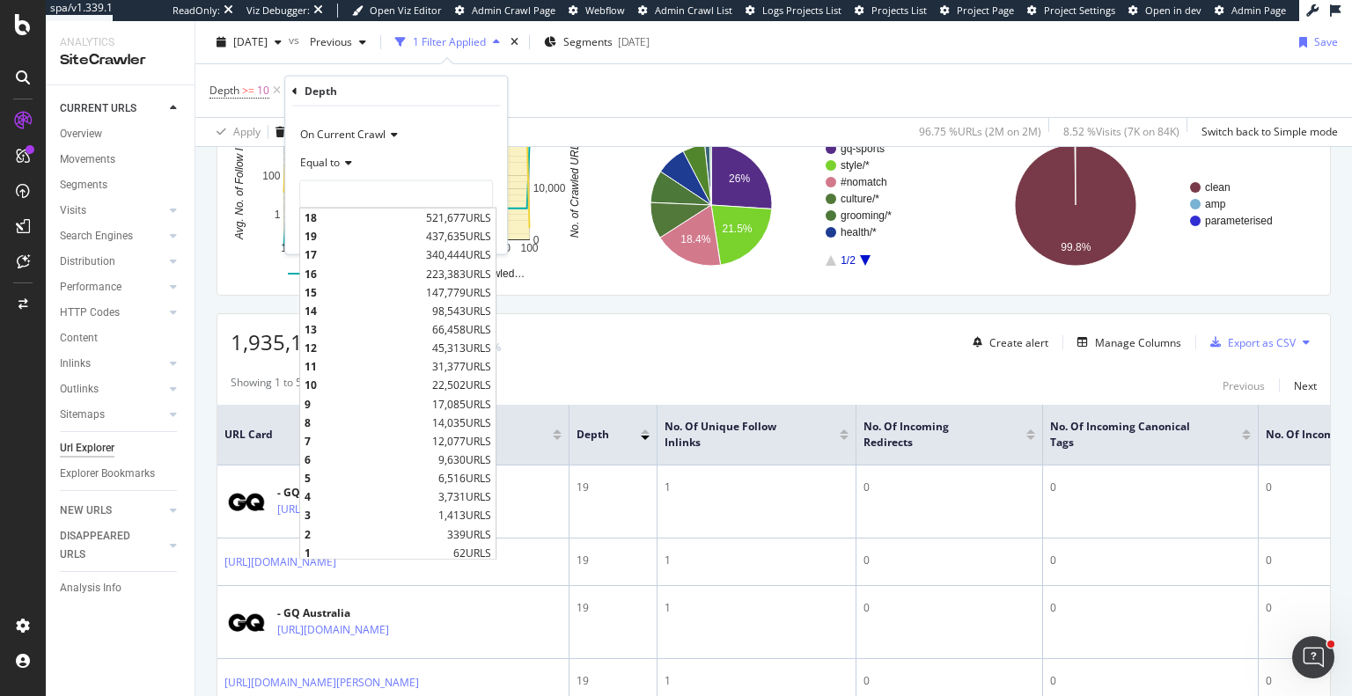
click at [506, 79] on div "Depth On Current Crawl Equal to 18 521,677 URLS 19 437,635 URLS 17 340,444 URLS…" at bounding box center [396, 166] width 222 height 178
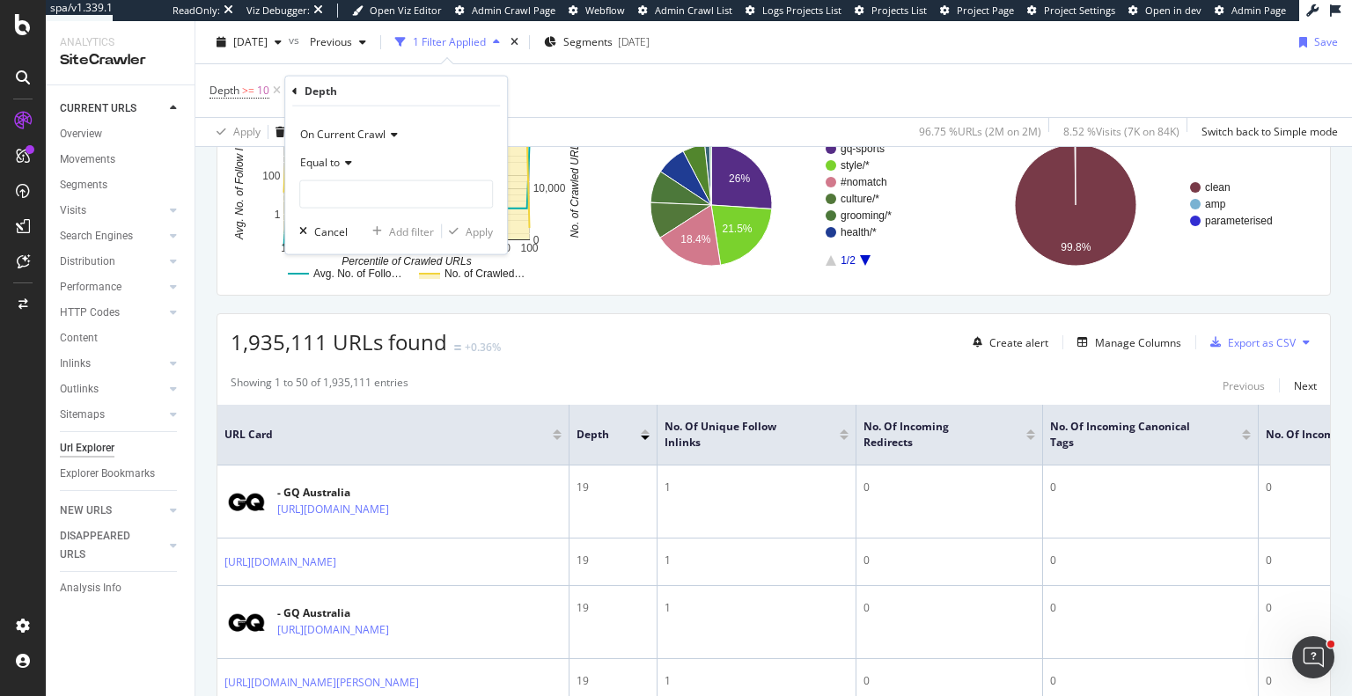
click at [293, 91] on icon at bounding box center [294, 90] width 5 height 11
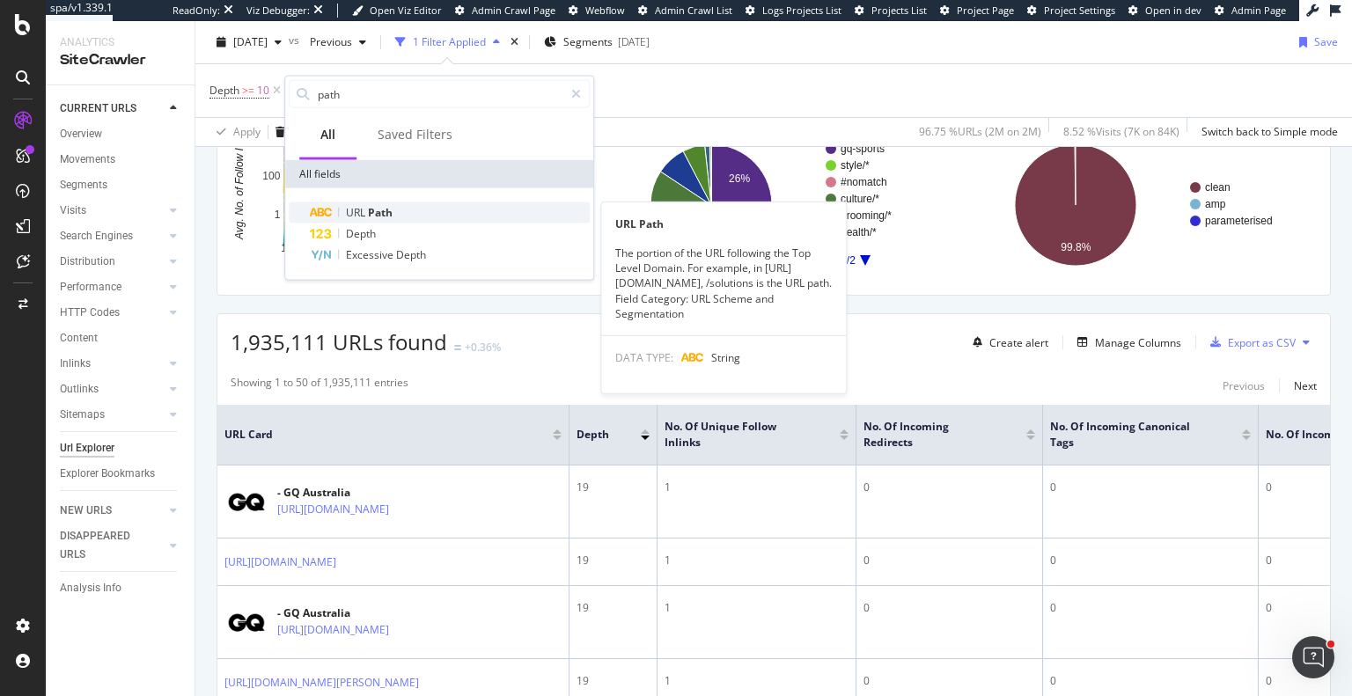
type input "path"
click at [384, 213] on span "Path" at bounding box center [380, 212] width 25 height 15
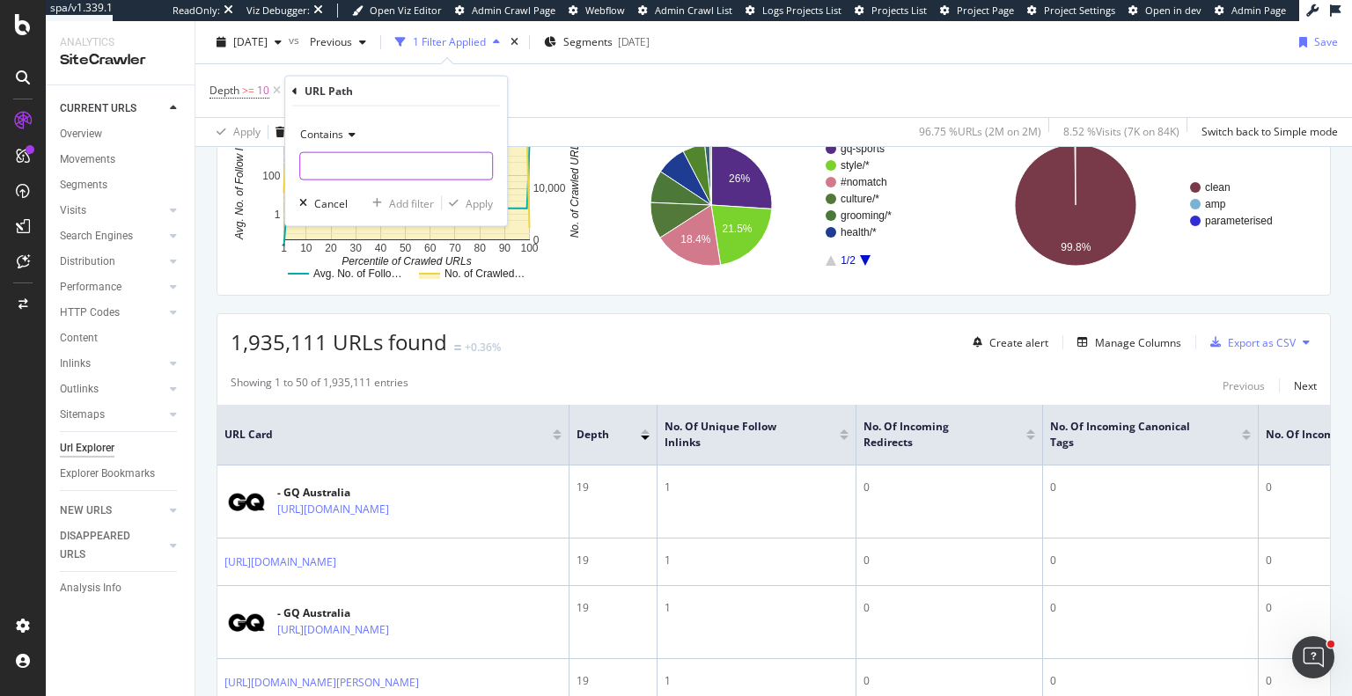
click at [354, 170] on input "text" at bounding box center [396, 166] width 192 height 28
type input "/page/"
click at [475, 195] on div "Apply" at bounding box center [479, 202] width 27 height 15
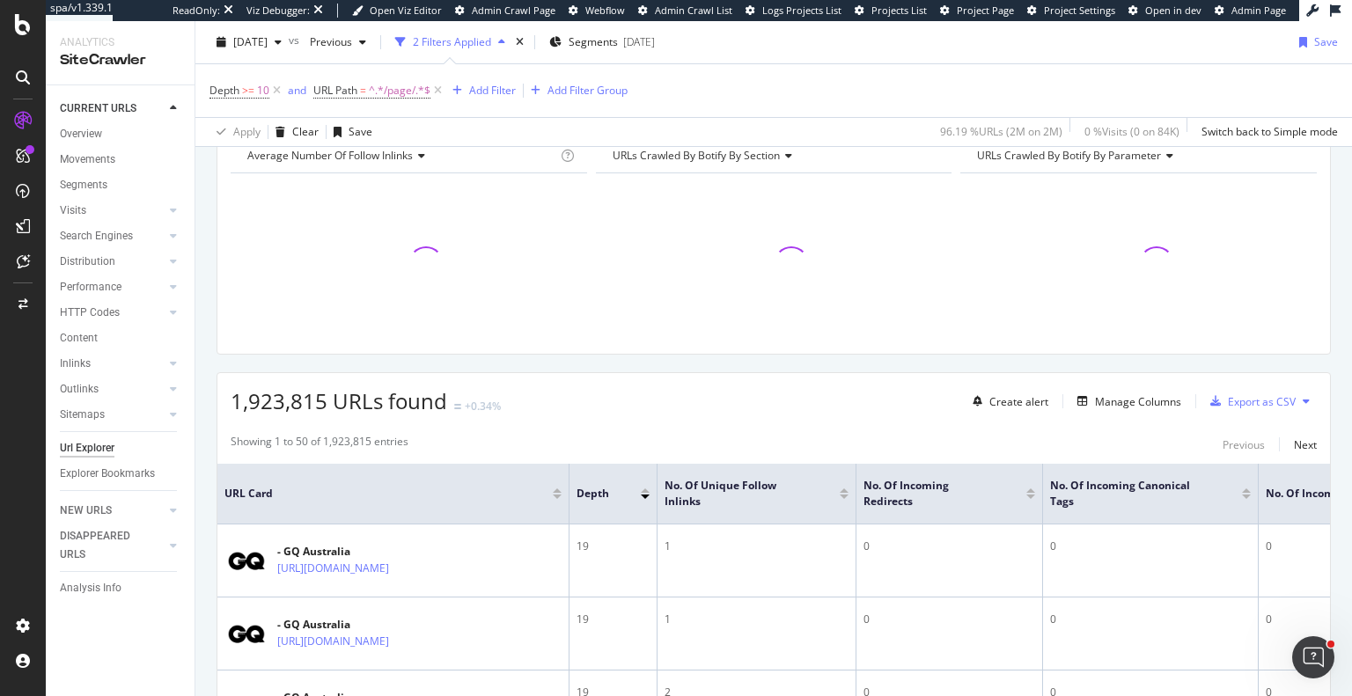
scroll to position [148, 0]
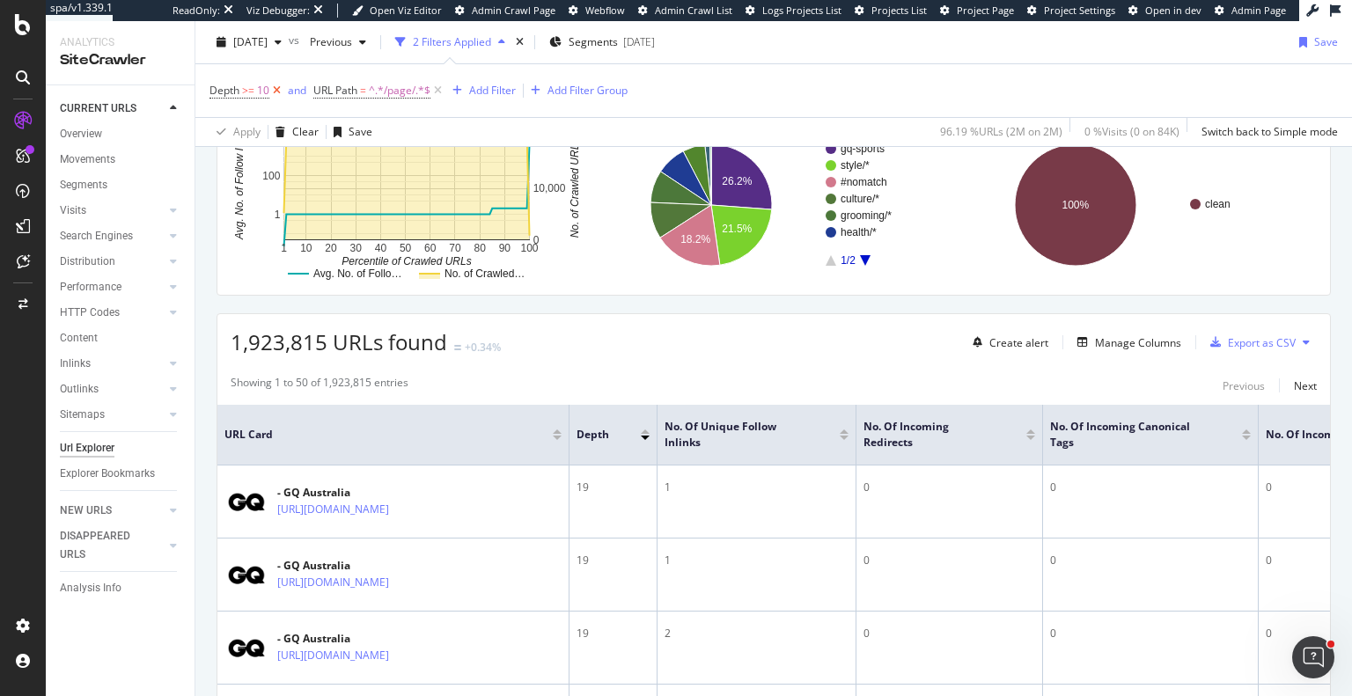
click at [274, 92] on icon at bounding box center [276, 91] width 15 height 18
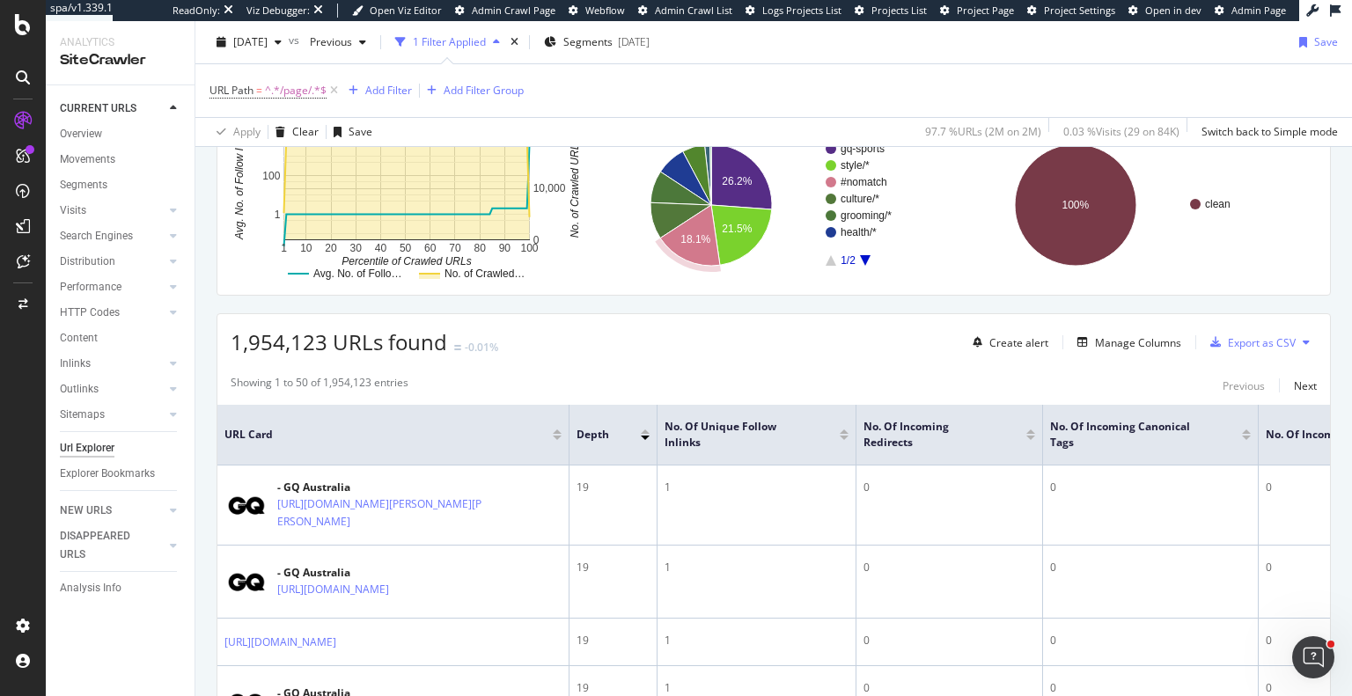
scroll to position [236, 0]
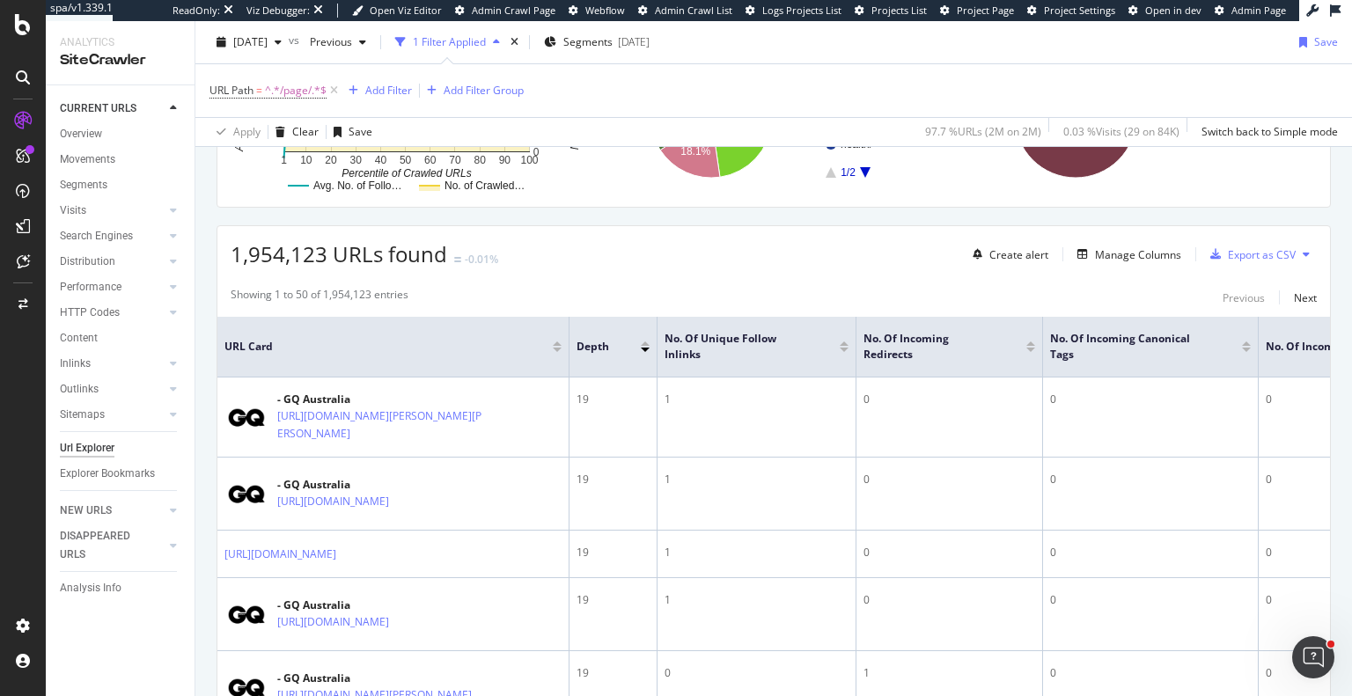
click at [1028, 348] on div at bounding box center [1030, 350] width 9 height 4
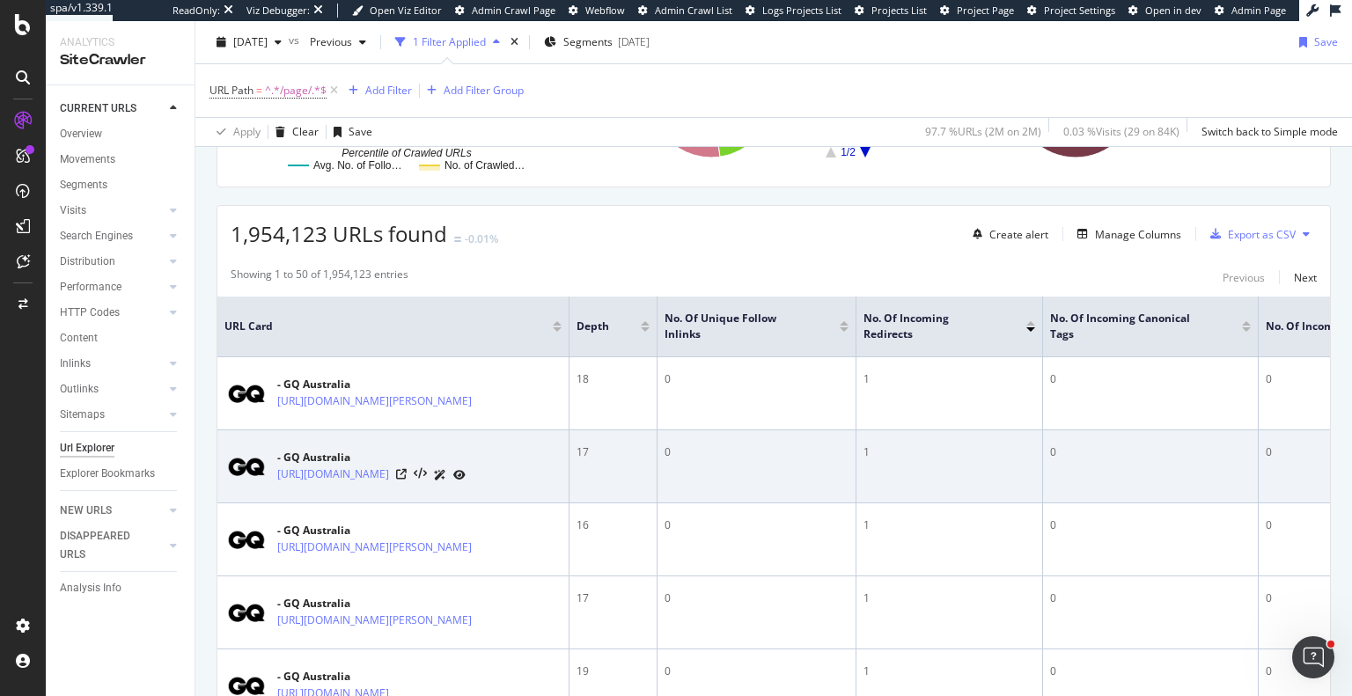
scroll to position [261, 0]
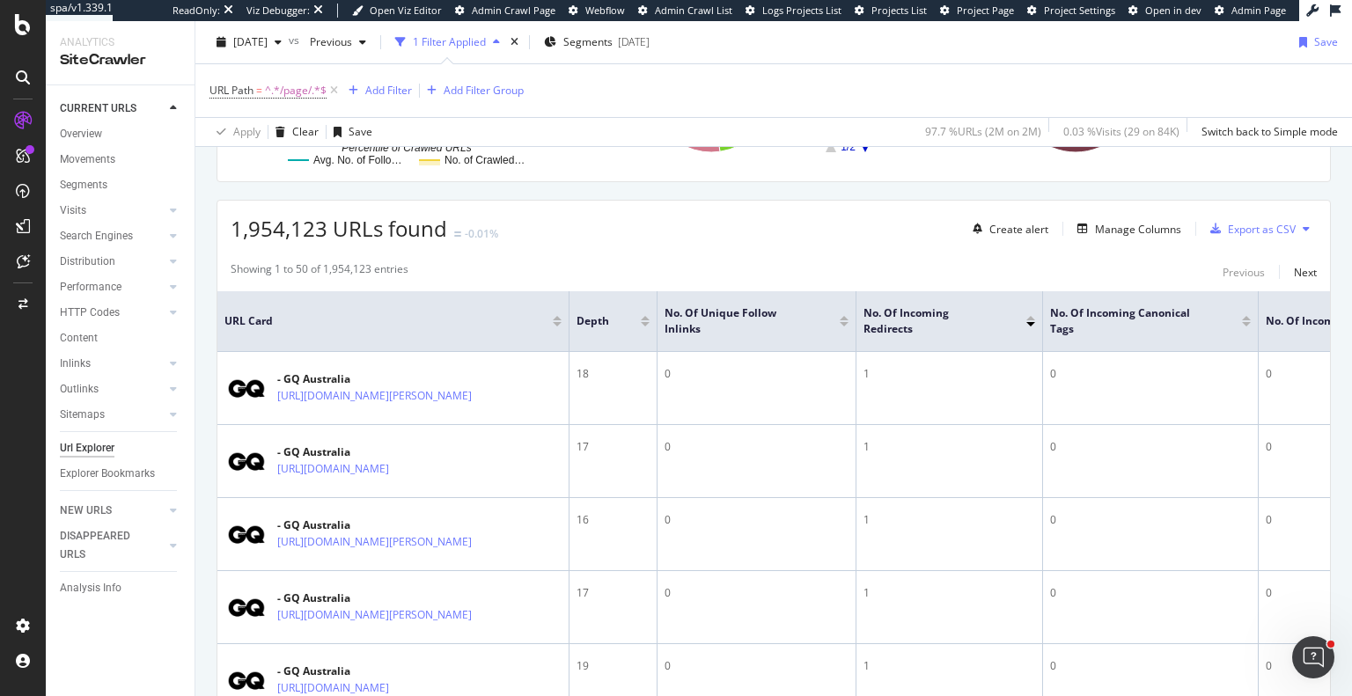
click at [1248, 317] on div at bounding box center [1246, 318] width 9 height 4
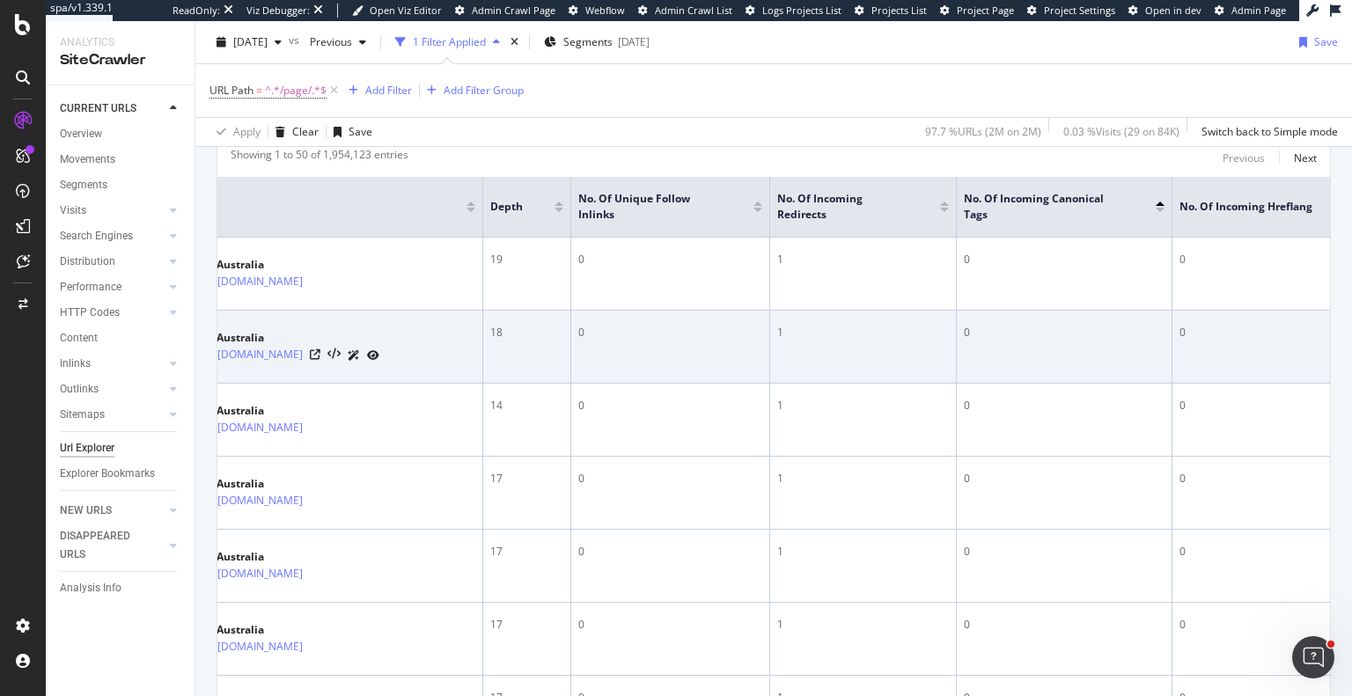
scroll to position [0, 123]
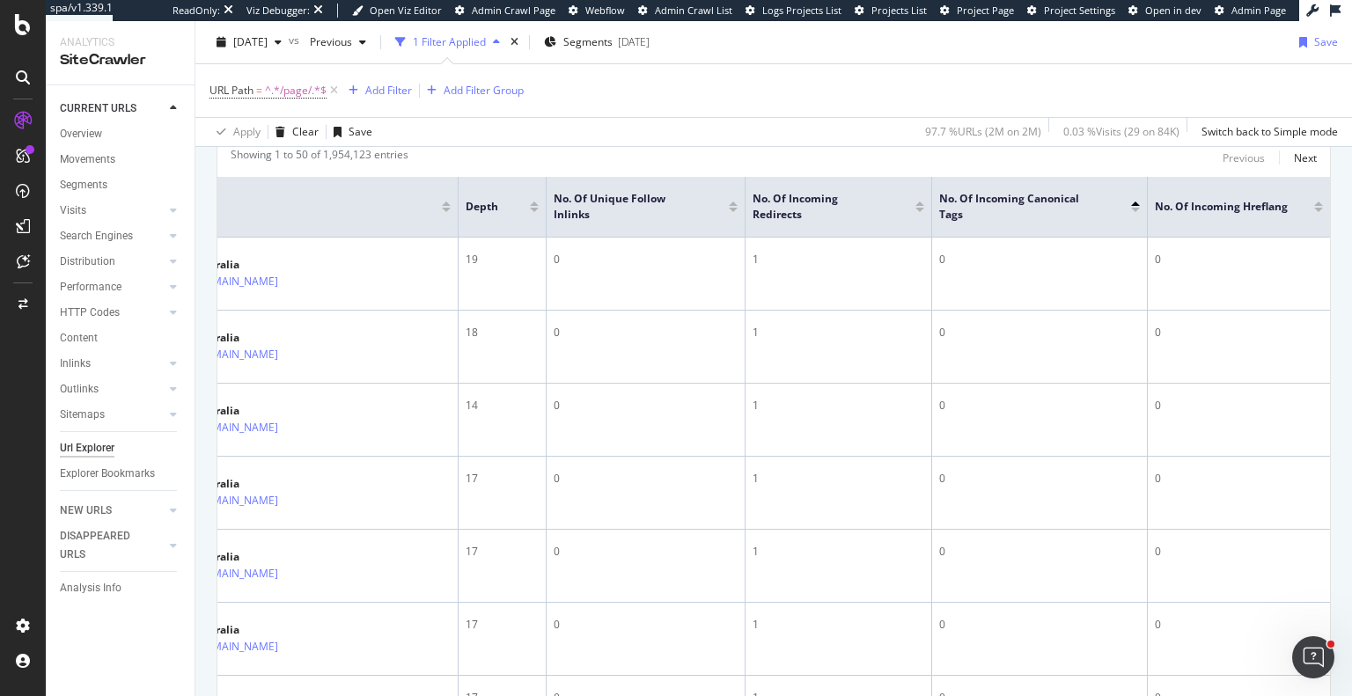
click at [1131, 210] on div at bounding box center [1135, 210] width 9 height 4
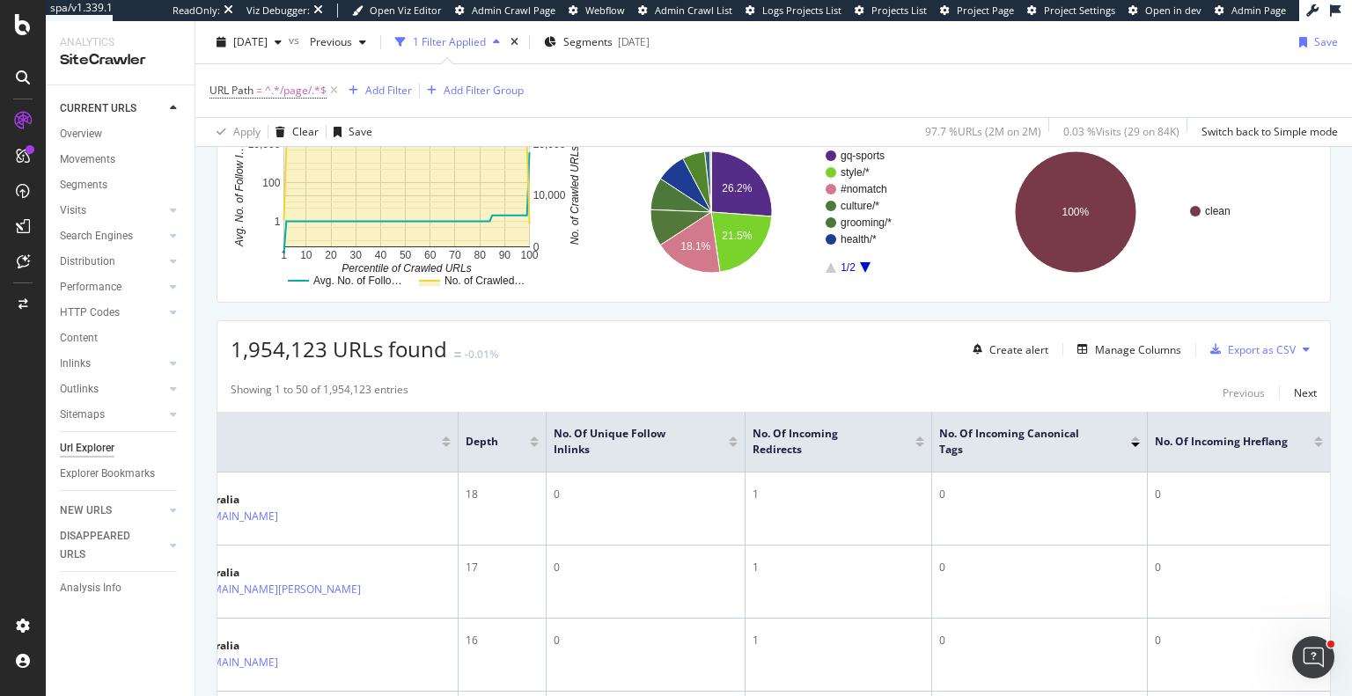
scroll to position [137, 0]
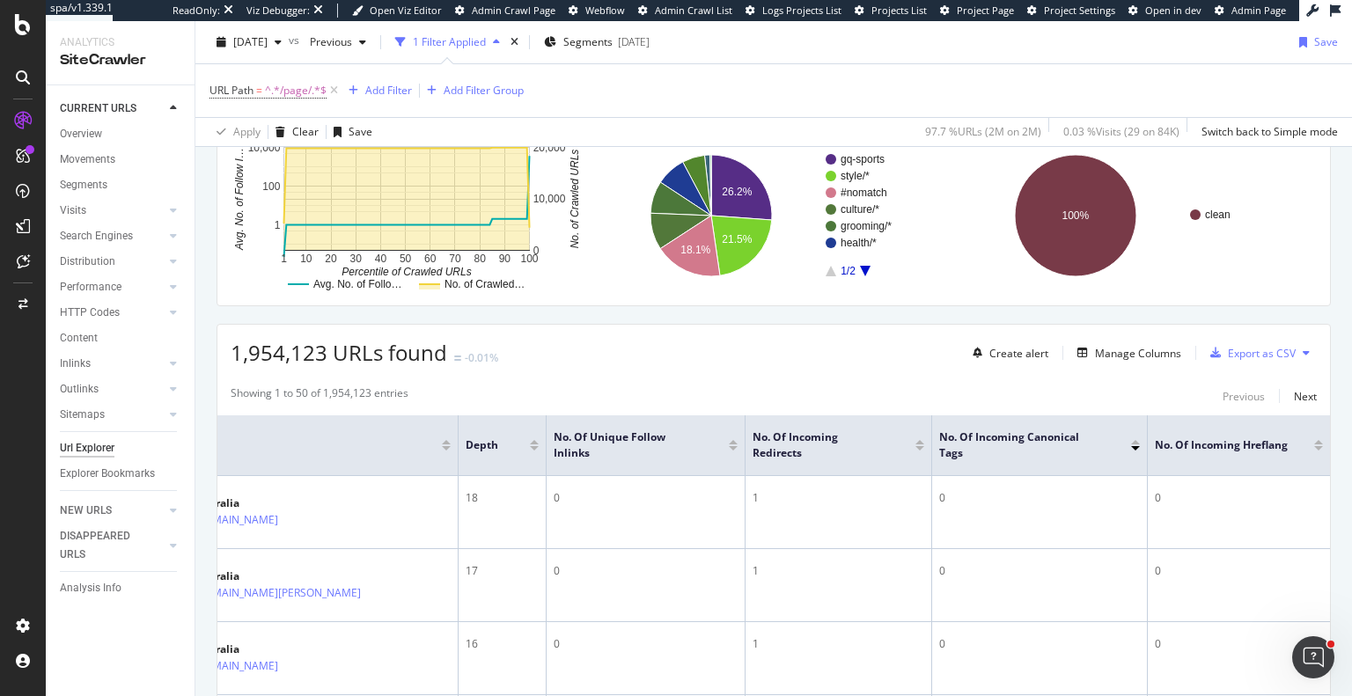
click at [1314, 446] on div at bounding box center [1318, 448] width 9 height 4
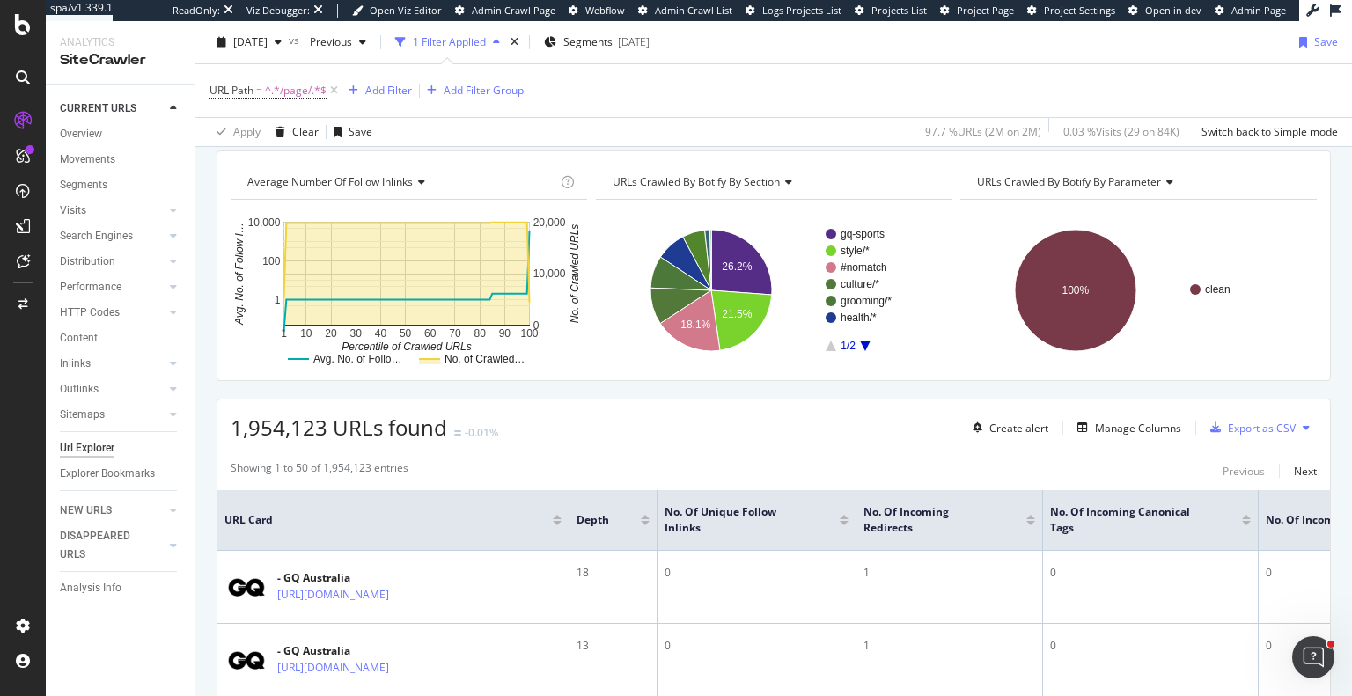
scroll to position [88, 0]
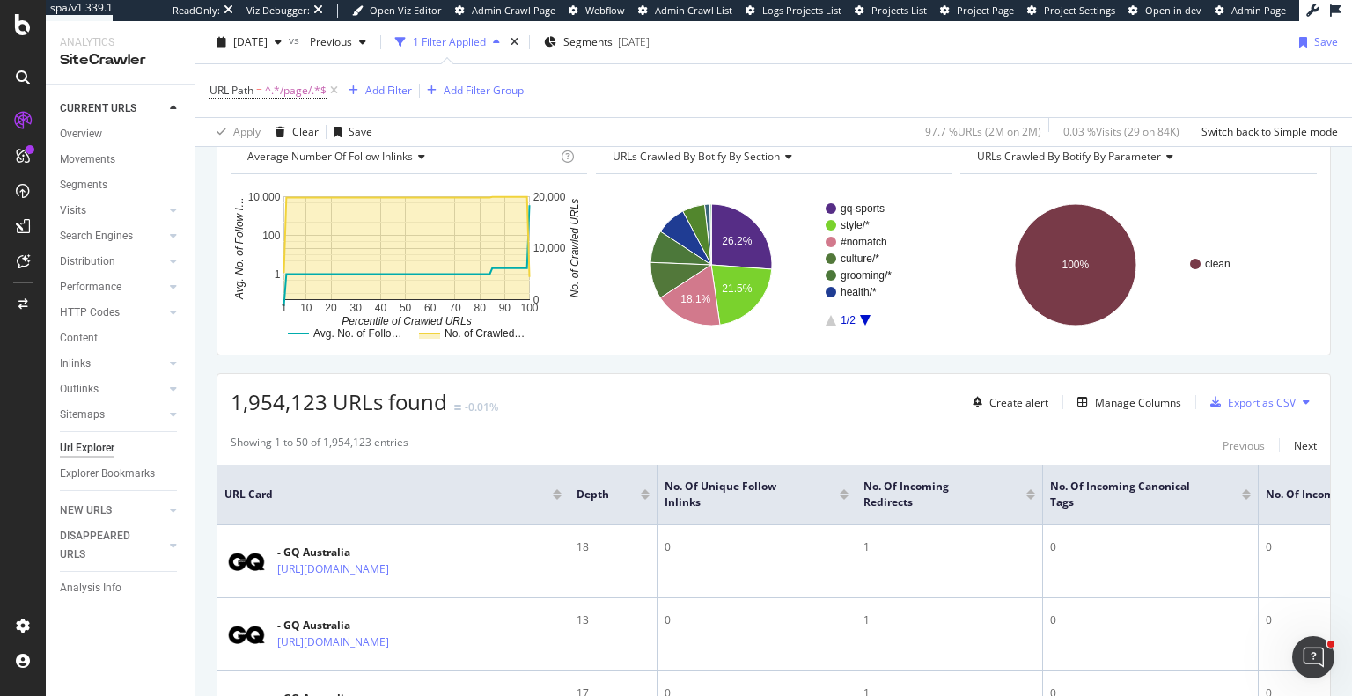
click at [854, 404] on div "1,954,123 URLs found -0.01% Create alert Manage Columns Export as CSV" at bounding box center [773, 395] width 1113 height 43
drag, startPoint x: 689, startPoint y: 410, endPoint x: 944, endPoint y: 385, distance: 256.5
click at [944, 385] on div "1,954,123 URLs found -0.01% Create alert Manage Columns Export as CSV" at bounding box center [773, 395] width 1113 height 43
click at [623, 392] on div "1,954,123 URLs found -0.01% Create alert Manage Columns Export as CSV" at bounding box center [773, 395] width 1113 height 43
click at [744, 159] on span "URLs Crawled By Botify By section" at bounding box center [696, 156] width 167 height 15
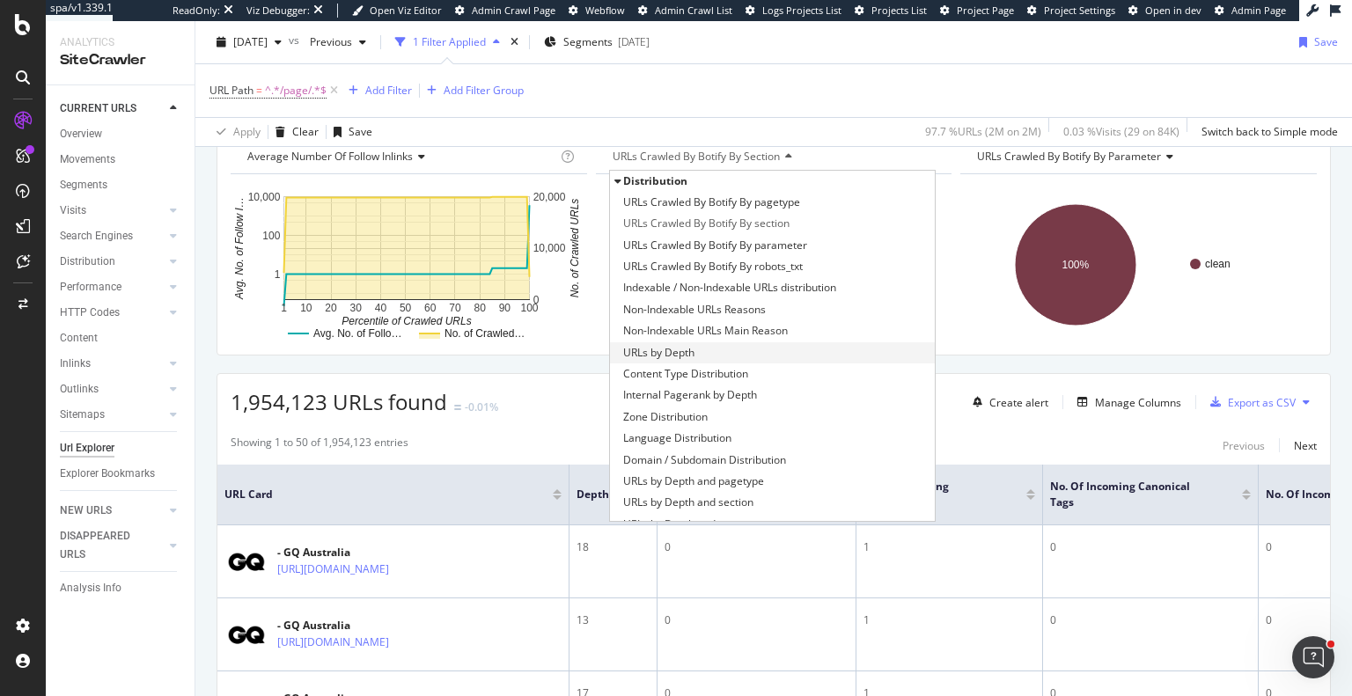
click at [669, 354] on span "URLs by Depth" at bounding box center [658, 353] width 71 height 18
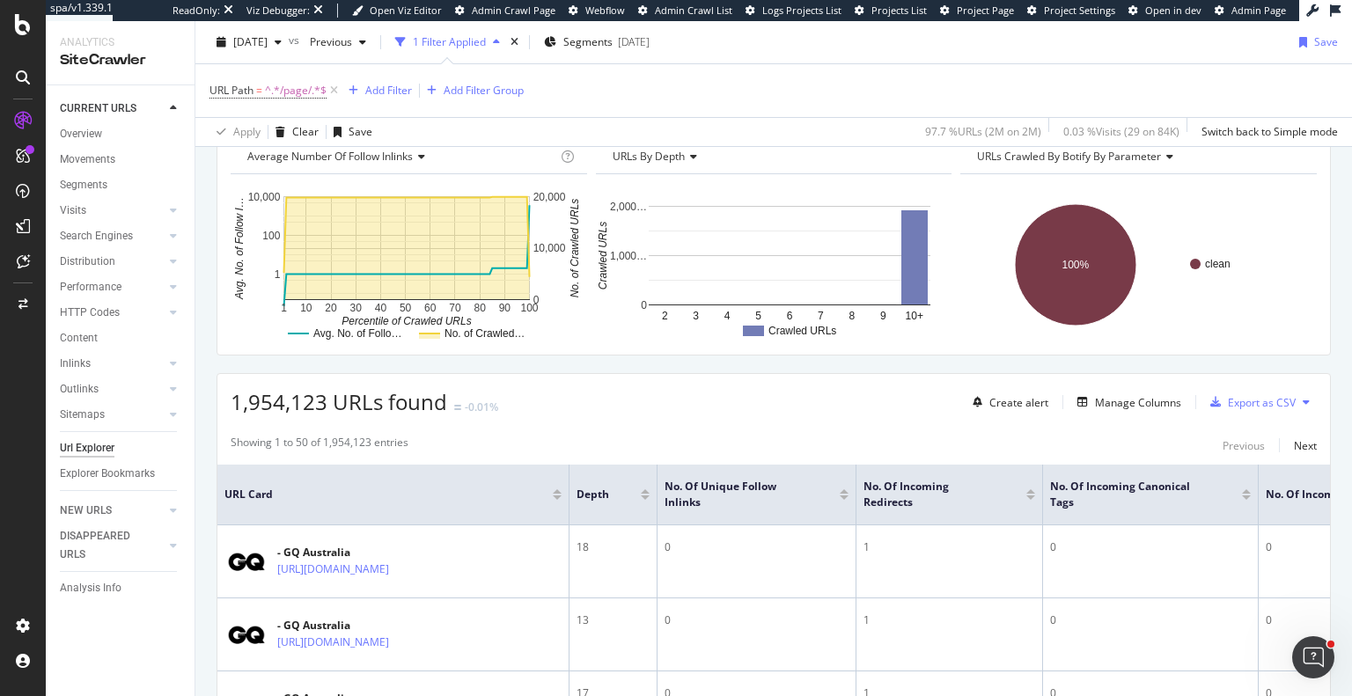
click at [642, 496] on div at bounding box center [645, 498] width 9 height 4
click at [662, 315] on text "2" at bounding box center [665, 316] width 6 height 12
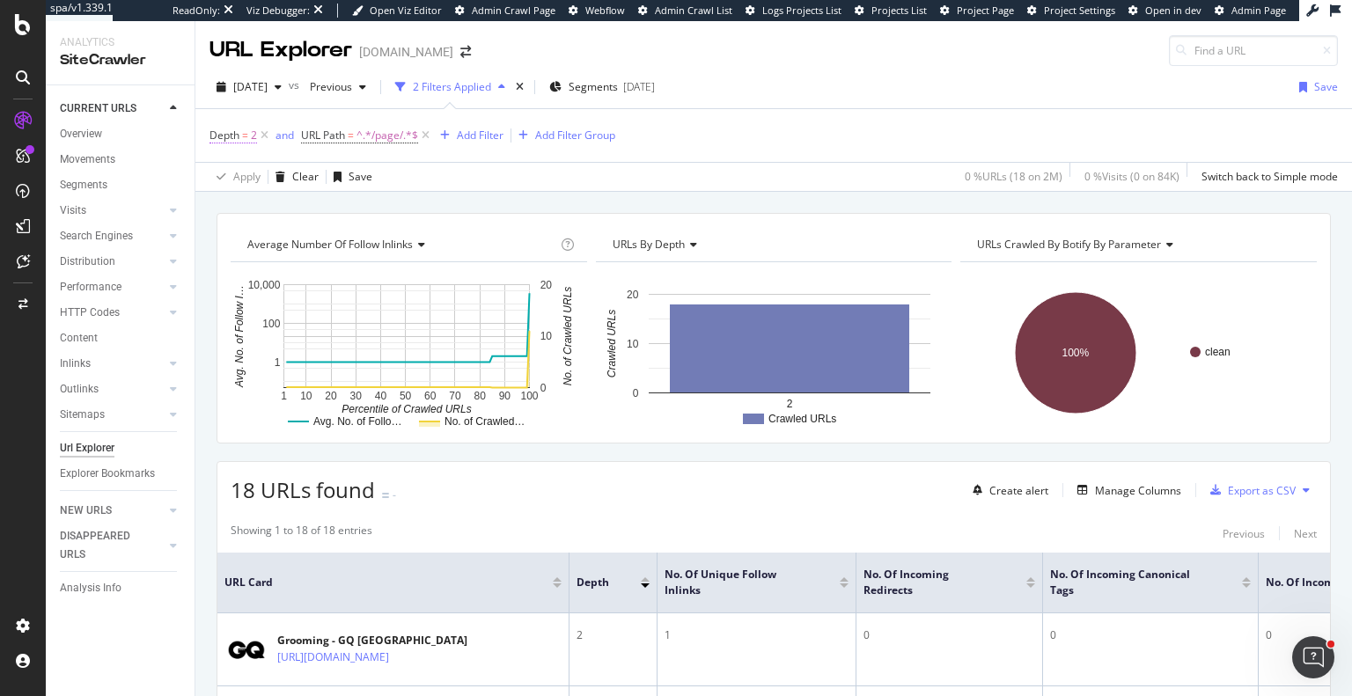
click at [261, 129] on icon at bounding box center [264, 136] width 15 height 18
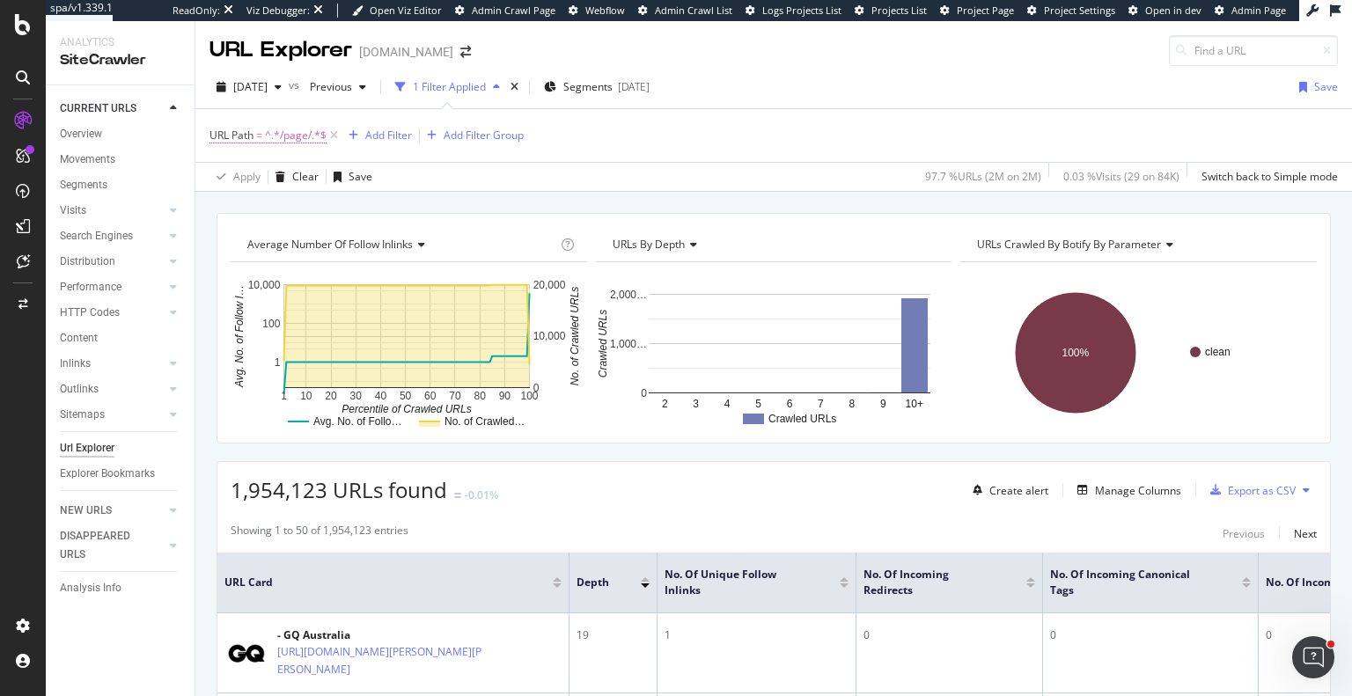
click at [290, 140] on span "^.*/page/.*$" at bounding box center [296, 135] width 62 height 25
click at [272, 175] on icon at bounding box center [274, 176] width 12 height 11
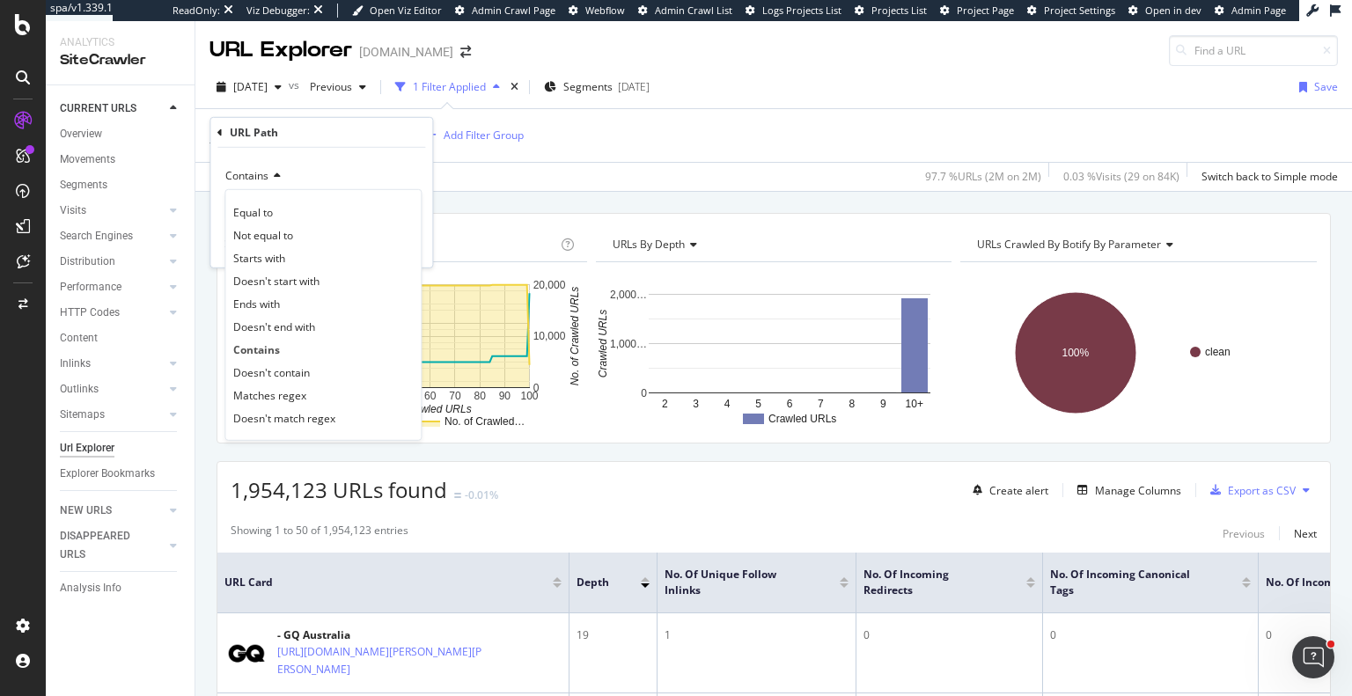
drag, startPoint x: 292, startPoint y: 400, endPoint x: 334, endPoint y: 254, distance: 151.8
click at [292, 398] on span "Matches regex" at bounding box center [269, 394] width 73 height 15
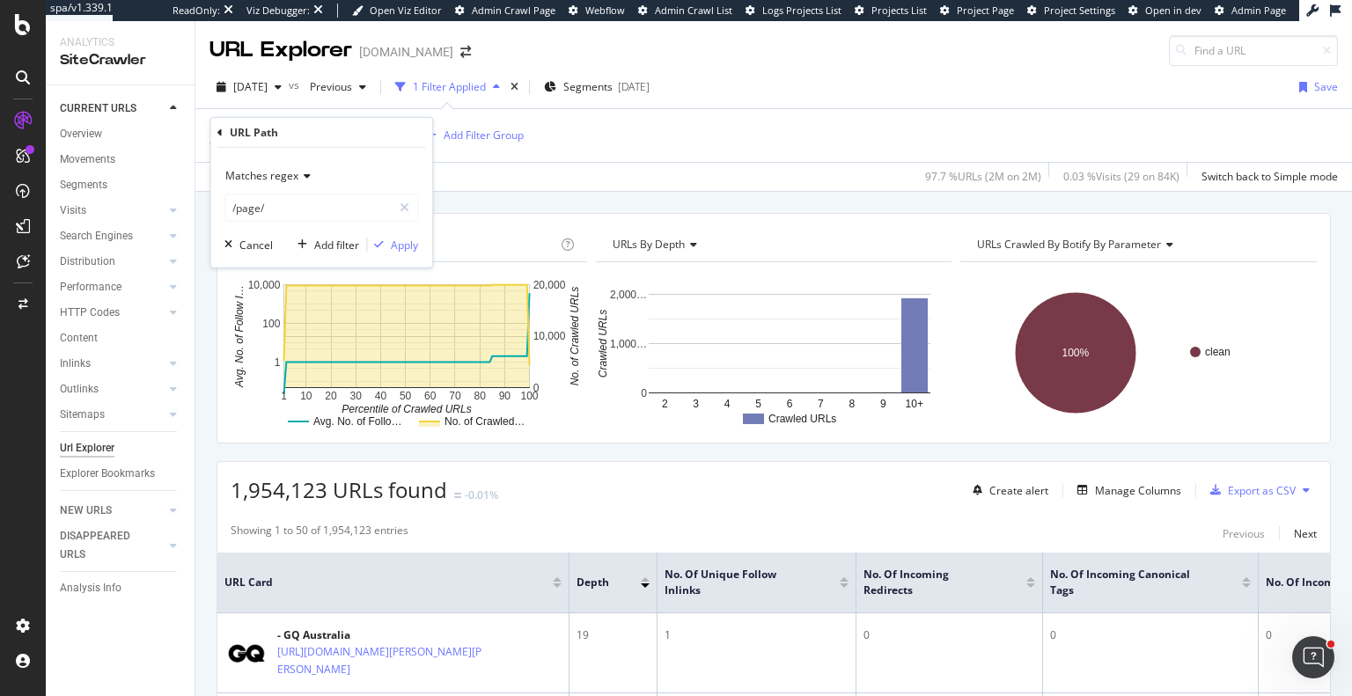
click at [351, 192] on div "Matches regex /page/" at bounding box center [321, 192] width 194 height 60
click at [344, 208] on input "/page/" at bounding box center [308, 208] width 166 height 28
paste input "/page/"
type input "/page/.*/page/"
click at [394, 239] on div "Apply" at bounding box center [404, 244] width 27 height 15
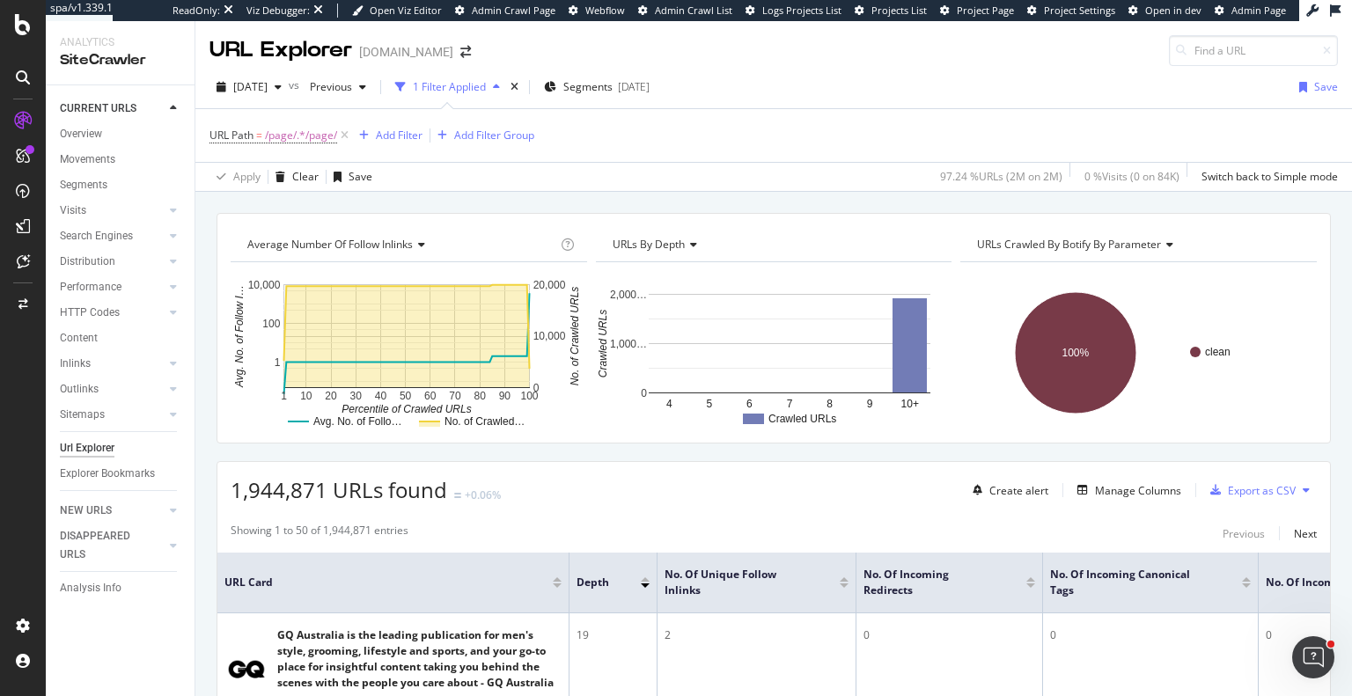
click at [666, 400] on text "4" at bounding box center [669, 404] width 6 height 12
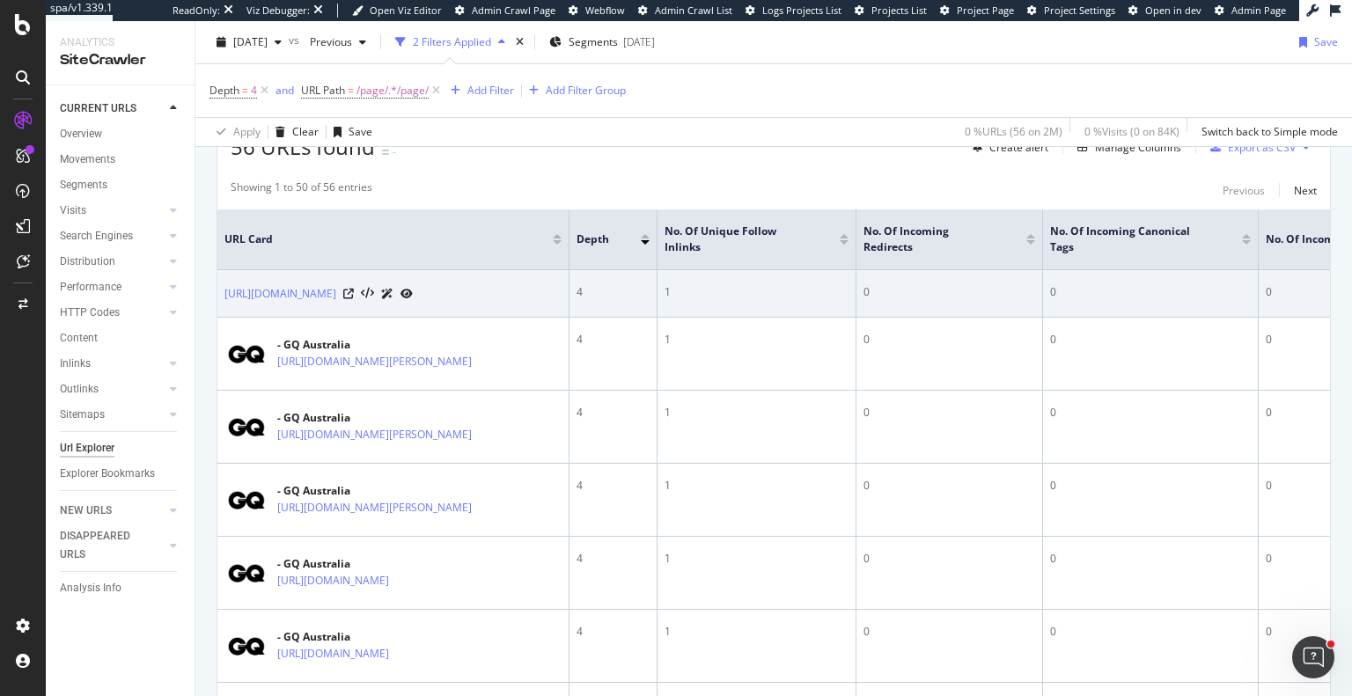
scroll to position [352, 0]
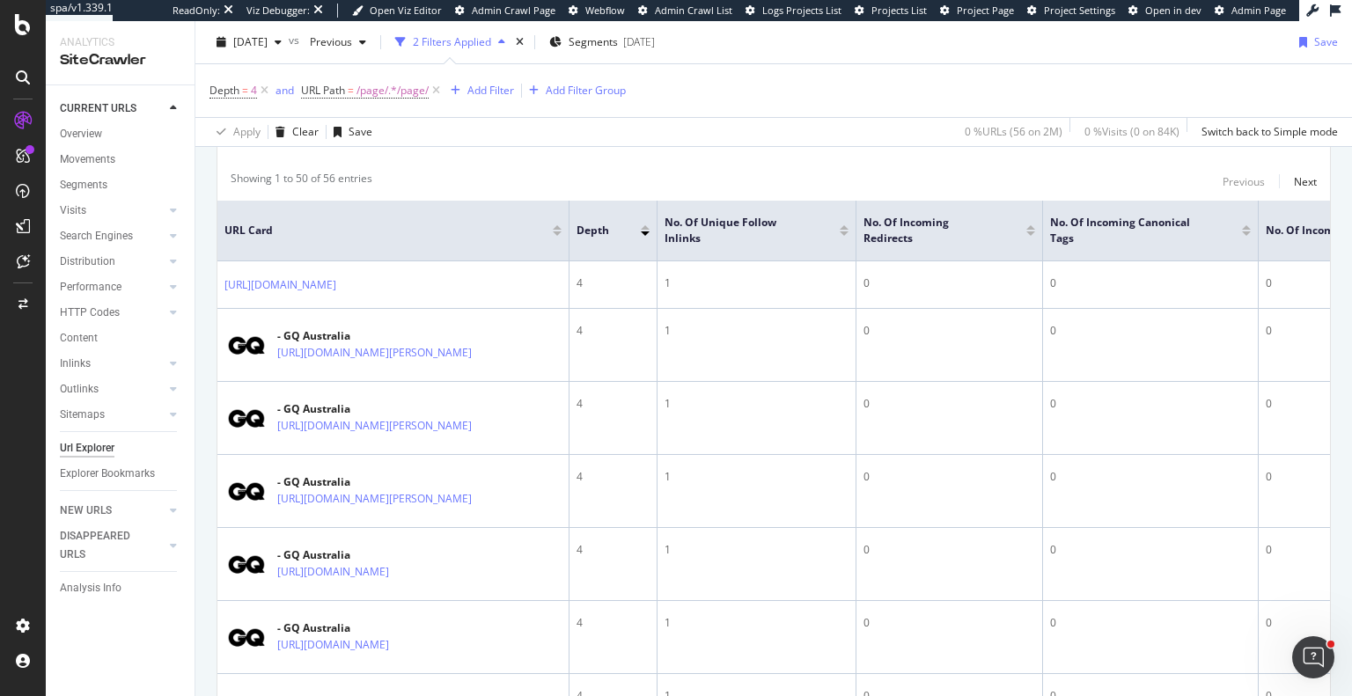
click at [810, 121] on div "Apply Clear Save 0 % URLs ( 56 on 2M ) 0 % Visits ( 0 on 84K ) Switch back to S…" at bounding box center [773, 131] width 1157 height 29
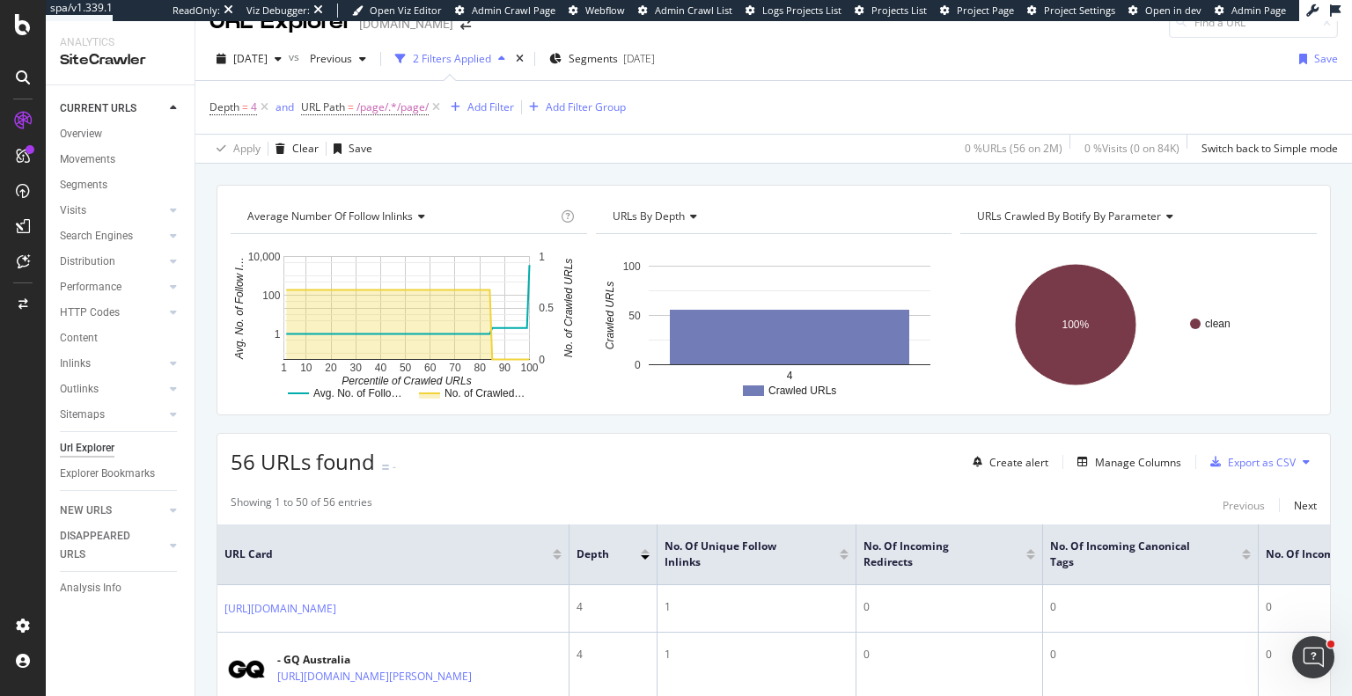
scroll to position [0, 0]
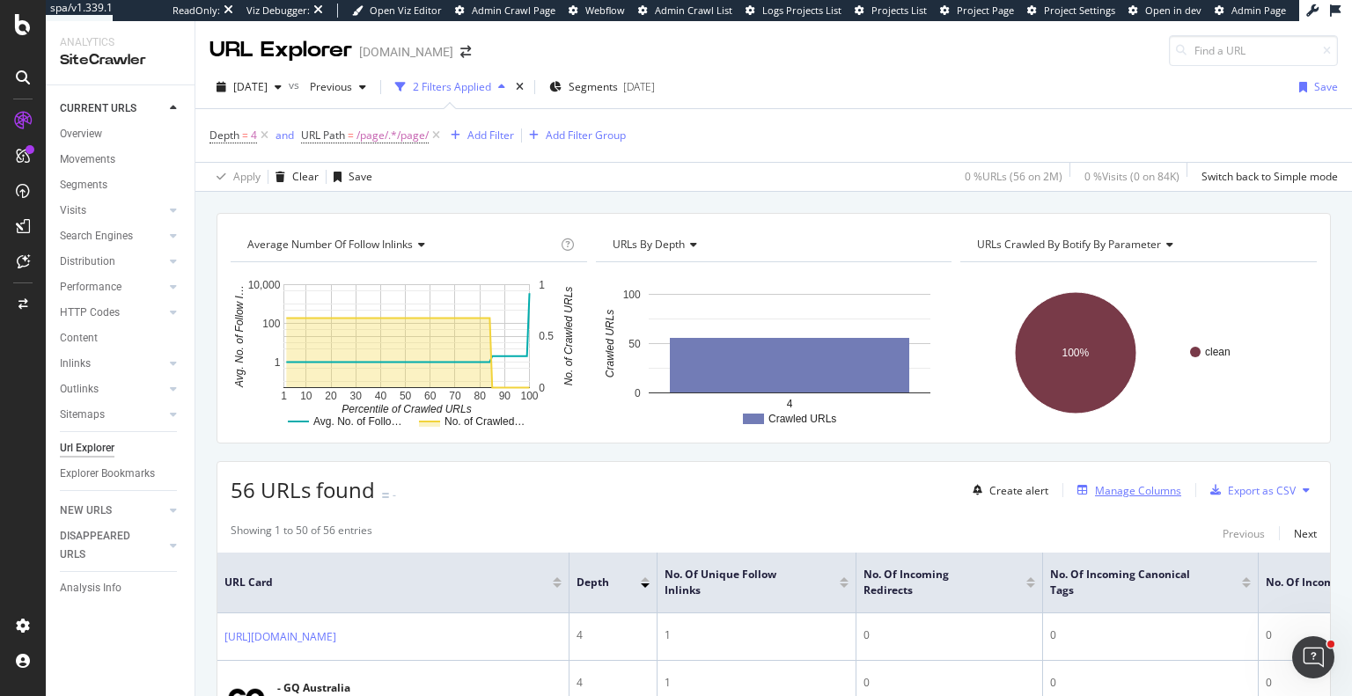
click at [1130, 494] on div "Manage Columns" at bounding box center [1138, 490] width 86 height 15
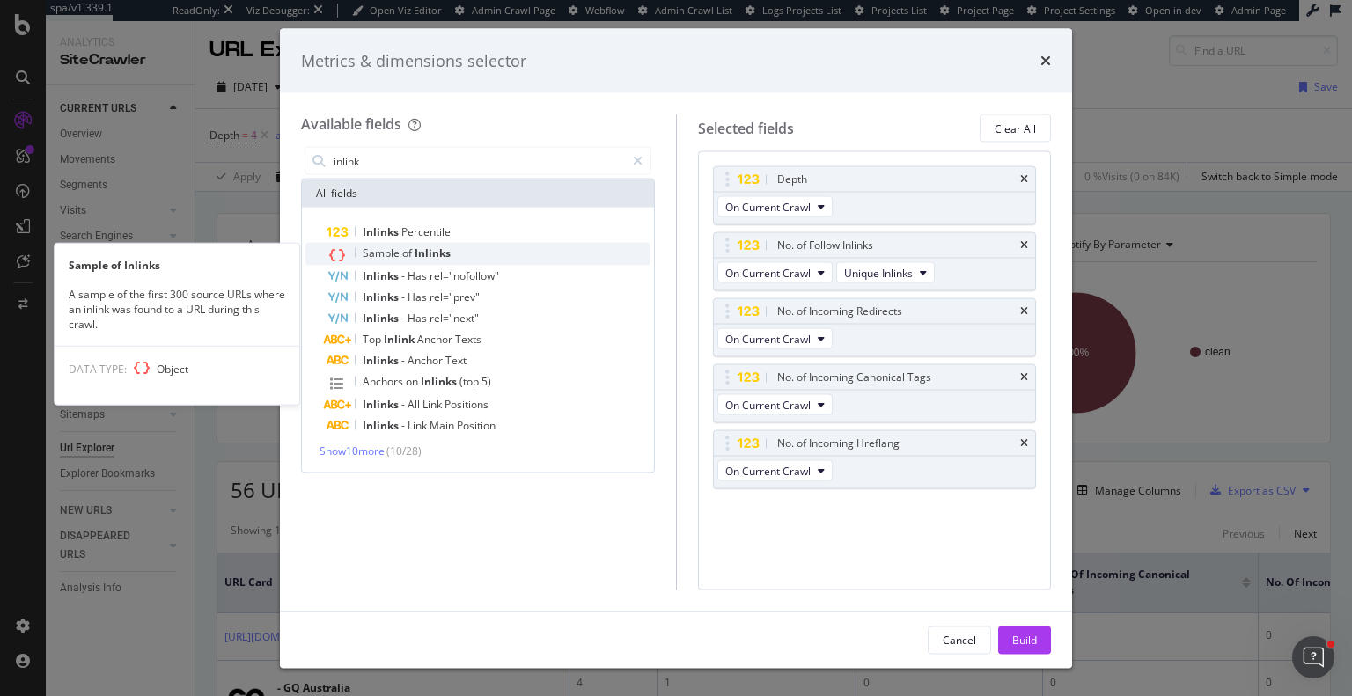
type input "inlink"
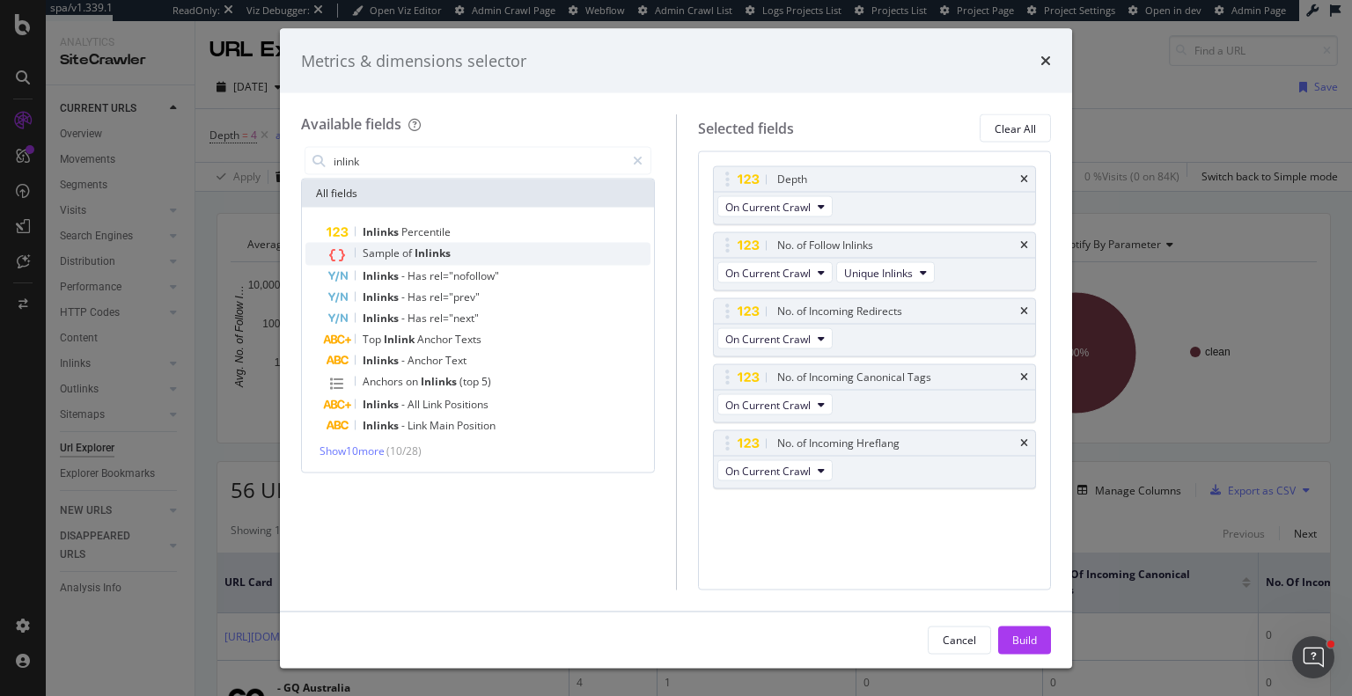
click at [434, 252] on span "Inlinks" at bounding box center [433, 253] width 36 height 15
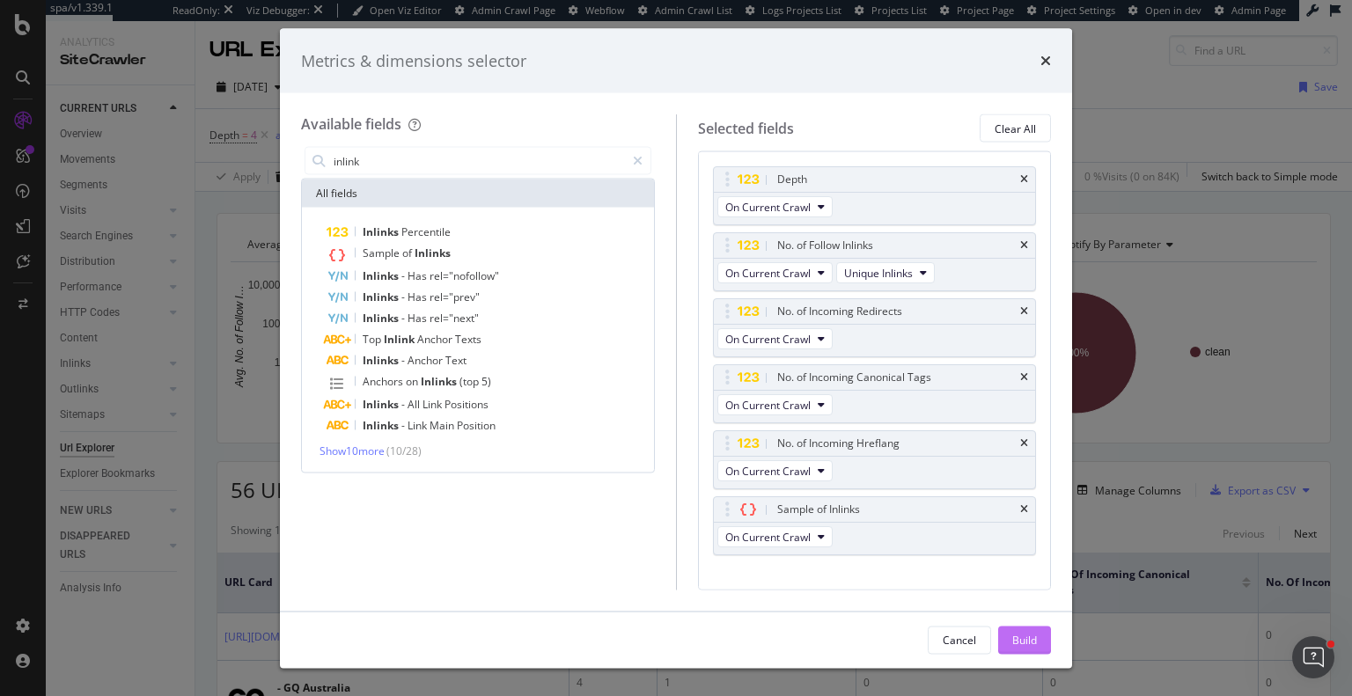
click at [1036, 640] on div "Build" at bounding box center [1024, 639] width 25 height 15
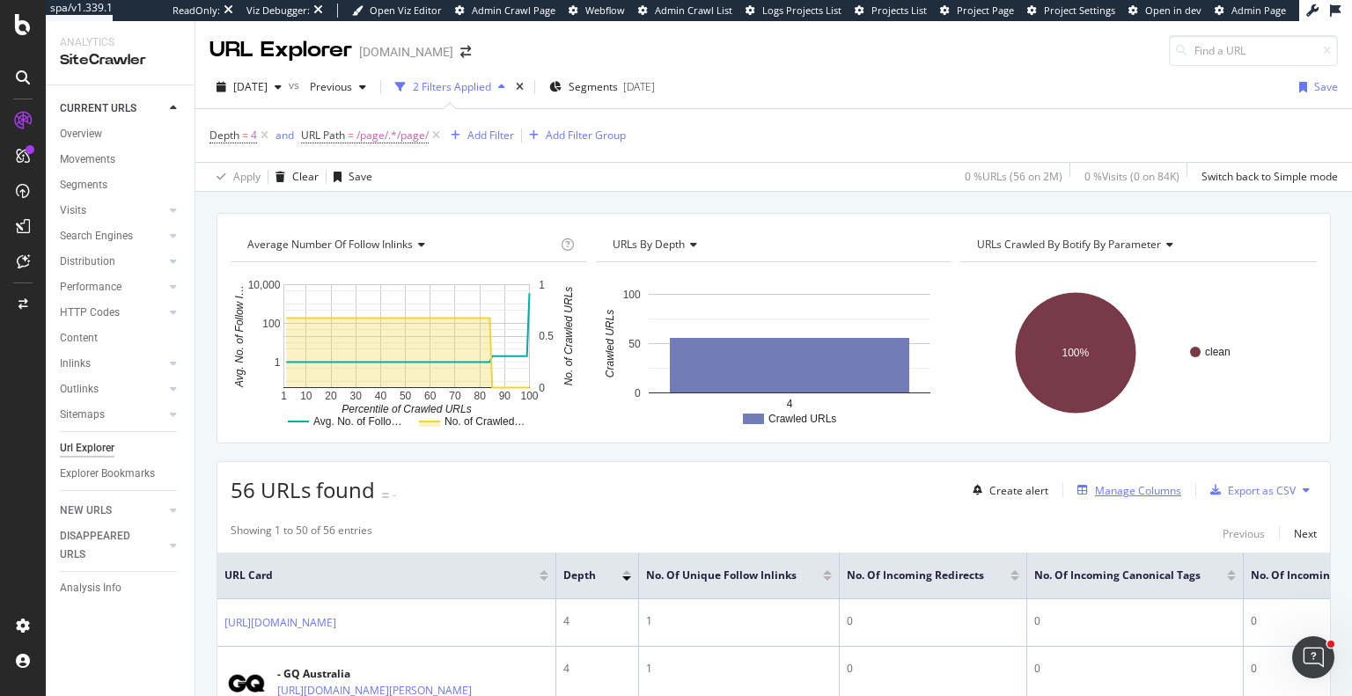
click at [1133, 488] on div "Manage Columns" at bounding box center [1138, 490] width 86 height 15
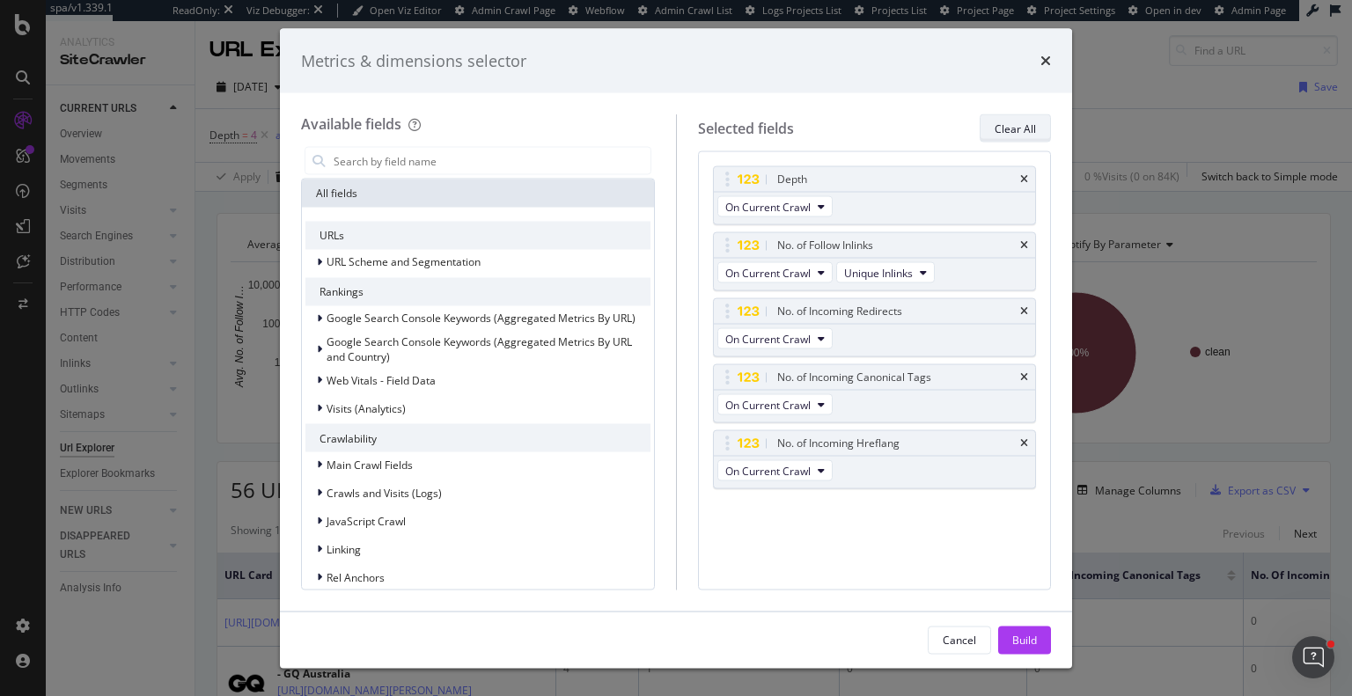
click at [1028, 122] on div "Clear All" at bounding box center [1015, 128] width 41 height 15
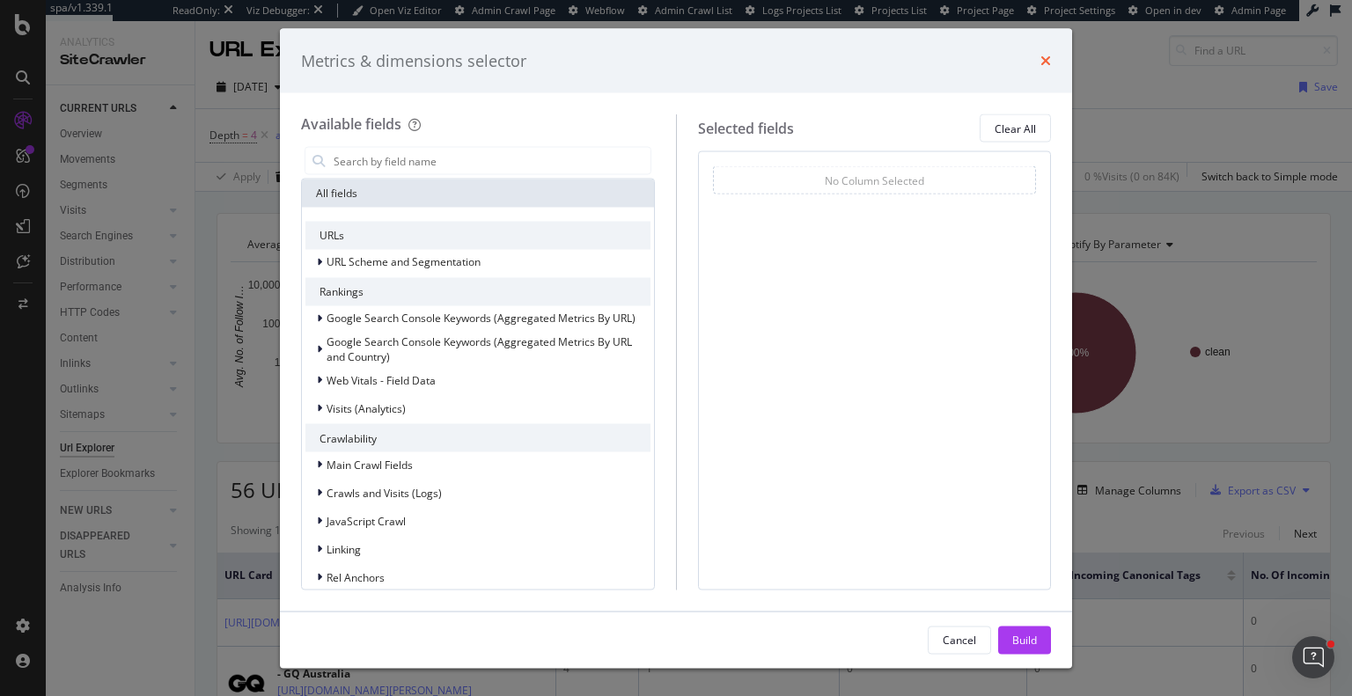
click at [1049, 55] on icon "times" at bounding box center [1045, 61] width 11 height 14
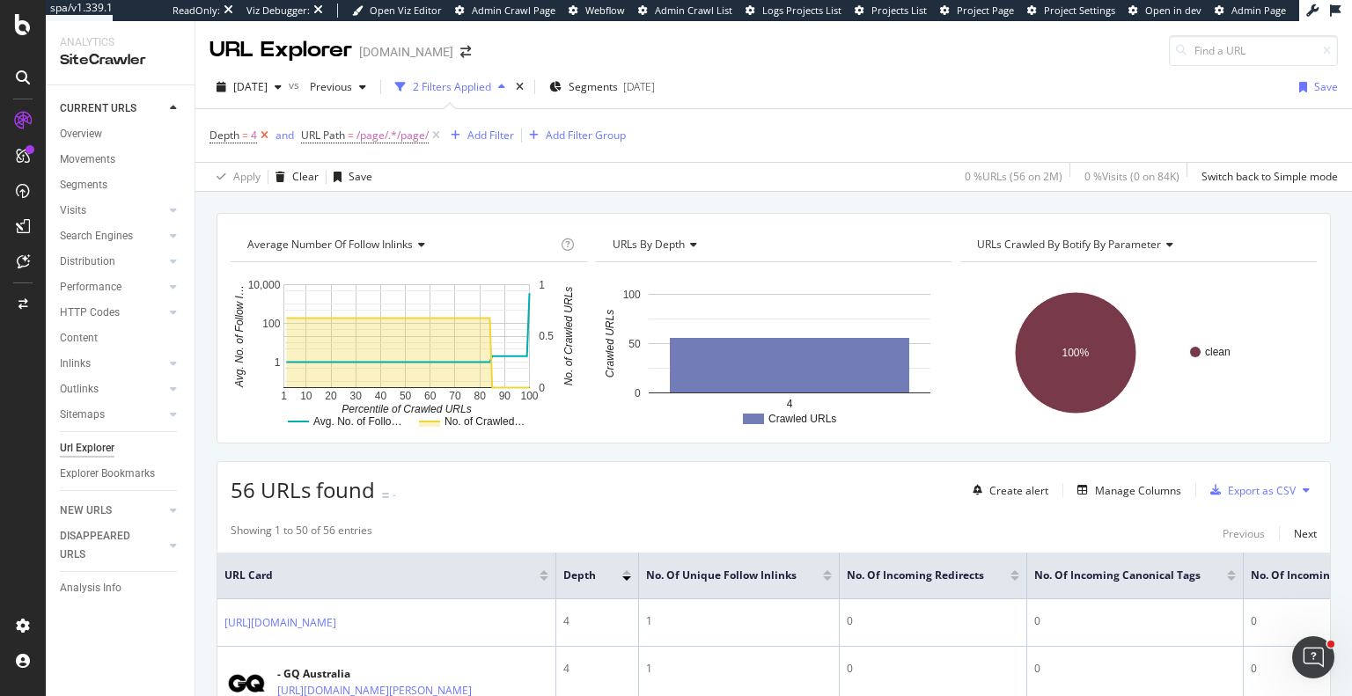
click at [263, 136] on icon at bounding box center [264, 136] width 15 height 18
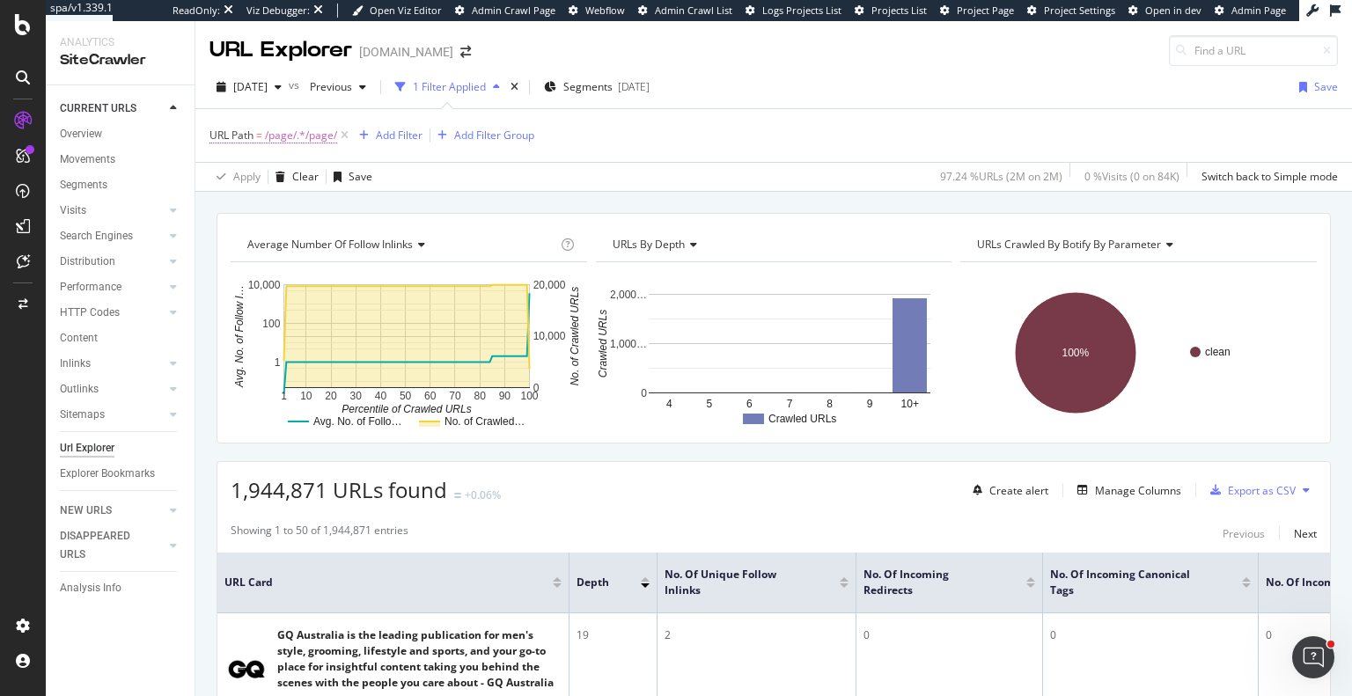
click at [266, 142] on span "/page/.*/page/" at bounding box center [301, 135] width 72 height 25
click at [252, 246] on div "Cancel" at bounding box center [255, 244] width 33 height 15
click at [351, 133] on icon at bounding box center [344, 136] width 15 height 18
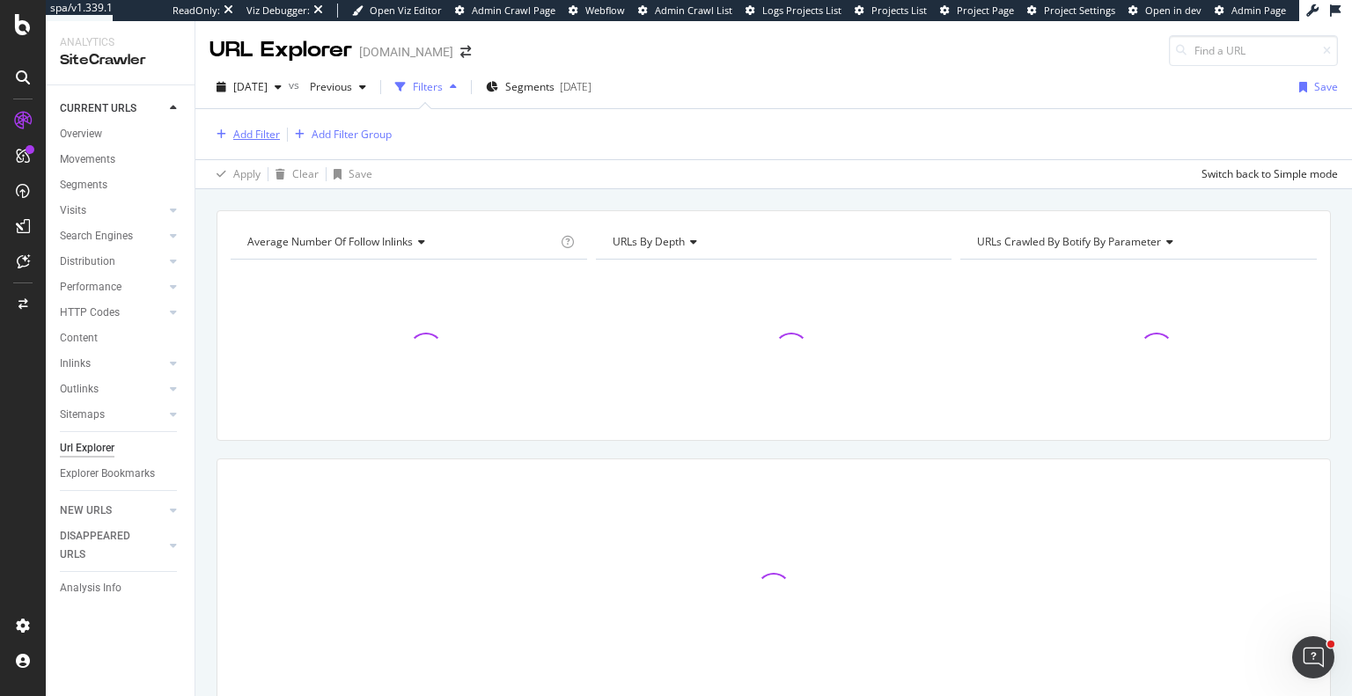
click at [262, 132] on div "Add Filter" at bounding box center [256, 134] width 47 height 15
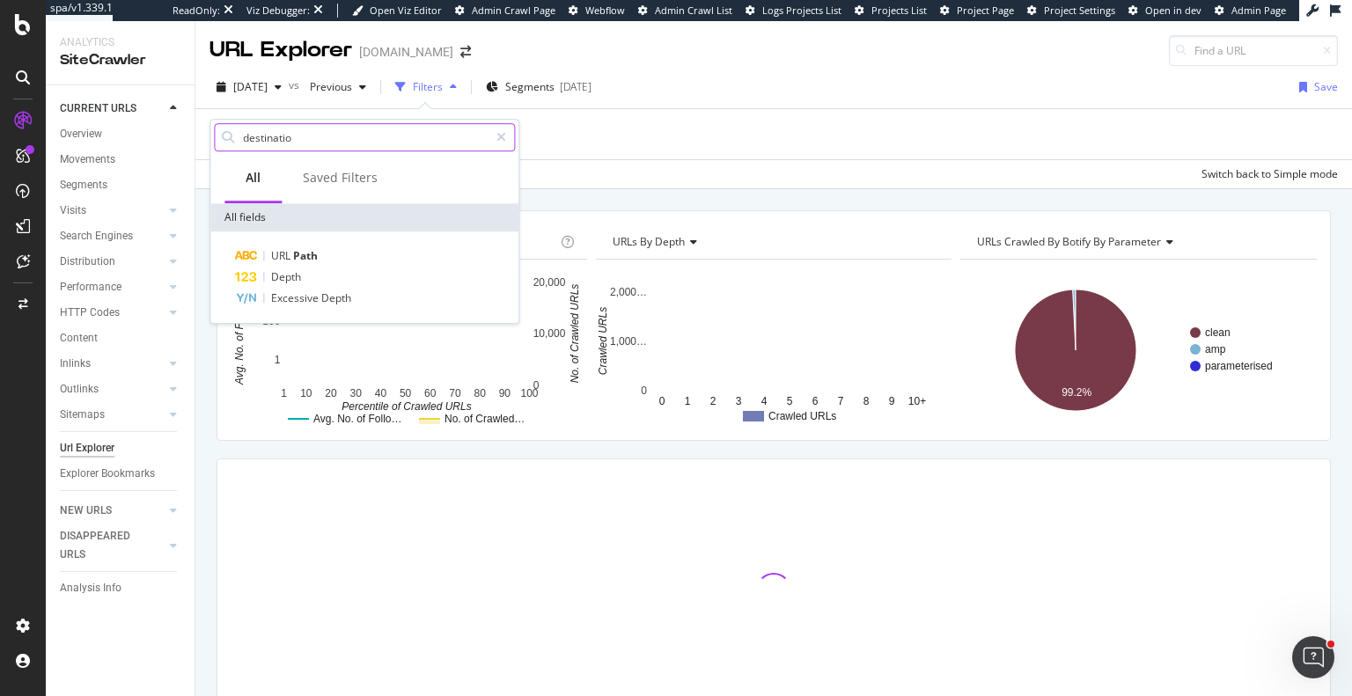
type input "destination"
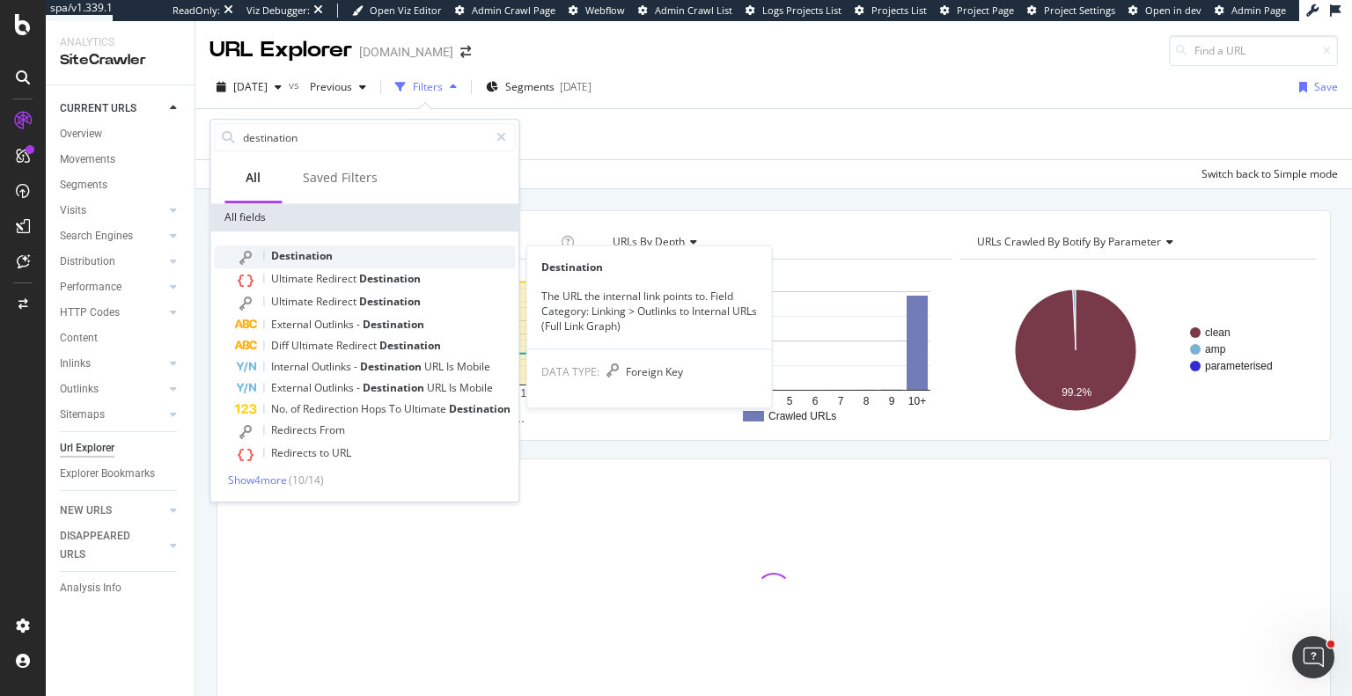
click at [307, 265] on div "Destination" at bounding box center [375, 257] width 280 height 23
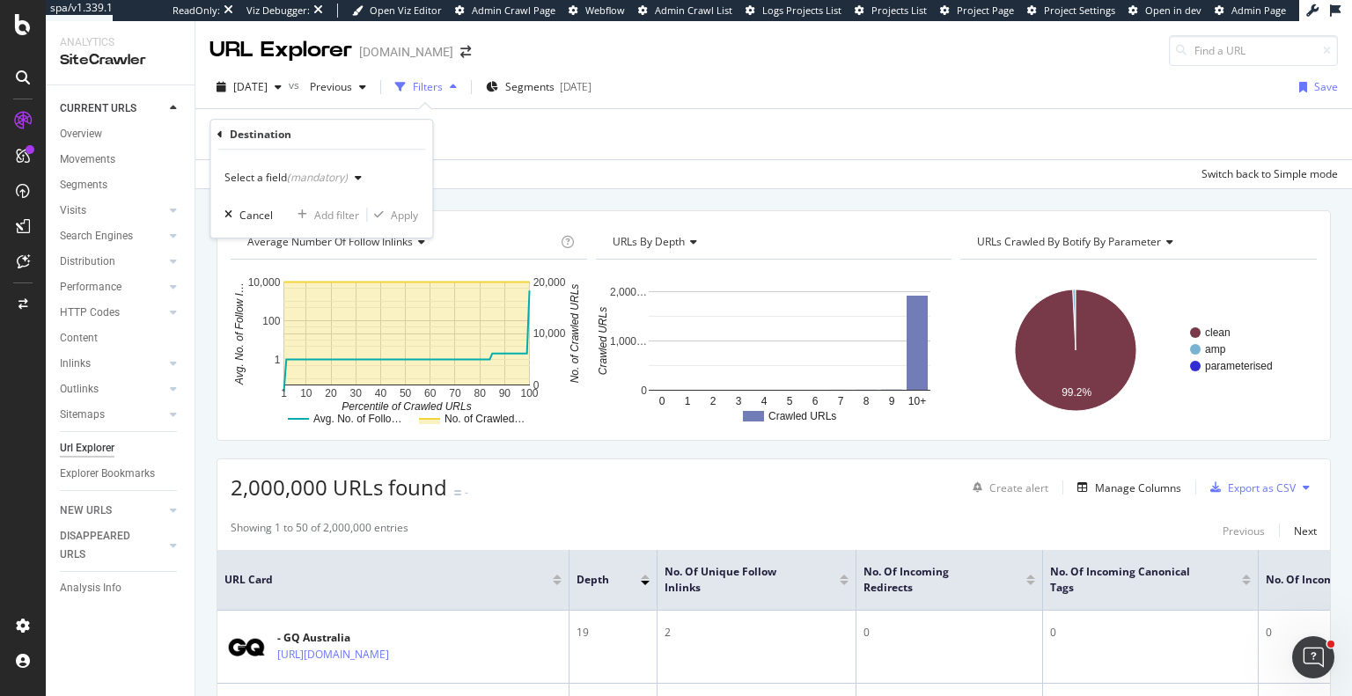
click at [278, 188] on div "Select a field (mandatory)" at bounding box center [296, 178] width 144 height 26
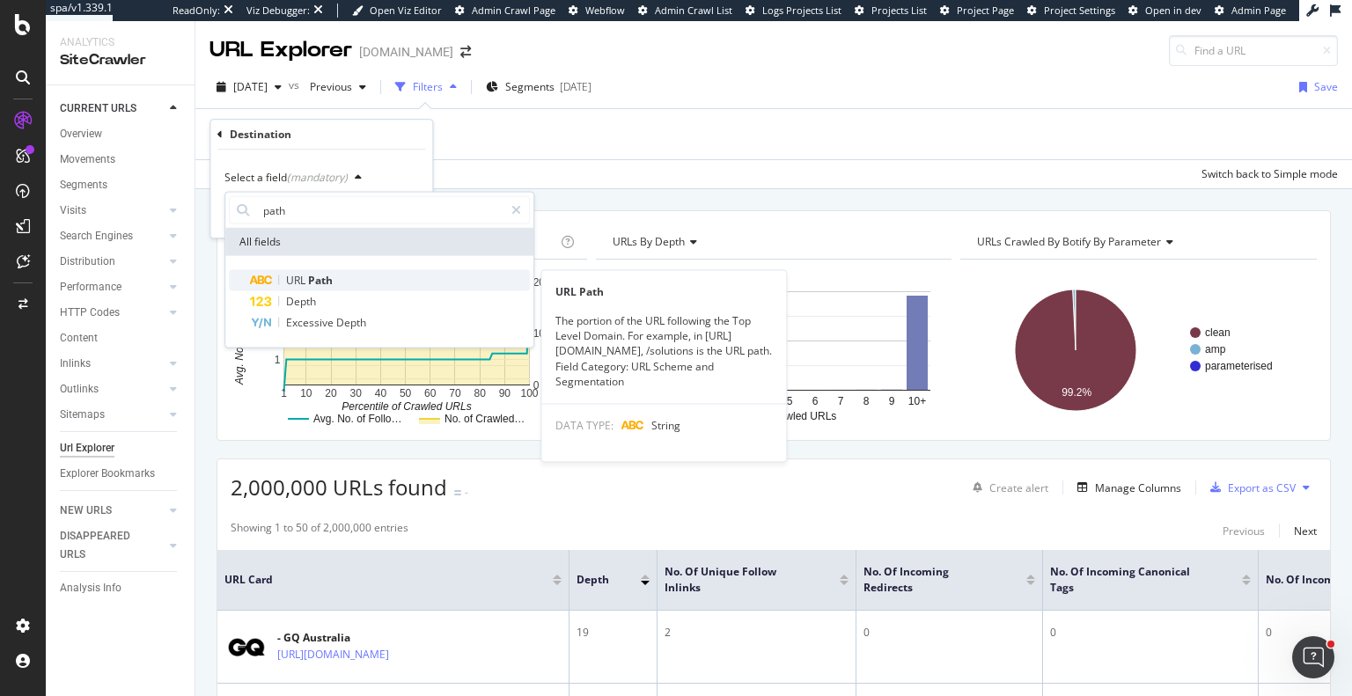
type input "path"
click at [270, 280] on icon at bounding box center [261, 280] width 24 height 11
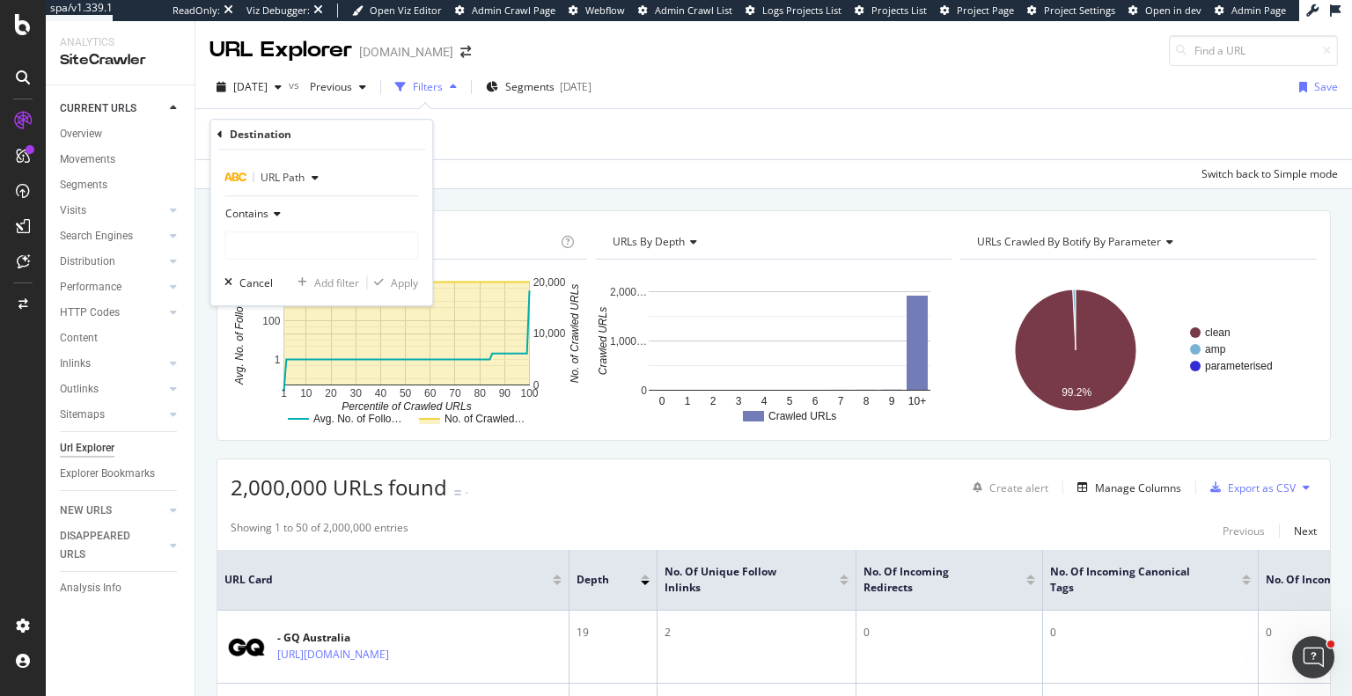
click at [261, 209] on span "Contains" at bounding box center [246, 213] width 43 height 15
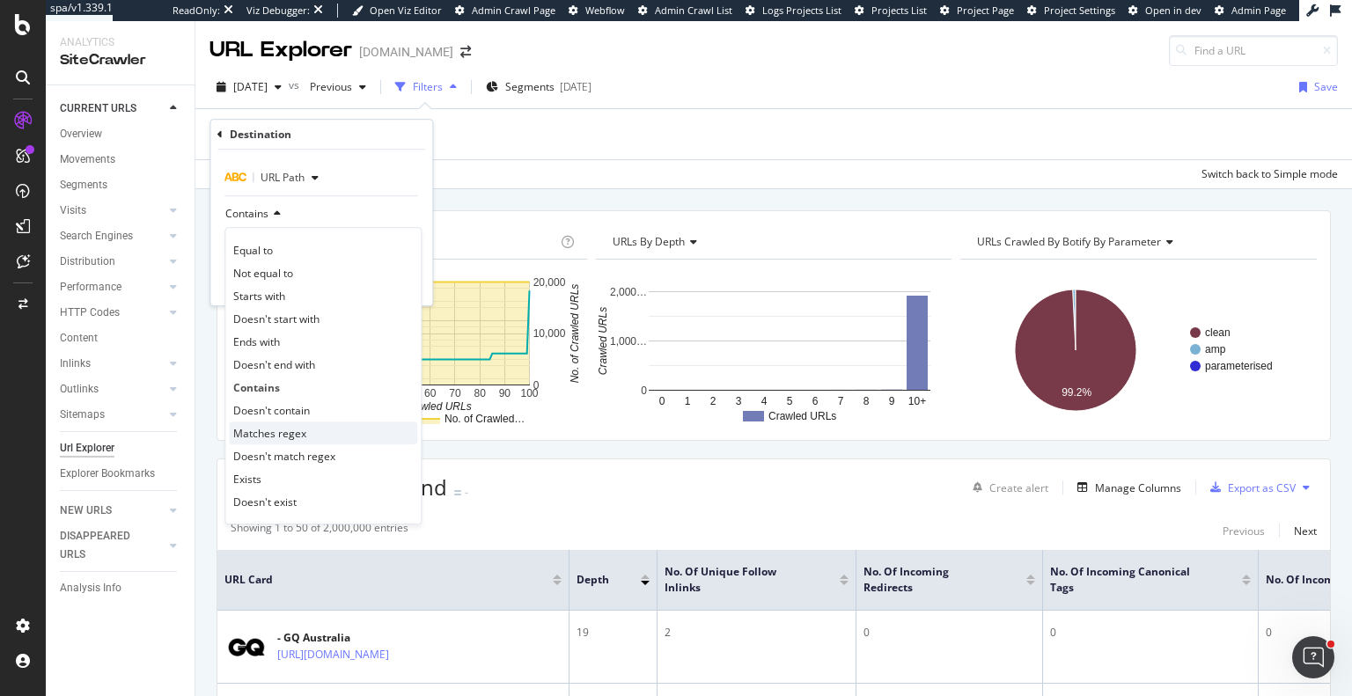
click at [304, 430] on span "Matches regex" at bounding box center [269, 433] width 73 height 15
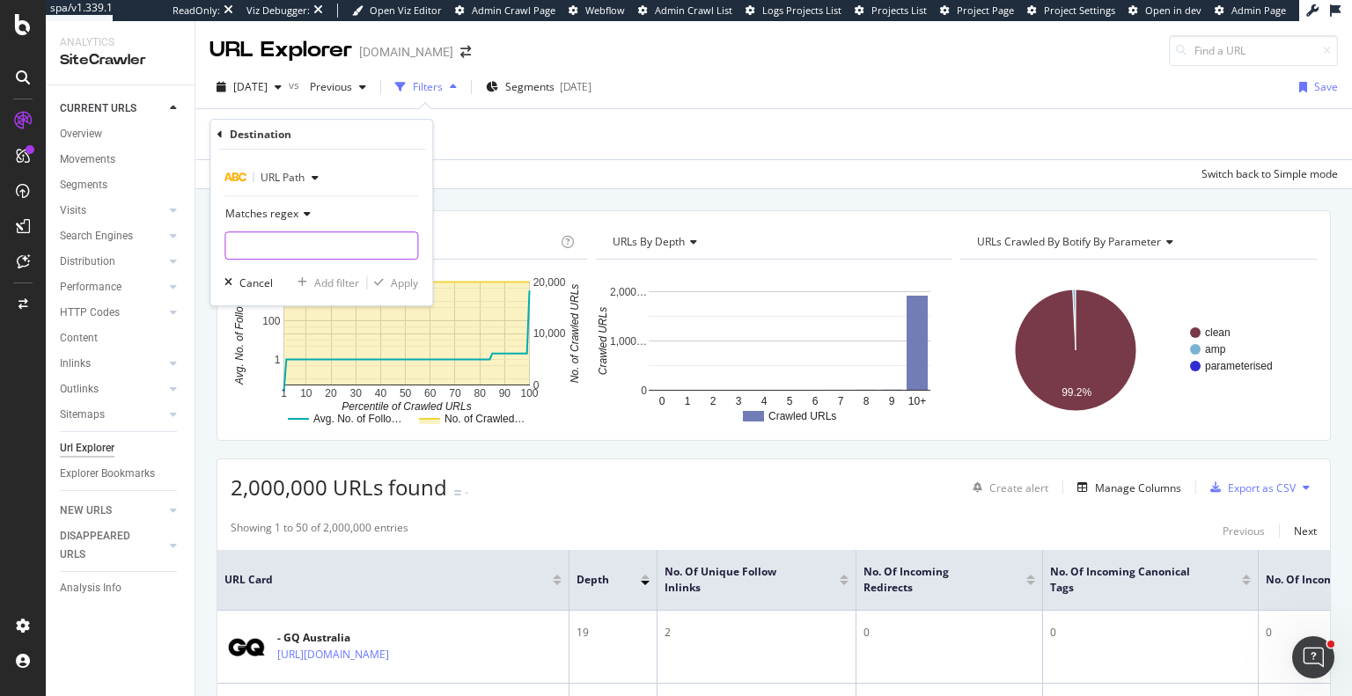
click at [338, 246] on input "text" at bounding box center [321, 245] width 192 height 28
paste input "/page/.*/page/"
type input "/page/.*/page/"
click at [417, 277] on div "Apply" at bounding box center [404, 282] width 27 height 15
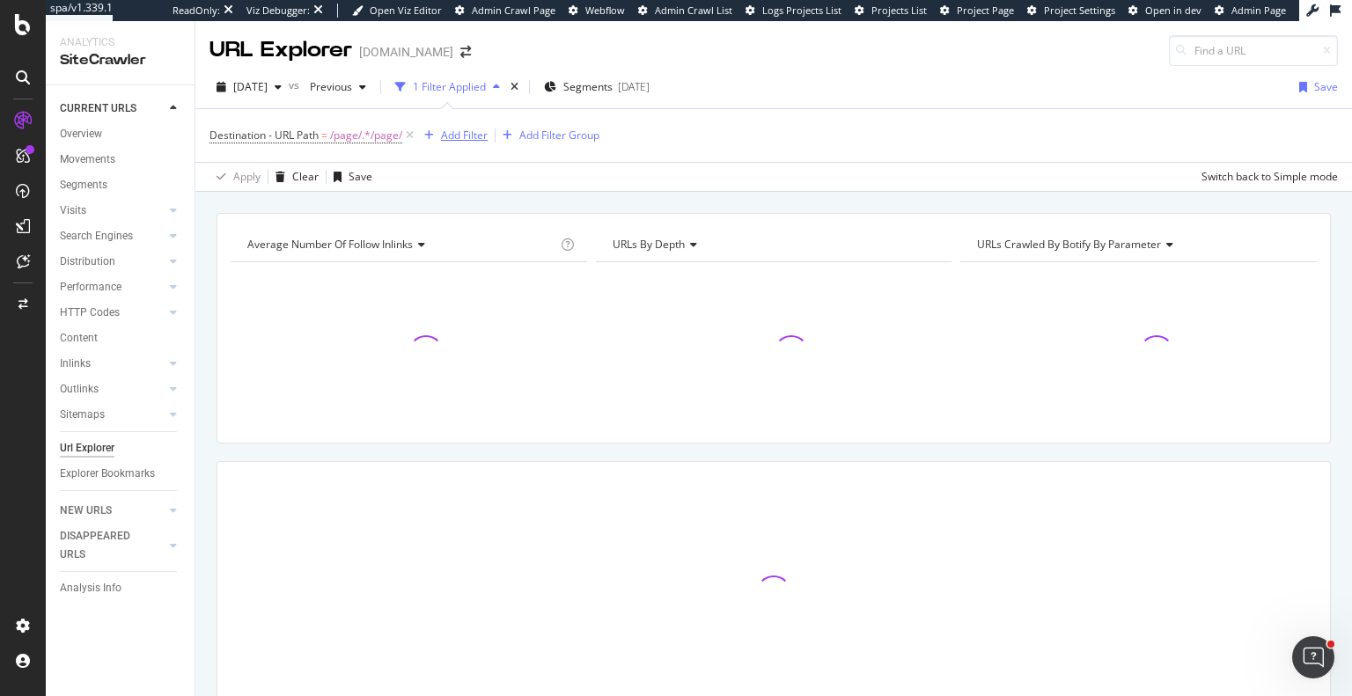
click at [474, 133] on div "Add Filter" at bounding box center [464, 135] width 47 height 15
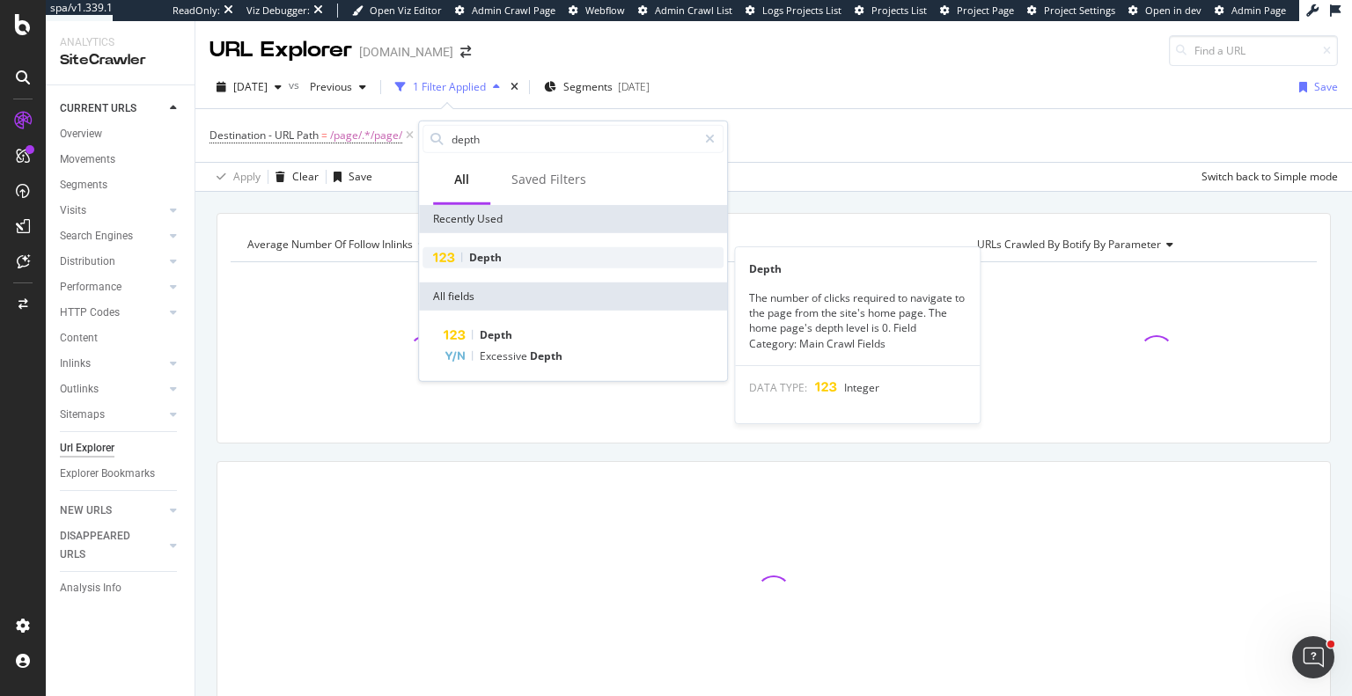
type input "depth"
click at [500, 256] on span "Depth" at bounding box center [485, 257] width 33 height 15
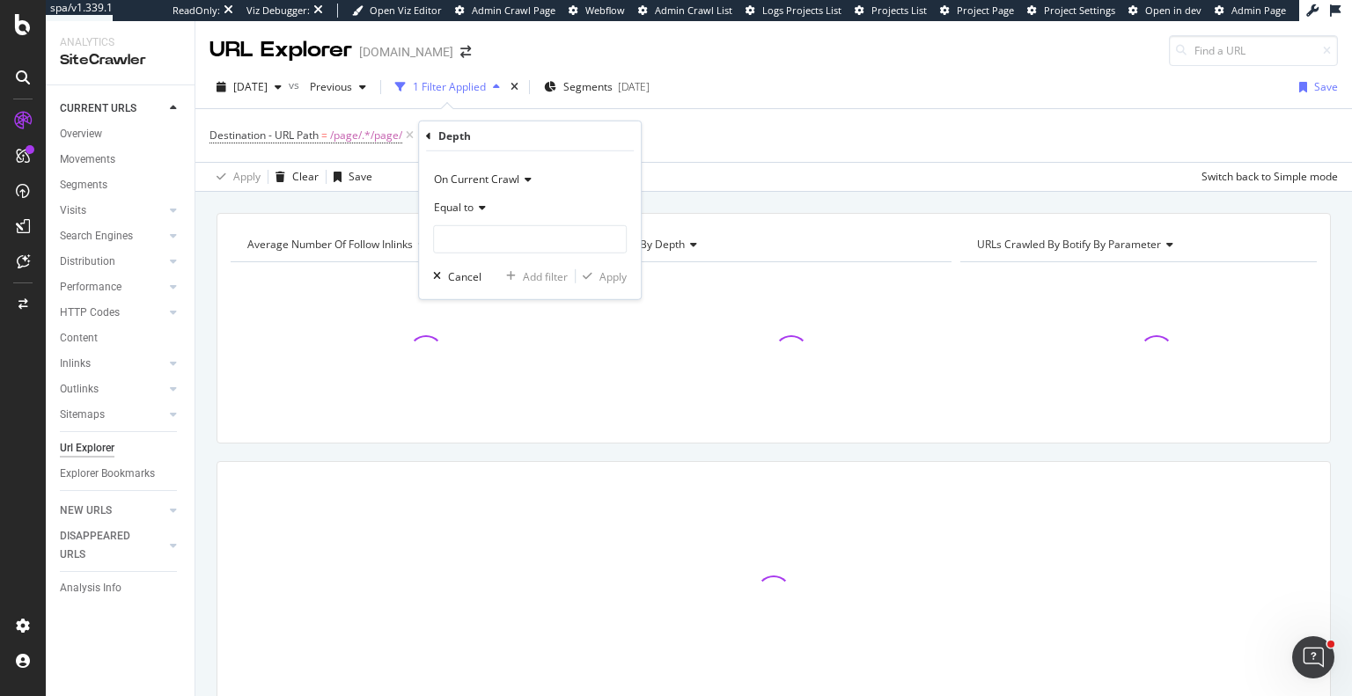
click at [477, 200] on div "Equal to" at bounding box center [530, 208] width 194 height 28
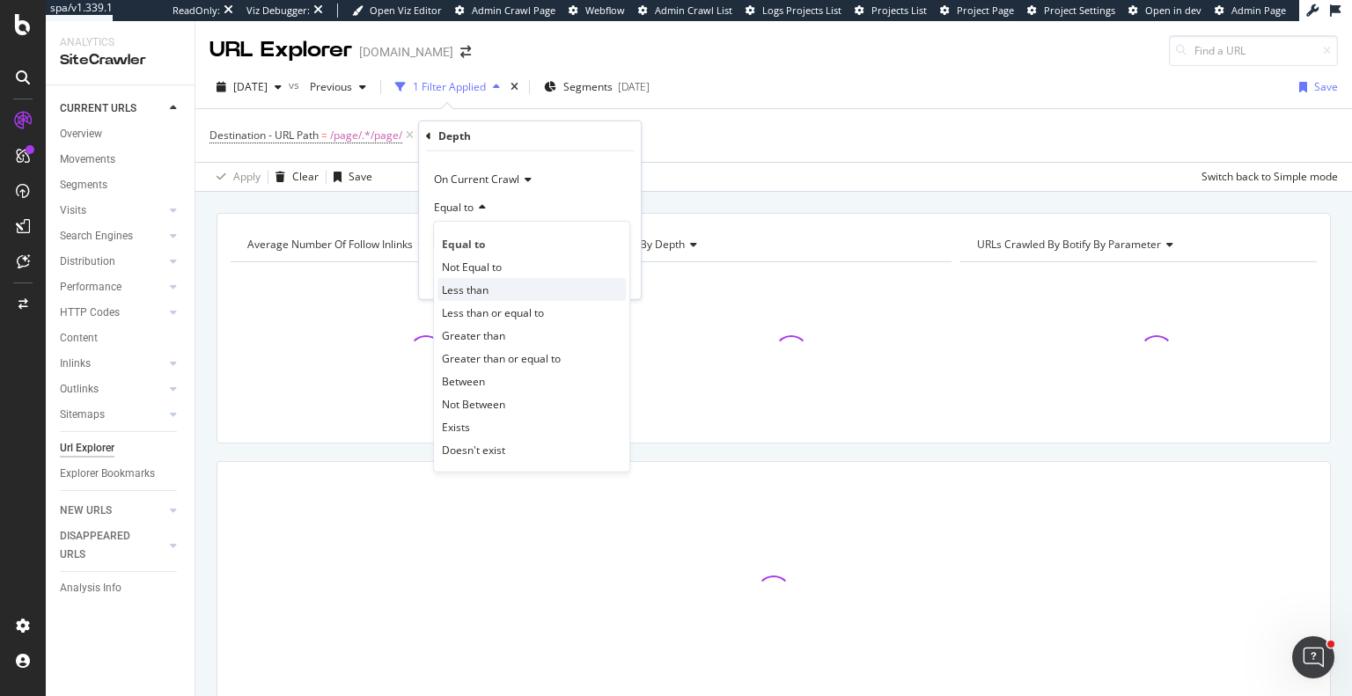
click at [503, 293] on div "Less than" at bounding box center [531, 289] width 188 height 23
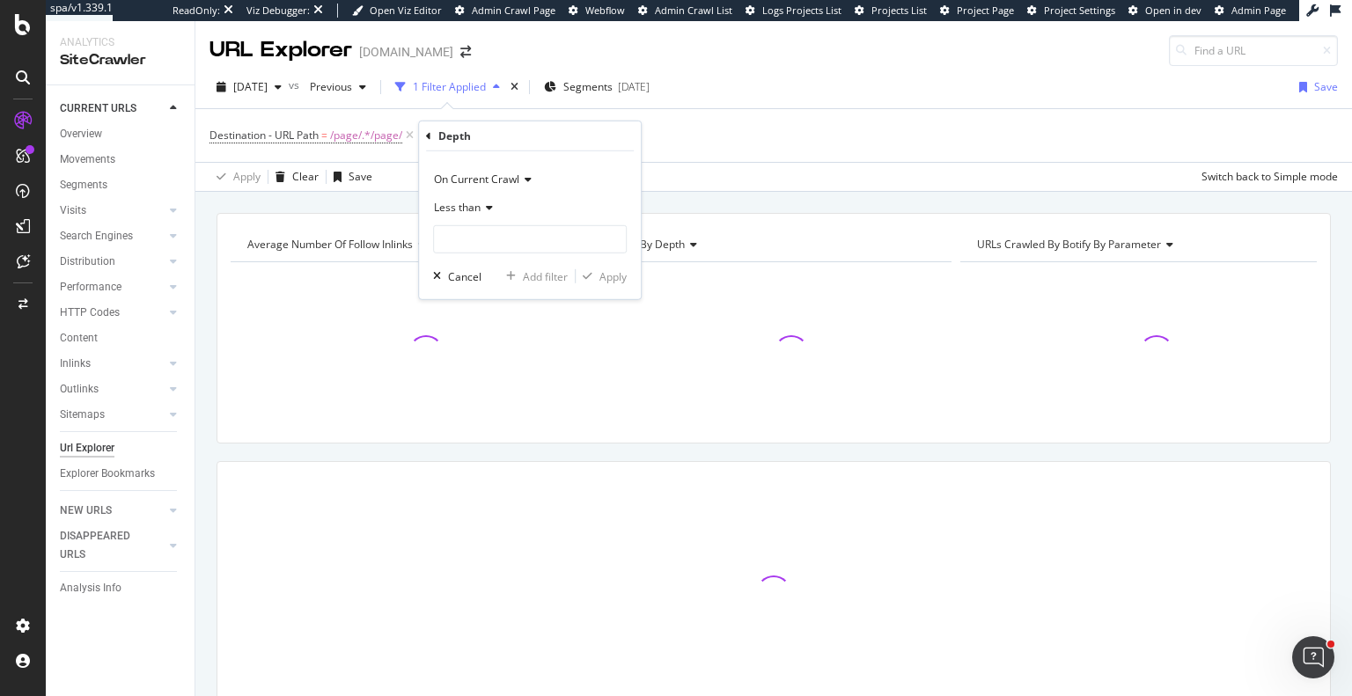
click at [483, 207] on icon at bounding box center [487, 207] width 12 height 11
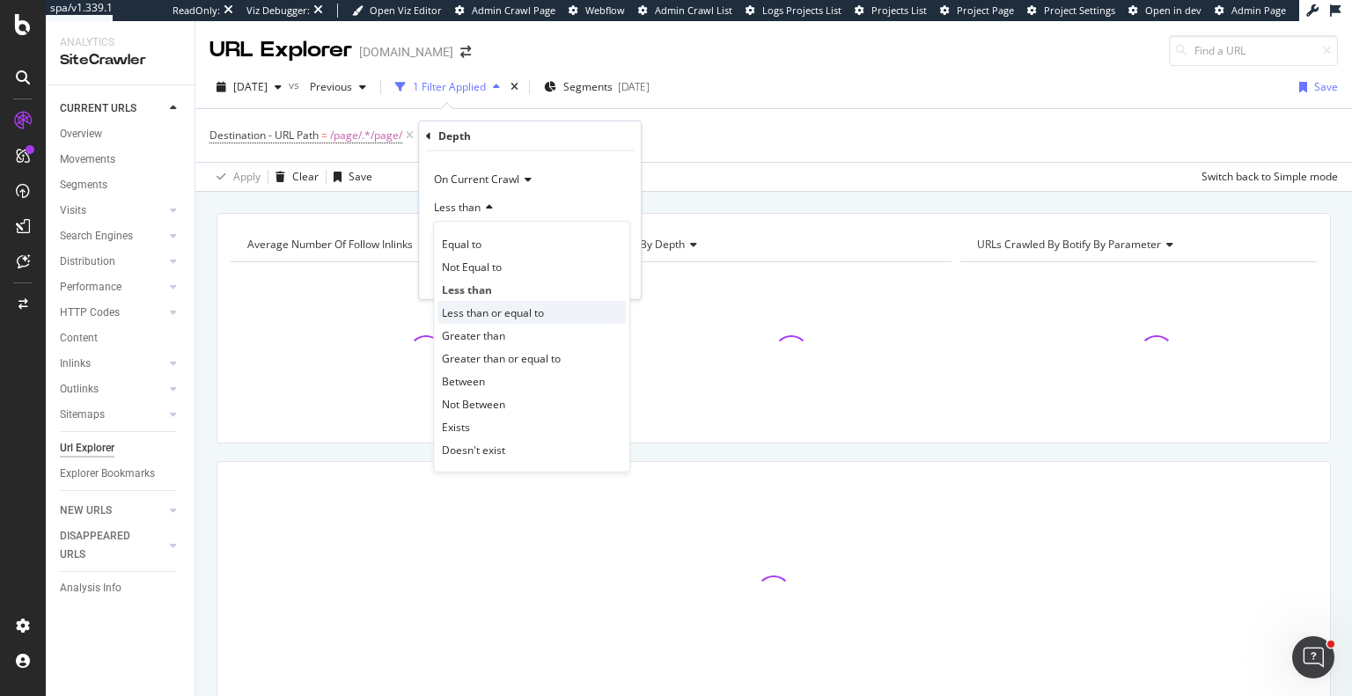
click at [505, 312] on span "Less than or equal to" at bounding box center [493, 312] width 102 height 15
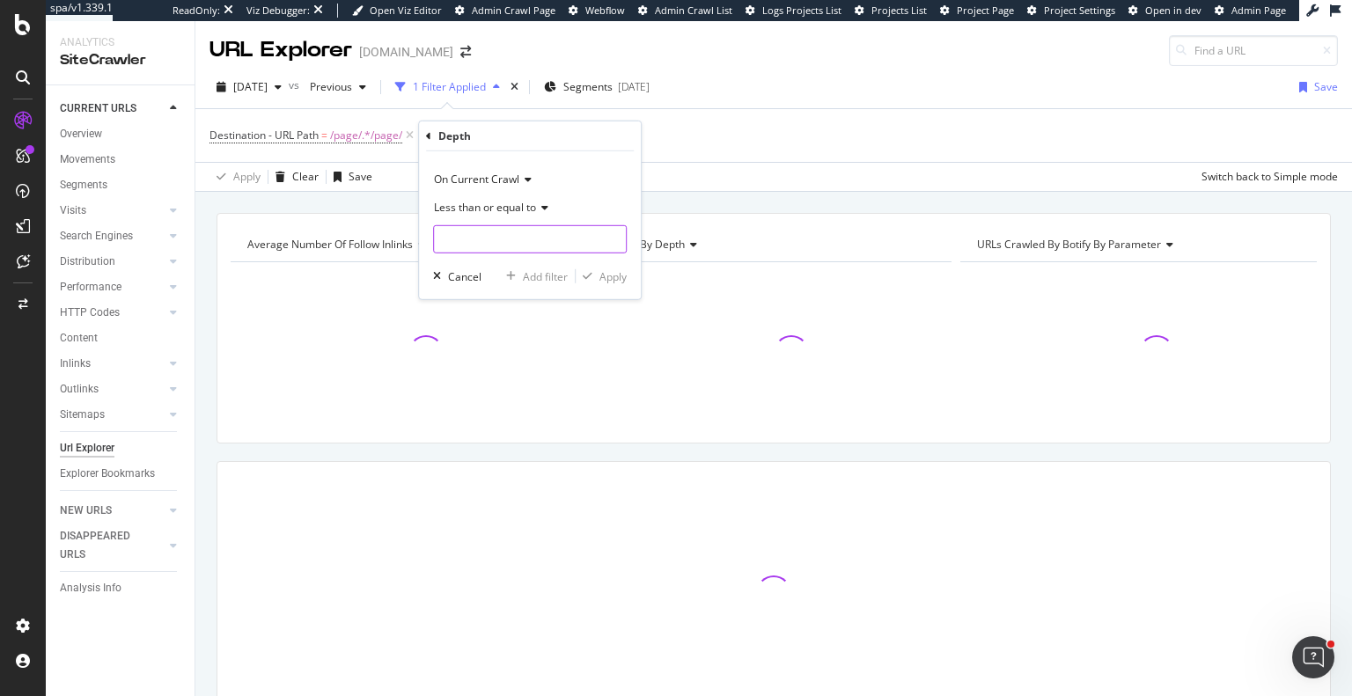
click at [520, 243] on input "number" at bounding box center [530, 239] width 194 height 28
type input "4"
click at [618, 277] on div "Apply" at bounding box center [612, 275] width 27 height 15
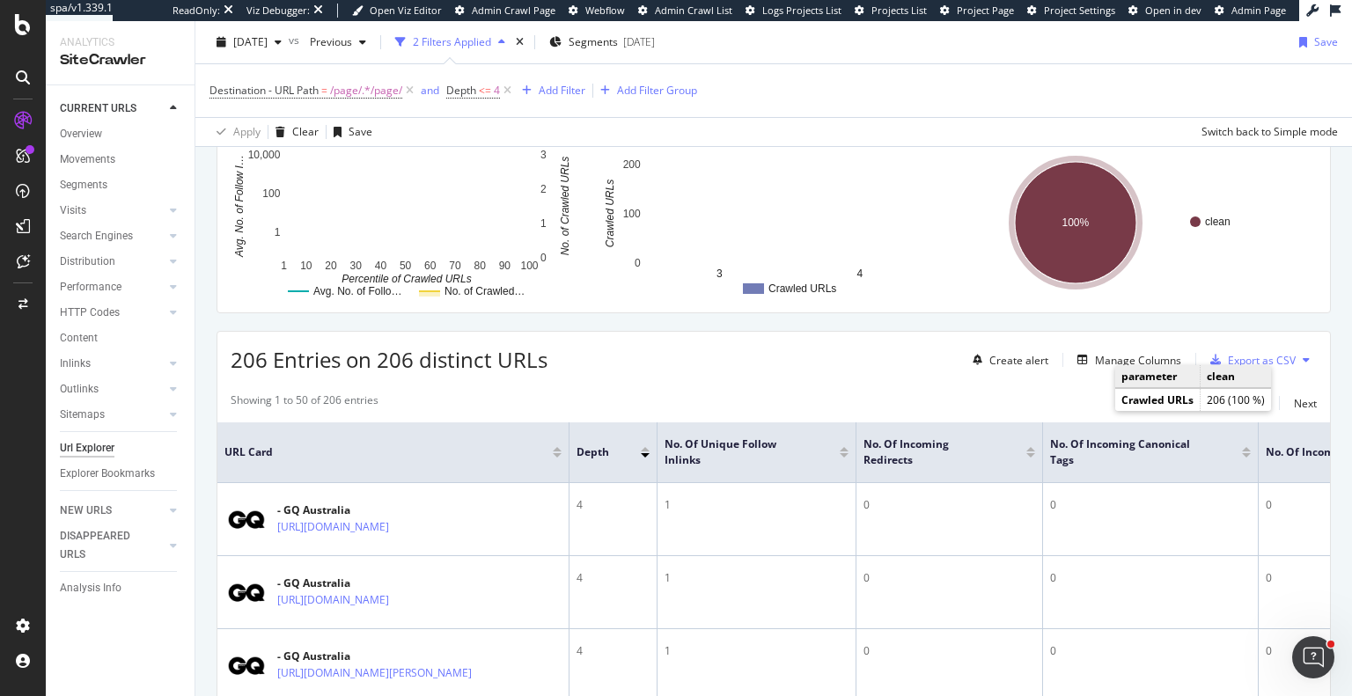
scroll to position [176, 0]
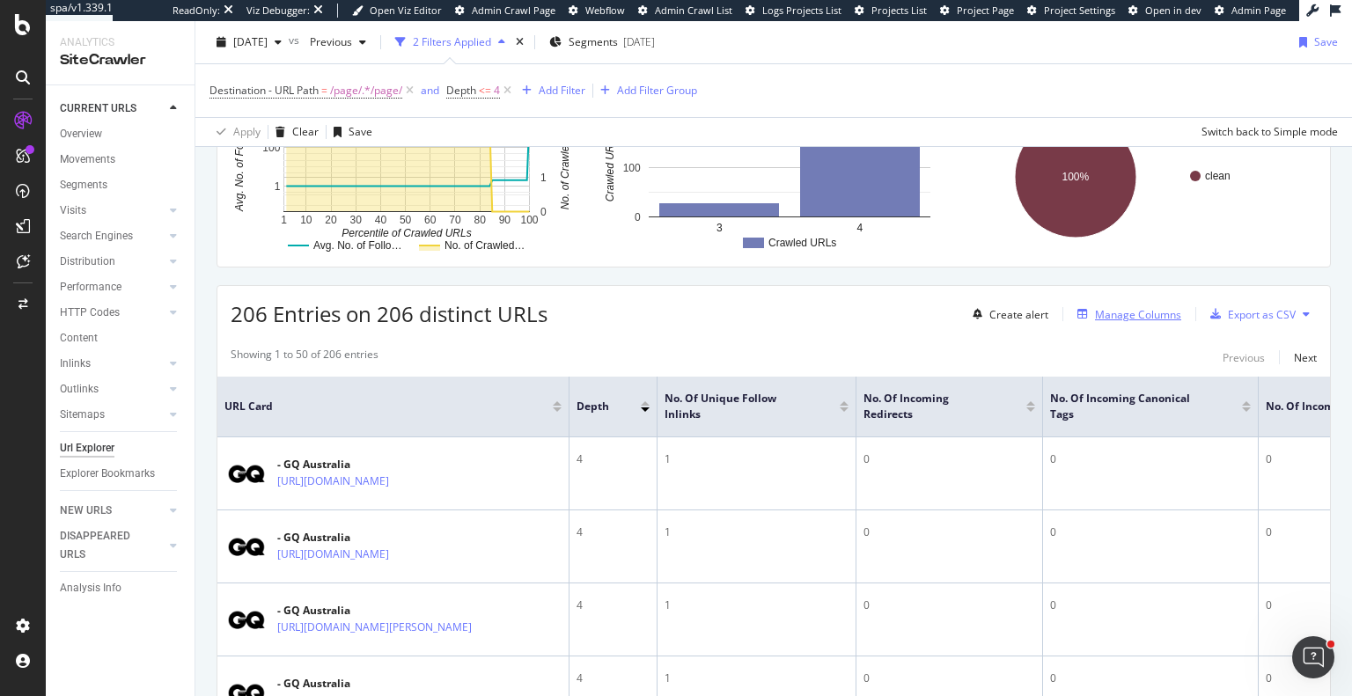
click at [1130, 305] on div "Manage Columns" at bounding box center [1125, 314] width 111 height 19
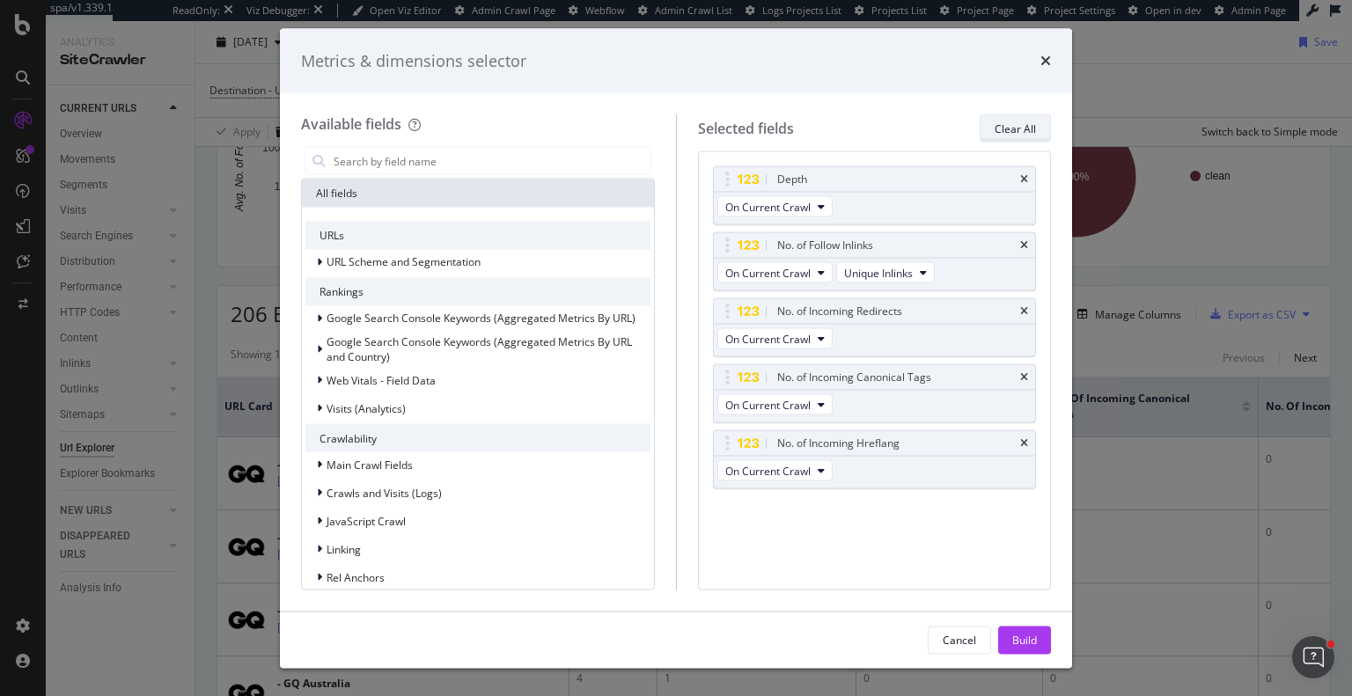
click at [1019, 129] on div "Clear All" at bounding box center [1015, 128] width 41 height 15
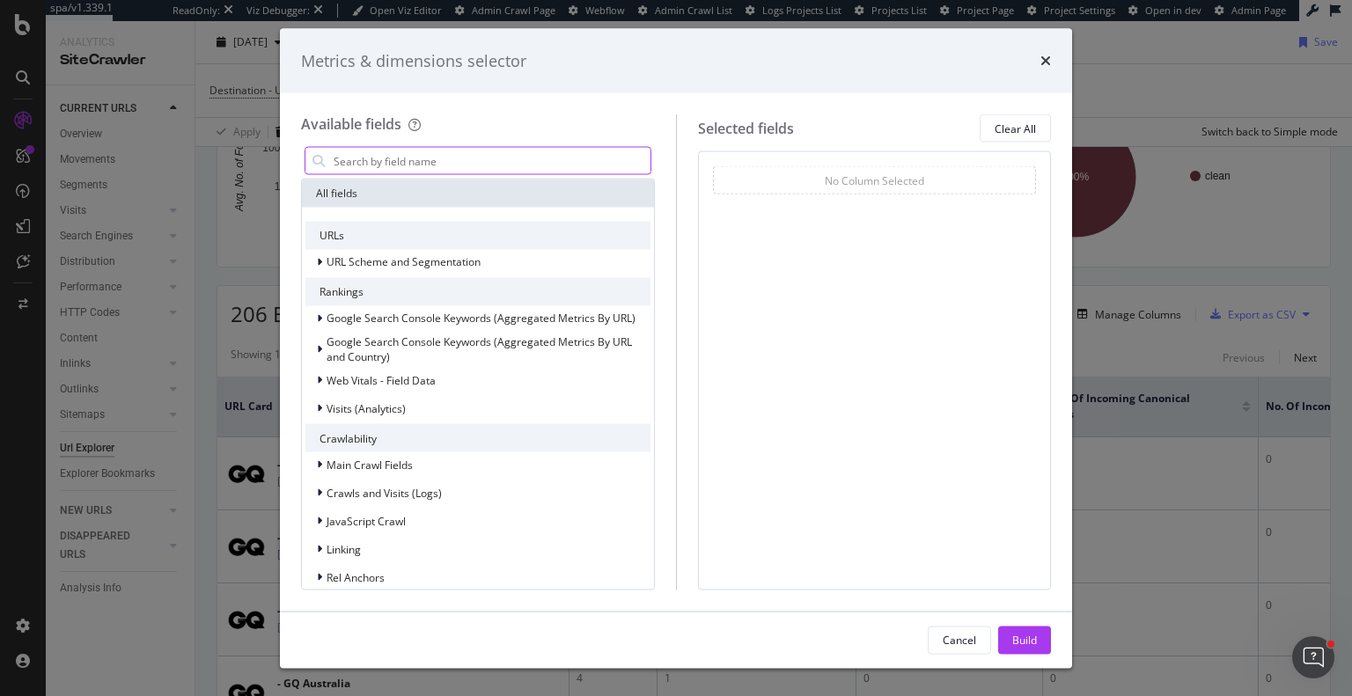
click at [444, 154] on input "modal" at bounding box center [491, 161] width 319 height 26
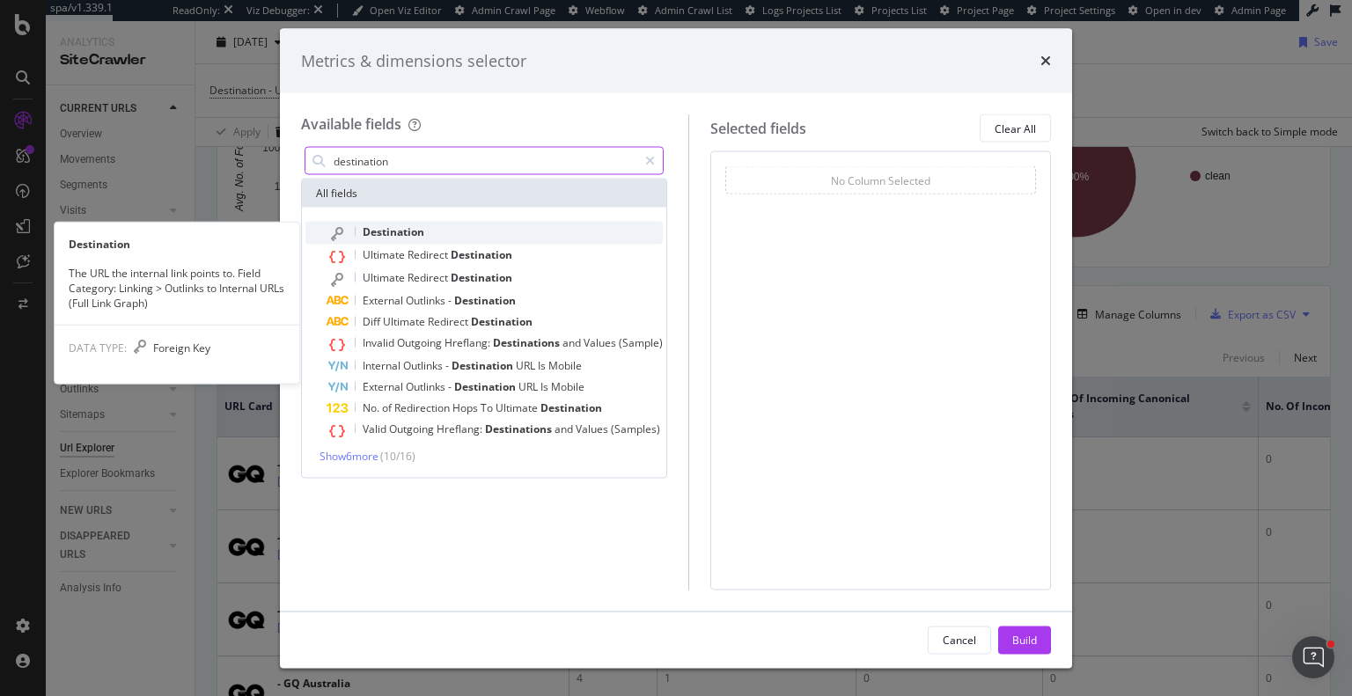
type input "destination"
click at [413, 238] on span "Destination" at bounding box center [394, 231] width 62 height 15
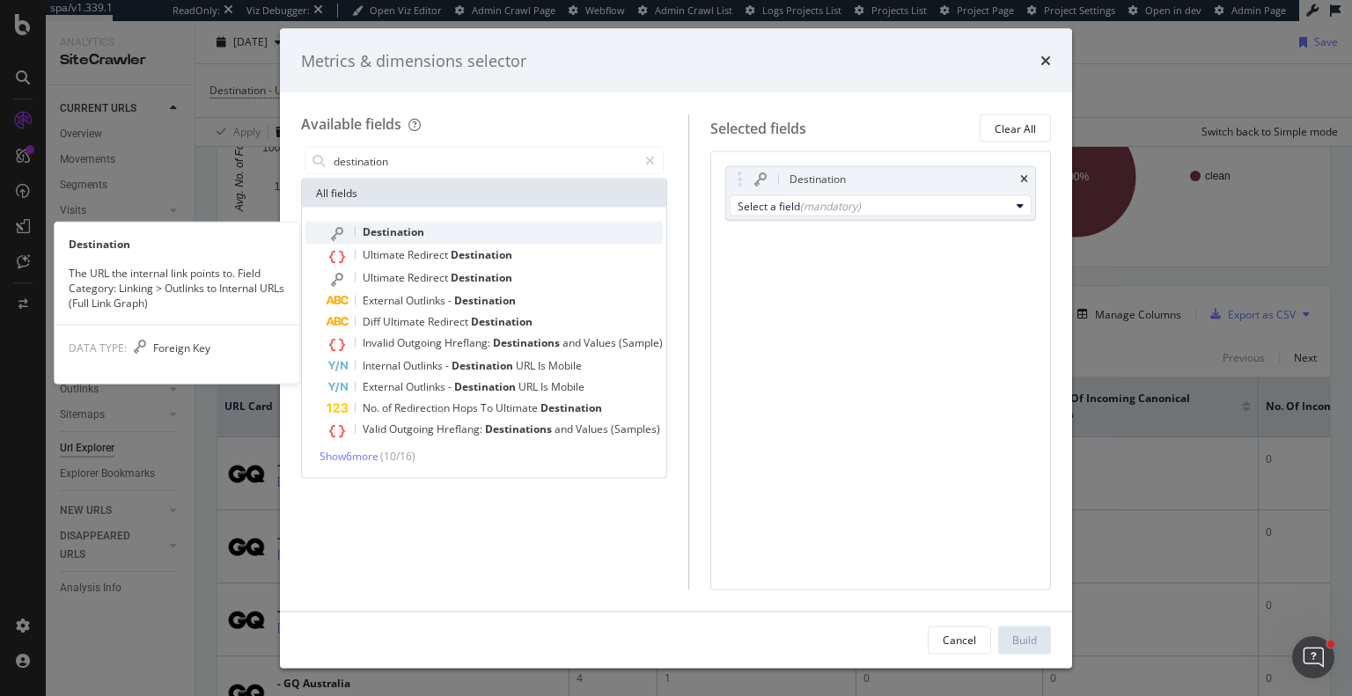
click at [415, 235] on span "Destination" at bounding box center [394, 231] width 62 height 15
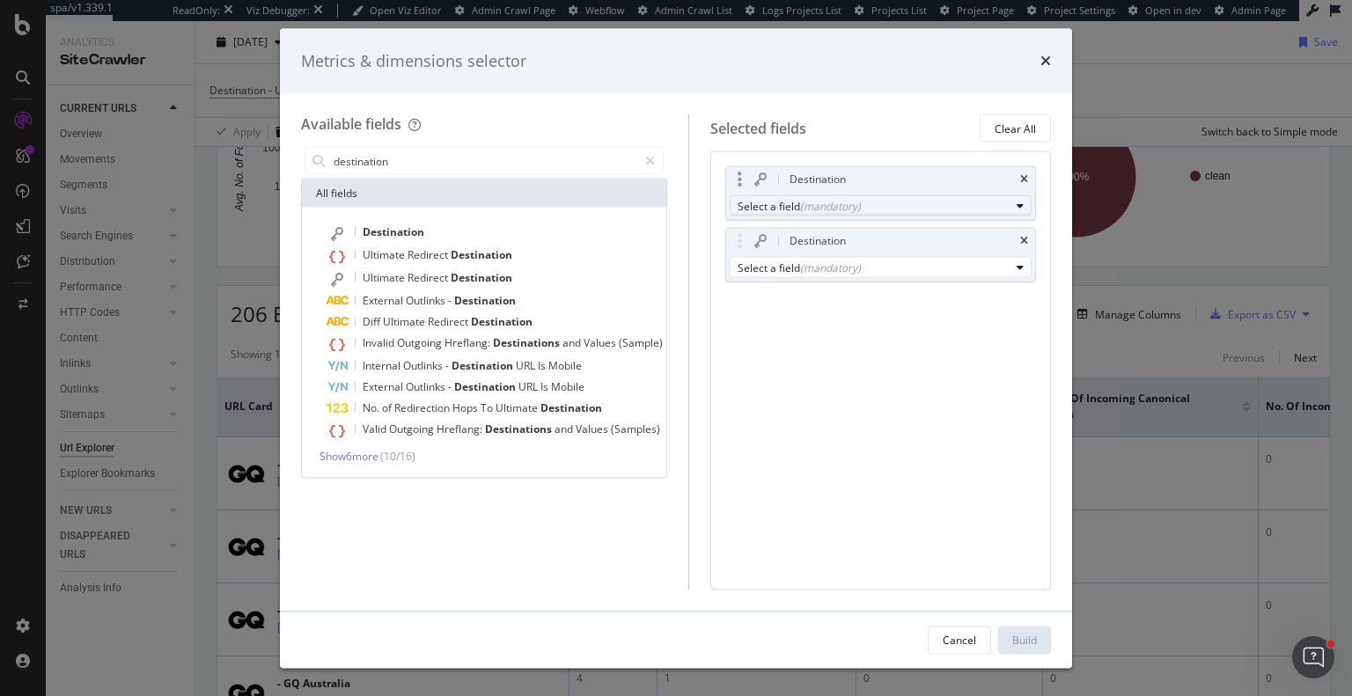
click at [887, 207] on div "Select a field (mandatory)" at bounding box center [874, 205] width 272 height 15
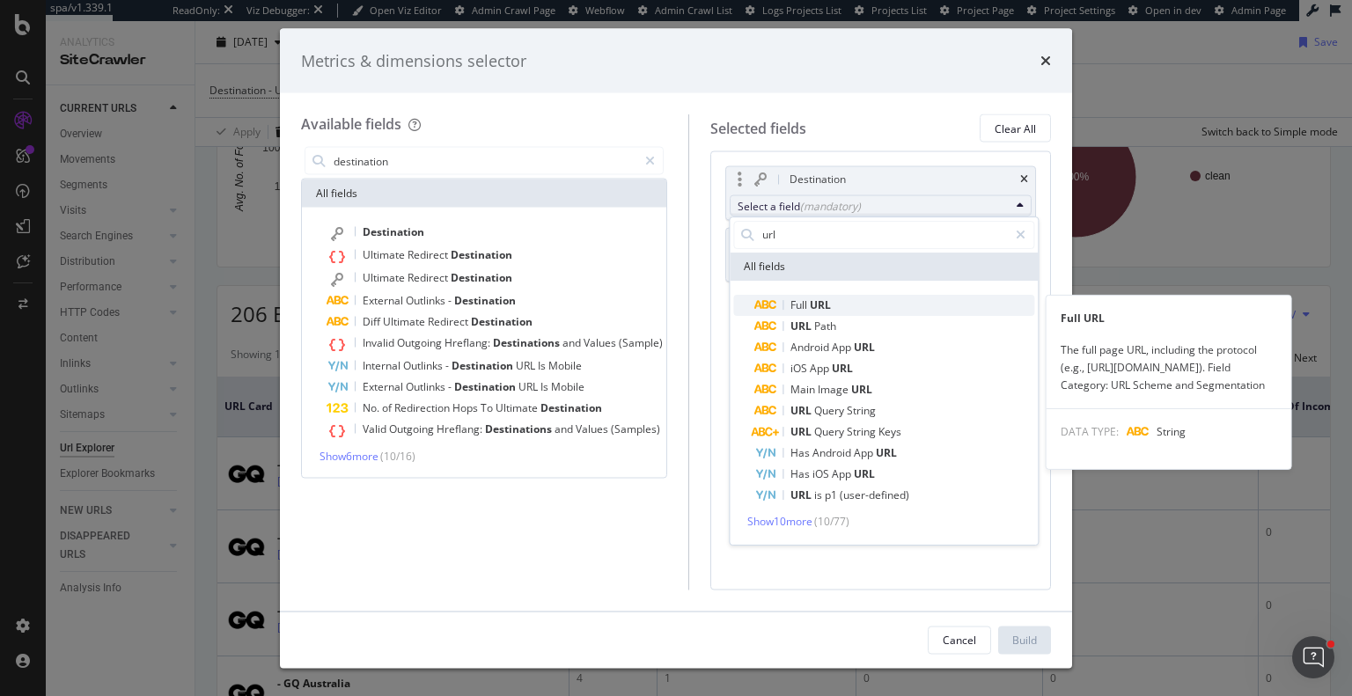
click at [845, 309] on span "Full URL" at bounding box center [894, 305] width 280 height 21
click at [834, 306] on span "Full URL" at bounding box center [894, 305] width 280 height 21
click at [806, 299] on span "Full" at bounding box center [799, 304] width 19 height 15
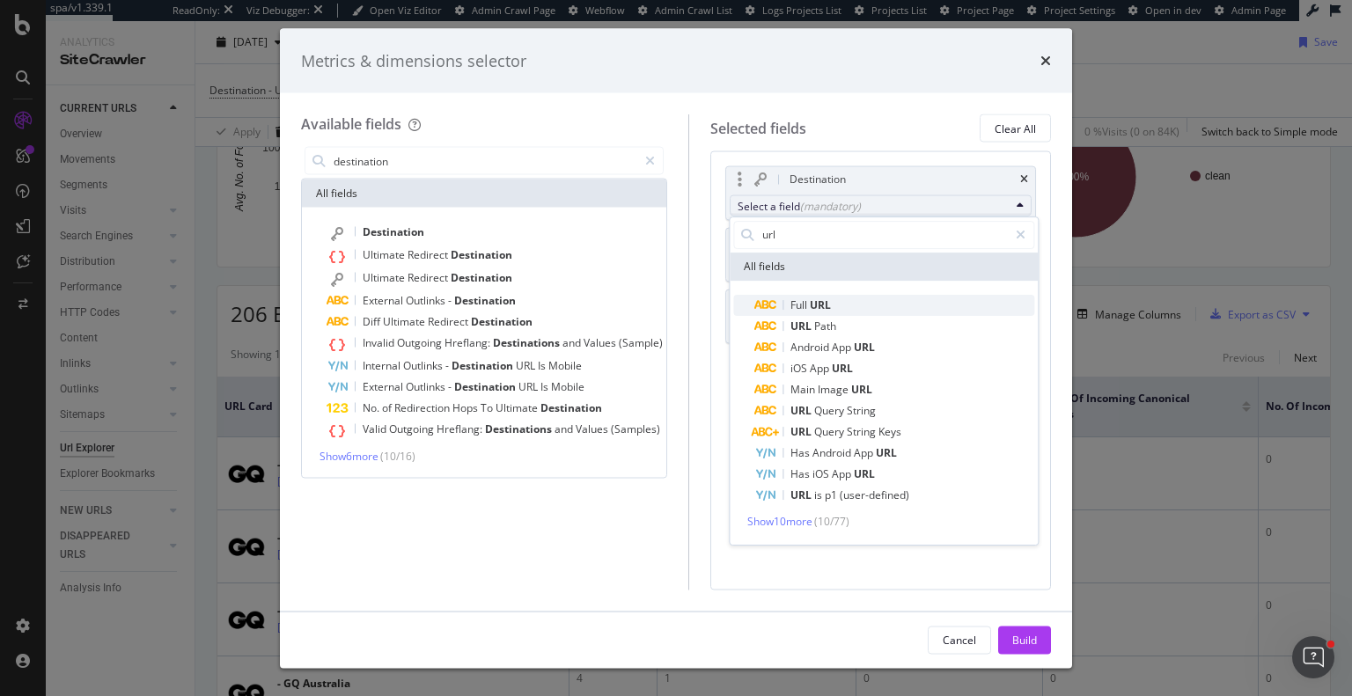
click at [804, 295] on div "Full URL" at bounding box center [792, 305] width 77 height 21
click at [803, 307] on span "Full" at bounding box center [799, 304] width 19 height 15
click at [841, 564] on div "Destination Select a field (mandatory) url All fields Full URL URL Path Android…" at bounding box center [880, 370] width 341 height 438
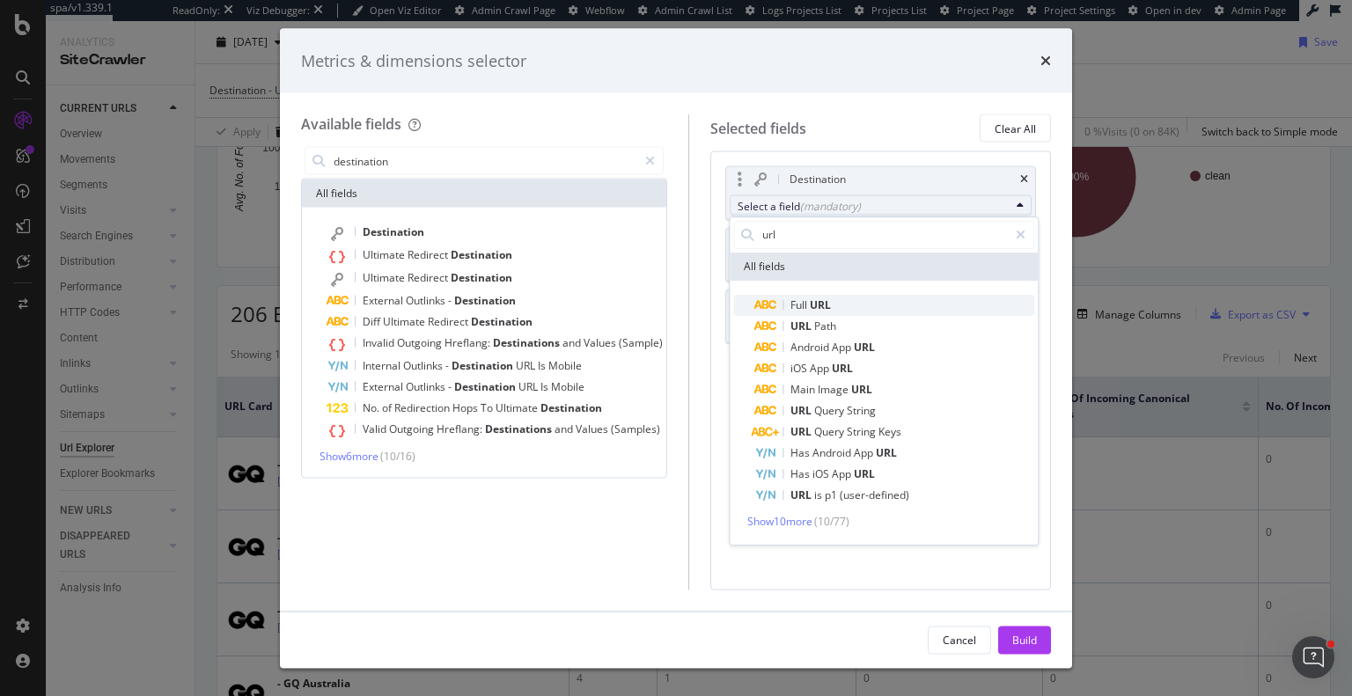
click at [813, 298] on span "URL" at bounding box center [820, 304] width 21 height 15
click at [802, 299] on span "Full" at bounding box center [799, 304] width 19 height 15
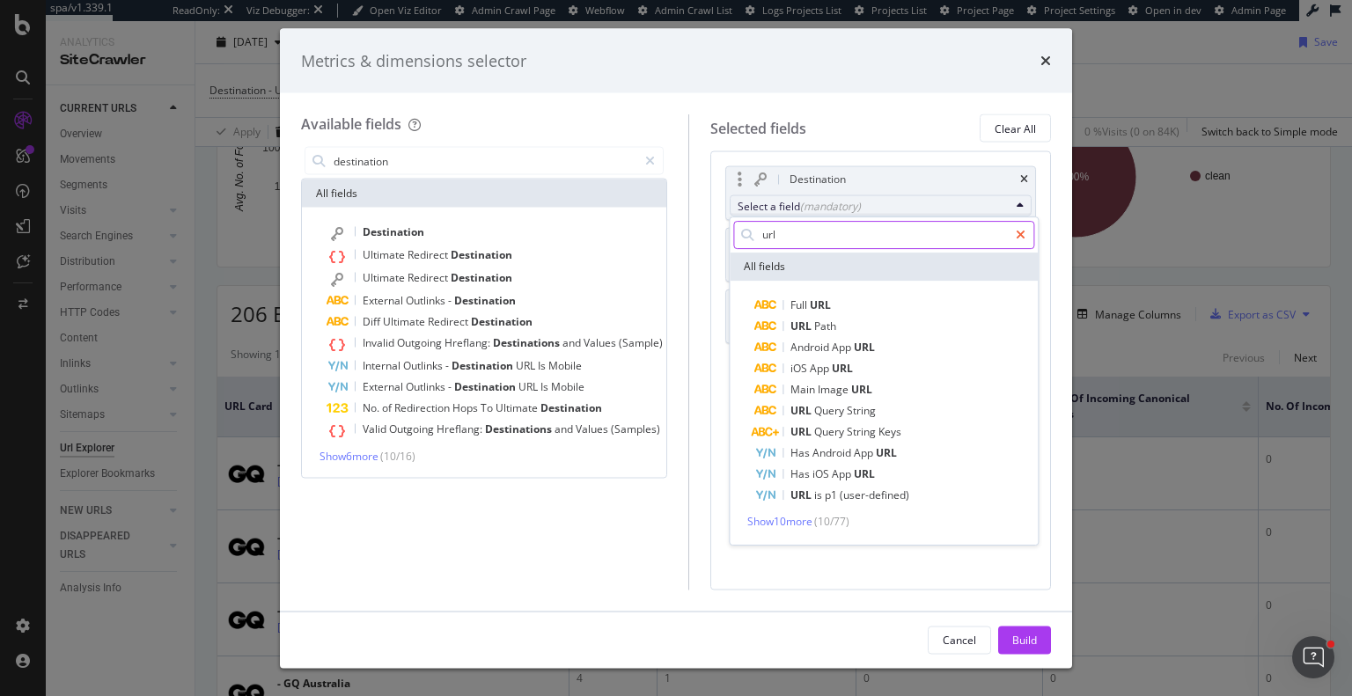
click at [1021, 231] on icon "modal" at bounding box center [1021, 235] width 10 height 12
type input "url"
click at [783, 298] on div "Full URL" at bounding box center [792, 305] width 77 height 21
drag, startPoint x: 792, startPoint y: 577, endPoint x: 351, endPoint y: 173, distance: 597.4
click at [792, 573] on div "Destination Select a field (mandatory) url All fields Full URL URL Path Android…" at bounding box center [880, 370] width 341 height 438
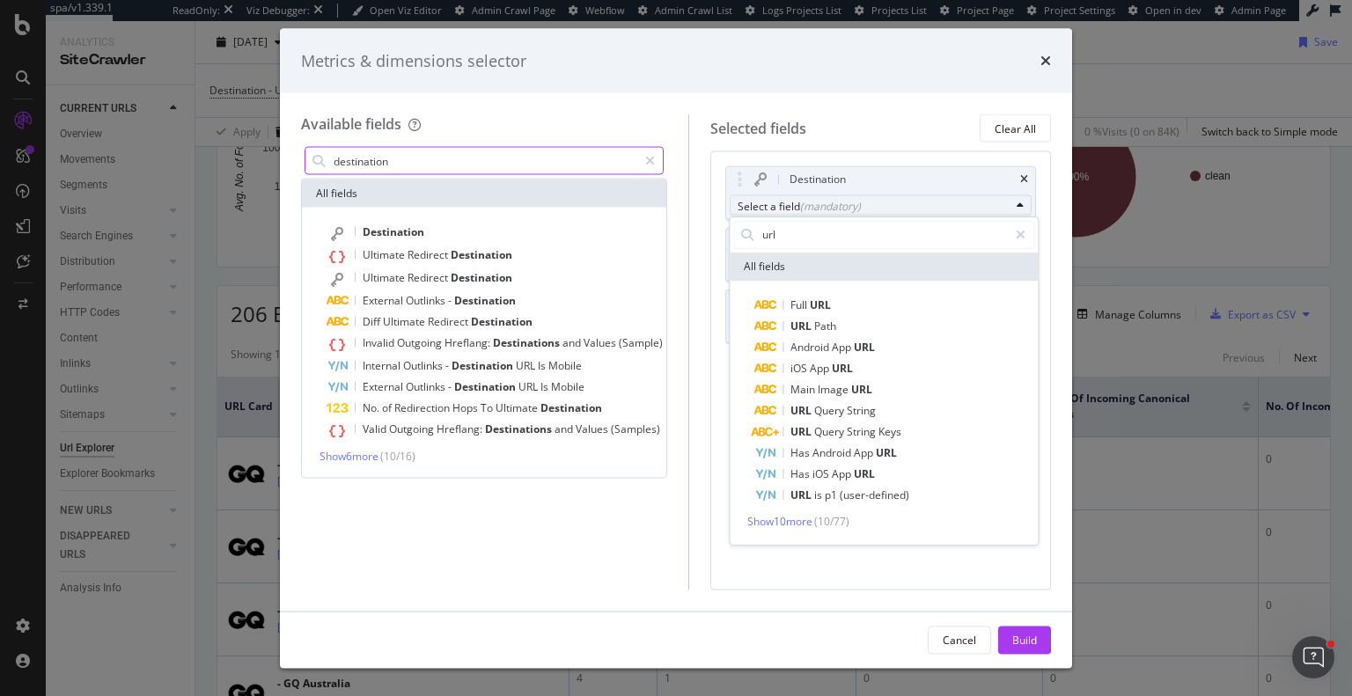
click at [433, 165] on input "destination" at bounding box center [484, 161] width 305 height 26
click at [1030, 178] on div "Destination" at bounding box center [880, 179] width 309 height 25
click at [969, 636] on div "Cancel" at bounding box center [959, 639] width 33 height 15
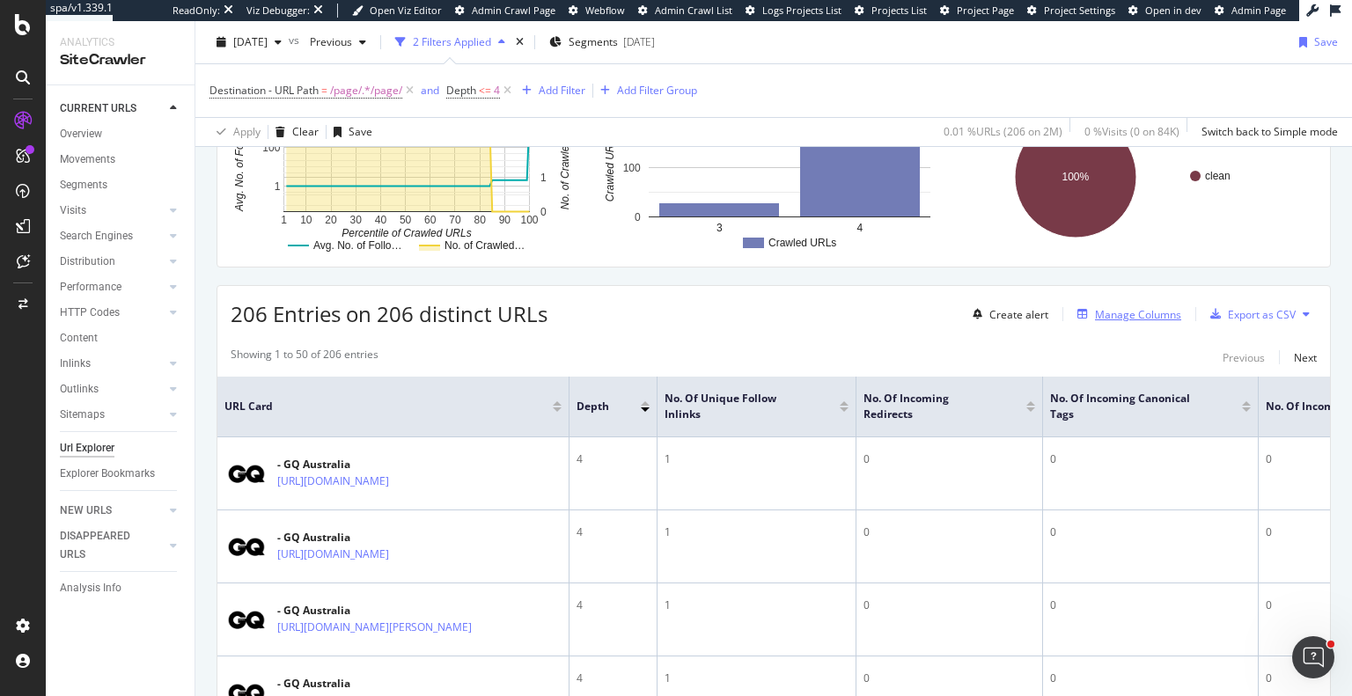
click at [1140, 309] on div "Manage Columns" at bounding box center [1138, 314] width 86 height 15
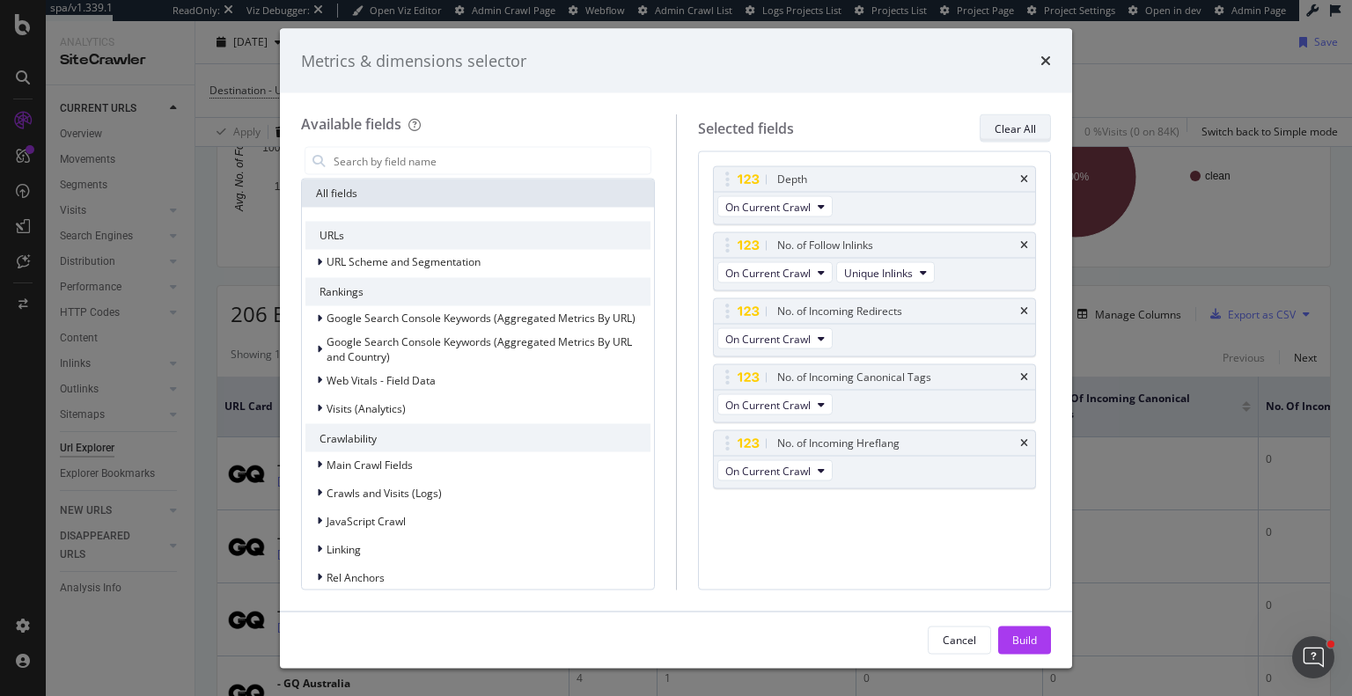
click at [1035, 127] on div "Clear All" at bounding box center [1015, 128] width 41 height 15
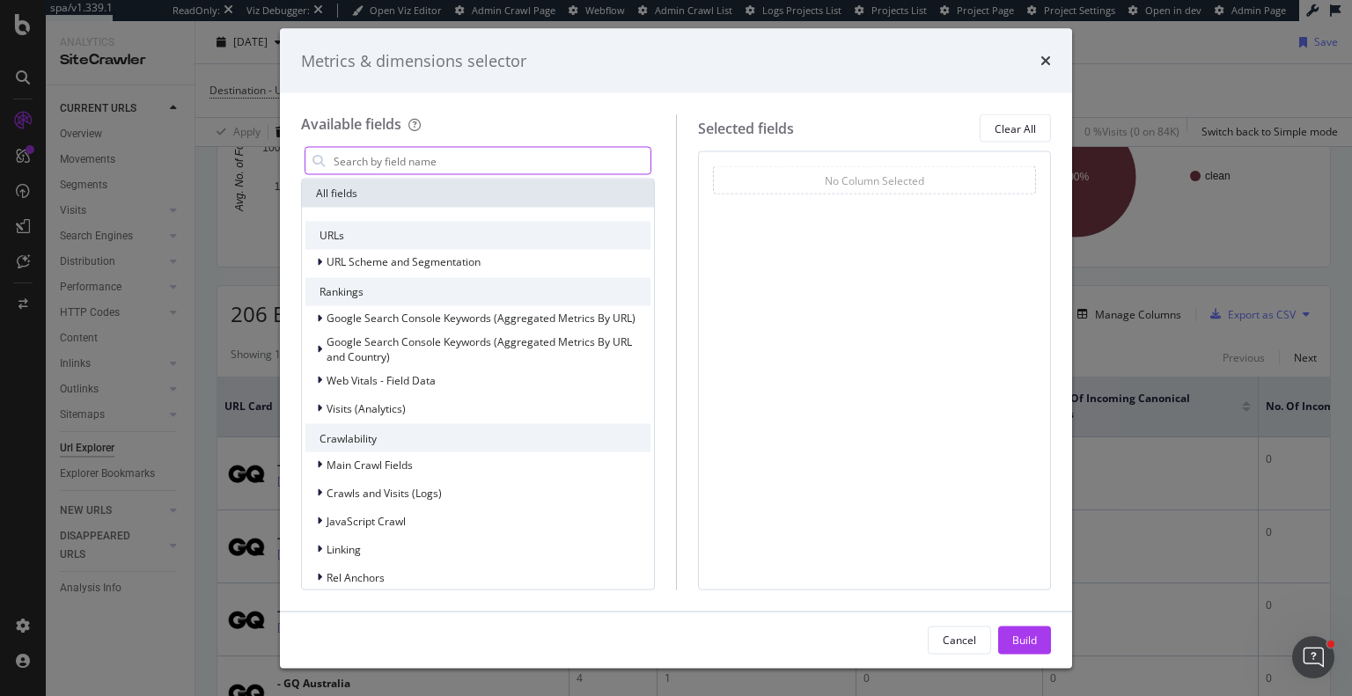
click at [353, 169] on input "modal" at bounding box center [491, 161] width 319 height 26
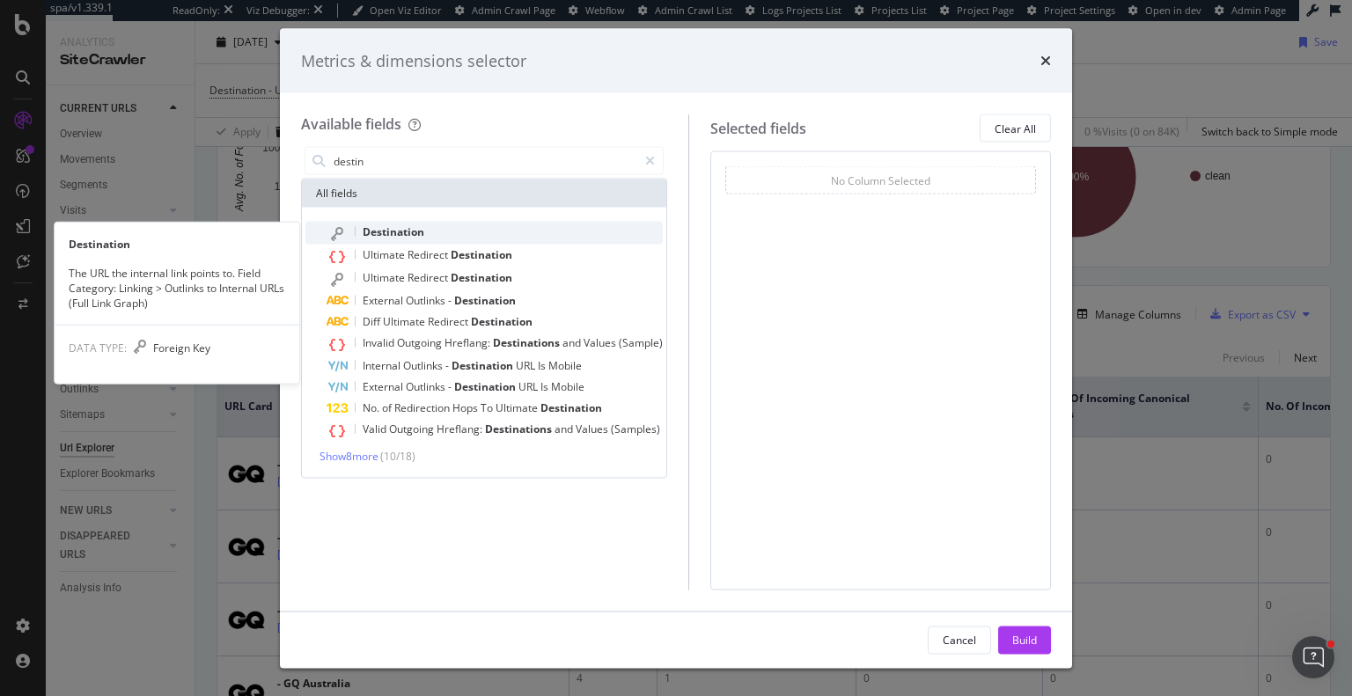
click at [426, 232] on div "Destination" at bounding box center [495, 233] width 336 height 23
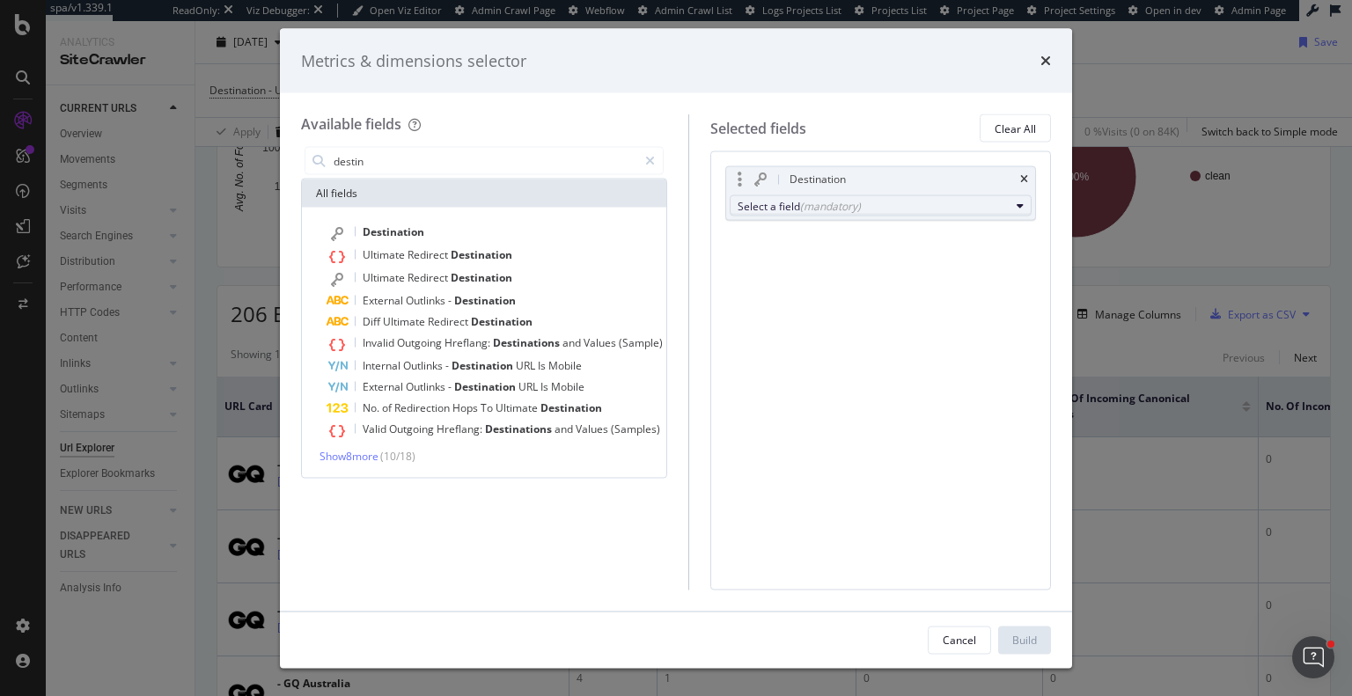
click at [847, 203] on div "(mandatory)" at bounding box center [830, 205] width 61 height 15
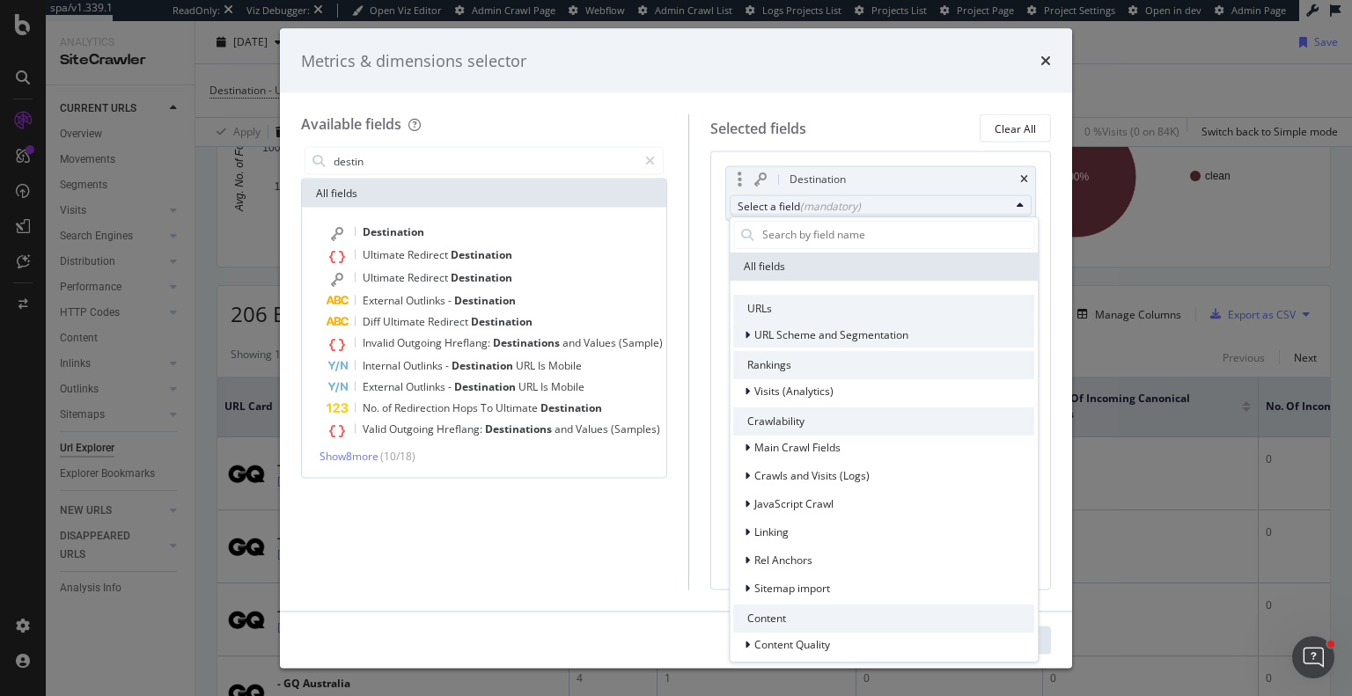
click at [829, 327] on span "URL Scheme and Segmentation" at bounding box center [831, 334] width 154 height 15
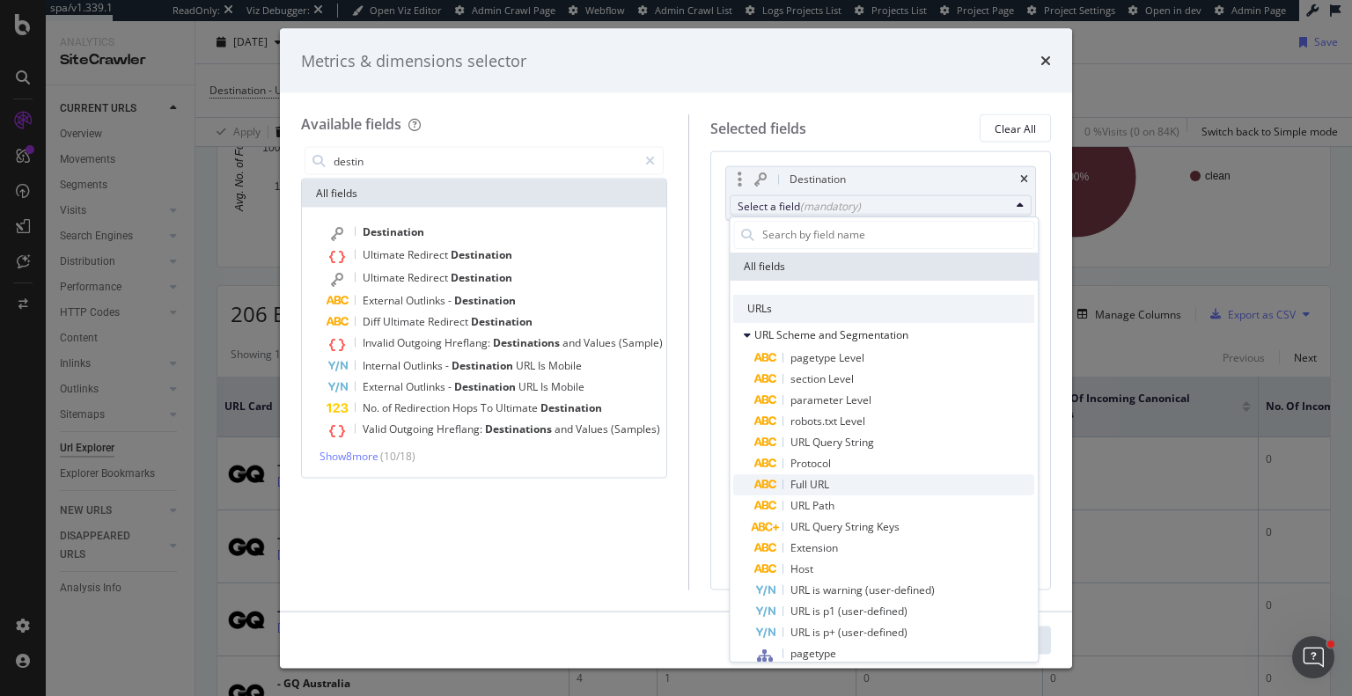
click at [820, 482] on span "Full URL" at bounding box center [809, 484] width 39 height 15
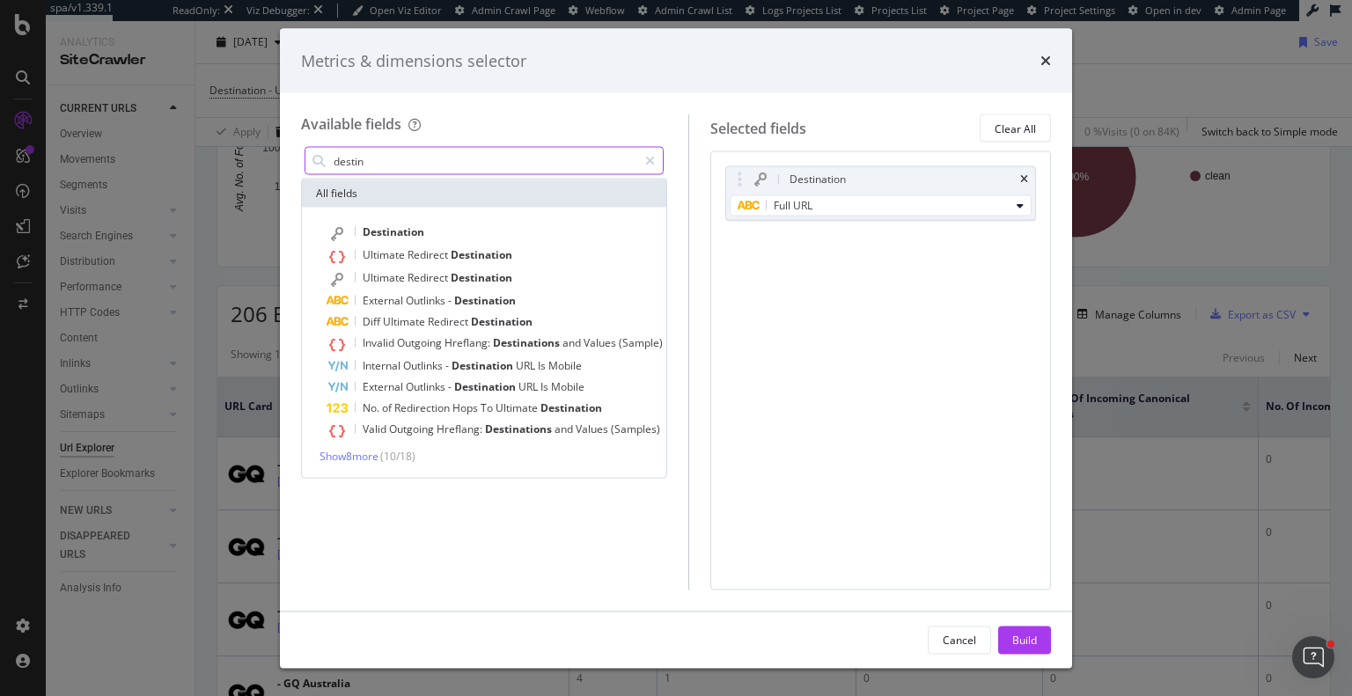
click at [408, 157] on input "destin" at bounding box center [484, 161] width 305 height 26
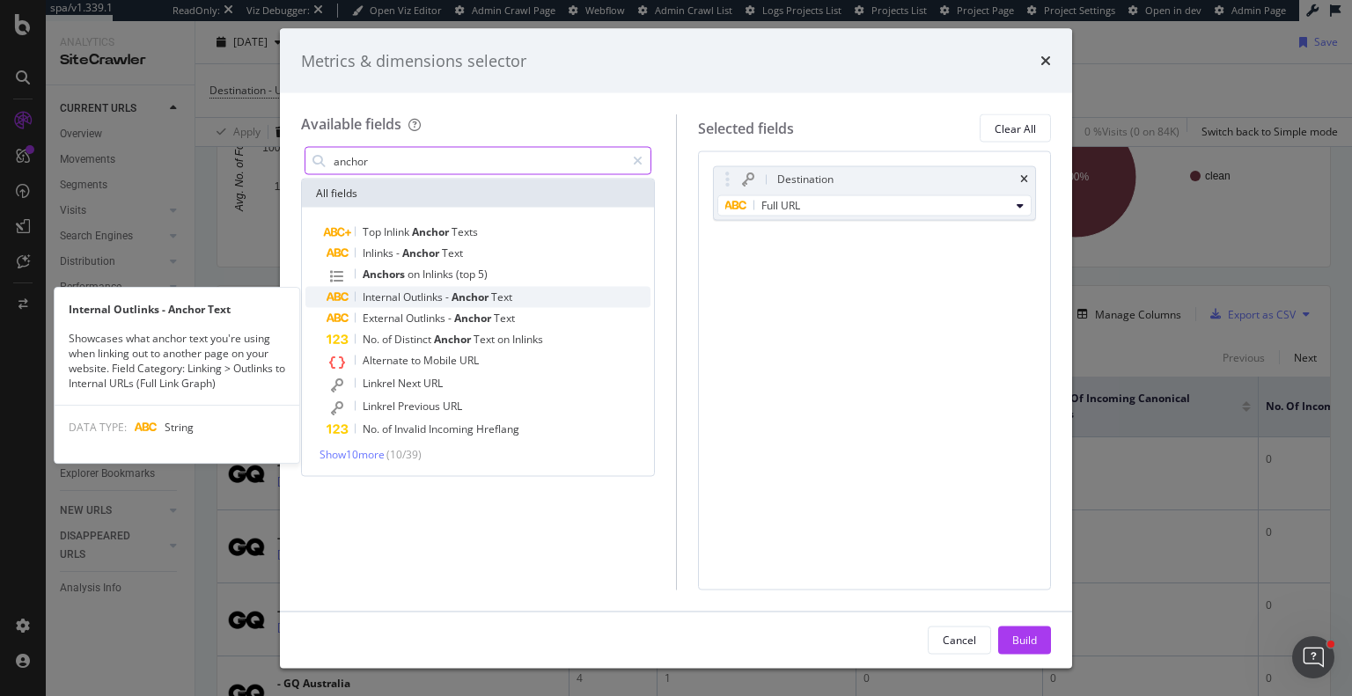
type input "anchor"
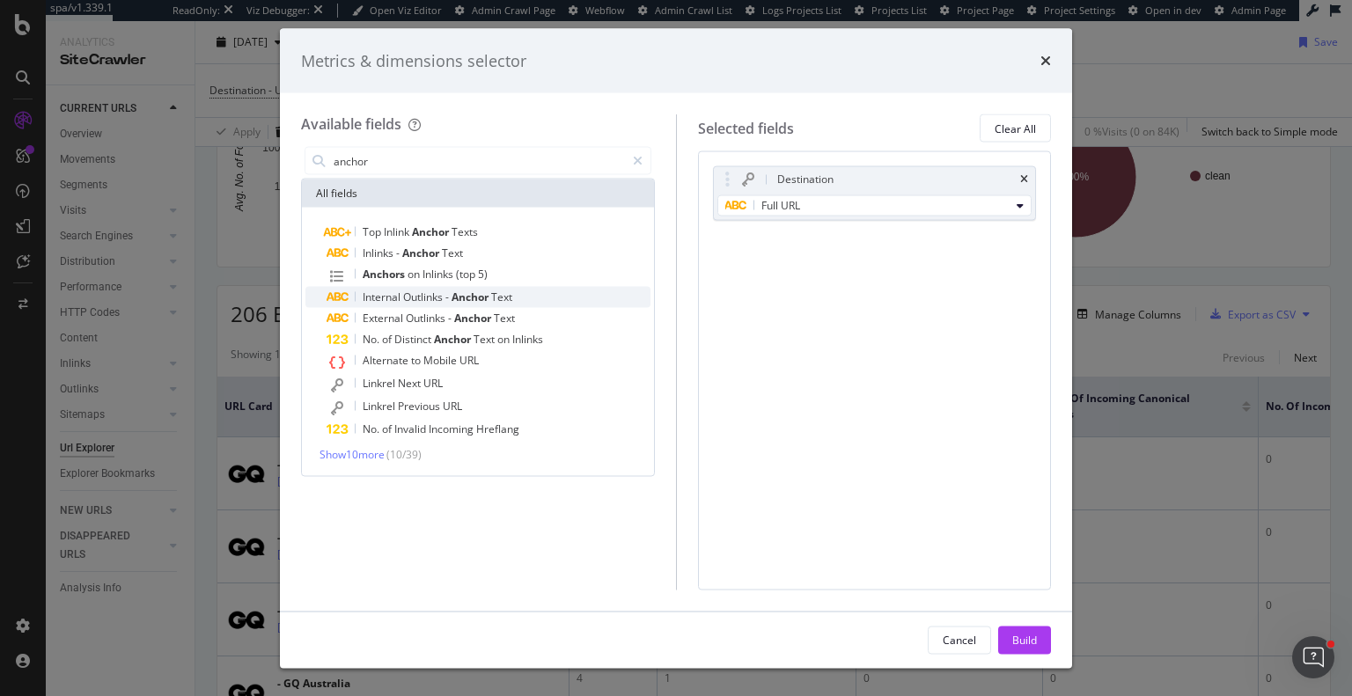
click at [444, 304] on div "Internal Outlinks - Anchor Text" at bounding box center [489, 297] width 324 height 21
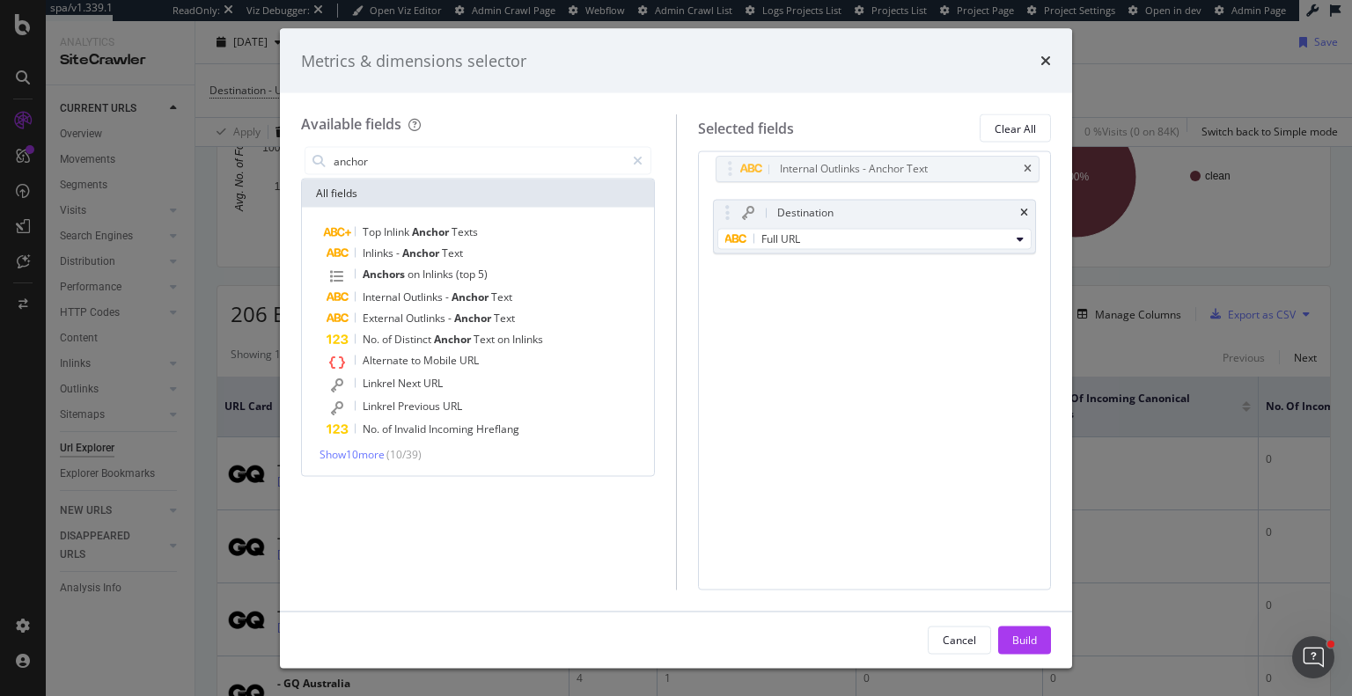
drag, startPoint x: 733, startPoint y: 245, endPoint x: 791, endPoint y: 253, distance: 58.8
click at [737, 172] on body "spa/v1.339.1 ReadOnly: Viz Debugger: Open Viz Editor Admin Crawl Page Webflow A…" at bounding box center [676, 348] width 1352 height 696
click at [1032, 638] on div "Build" at bounding box center [1024, 639] width 25 height 15
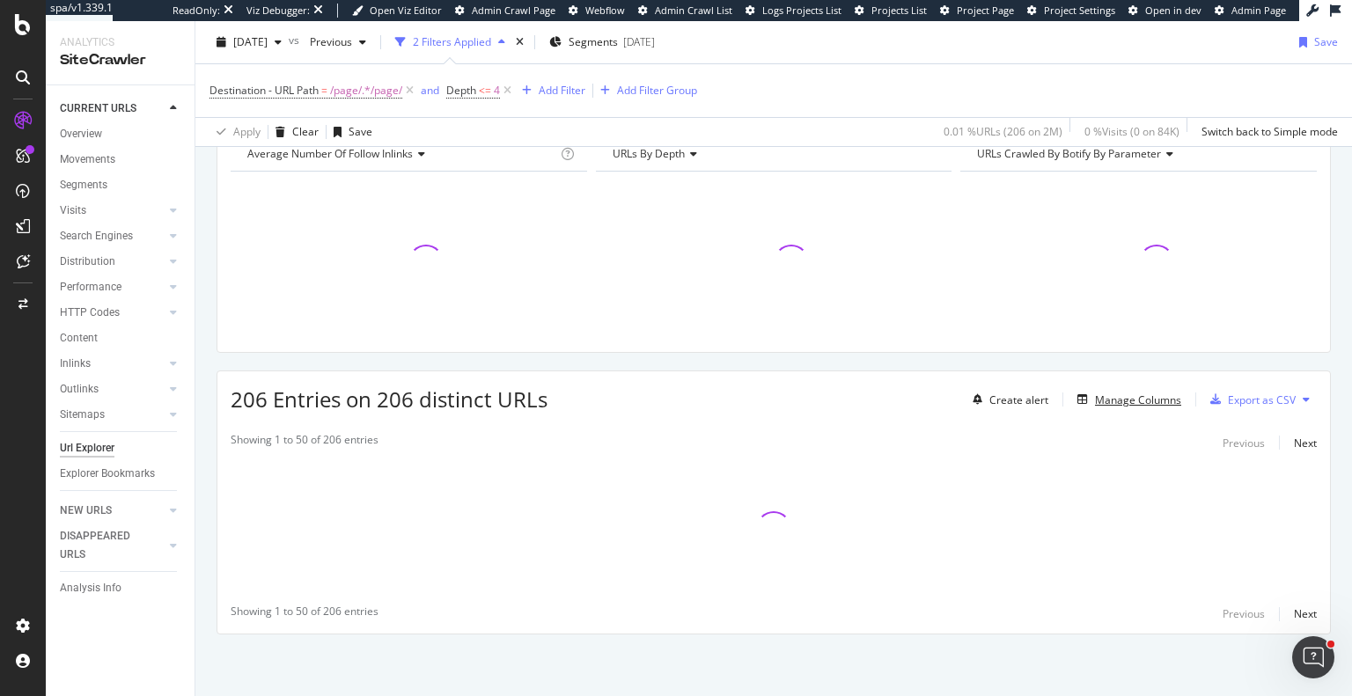
scroll to position [89, 0]
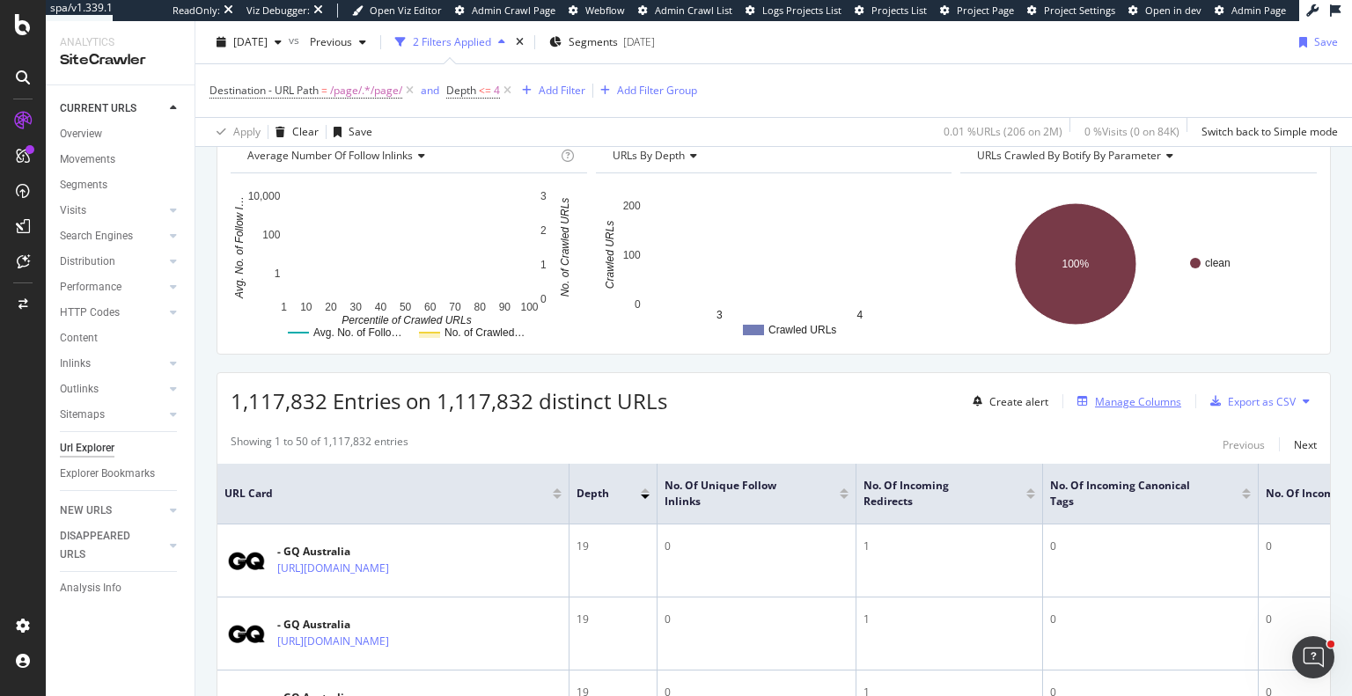
click at [1124, 408] on div "Manage Columns" at bounding box center [1125, 401] width 111 height 19
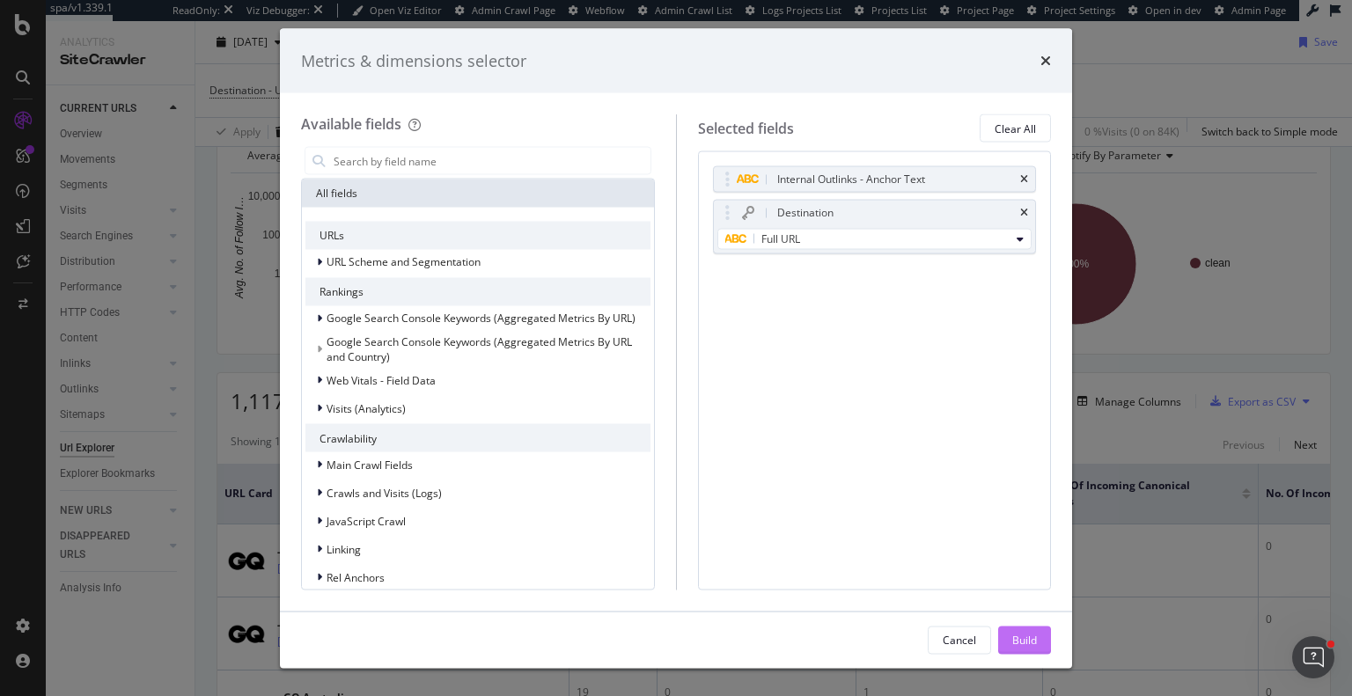
click at [1028, 643] on div "Build" at bounding box center [1024, 639] width 25 height 15
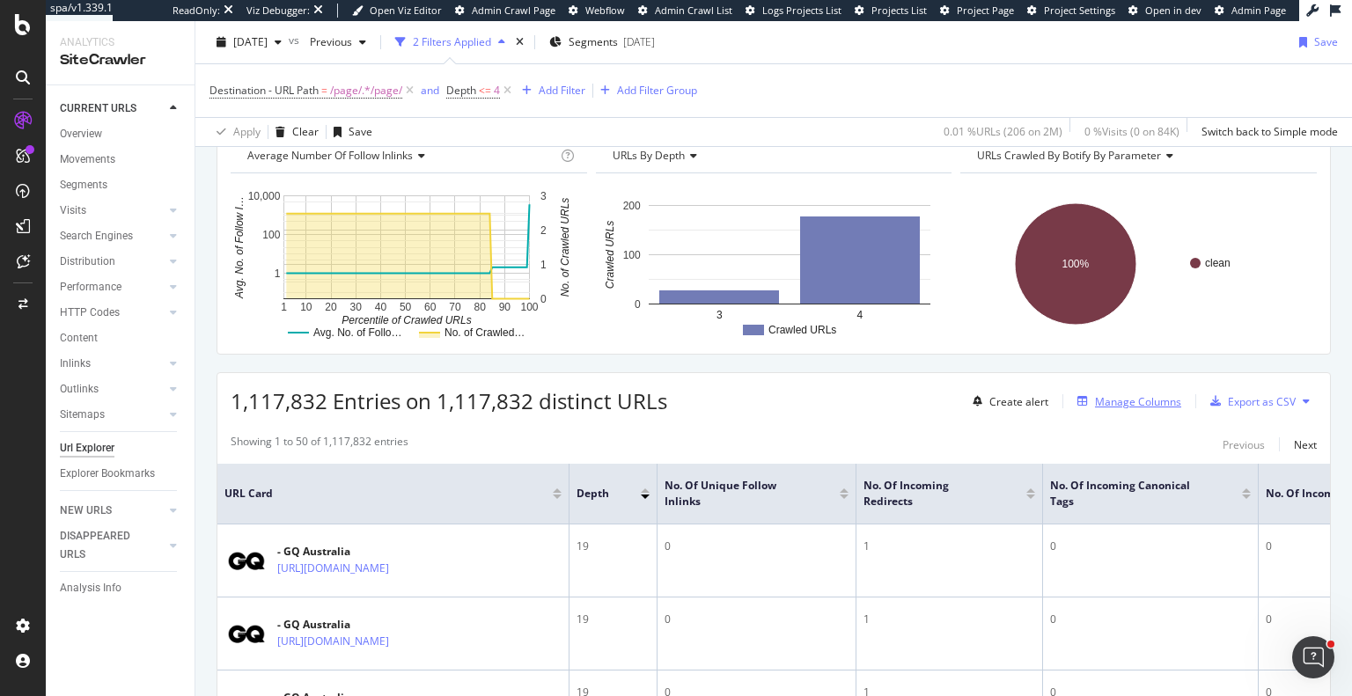
click at [1127, 395] on div "Manage Columns" at bounding box center [1138, 401] width 86 height 15
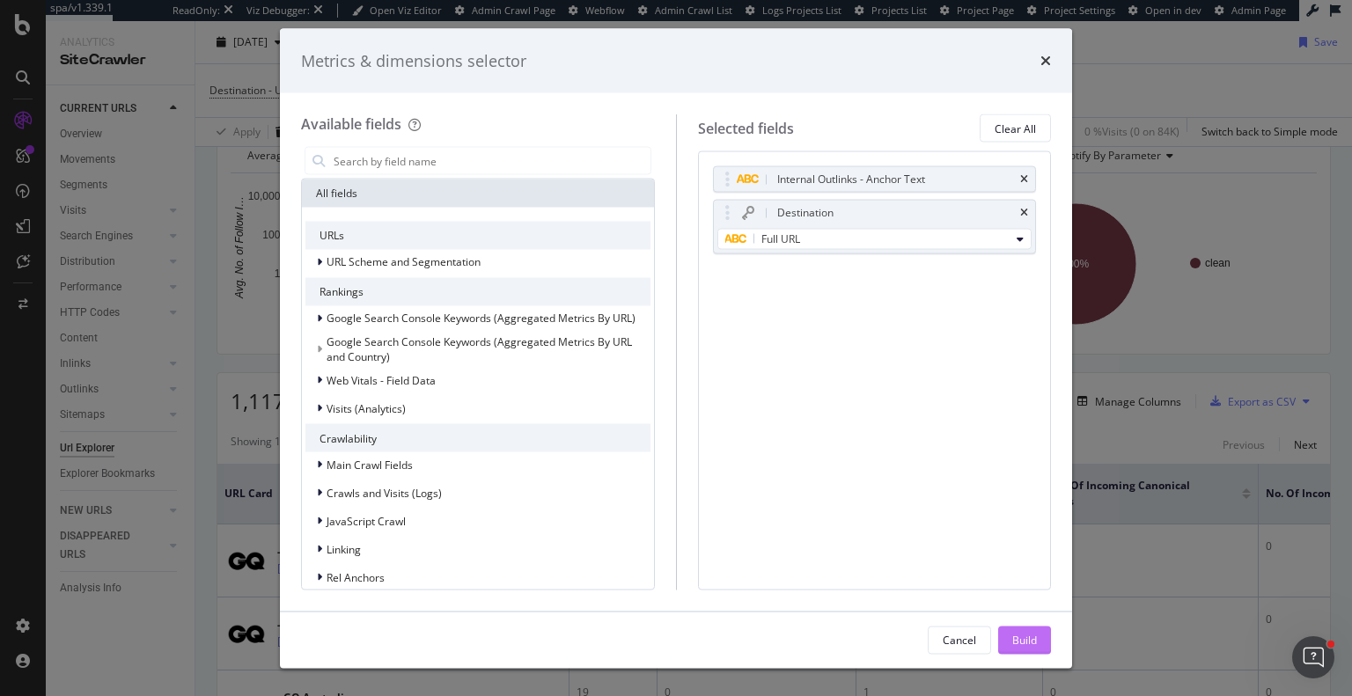
click at [1019, 643] on div "Build" at bounding box center [1024, 639] width 25 height 15
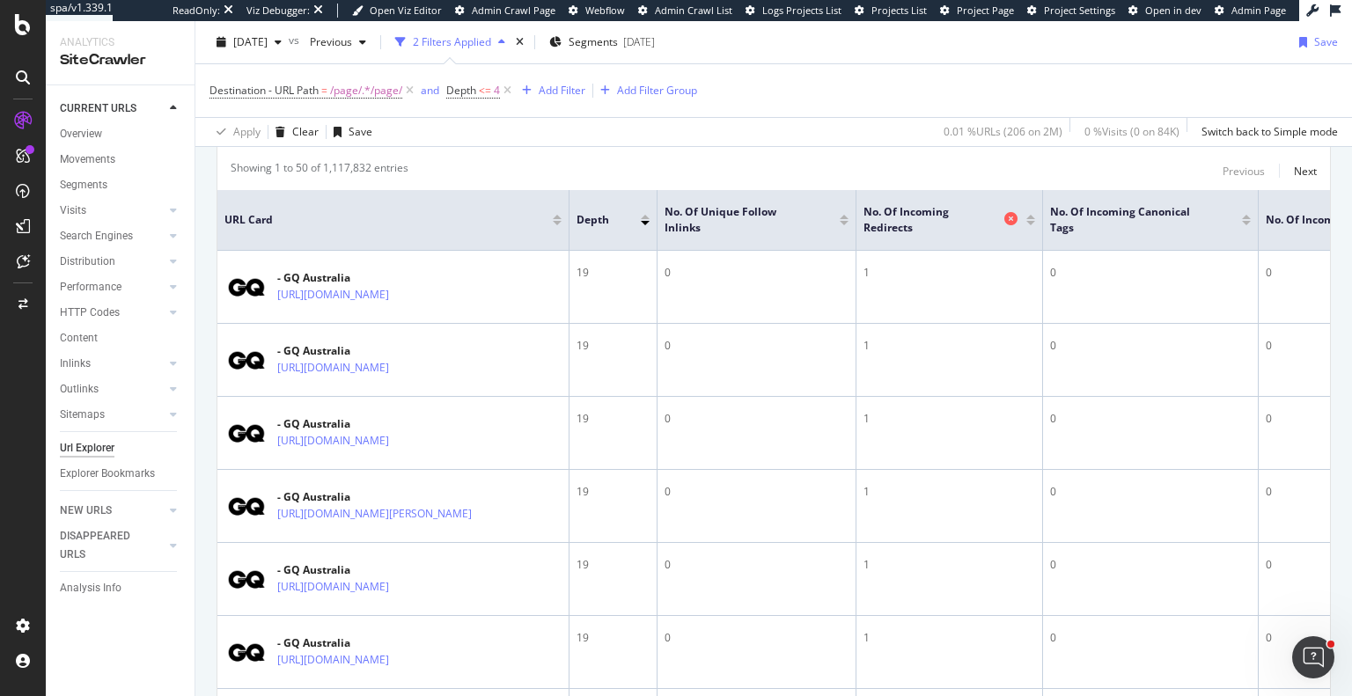
scroll to position [177, 0]
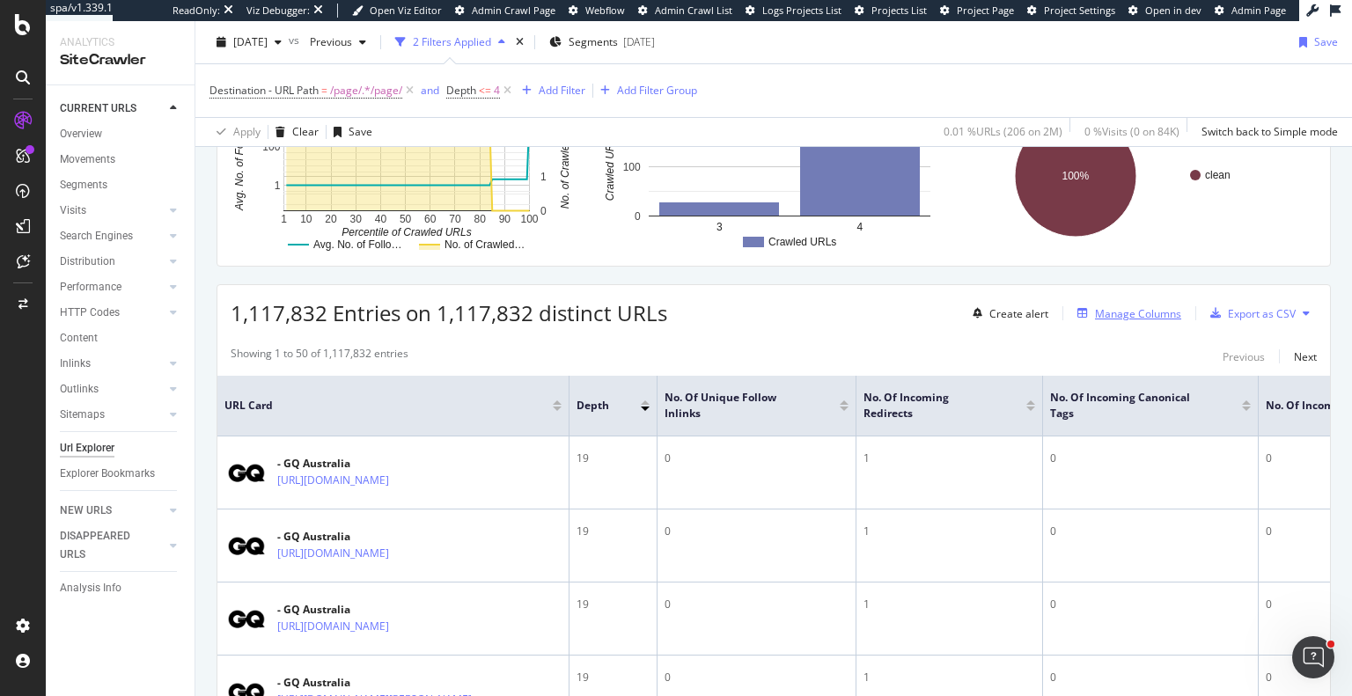
click at [1145, 307] on div "Manage Columns" at bounding box center [1138, 313] width 86 height 15
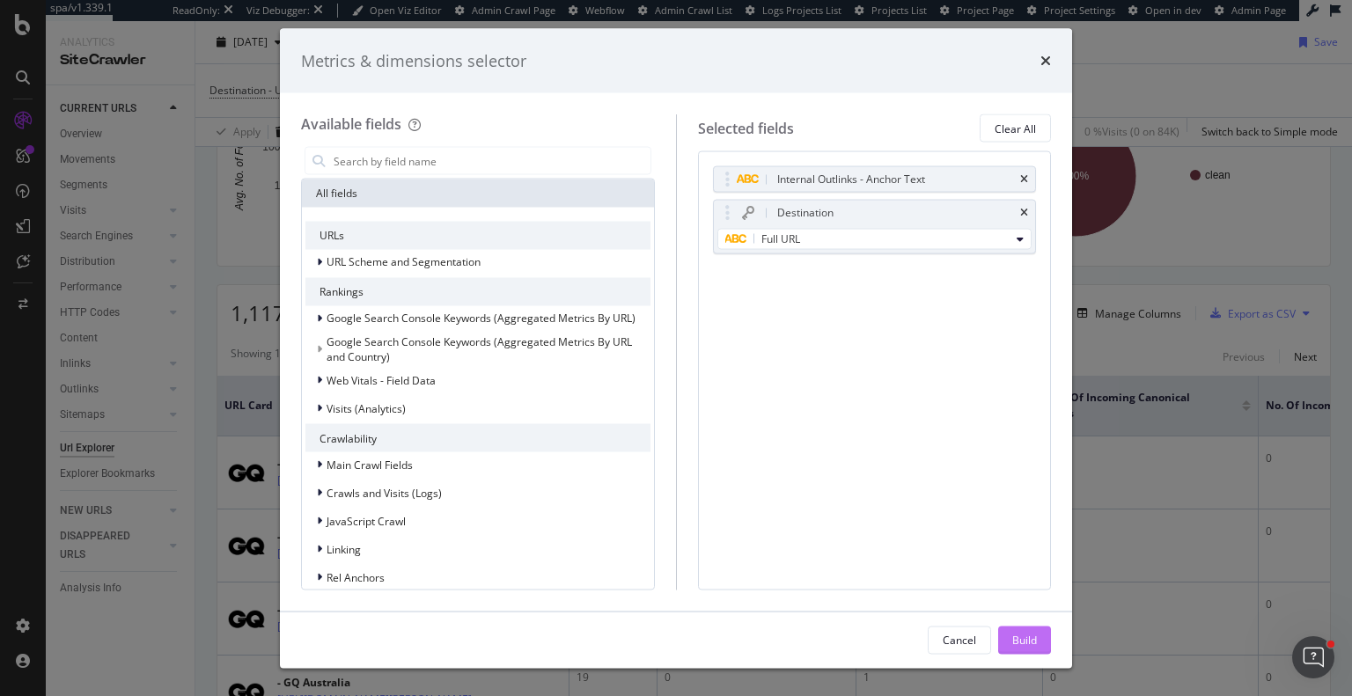
click at [1034, 643] on div "Build" at bounding box center [1024, 639] width 25 height 15
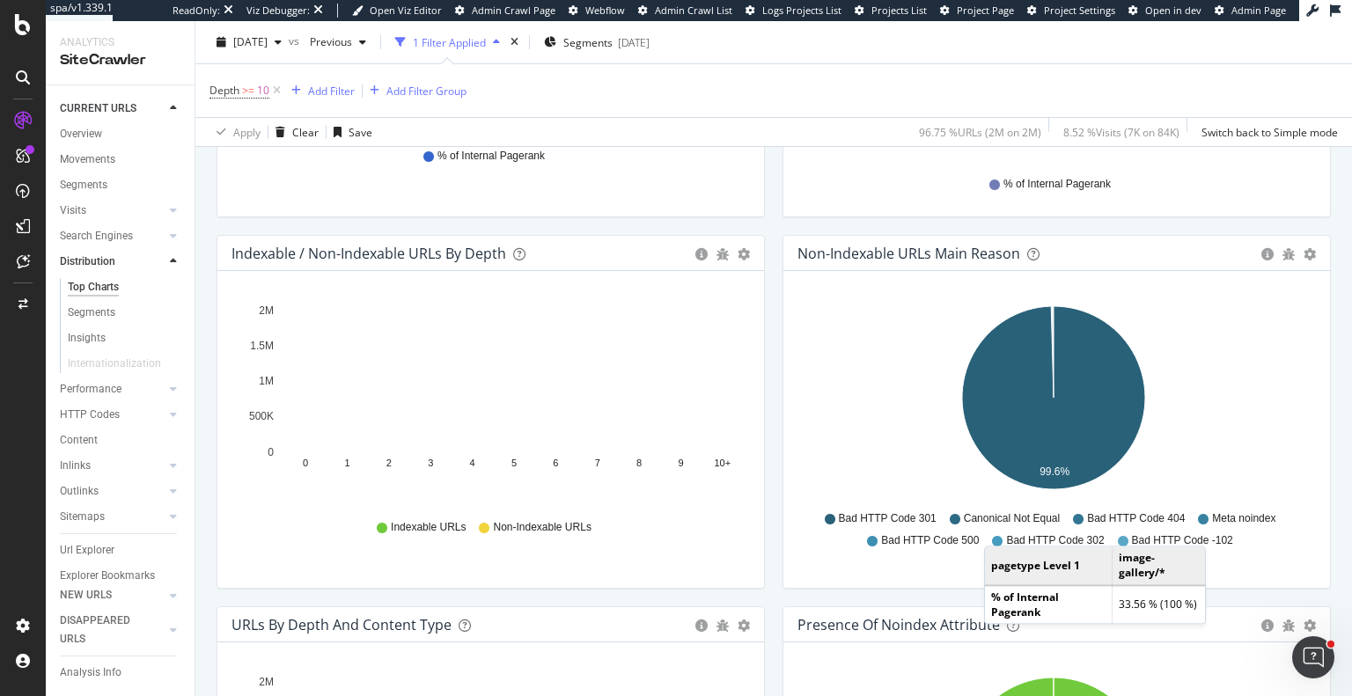
scroll to position [880, 0]
